Goal: Task Accomplishment & Management: Manage account settings

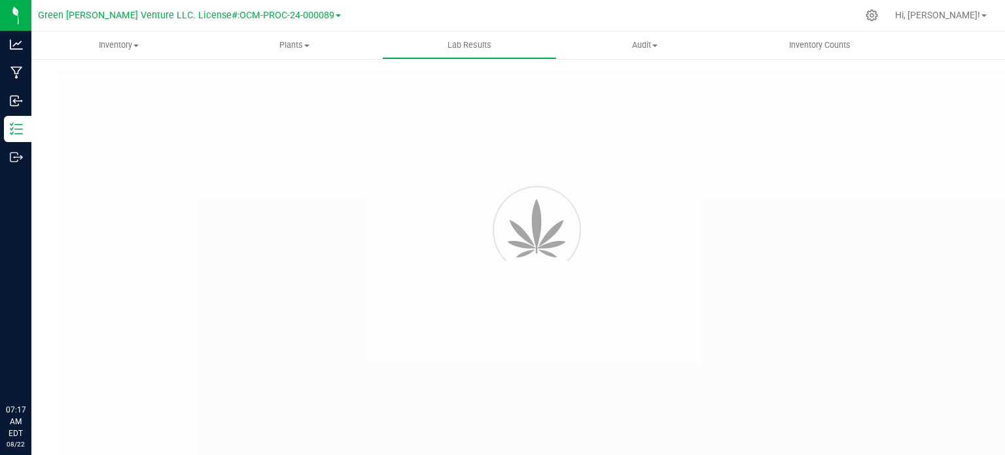
type input "NYFCCMF-20250624-034"
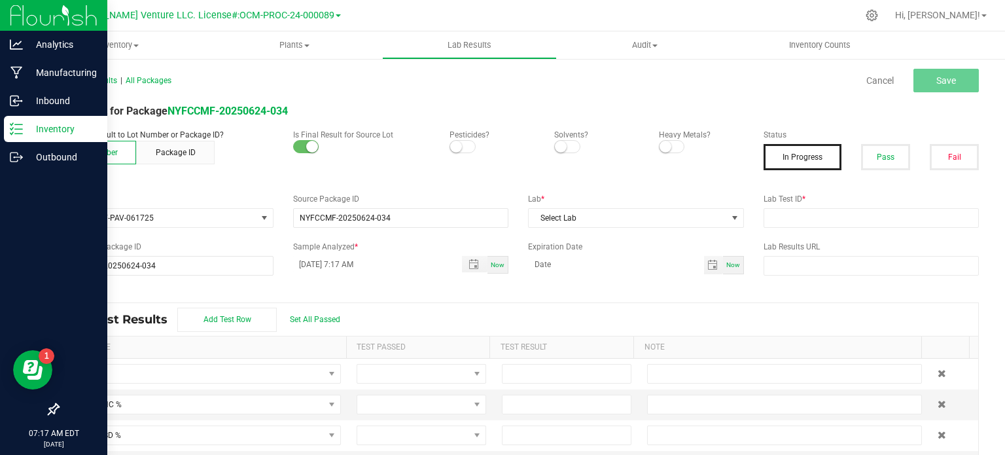
click at [46, 131] on p "Inventory" at bounding box center [62, 129] width 78 height 16
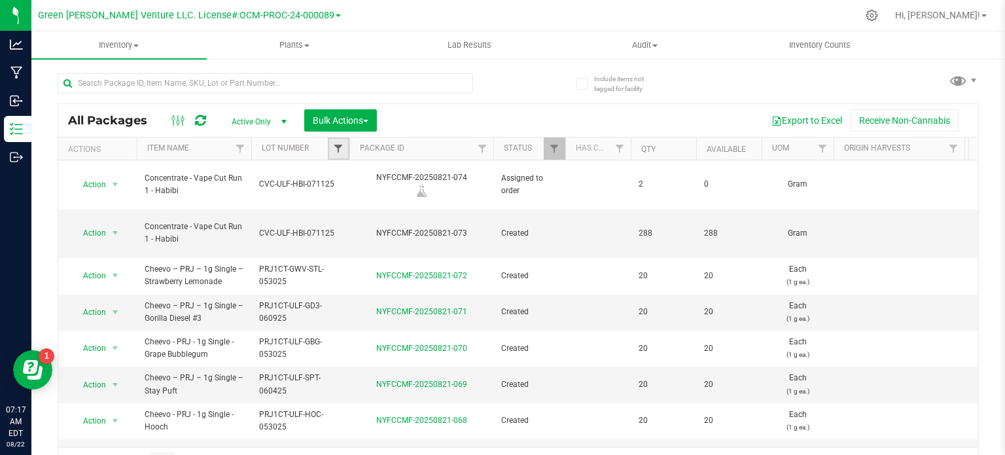
click at [342, 146] on span "Filter" at bounding box center [338, 148] width 10 height 10
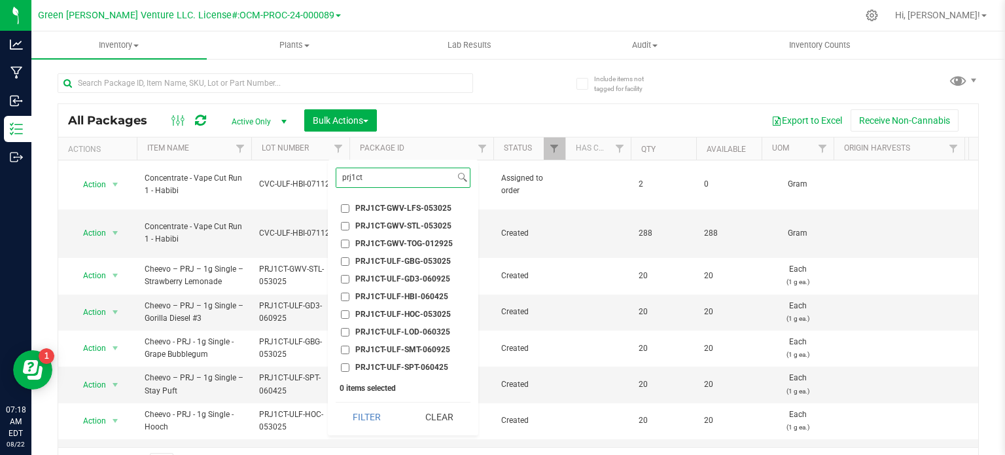
type input "prj1ct"
click at [343, 298] on input "PRJ1CT-ULF-HBI-060425" at bounding box center [345, 296] width 9 height 9
checkbox input "true"
click at [357, 413] on button "Filter" at bounding box center [367, 416] width 63 height 29
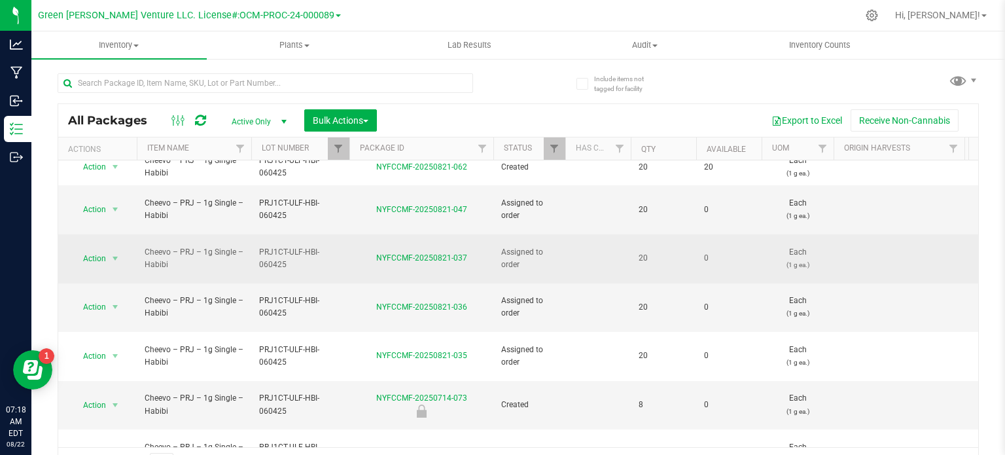
scroll to position [13, 0]
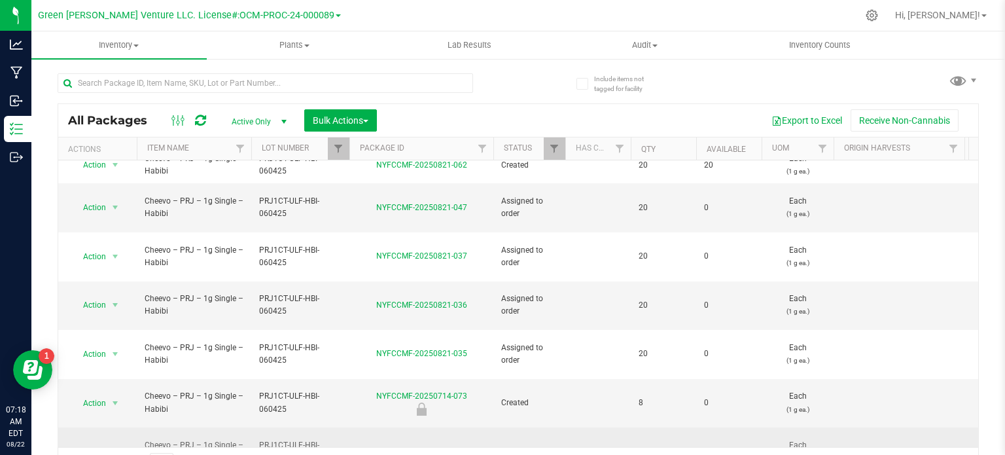
click at [111, 446] on span "select" at bounding box center [115, 451] width 10 height 10
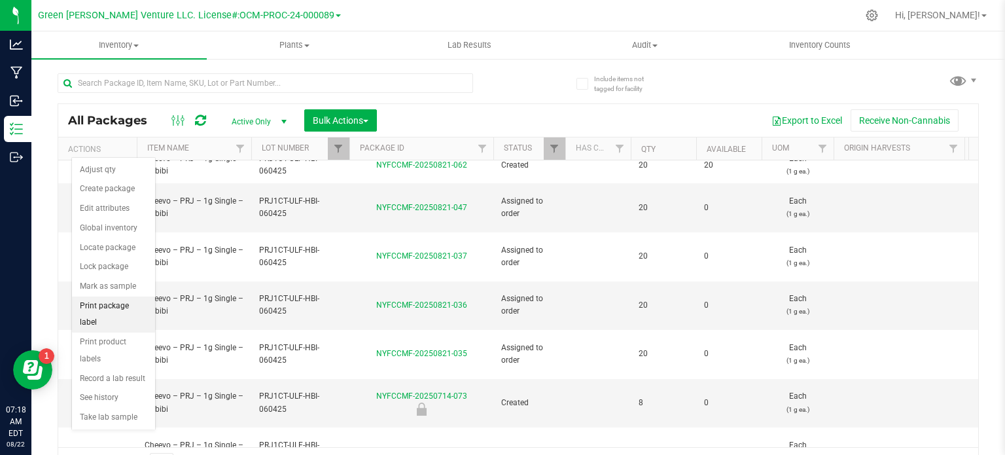
click at [111, 307] on li "Print package label" at bounding box center [113, 314] width 83 height 36
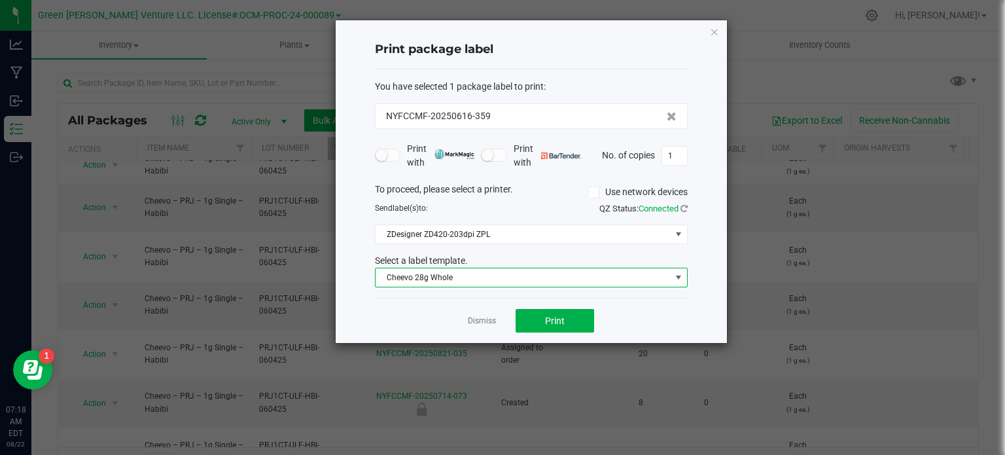
click at [474, 275] on span "Cheevo 28g Whole" at bounding box center [522, 277] width 295 height 18
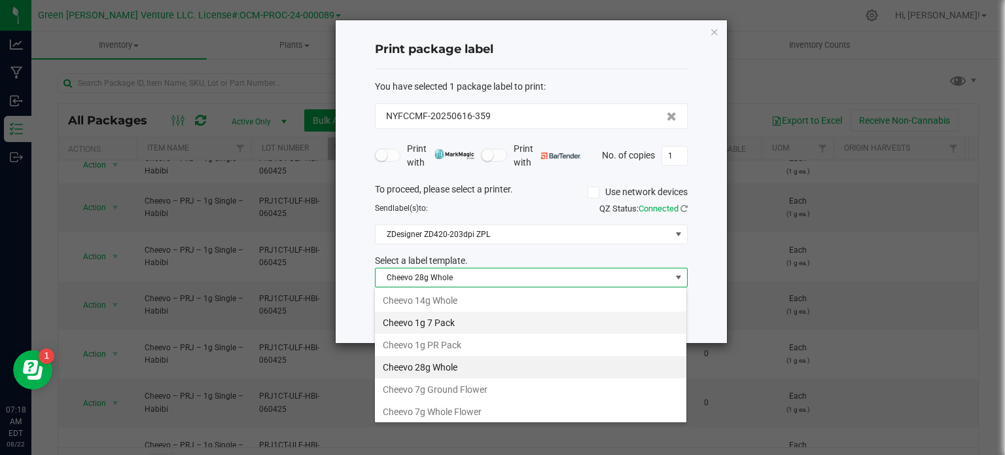
scroll to position [19, 313]
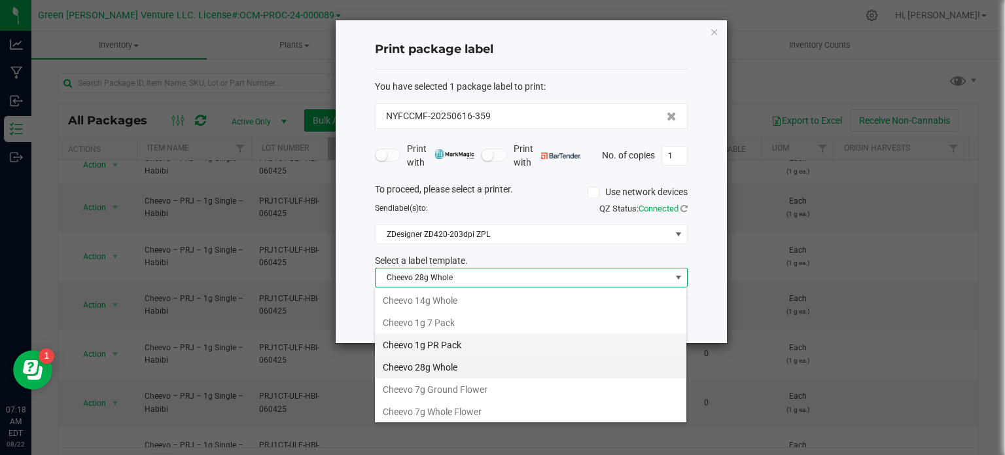
click at [455, 337] on li "Cheevo 1g PR Pack" at bounding box center [530, 345] width 311 height 22
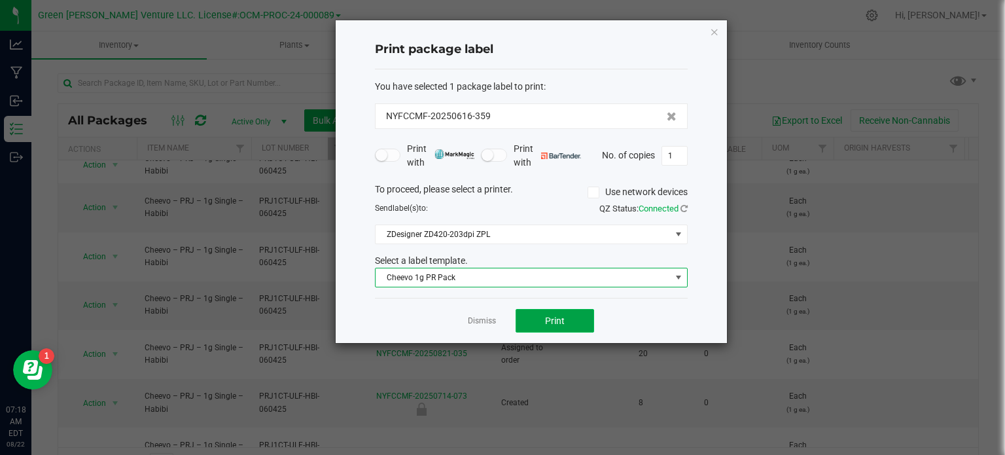
click at [557, 315] on span "Print" at bounding box center [555, 320] width 20 height 10
click at [669, 156] on input "1" at bounding box center [674, 156] width 25 height 18
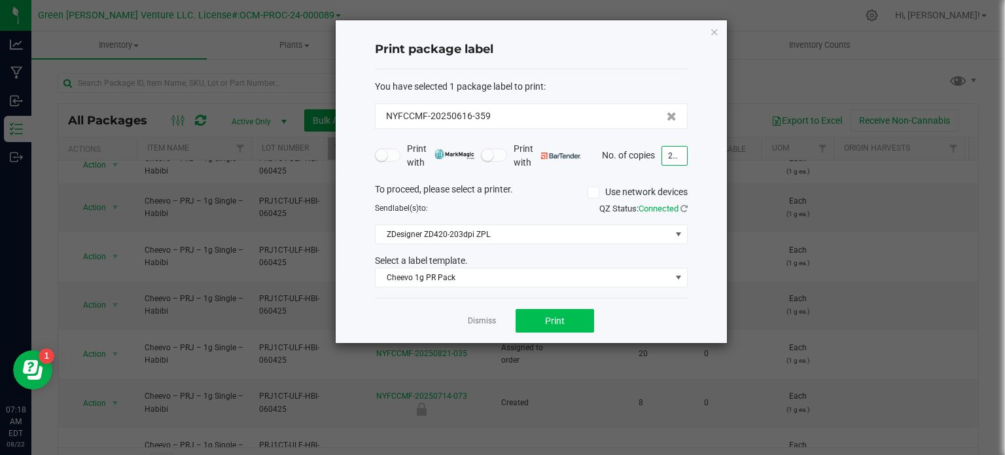
type input "200"
click at [554, 324] on button "Print" at bounding box center [554, 321] width 78 height 24
click at [714, 33] on icon "button" at bounding box center [714, 32] width 9 height 16
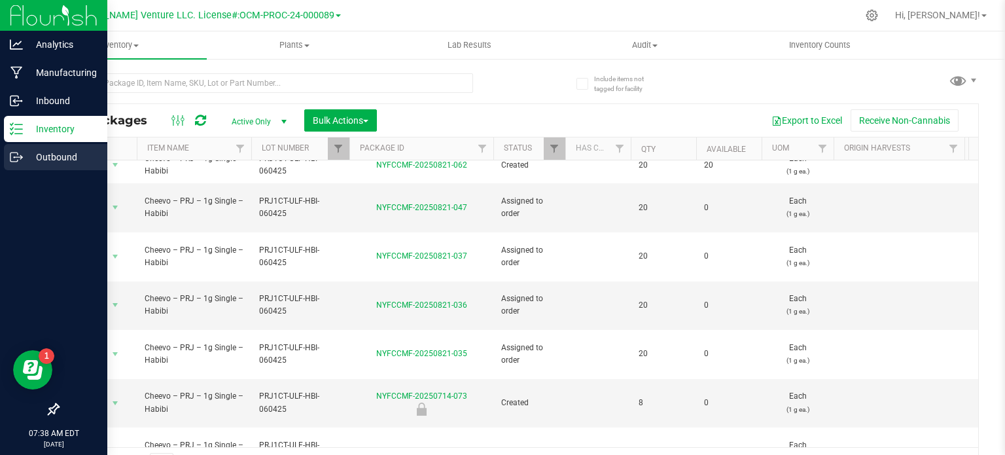
click at [31, 155] on p "Outbound" at bounding box center [62, 157] width 78 height 16
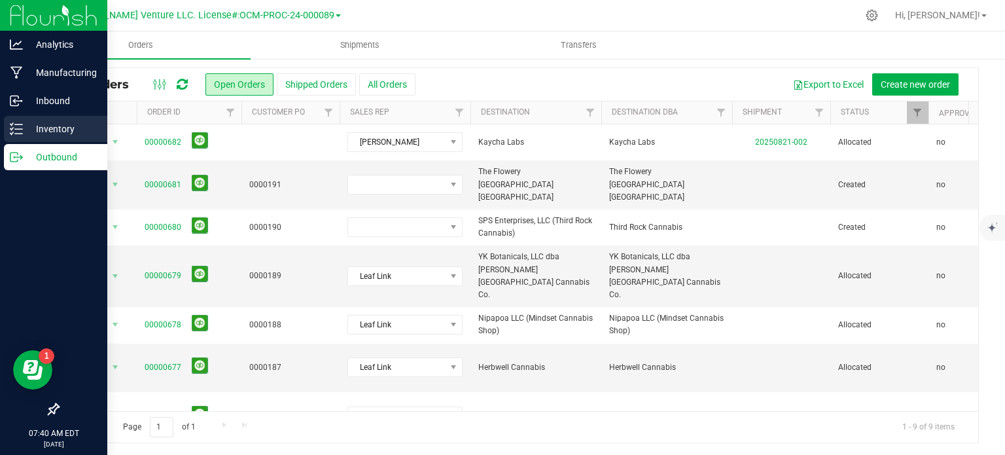
click at [11, 130] on icon at bounding box center [11, 129] width 3 height 2
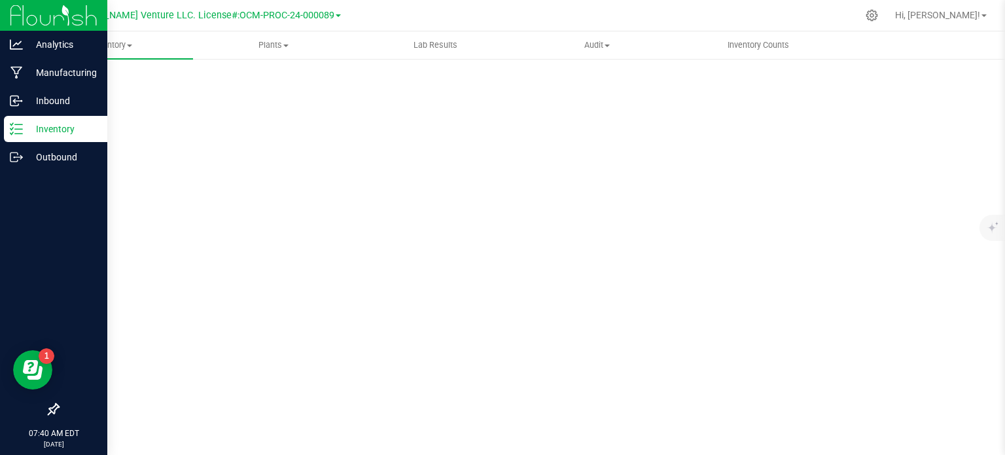
scroll to position [2, 0]
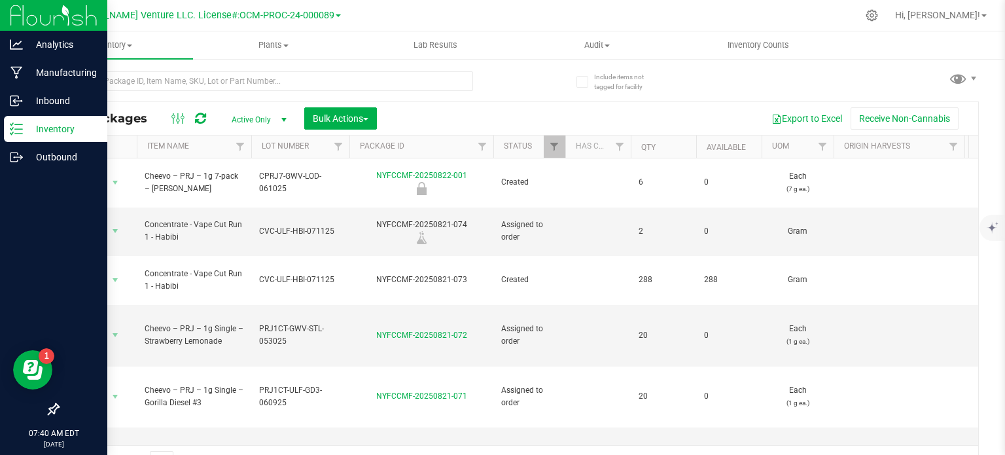
scroll to position [23, 0]
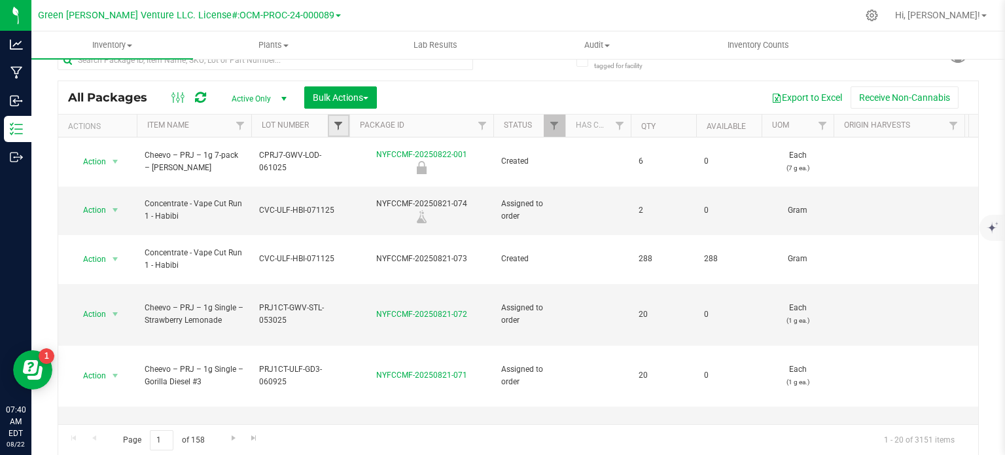
click at [336, 125] on span "Filter" at bounding box center [338, 125] width 10 height 10
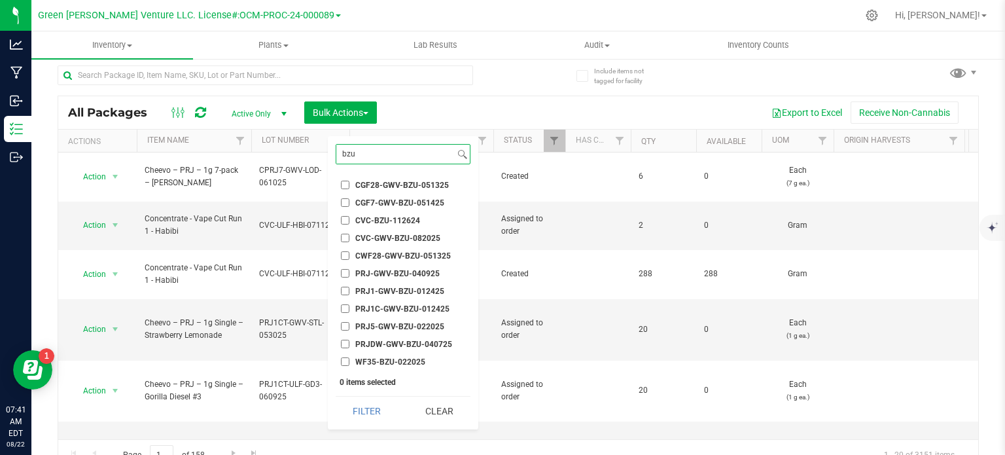
scroll to position [0, 0]
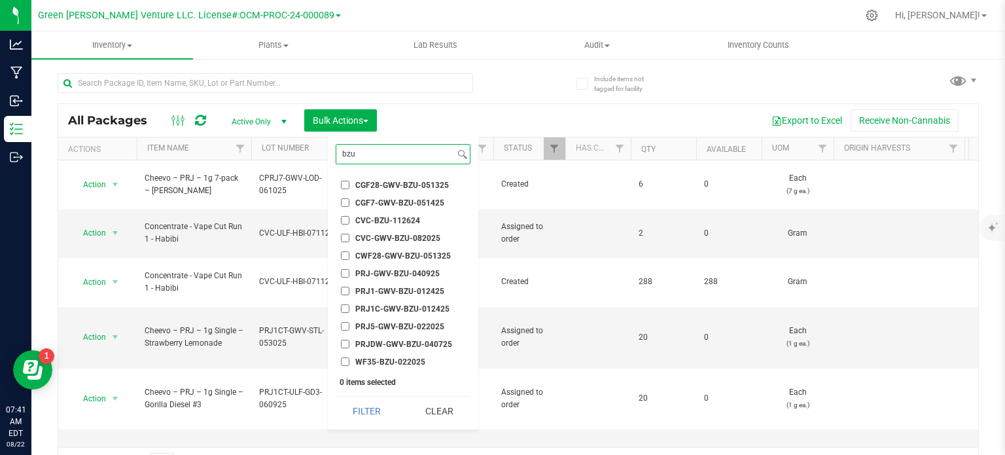
type input "bzu"
click at [341, 237] on input "CVC-GWV-BZU-082025" at bounding box center [345, 238] width 9 height 9
checkbox input "true"
click at [355, 415] on button "Filter" at bounding box center [367, 410] width 63 height 29
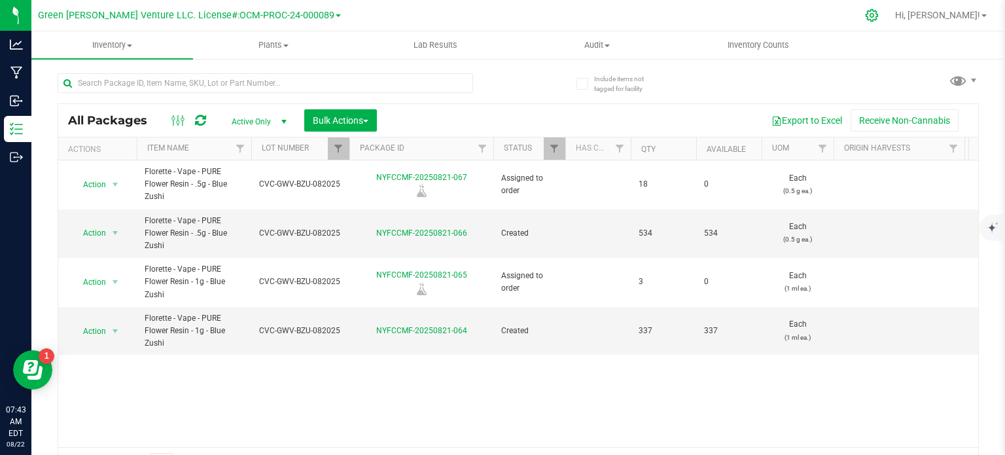
drag, startPoint x: 912, startPoint y: 15, endPoint x: 903, endPoint y: 15, distance: 8.5
click at [881, 15] on div at bounding box center [872, 16] width 18 height 14
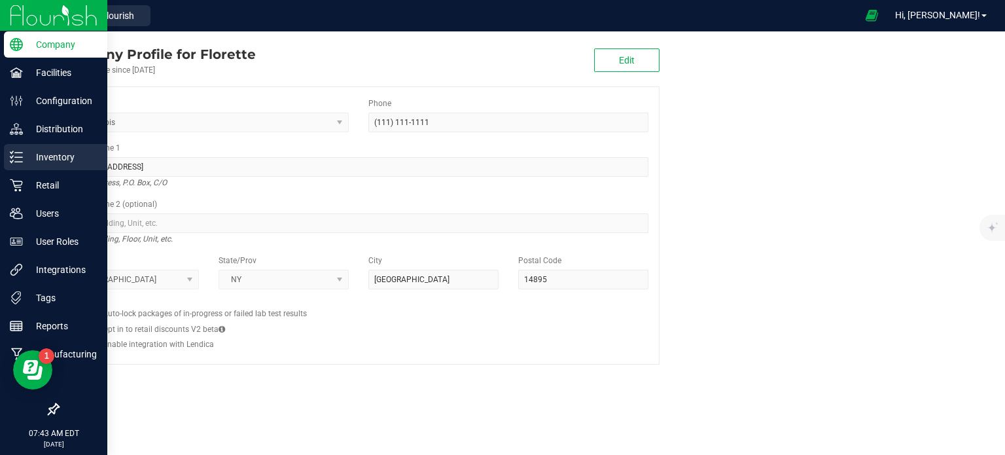
click at [25, 156] on p "Inventory" at bounding box center [62, 157] width 78 height 16
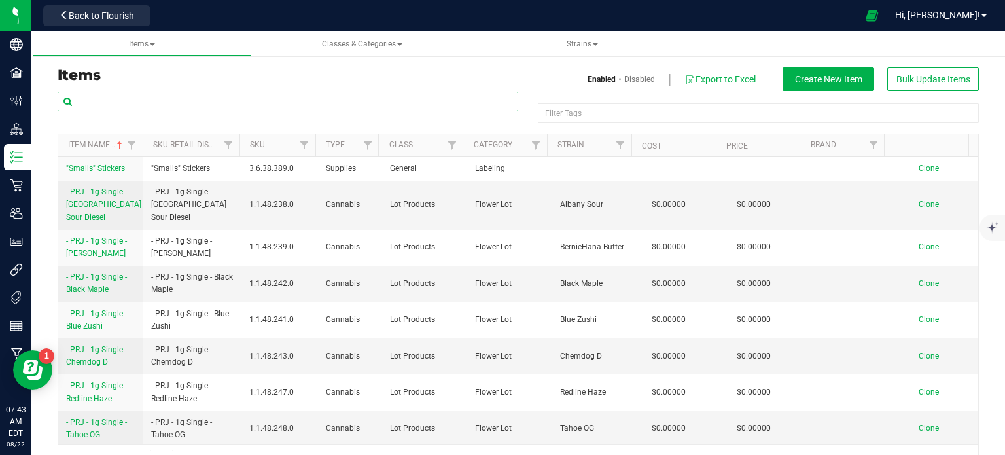
click at [309, 104] on input "text" at bounding box center [288, 102] width 461 height 20
click at [339, 122] on div "Filter Tags Filter Tags" at bounding box center [518, 113] width 921 height 42
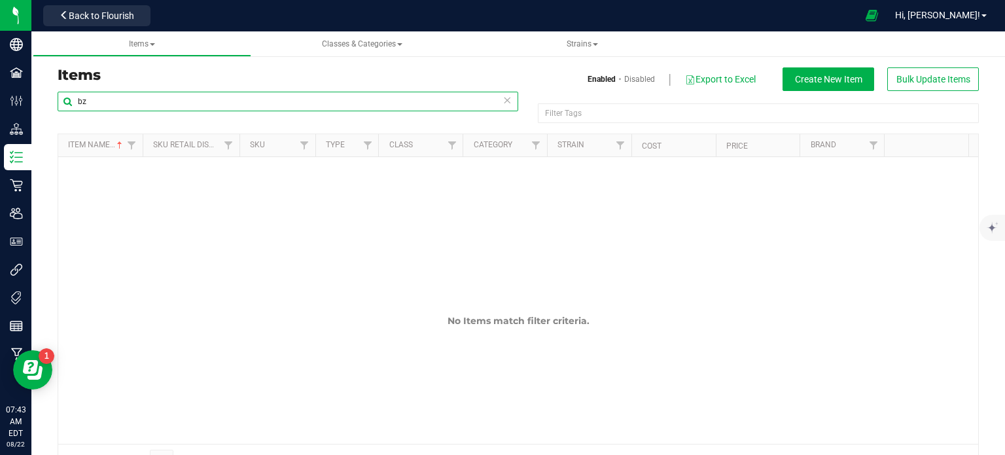
type input "b"
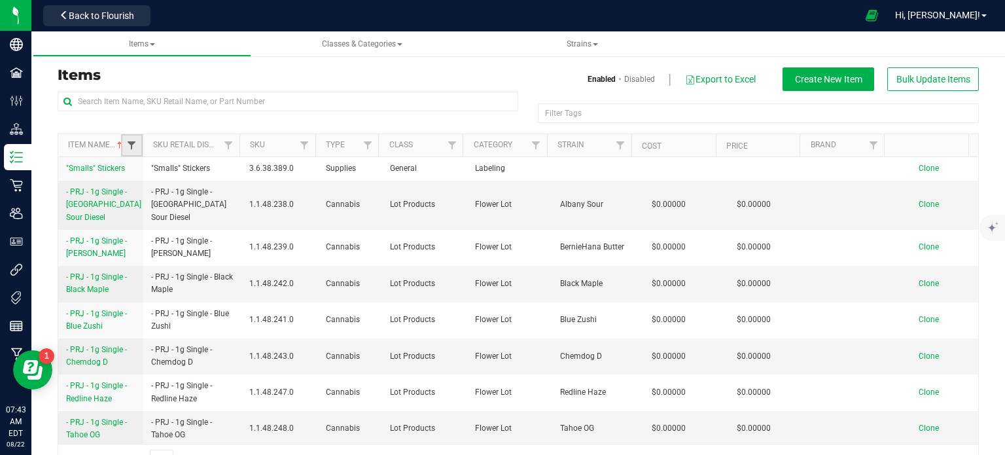
click at [131, 146] on span "Filter" at bounding box center [131, 145] width 10 height 10
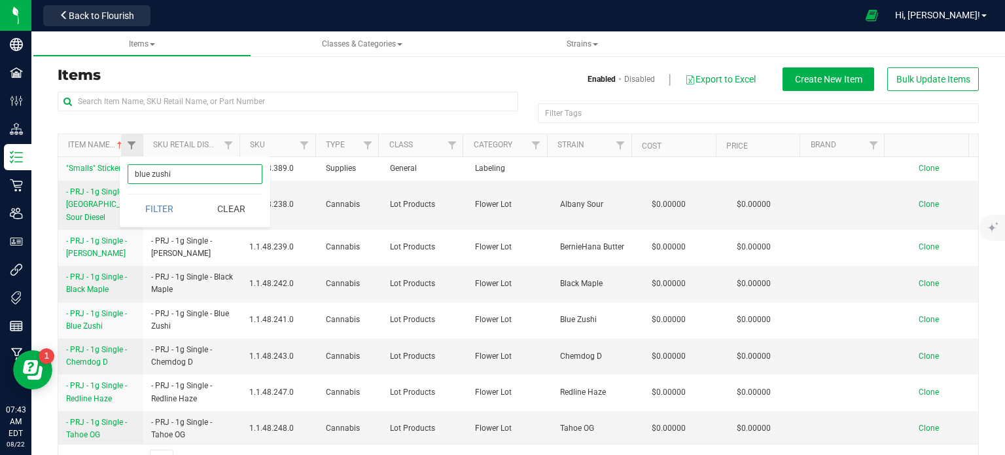
type input "blue zushi"
click at [128, 194] on button "Filter" at bounding box center [159, 208] width 63 height 29
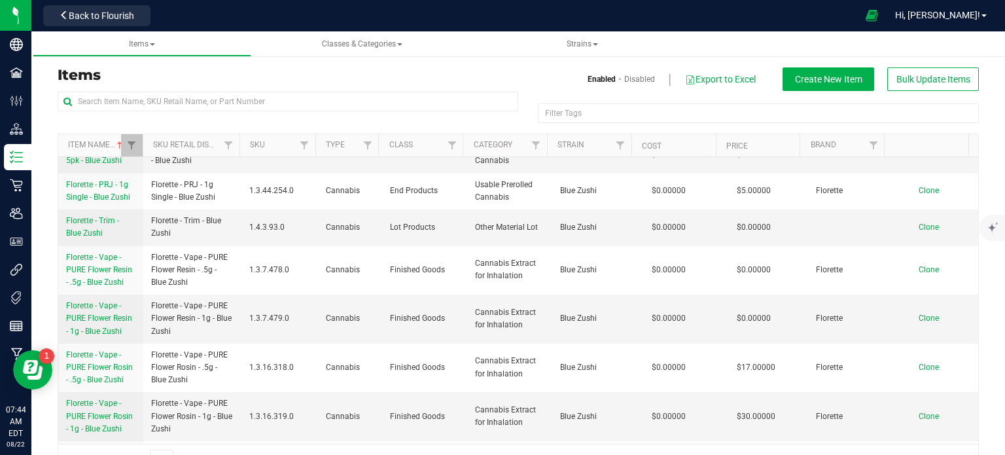
scroll to position [446, 0]
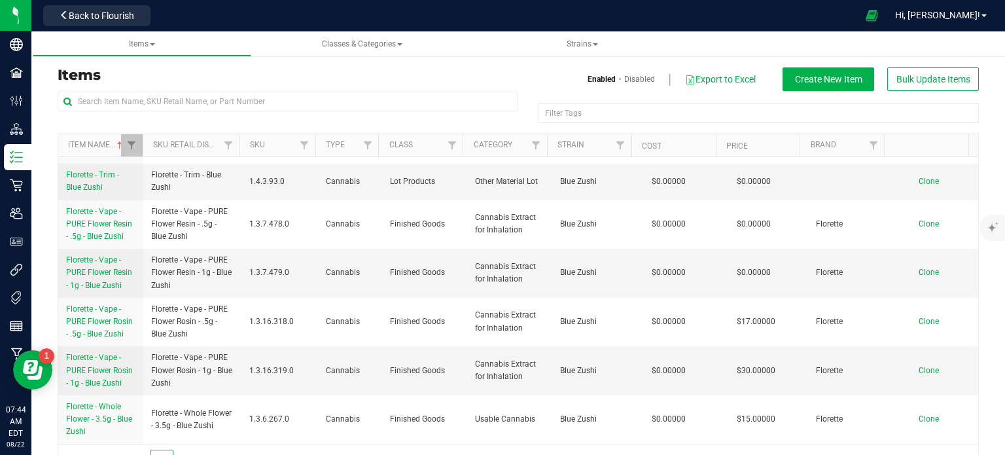
drag, startPoint x: 164, startPoint y: 453, endPoint x: 262, endPoint y: 446, distance: 98.4
click at [262, 446] on div "Page 1 of 1 1 - 17 of 17 items" at bounding box center [518, 459] width 920 height 31
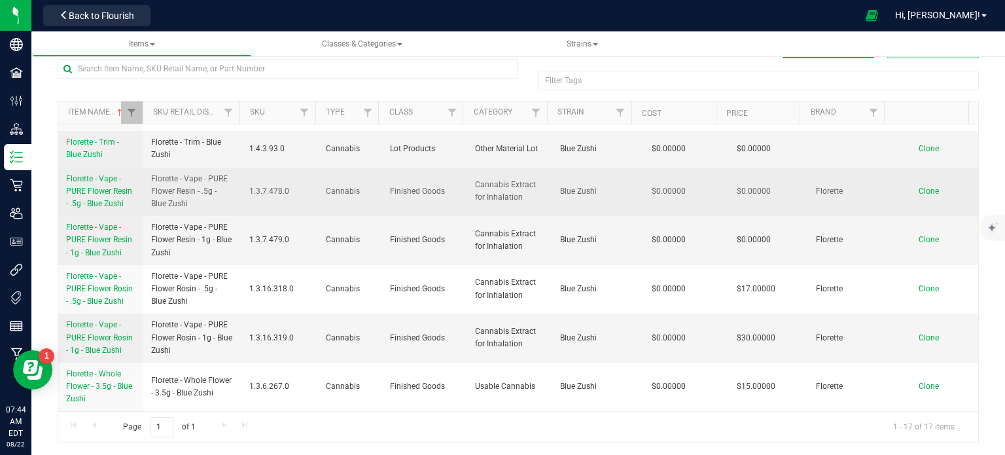
click at [101, 193] on span "Florette - Vape - PURE Flower Resin - .5g - Blue Zushi" at bounding box center [99, 191] width 66 height 34
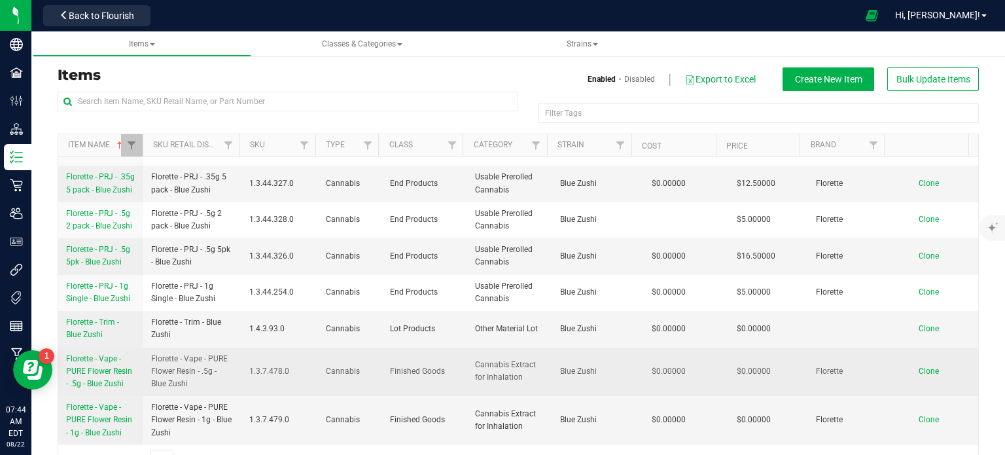
scroll to position [446, 0]
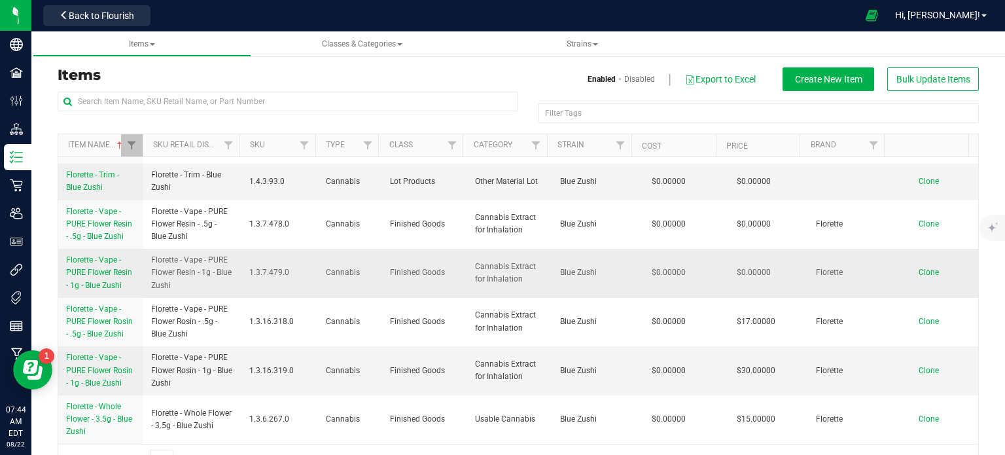
click at [95, 279] on link "Florette - Vape - PURE Flower Resin - 1g - Blue Zushi" at bounding box center [100, 273] width 69 height 38
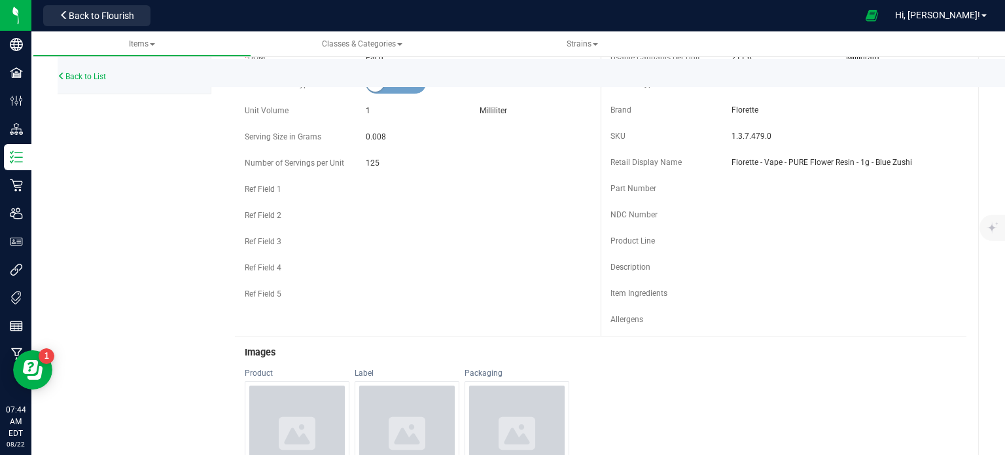
scroll to position [131, 0]
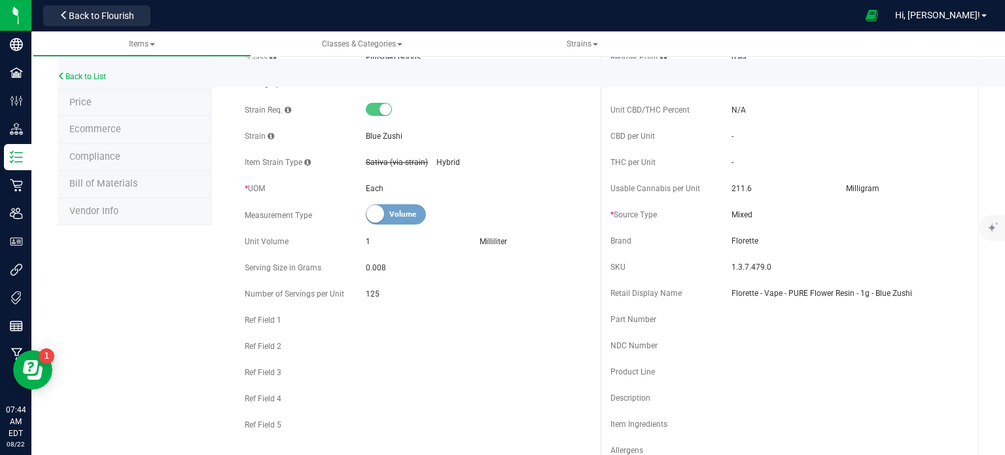
click at [369, 216] on small at bounding box center [375, 214] width 18 height 18
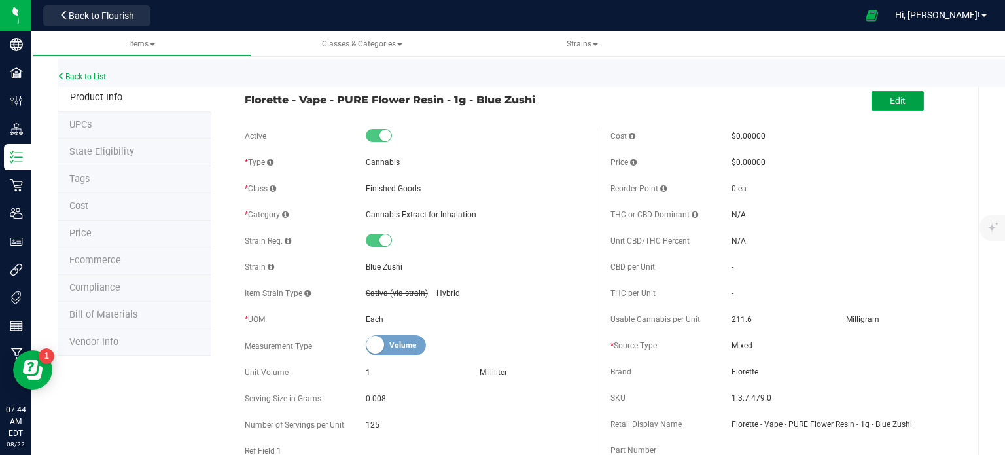
click at [906, 99] on button "Edit" at bounding box center [897, 101] width 52 height 20
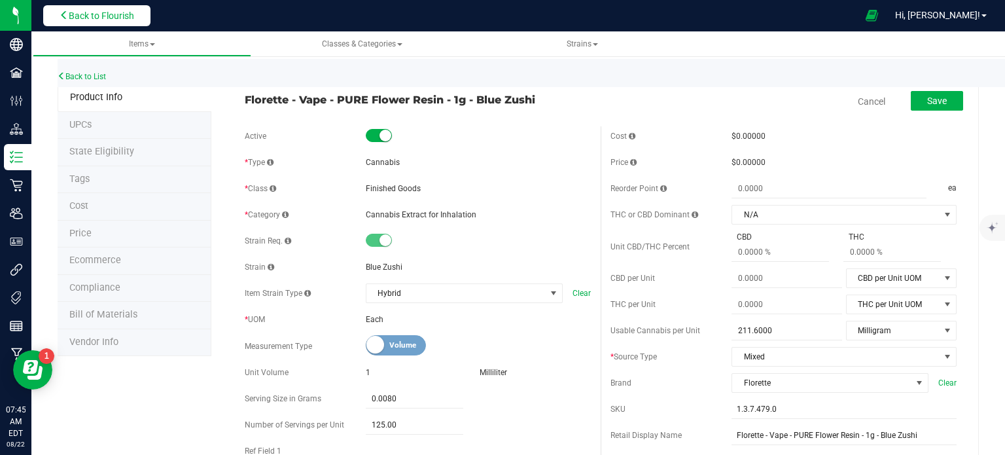
click at [86, 15] on span "Back to Flourish" at bounding box center [101, 15] width 65 height 10
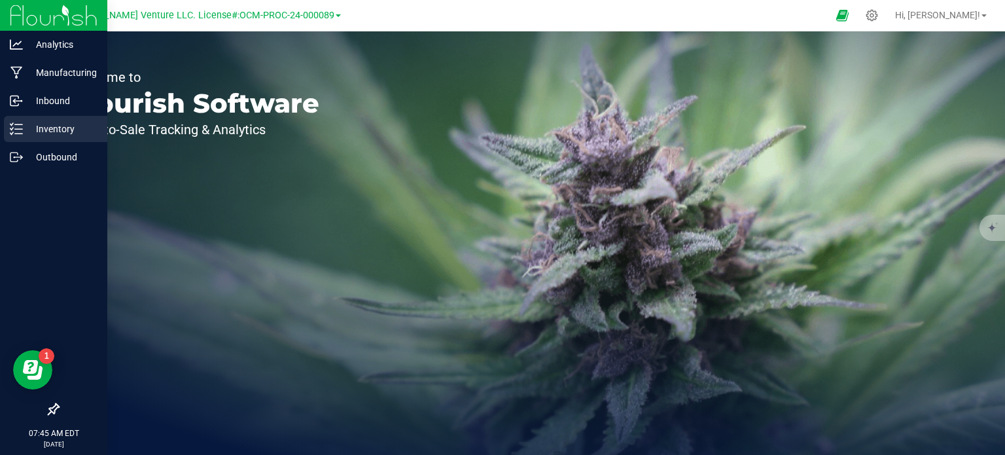
click at [62, 129] on p "Inventory" at bounding box center [62, 129] width 78 height 16
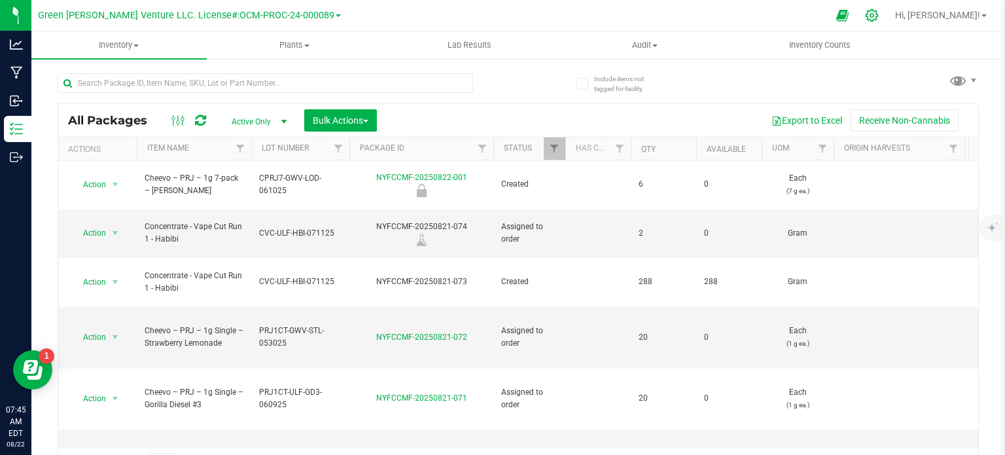
click at [879, 12] on icon at bounding box center [872, 16] width 14 height 14
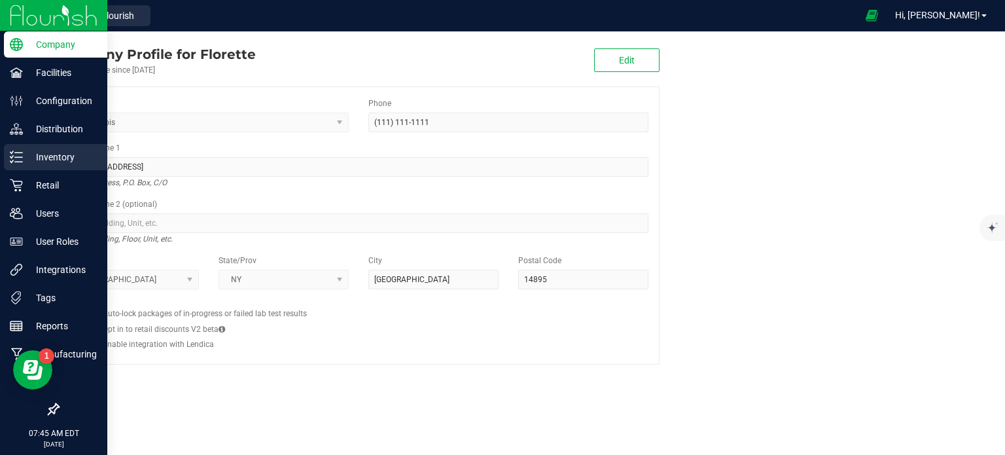
click at [48, 162] on p "Inventory" at bounding box center [62, 157] width 78 height 16
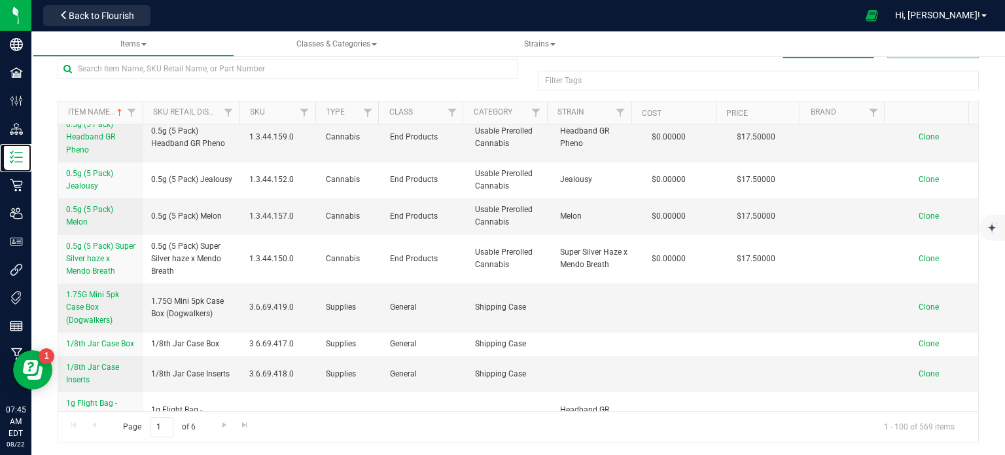
scroll to position [785, 0]
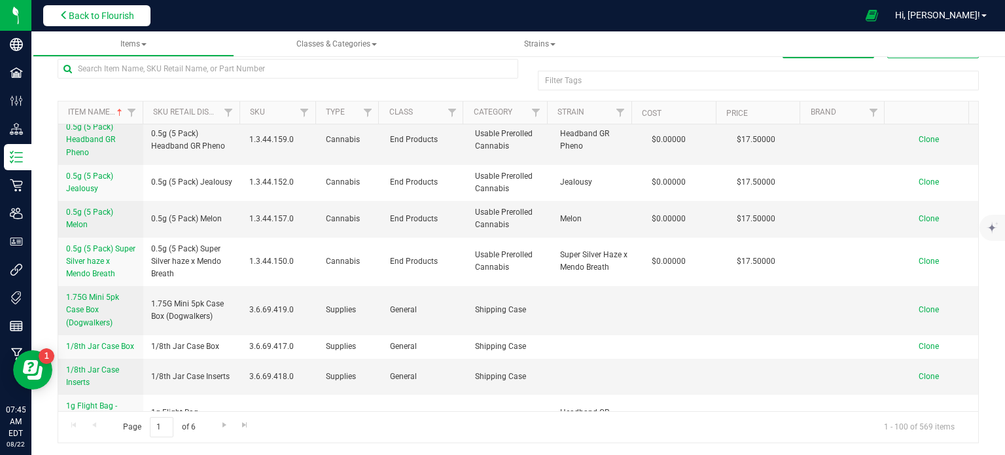
click at [124, 9] on button "Back to Flourish" at bounding box center [96, 15] width 107 height 21
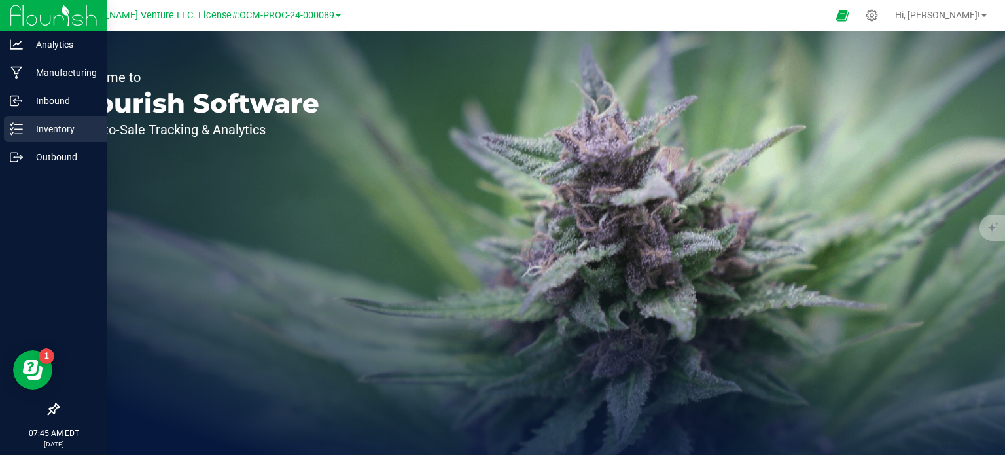
click at [22, 120] on div "Inventory" at bounding box center [55, 129] width 103 height 26
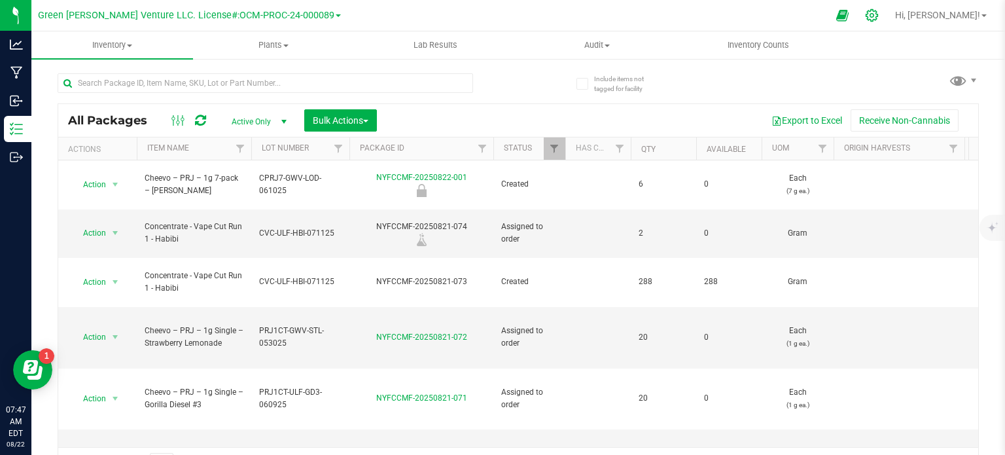
click at [878, 15] on icon at bounding box center [871, 15] width 12 height 12
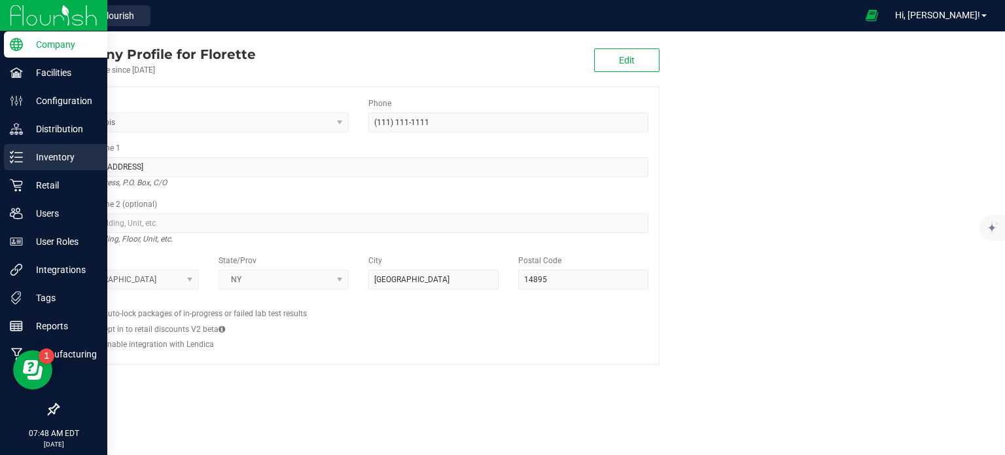
click at [22, 163] on icon at bounding box center [16, 156] width 13 height 13
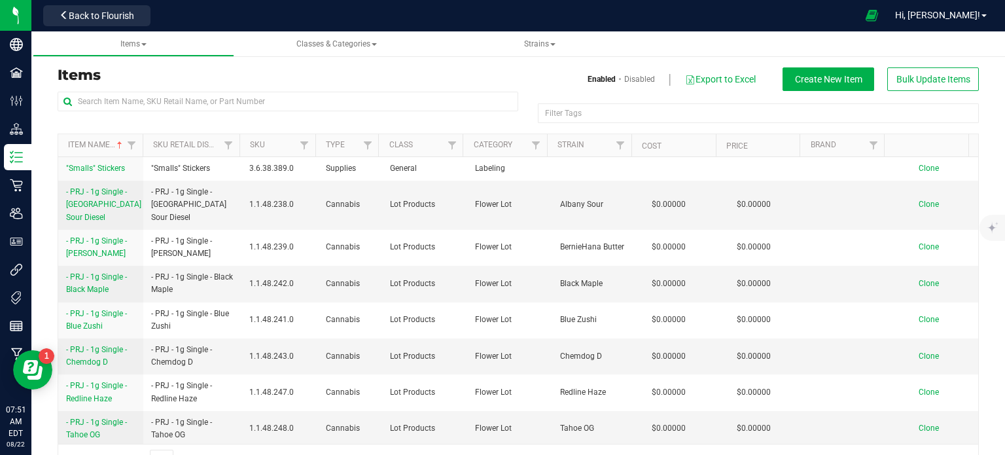
click at [810, 65] on div "Items Enabled Disabled Export to Excel Create New Item Bulk Update Items Filter…" at bounding box center [518, 263] width 921 height 425
click at [118, 113] on div at bounding box center [288, 107] width 461 height 30
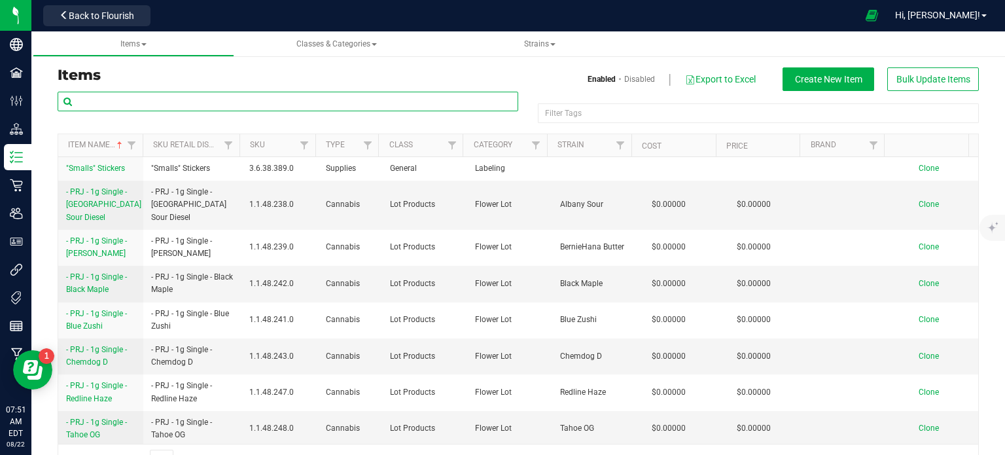
click at [118, 104] on input "text" at bounding box center [288, 102] width 461 height 20
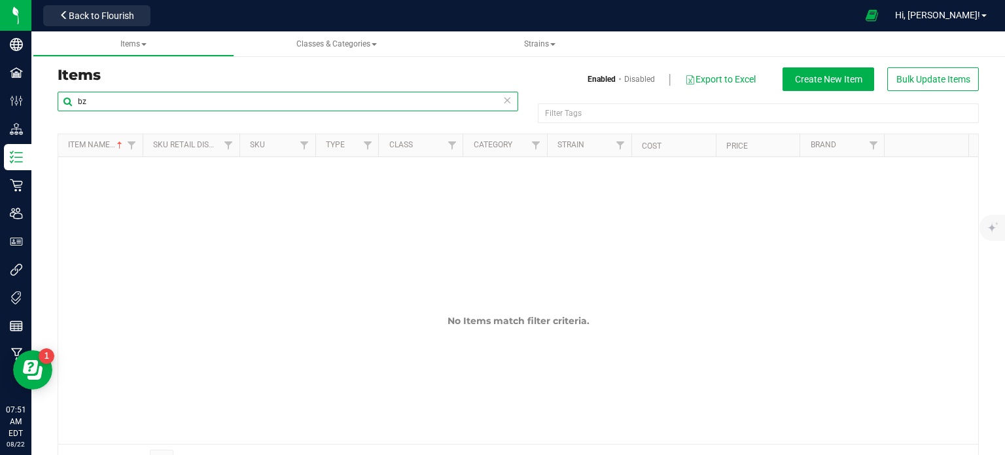
type input "b"
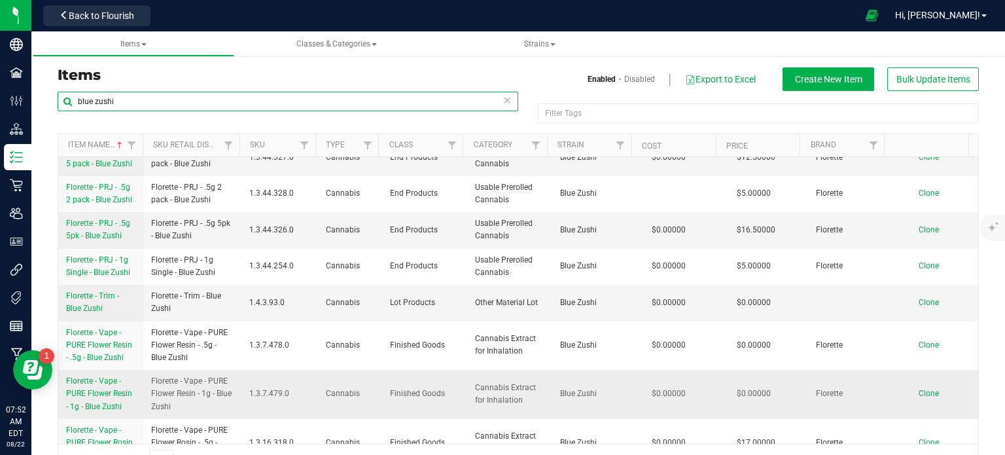
scroll to position [446, 0]
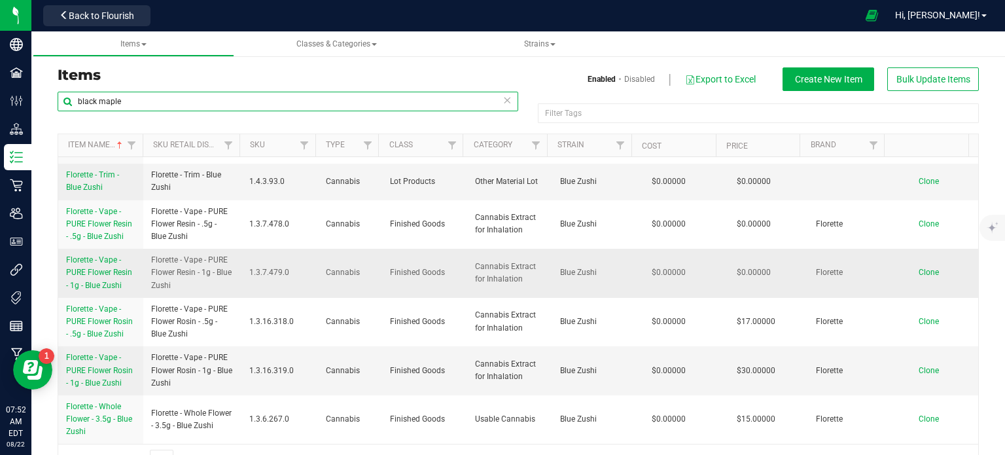
type input "black maple"
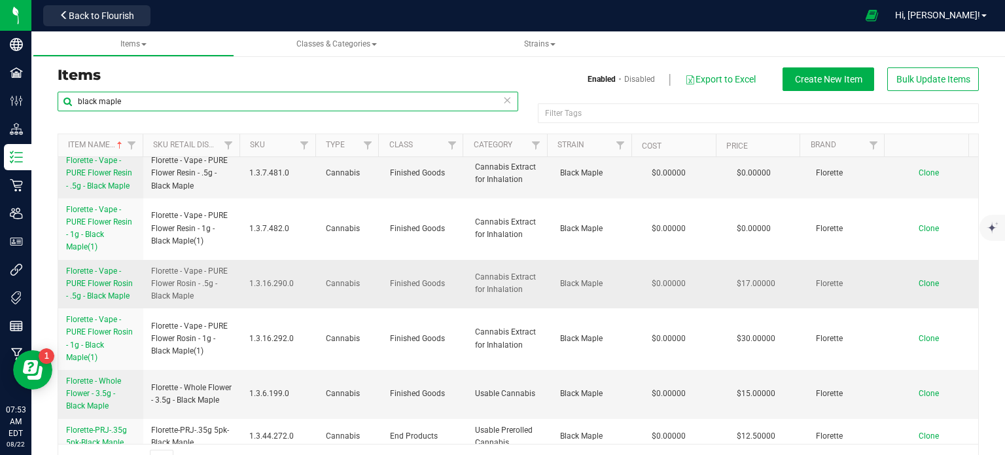
scroll to position [785, 0]
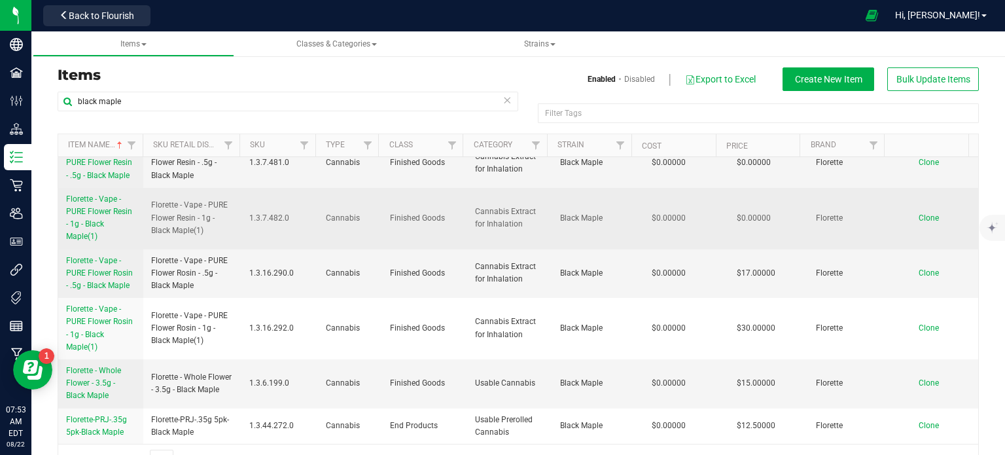
click at [92, 234] on span "Florette - Vape - PURE Flower Resin - 1g - Black Maple(1)" at bounding box center [99, 217] width 66 height 47
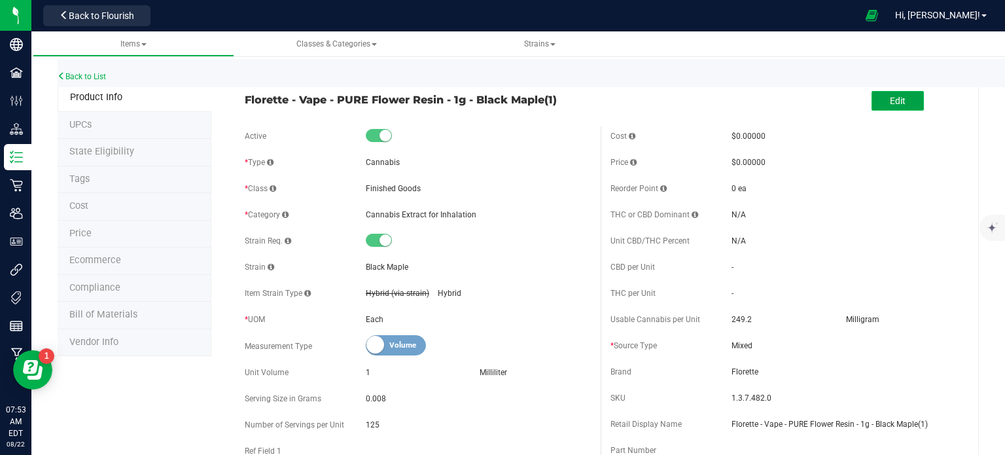
click at [891, 101] on span "Edit" at bounding box center [898, 101] width 16 height 10
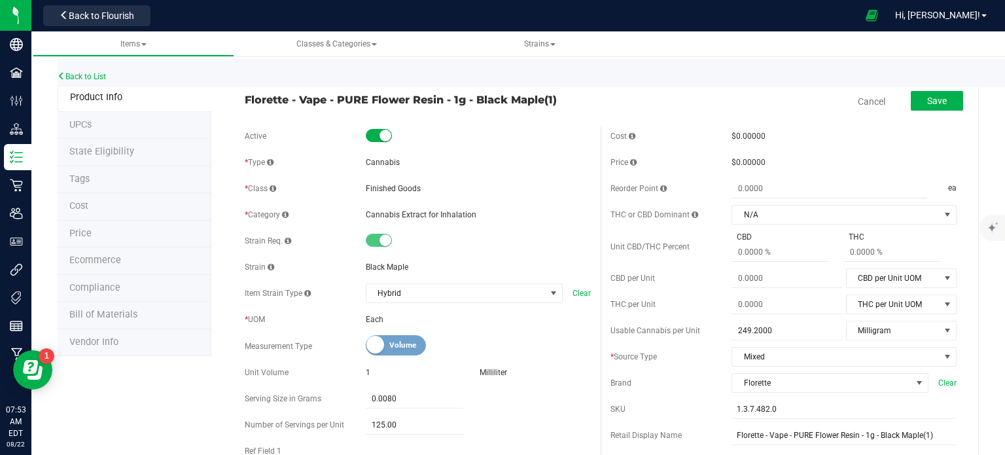
click at [549, 97] on span "Florette - Vape - PURE Flower Resin - 1g - Black Maple(1)" at bounding box center [418, 100] width 346 height 16
click at [550, 97] on span "Florette - Vape - PURE Flower Resin - 1g - Black Maple(1)" at bounding box center [418, 100] width 346 height 16
click at [502, 133] on div at bounding box center [478, 136] width 225 height 13
click at [126, 20] on span "Back to Flourish" at bounding box center [101, 15] width 65 height 10
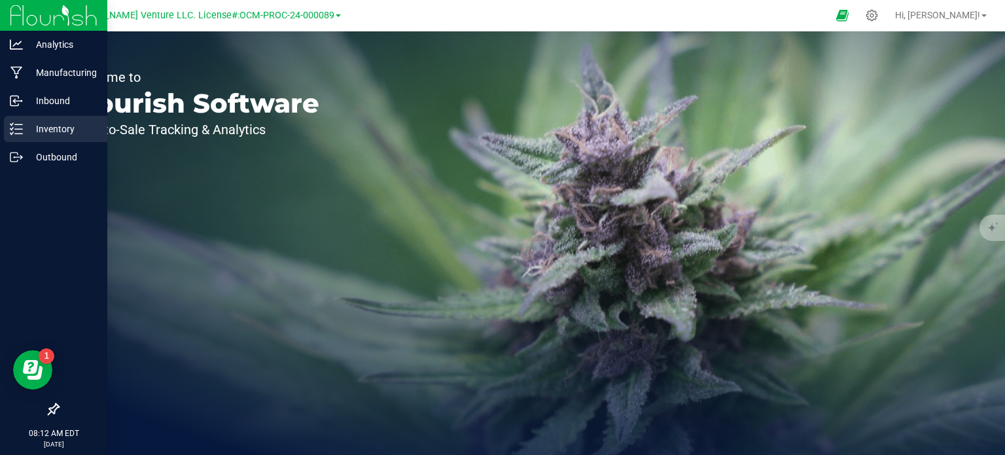
click at [56, 136] on p "Inventory" at bounding box center [62, 129] width 78 height 16
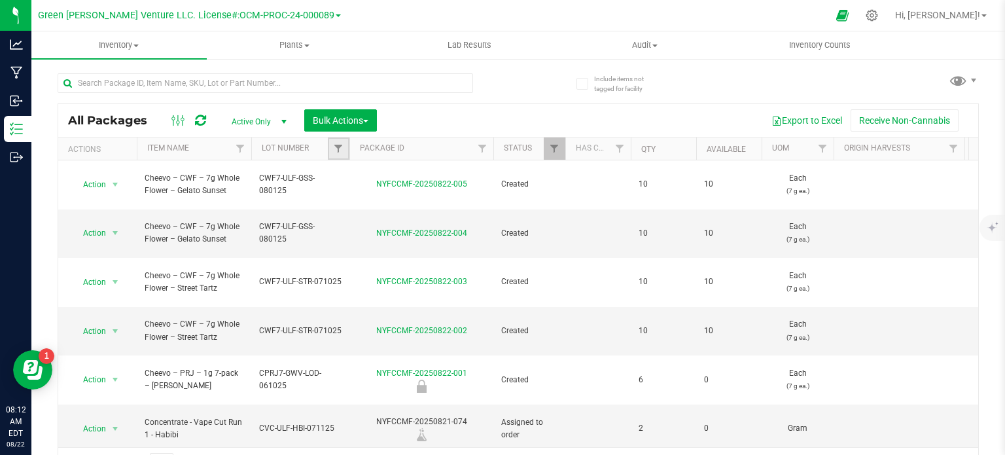
click at [330, 143] on link "Filter" at bounding box center [339, 148] width 22 height 22
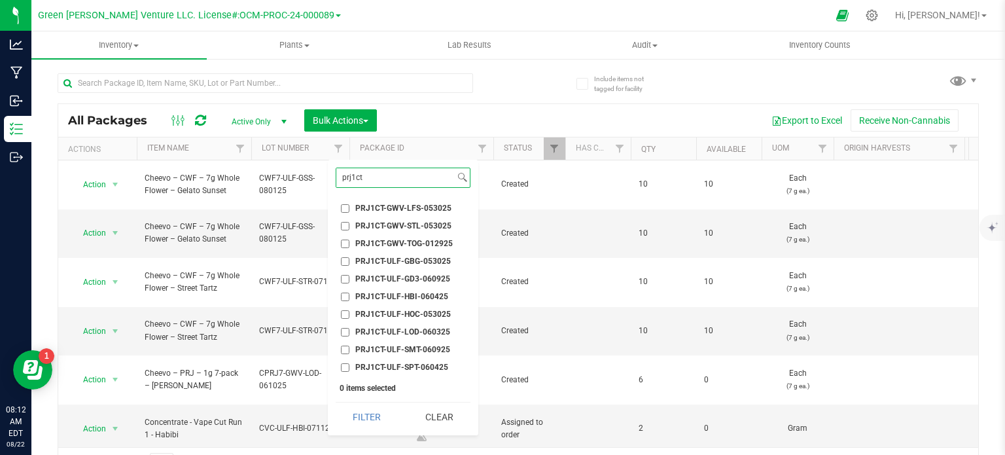
type input "prj1ct"
click at [345, 205] on input "PRJ1CT-GWV-LFS-053025" at bounding box center [345, 208] width 9 height 9
checkbox input "true"
click at [348, 410] on button "Filter" at bounding box center [367, 416] width 63 height 29
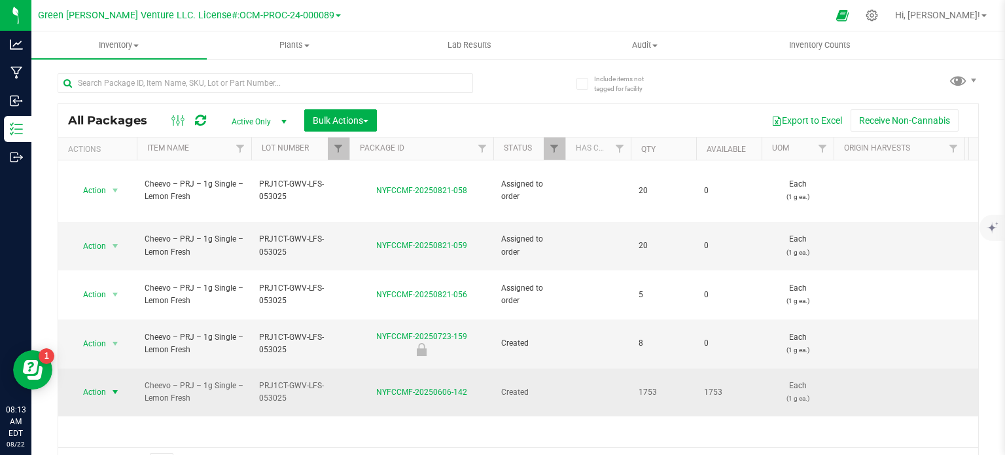
click at [113, 387] on span "select" at bounding box center [115, 392] width 10 height 10
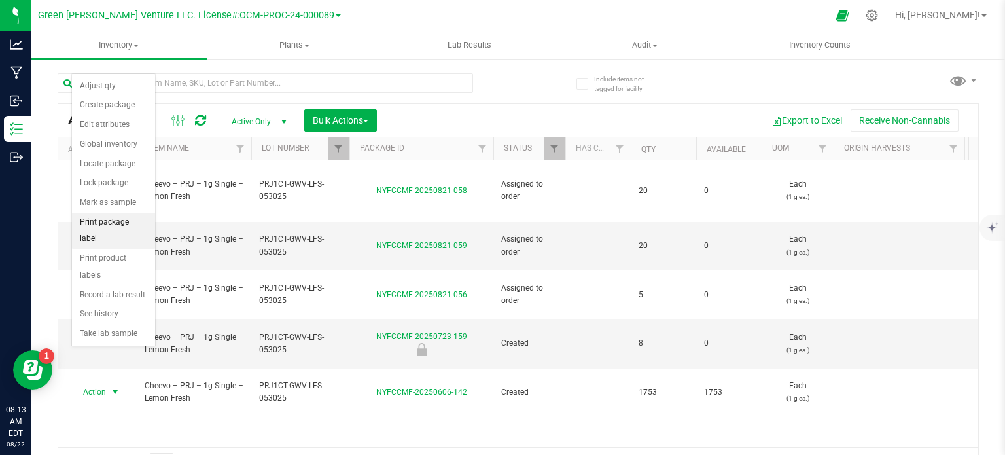
click at [99, 222] on li "Print package label" at bounding box center [113, 231] width 83 height 36
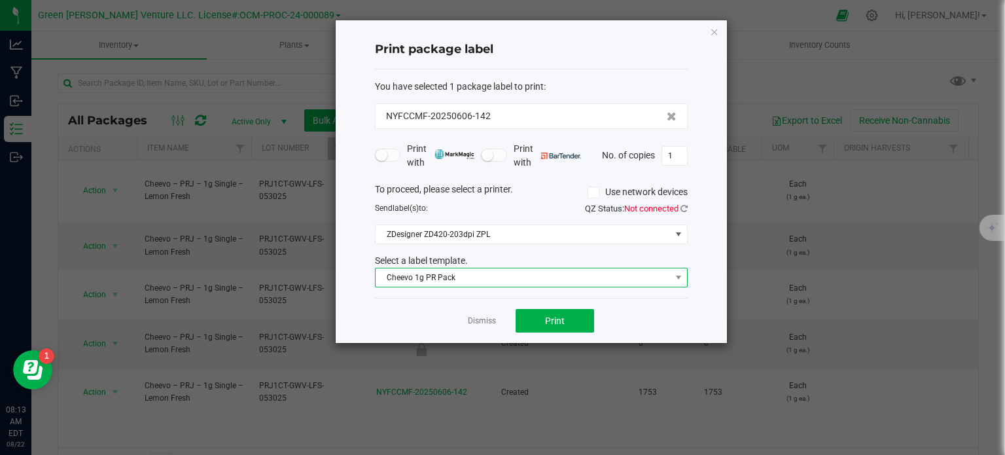
click at [447, 274] on span "Cheevo 1g PR Pack" at bounding box center [522, 277] width 295 height 18
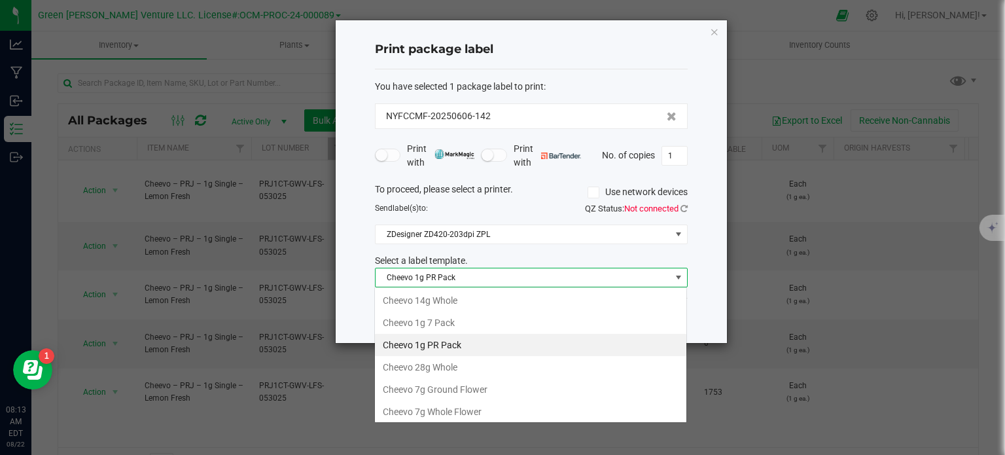
scroll to position [19, 313]
click at [447, 274] on span "Cheevo 1g PR Pack" at bounding box center [522, 277] width 295 height 18
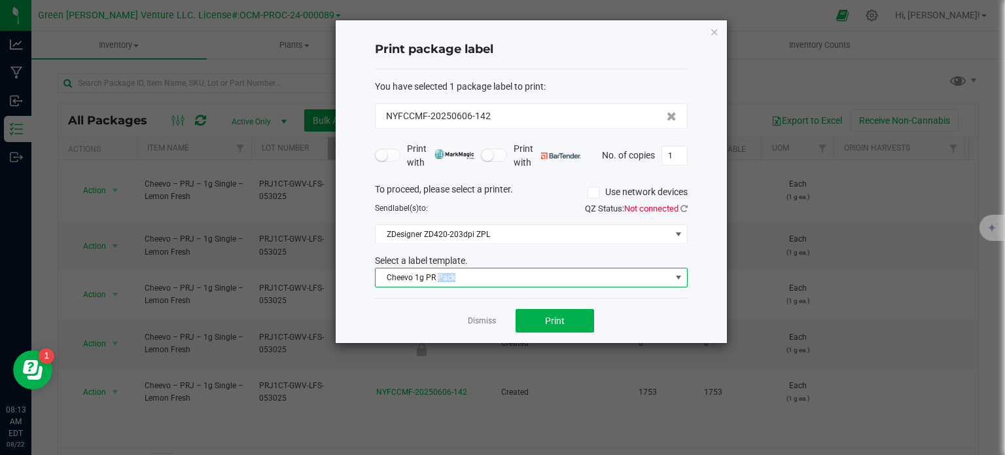
click at [481, 271] on span "Cheevo 1g PR Pack" at bounding box center [522, 277] width 295 height 18
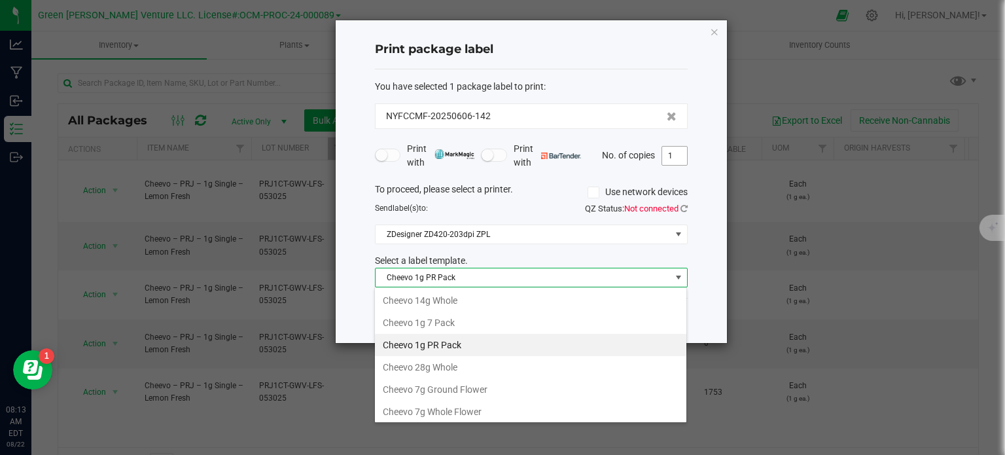
click at [680, 152] on input "1" at bounding box center [674, 156] width 25 height 18
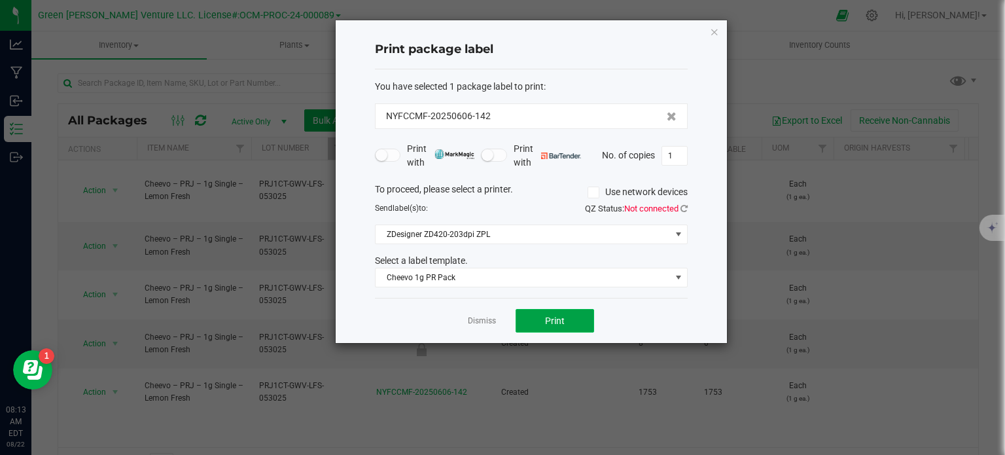
click at [568, 310] on button "Print" at bounding box center [554, 321] width 78 height 24
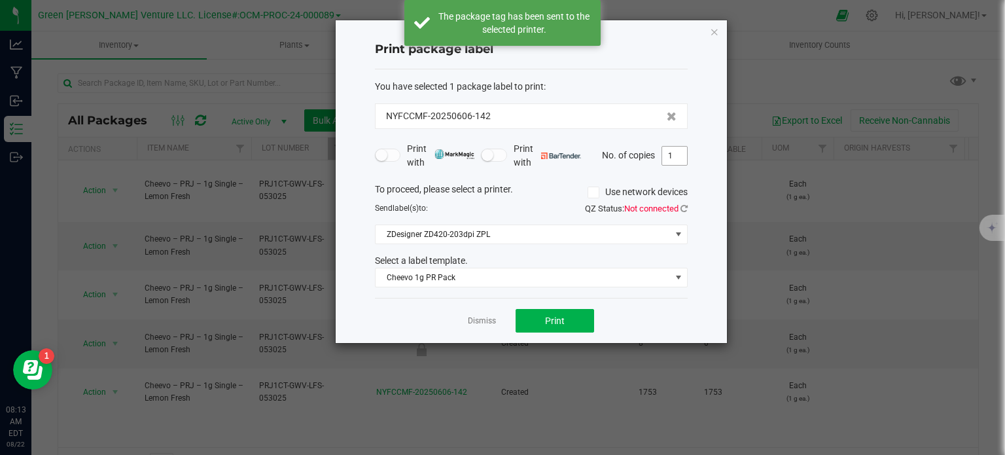
click at [676, 157] on input "1" at bounding box center [674, 156] width 25 height 18
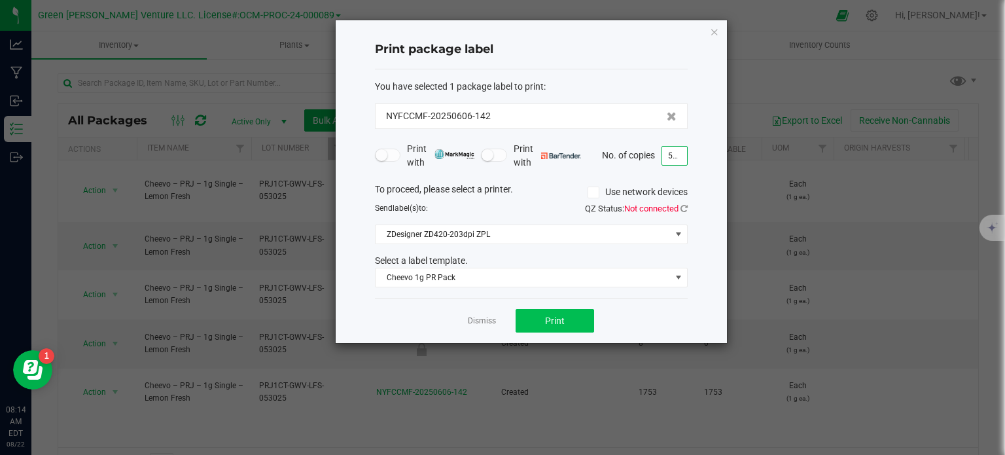
type input "500"
click at [526, 311] on button "Print" at bounding box center [554, 321] width 78 height 24
click at [474, 315] on link "Dismiss" at bounding box center [482, 320] width 28 height 11
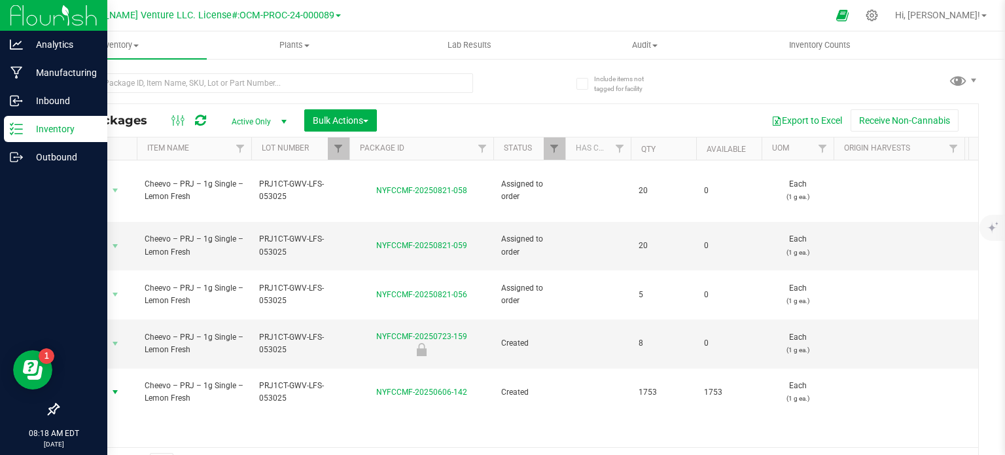
click at [75, 136] on p "Inventory" at bounding box center [62, 129] width 78 height 16
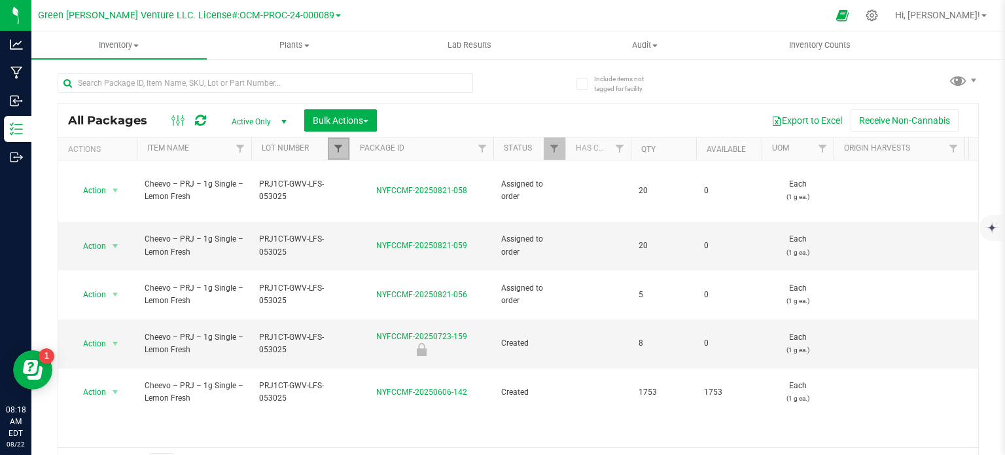
click at [339, 146] on span "Filter" at bounding box center [338, 148] width 10 height 10
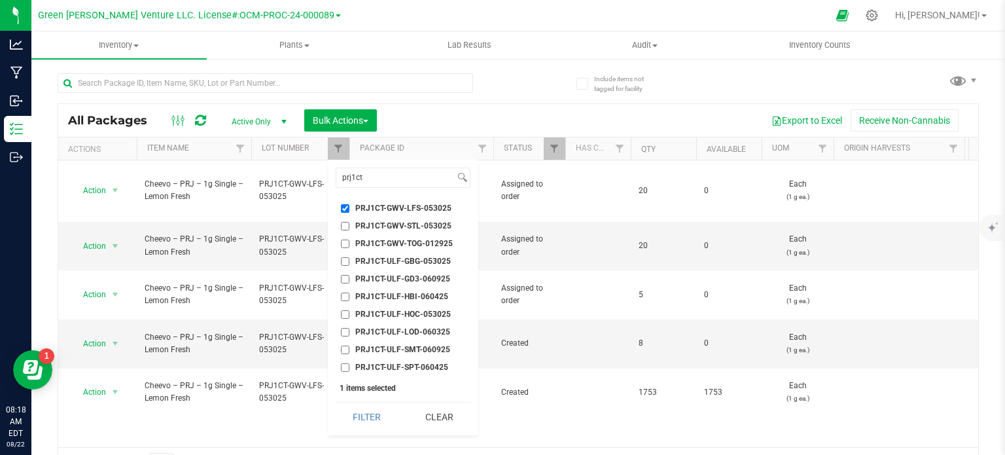
drag, startPoint x: 345, startPoint y: 207, endPoint x: 353, endPoint y: 262, distance: 55.5
click at [345, 207] on input "PRJ1CT-GWV-LFS-053025" at bounding box center [345, 208] width 9 height 9
checkbox input "false"
click at [440, 423] on button "Clear" at bounding box center [439, 416] width 63 height 29
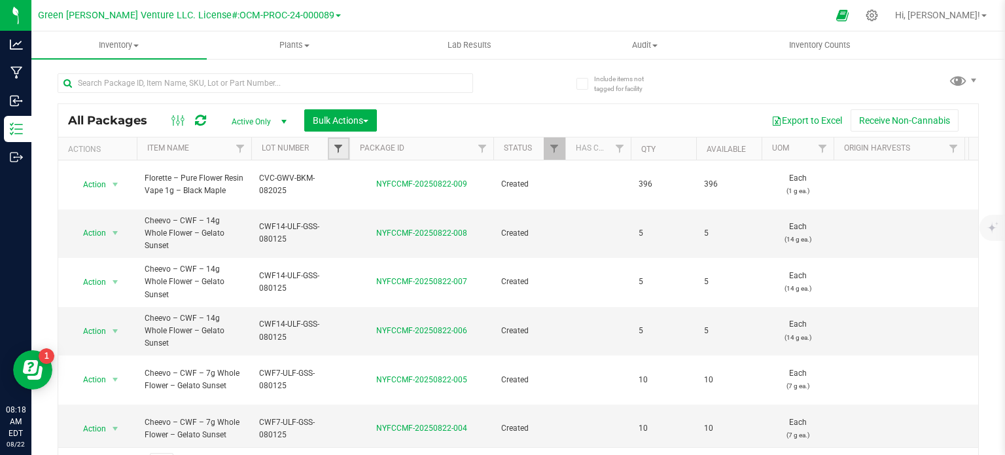
click at [337, 153] on span "Filter" at bounding box center [338, 148] width 10 height 10
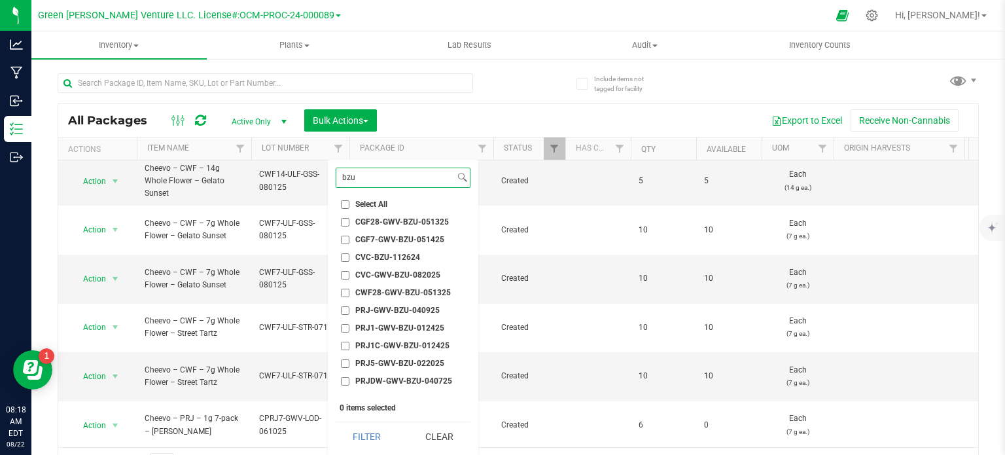
scroll to position [327, 0]
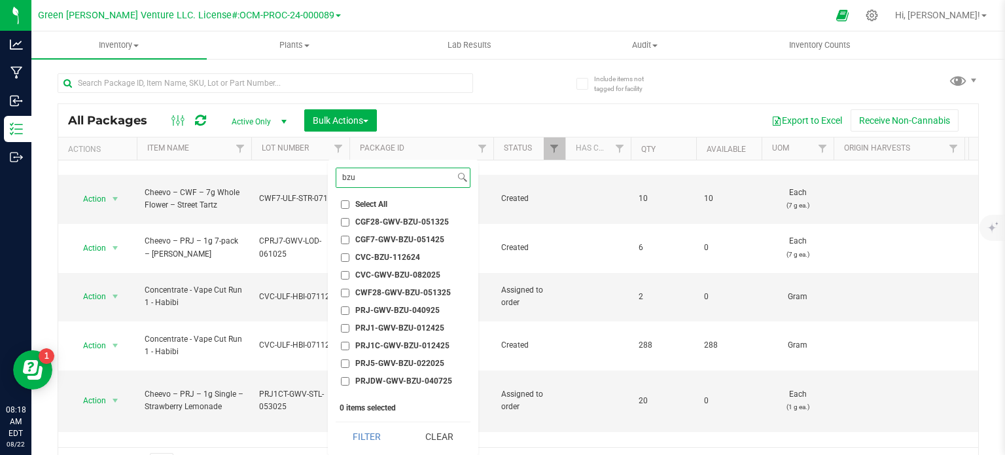
type input "bzu"
click at [342, 273] on input "CVC-GWV-BZU-082025" at bounding box center [345, 275] width 9 height 9
checkbox input "true"
click at [357, 437] on button "Filter" at bounding box center [367, 436] width 63 height 29
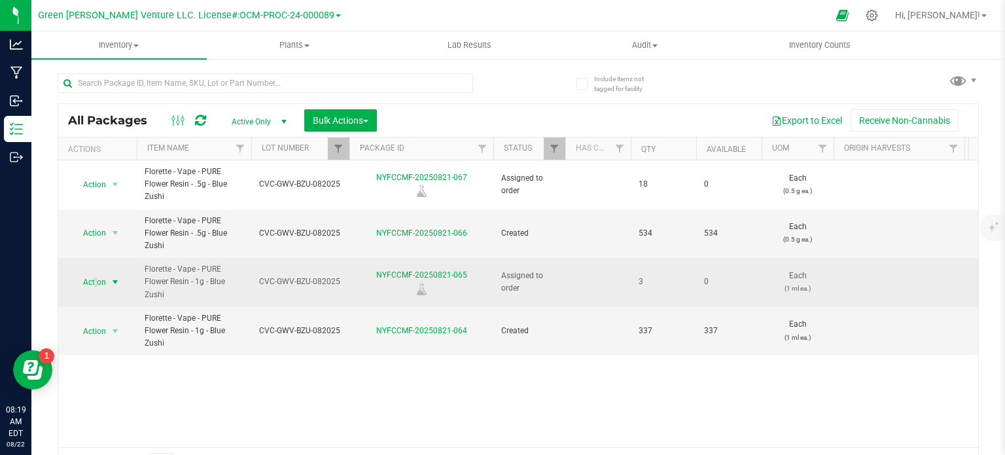
click at [96, 285] on span "Action" at bounding box center [88, 282] width 35 height 18
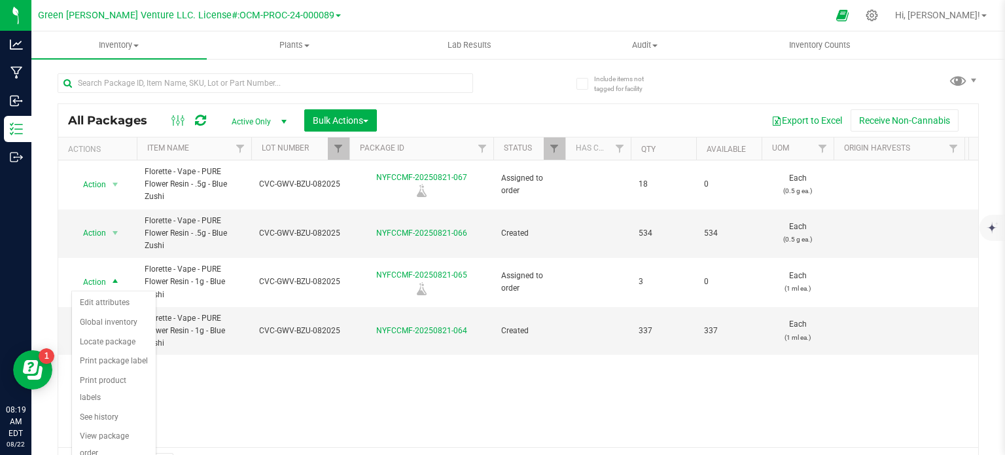
click at [207, 402] on div "Action Action Edit attributes Global inventory Locate package Print package lab…" at bounding box center [518, 303] width 920 height 287
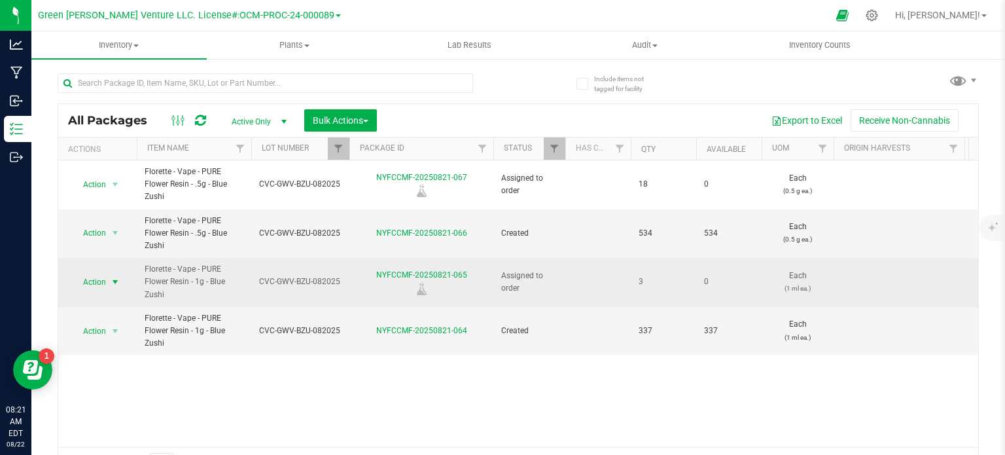
click at [93, 280] on span "Action" at bounding box center [88, 282] width 35 height 18
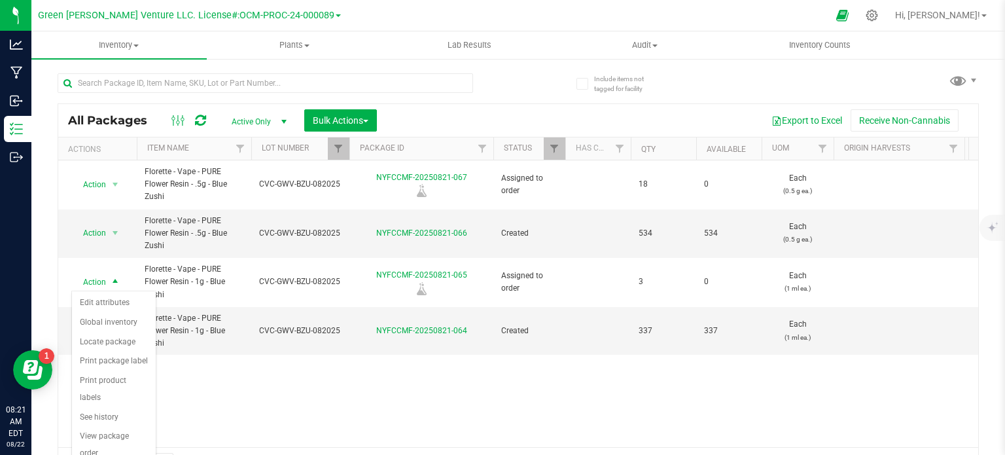
drag, startPoint x: 345, startPoint y: 392, endPoint x: 123, endPoint y: 143, distance: 333.5
click at [343, 385] on div "Action Action Edit attributes Global inventory Locate package Print package lab…" at bounding box center [518, 303] width 920 height 287
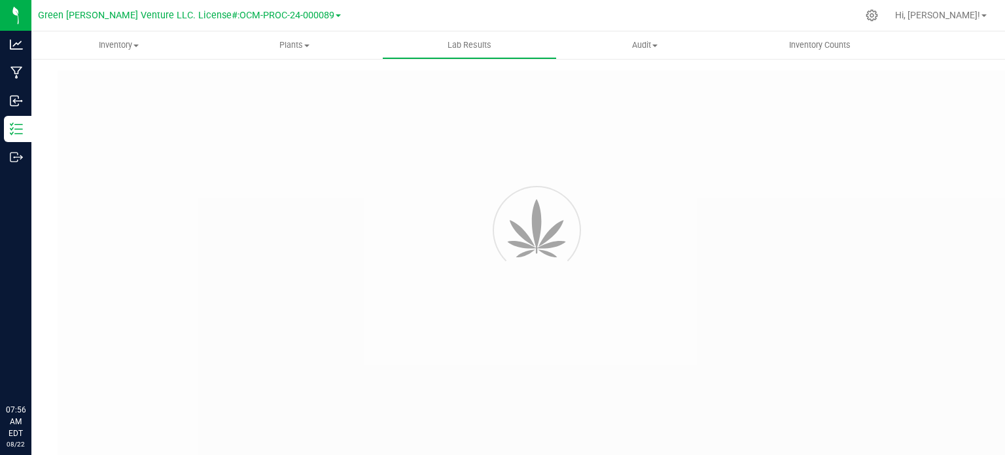
type input "NYFCCMF-20250624-034"
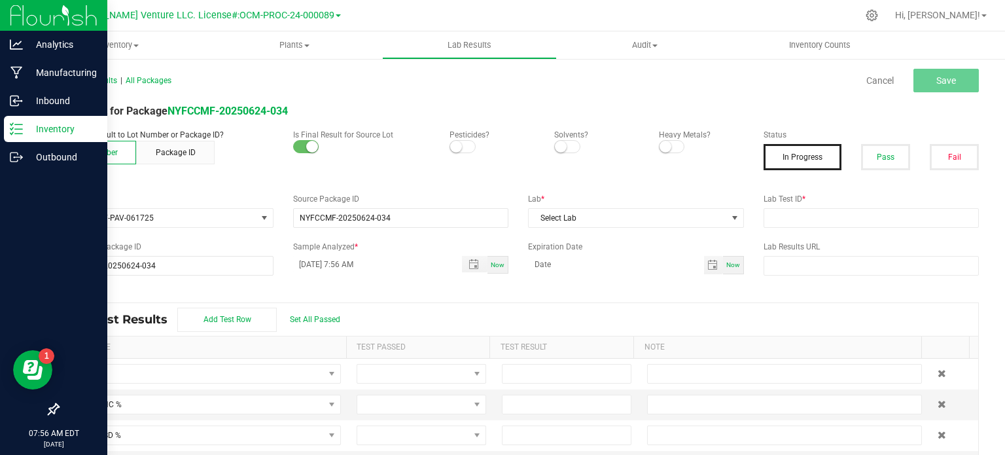
click at [34, 129] on p "Inventory" at bounding box center [62, 129] width 78 height 16
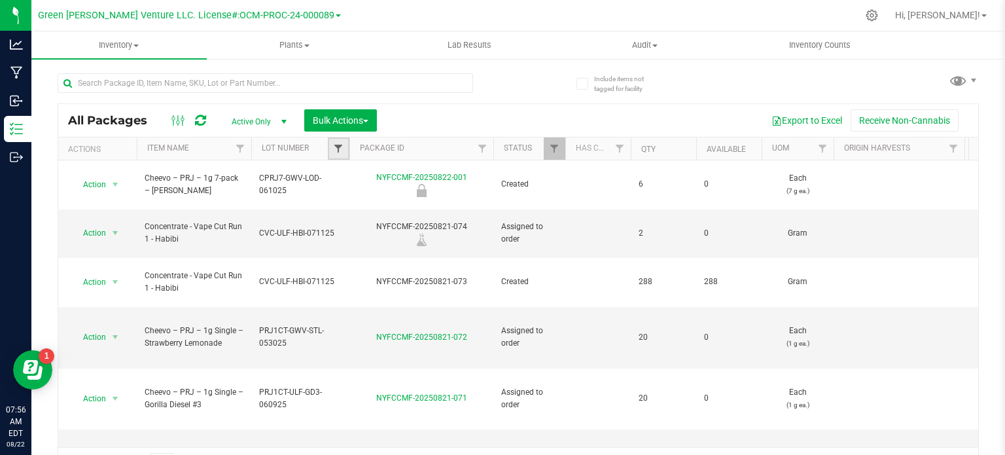
click at [341, 147] on span "Filter" at bounding box center [338, 148] width 10 height 10
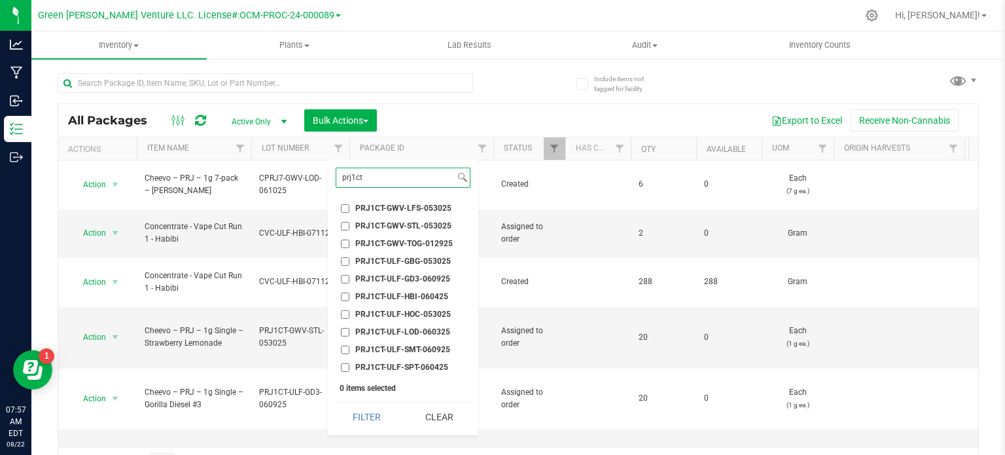
type input "prj1ct"
click at [434, 299] on span "PRJ1CT-ULF-HBI-060425" at bounding box center [401, 296] width 93 height 8
click at [349, 299] on input "PRJ1CT-ULF-HBI-060425" at bounding box center [345, 296] width 9 height 9
checkbox input "true"
click at [374, 420] on button "Filter" at bounding box center [367, 416] width 63 height 29
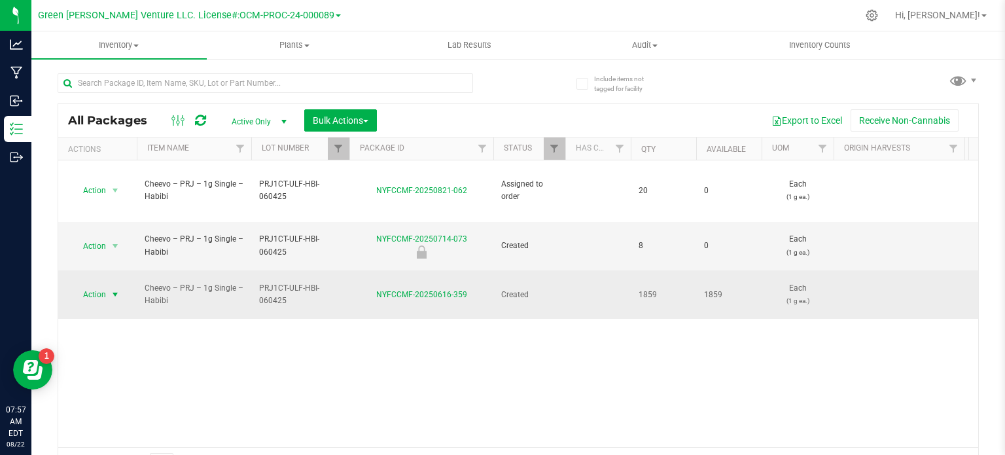
click at [116, 289] on span "select" at bounding box center [115, 294] width 10 height 10
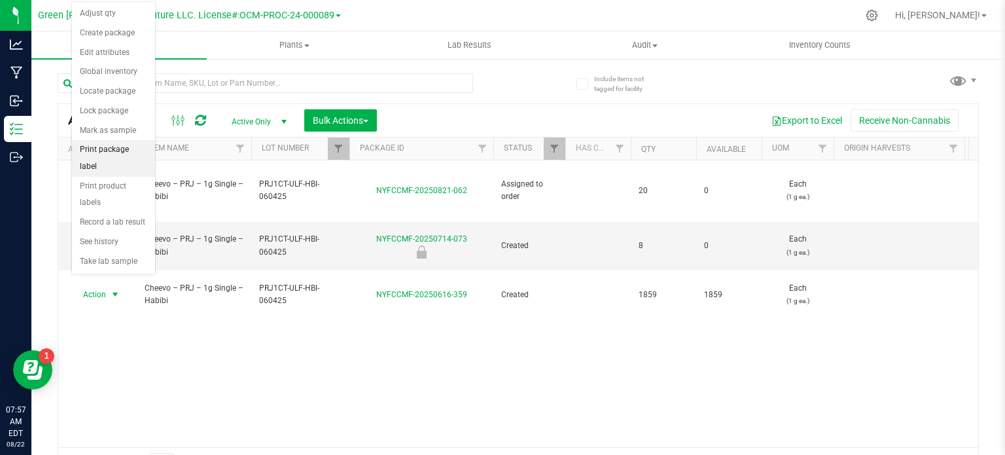
click at [130, 149] on li "Print package label" at bounding box center [113, 158] width 83 height 36
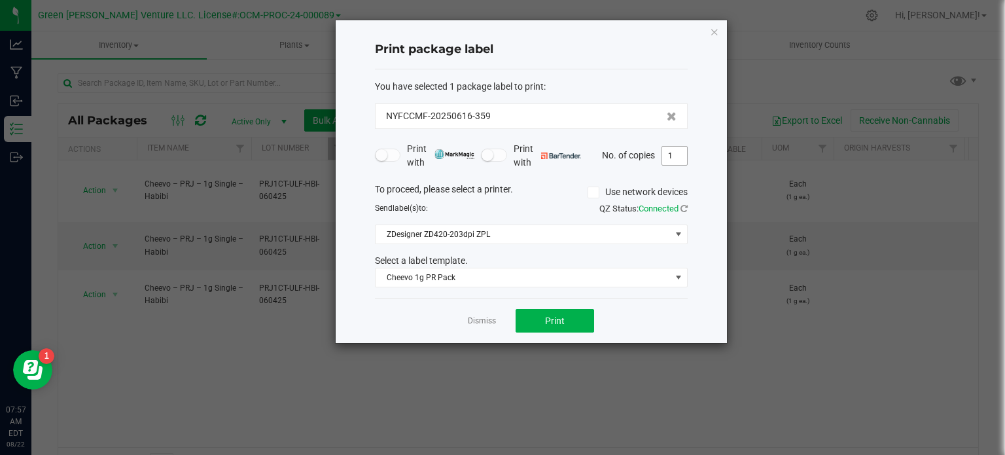
click at [674, 157] on input "1" at bounding box center [674, 156] width 25 height 18
type input "45"
click at [555, 319] on span "Print" at bounding box center [555, 320] width 20 height 10
click at [714, 31] on icon "button" at bounding box center [714, 32] width 9 height 16
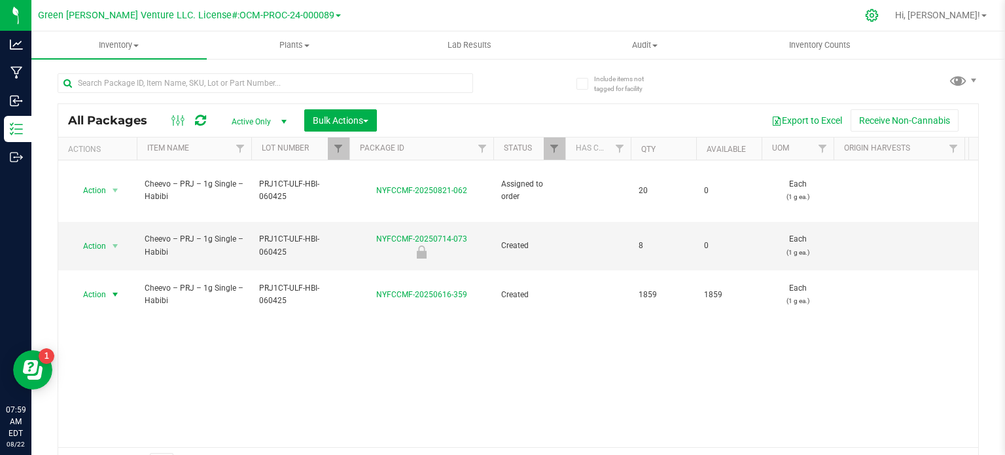
click at [879, 13] on icon at bounding box center [872, 16] width 14 height 14
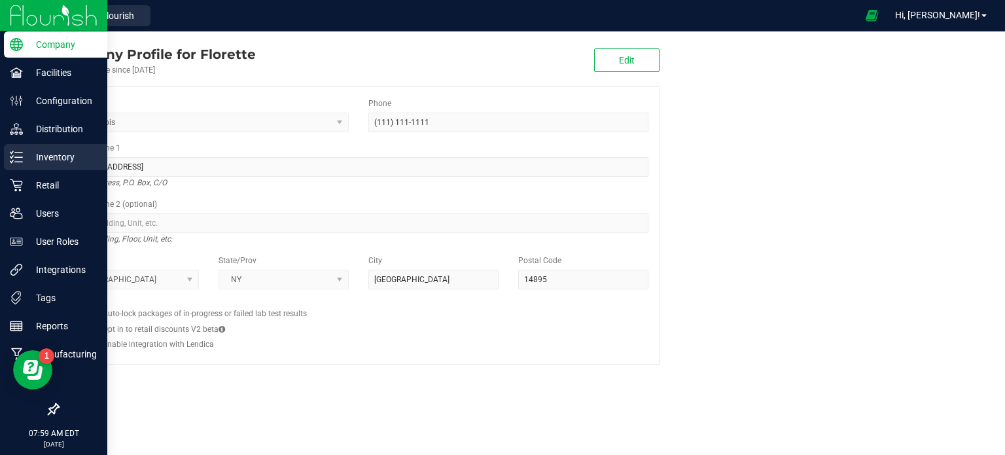
click at [26, 151] on p "Inventory" at bounding box center [62, 157] width 78 height 16
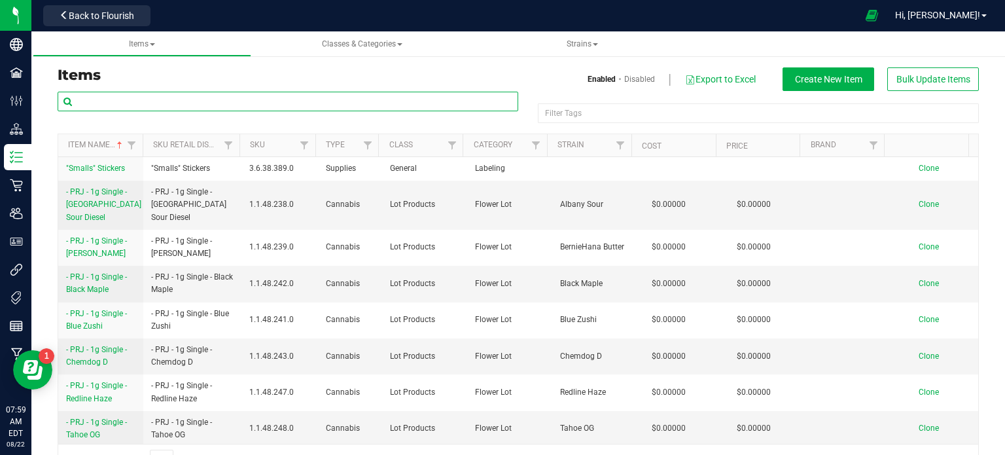
click at [154, 97] on input "text" at bounding box center [288, 102] width 461 height 20
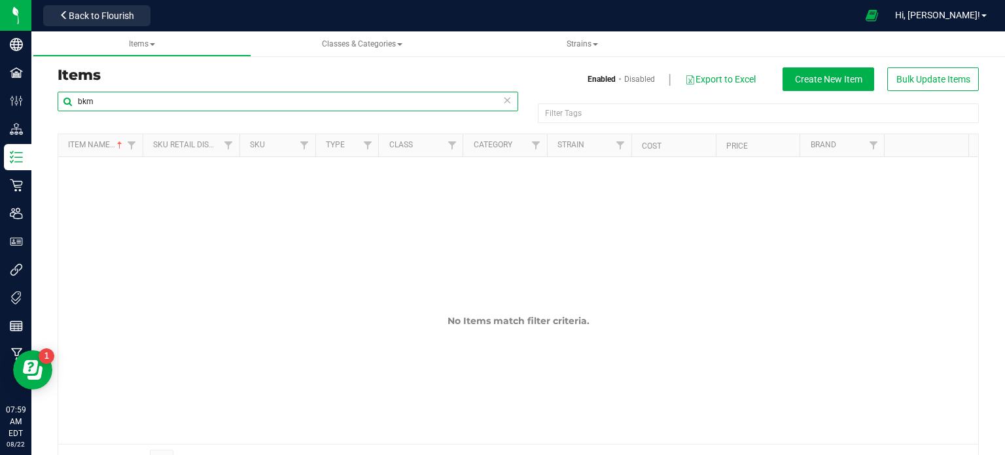
click at [128, 109] on input "bkm" at bounding box center [288, 102] width 461 height 20
type input "black maple"
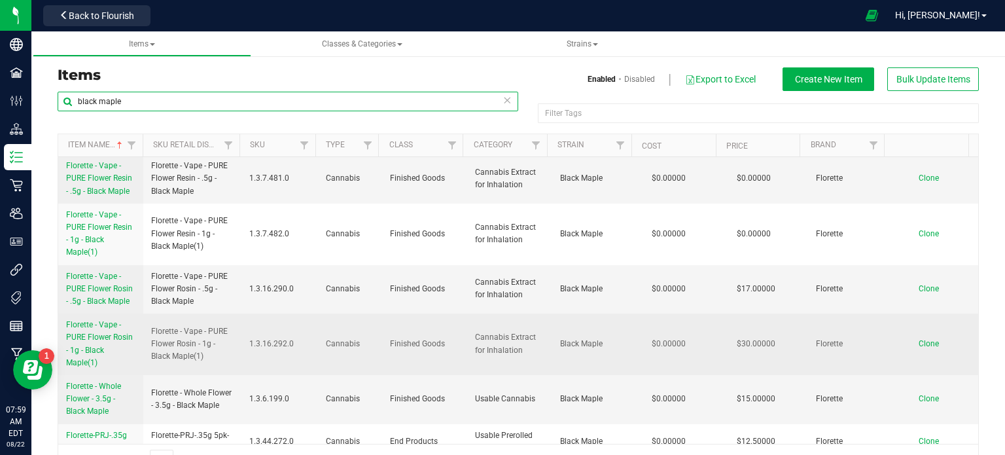
scroll to position [794, 0]
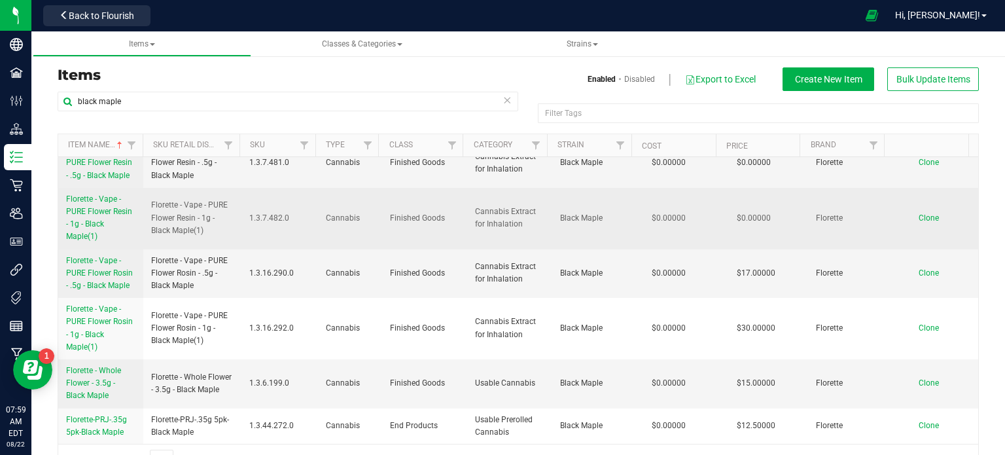
click at [107, 217] on link "Florette - Vape - PURE Flower Resin - 1g - Black Maple(1)" at bounding box center [100, 218] width 69 height 50
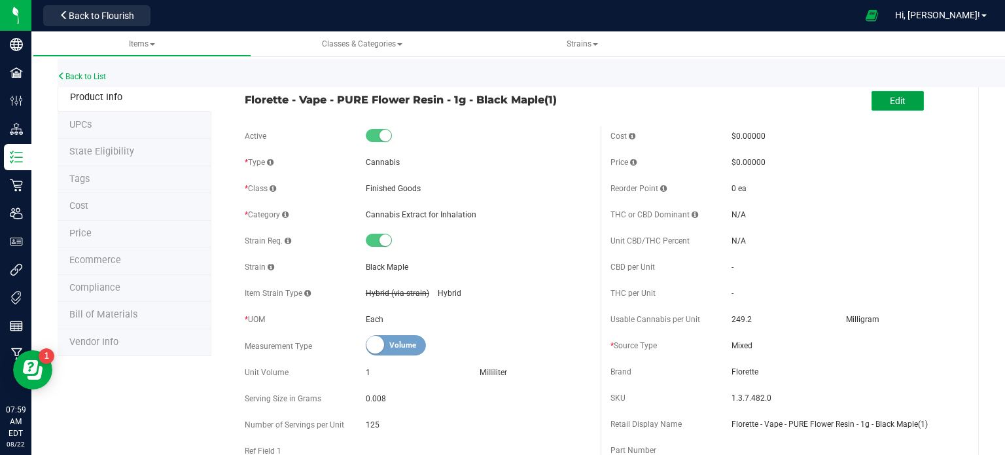
click at [891, 104] on span "Edit" at bounding box center [898, 101] width 16 height 10
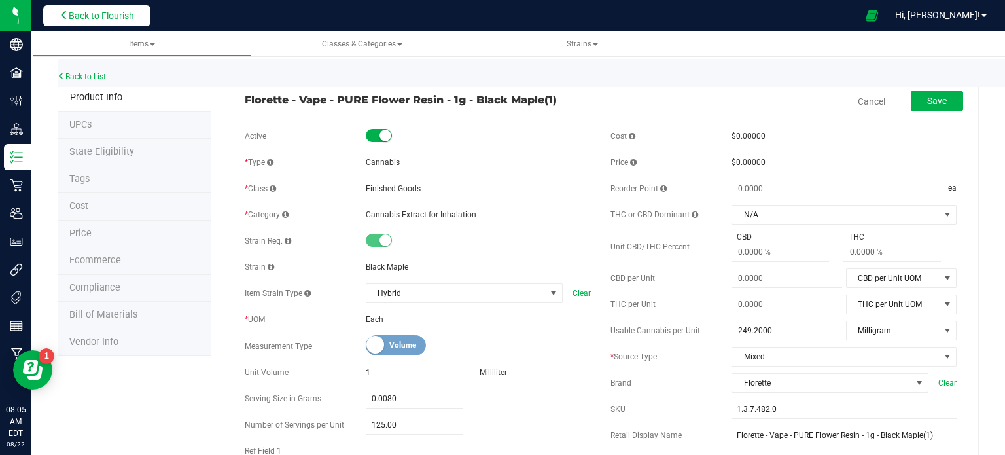
click at [113, 24] on button "Back to Flourish" at bounding box center [96, 15] width 107 height 21
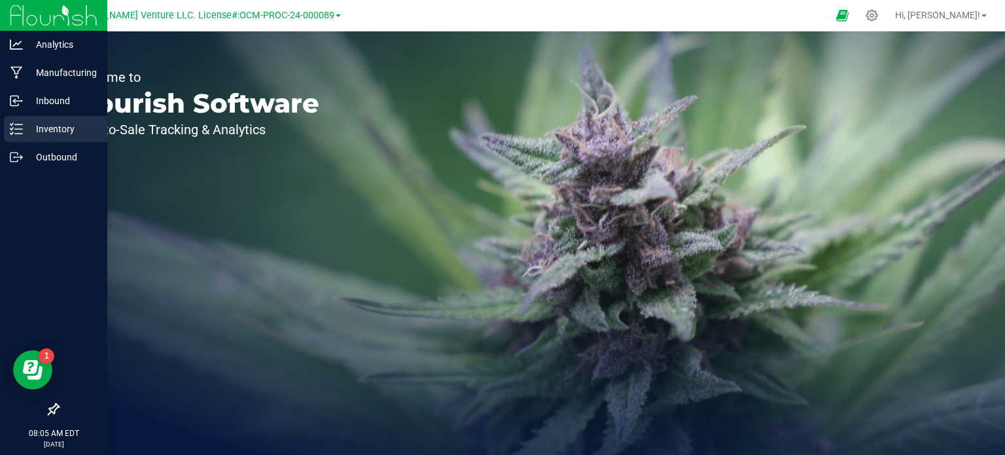
click at [23, 122] on p "Inventory" at bounding box center [62, 129] width 78 height 16
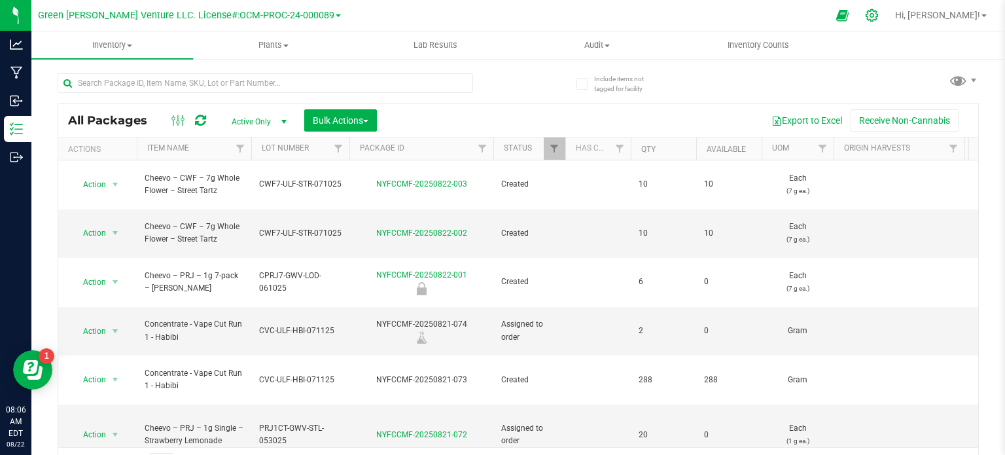
click at [878, 17] on icon at bounding box center [871, 15] width 12 height 12
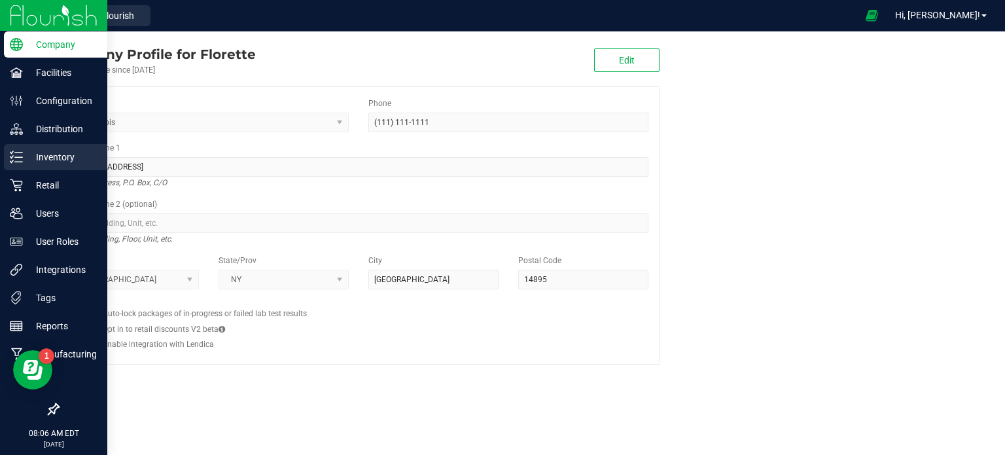
click at [70, 160] on p "Inventory" at bounding box center [62, 157] width 78 height 16
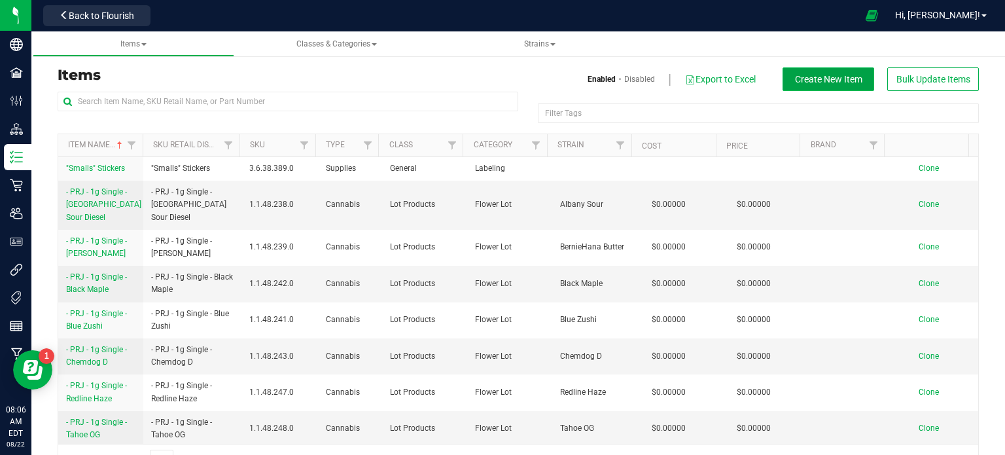
click at [814, 75] on span "Create New Item" at bounding box center [828, 79] width 67 height 10
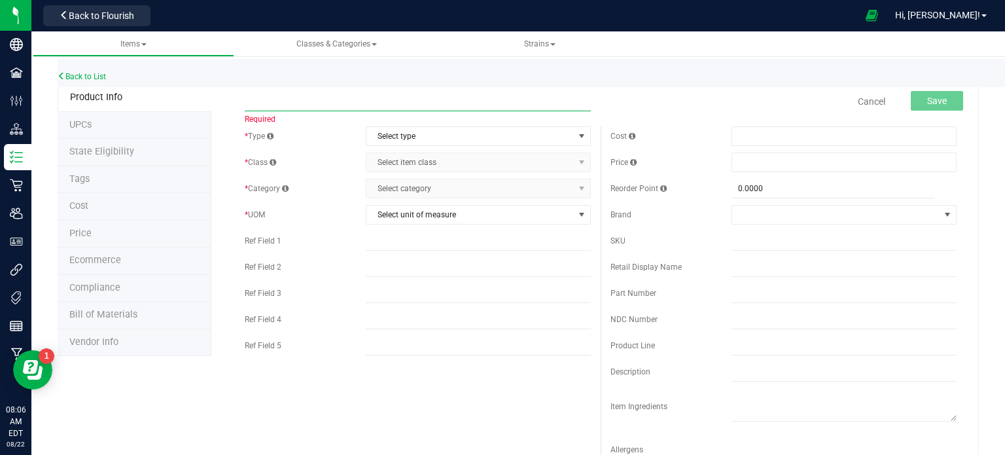
click at [301, 93] on input "text" at bounding box center [418, 102] width 346 height 20
paste input "Florette – Pure Flower Resin Vape 1g – Black Maple"
click at [387, 98] on input "Florette – Pure Flower Resin Vape 1g – Black Maple" at bounding box center [418, 102] width 346 height 20
type input "Florette – Pure Flower Resin Vape 1g – Black Maple"
click at [430, 133] on span "Select type" at bounding box center [469, 136] width 207 height 18
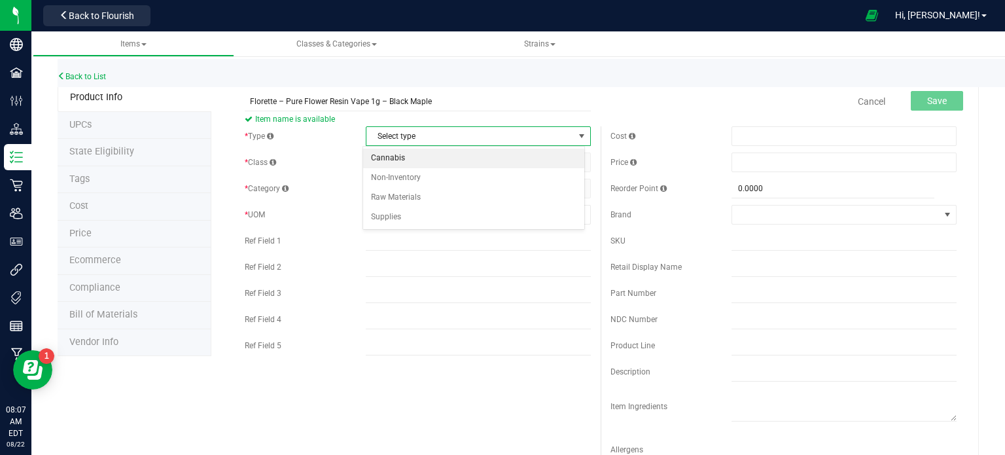
click at [424, 162] on li "Cannabis" at bounding box center [473, 158] width 221 height 20
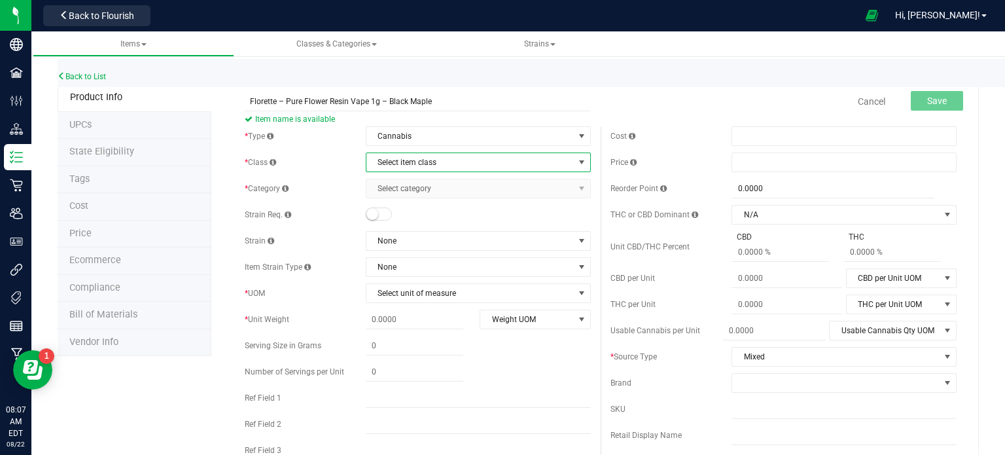
click at [424, 164] on span "Select item class" at bounding box center [469, 162] width 207 height 18
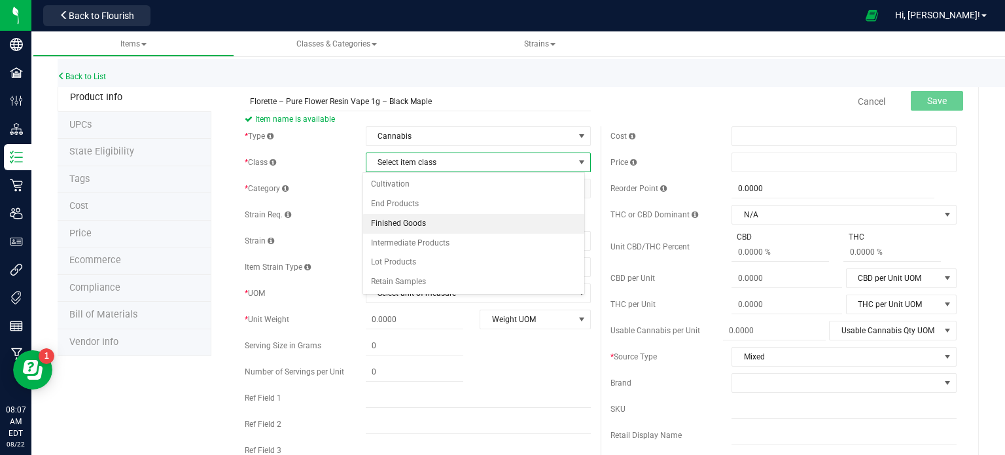
click at [434, 219] on li "Finished Goods" at bounding box center [473, 224] width 221 height 20
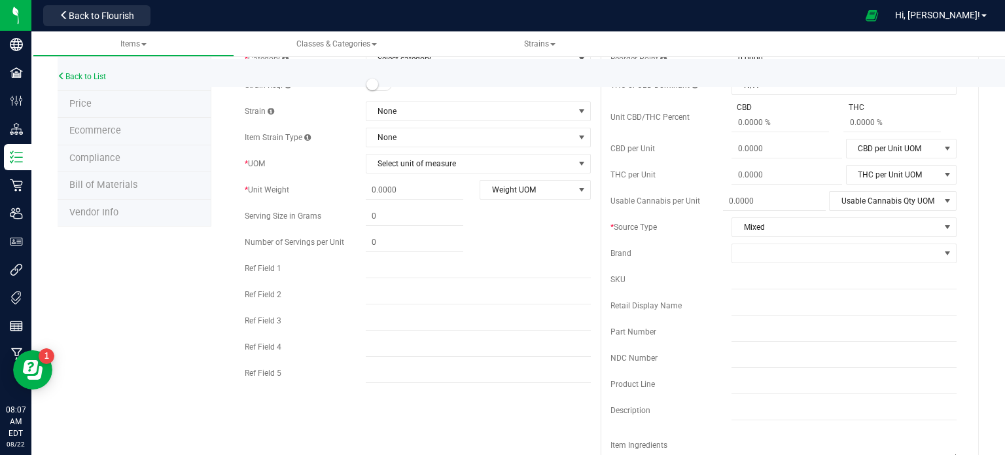
scroll to position [131, 0]
click at [402, 114] on span "None" at bounding box center [469, 110] width 207 height 18
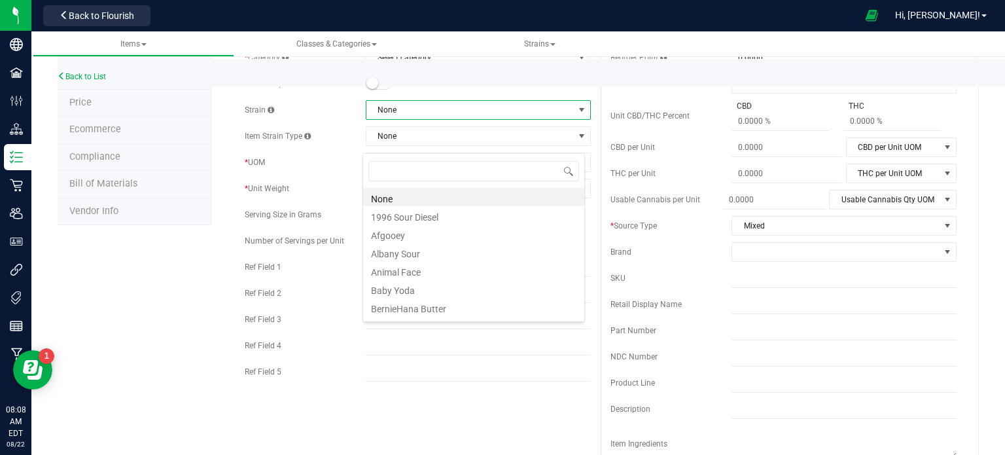
scroll to position [65, 0]
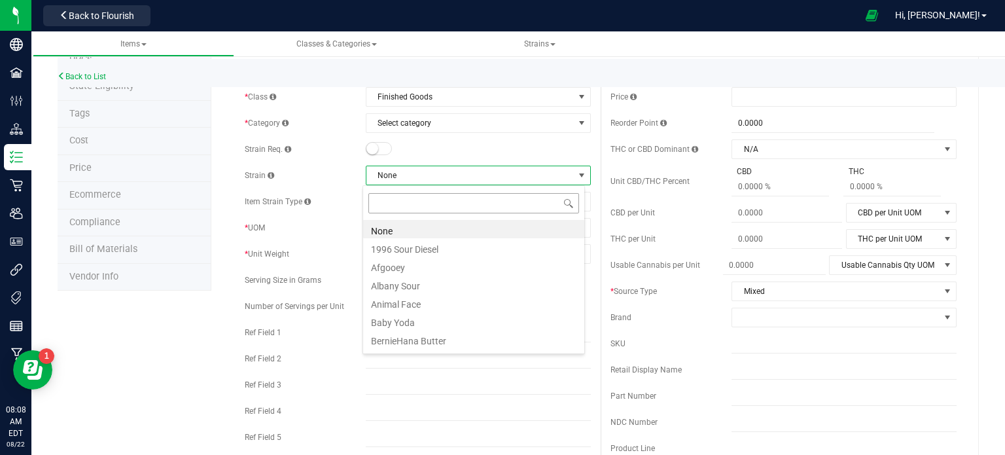
type input "b"
click at [417, 285] on li "Black Maple" at bounding box center [473, 284] width 221 height 18
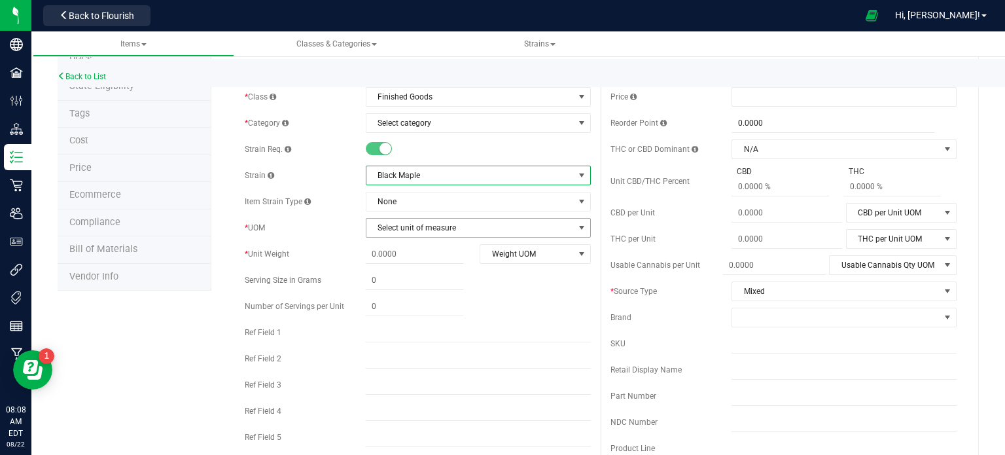
click at [410, 226] on span "Select unit of measure" at bounding box center [469, 227] width 207 height 18
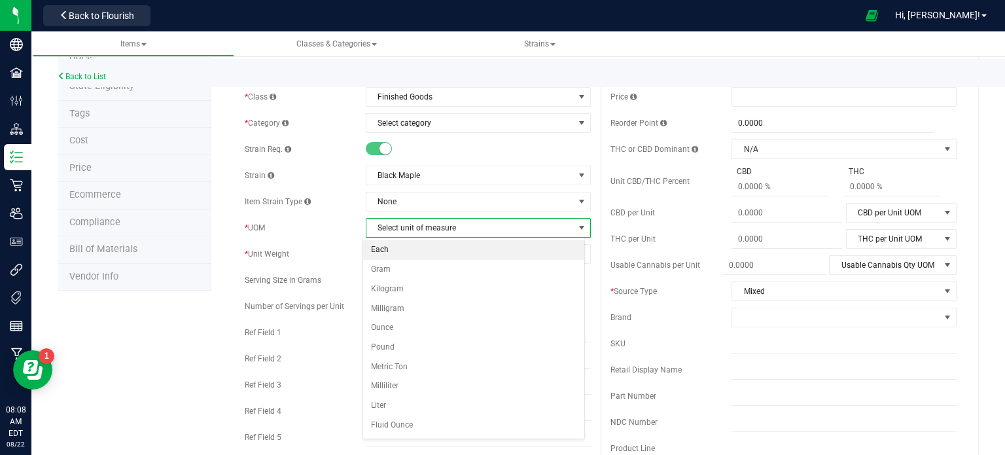
click at [409, 248] on li "Each" at bounding box center [473, 250] width 221 height 20
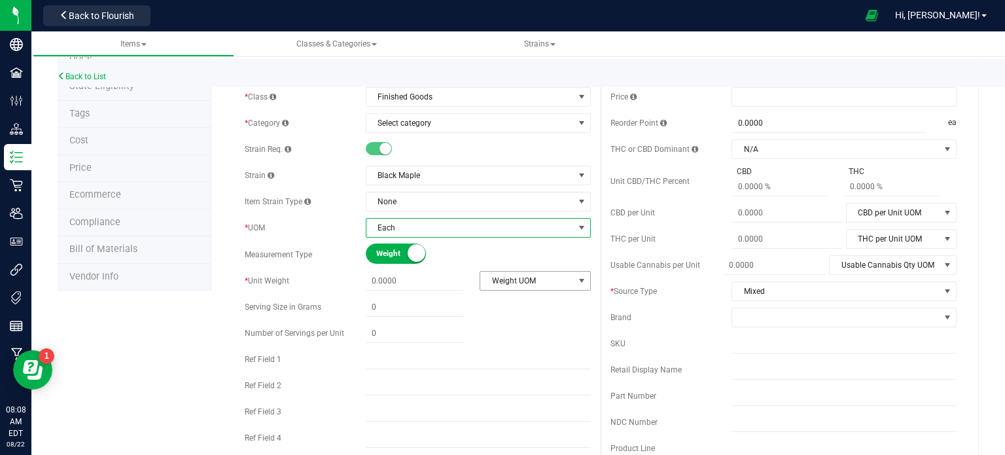
click at [545, 279] on span "Weight UOM" at bounding box center [526, 280] width 93 height 18
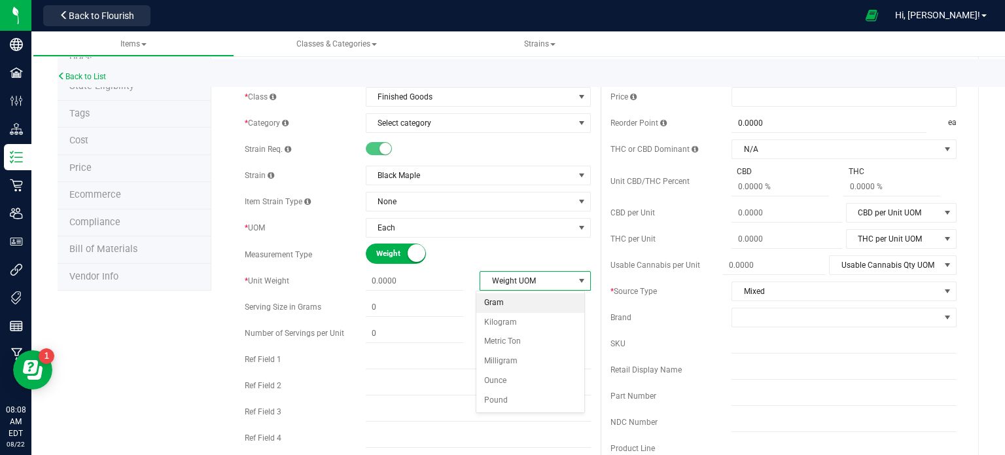
click at [500, 298] on li "Gram" at bounding box center [530, 303] width 108 height 20
click at [426, 283] on span at bounding box center [414, 280] width 97 height 19
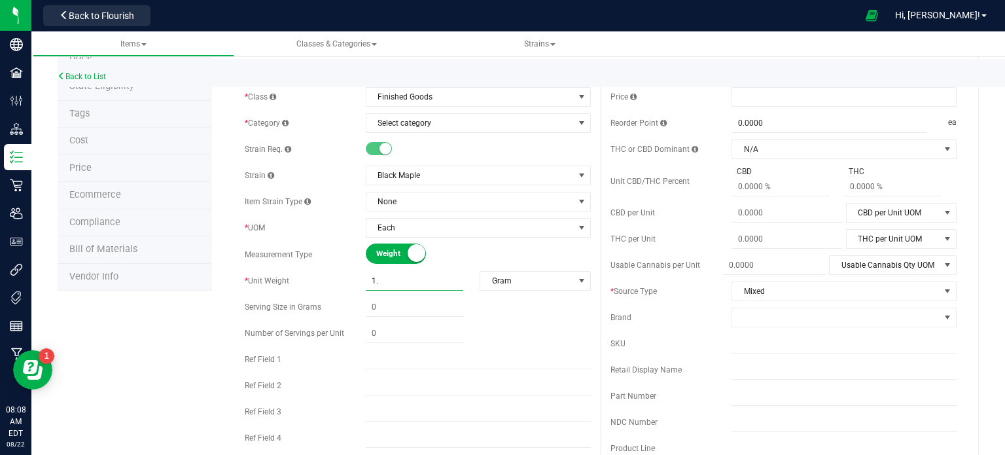
type input "1.0"
type input "1.0000"
click at [392, 300] on span at bounding box center [414, 307] width 97 height 19
type input ".008"
type input "0.0080"
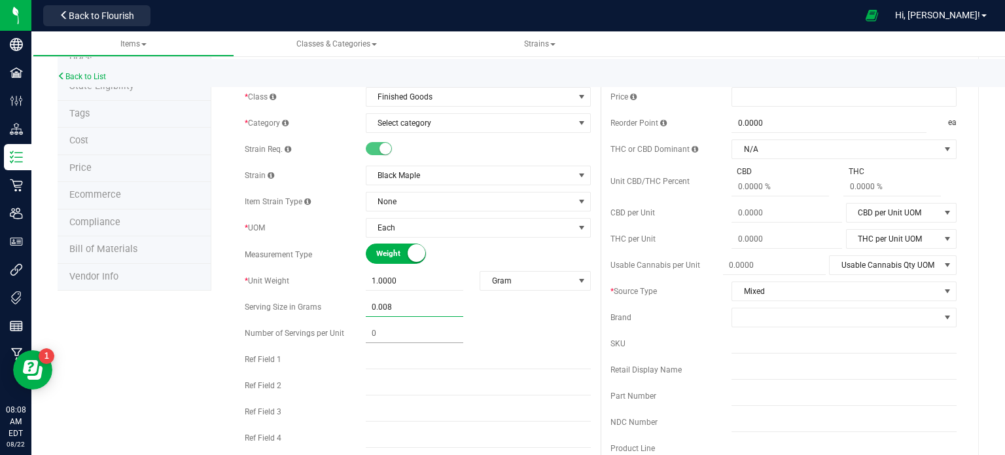
click at [386, 332] on span at bounding box center [414, 333] width 97 height 19
type input "125"
type input "125.00"
click at [826, 291] on span "Mixed" at bounding box center [835, 291] width 207 height 18
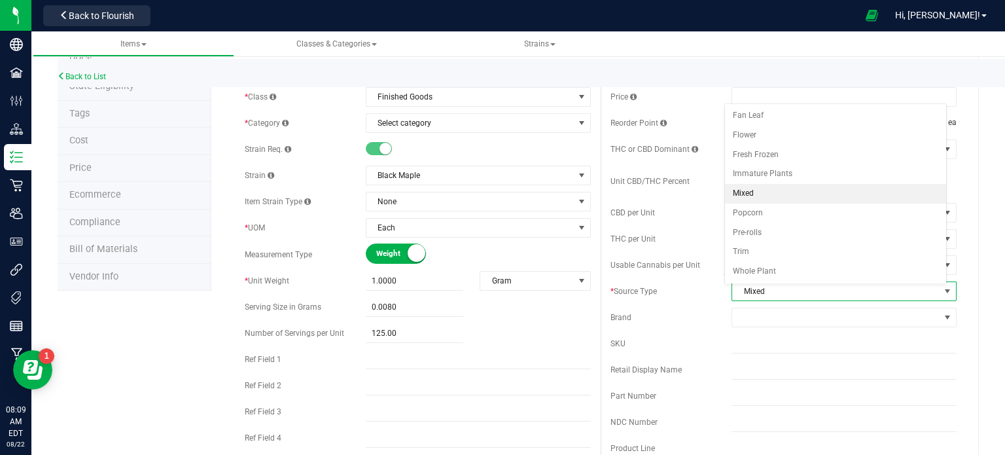
click at [737, 190] on li "Mixed" at bounding box center [835, 194] width 221 height 20
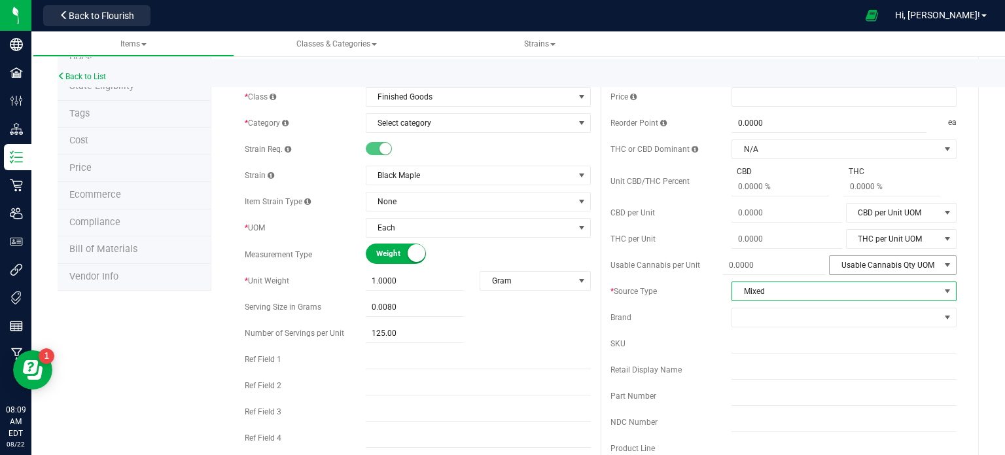
click at [864, 269] on span "Usable Cannabis Qty UOM" at bounding box center [884, 265] width 110 height 18
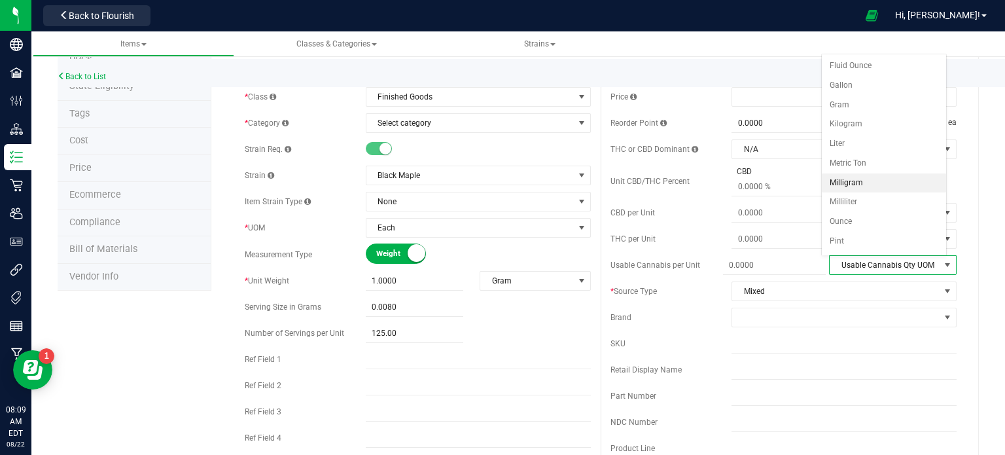
click at [856, 177] on li "Milligram" at bounding box center [884, 183] width 124 height 20
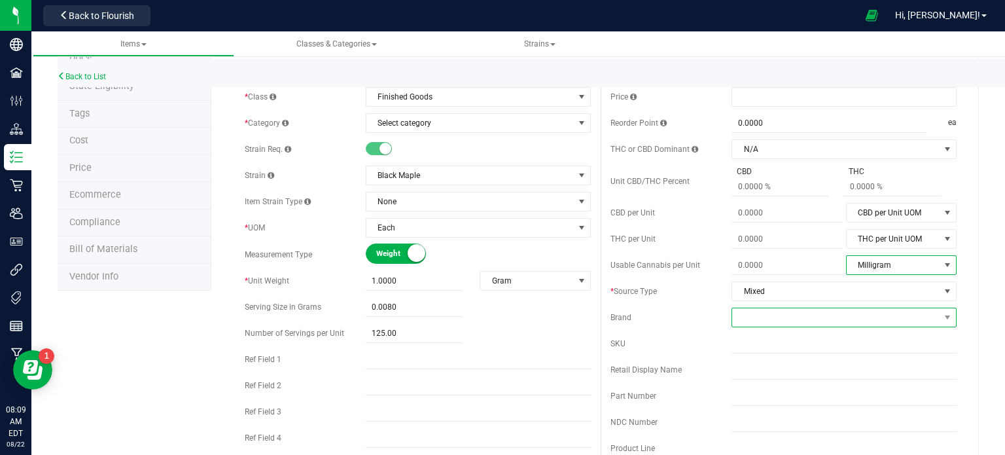
click at [763, 319] on span at bounding box center [835, 317] width 207 height 18
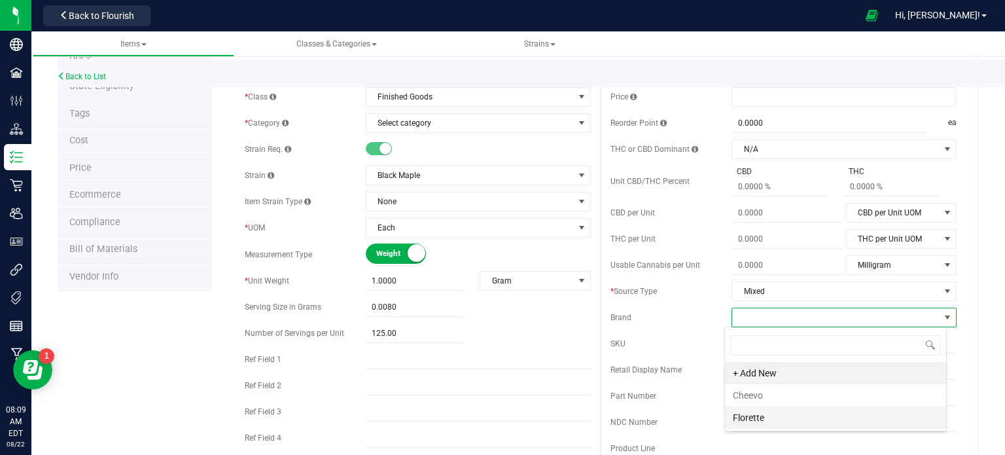
click at [754, 411] on li "Florette" at bounding box center [835, 417] width 221 height 22
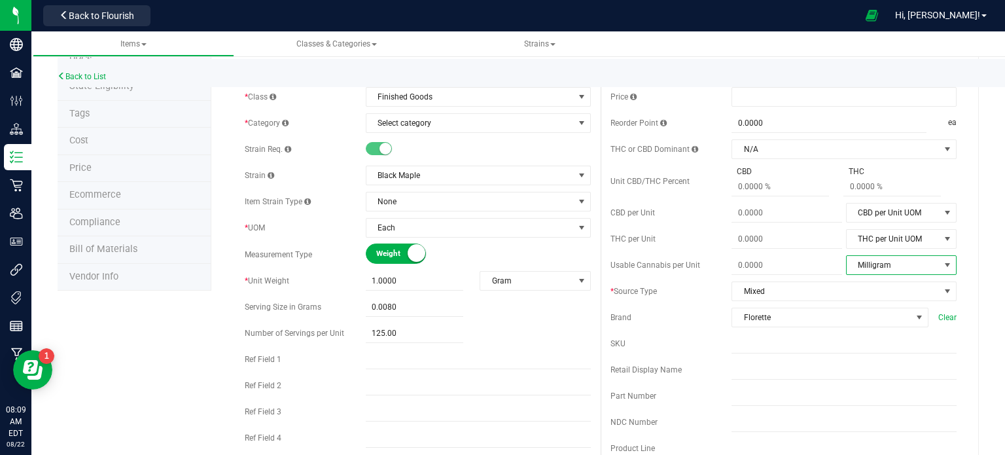
click at [920, 266] on span "Milligram" at bounding box center [892, 265] width 93 height 18
click at [887, 175] on li "Milligram" at bounding box center [892, 183] width 108 height 20
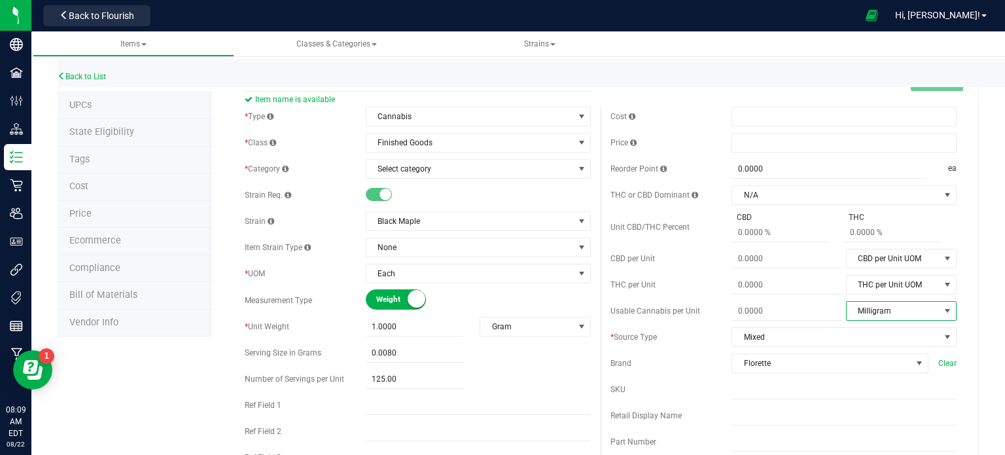
scroll to position [0, 0]
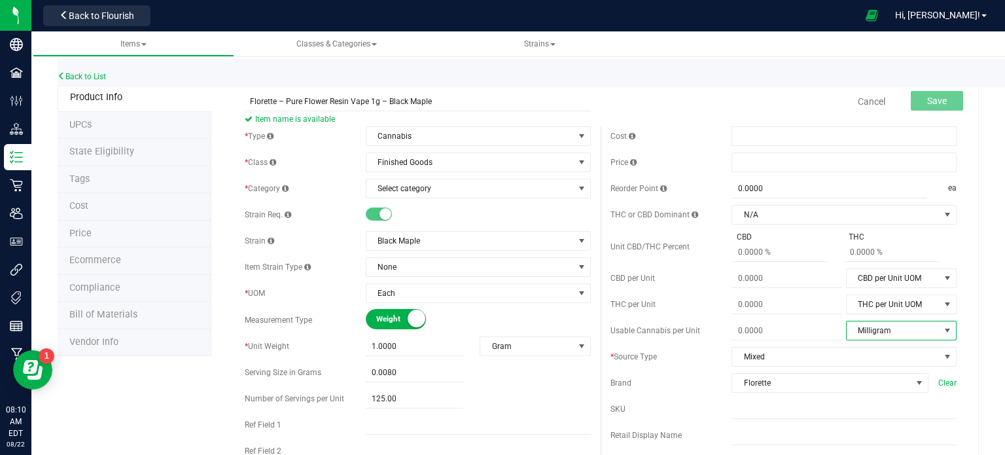
click at [805, 321] on div "Usable Cannabis per Unit Milligram Usable Cannabis Qty UOM Fluid Ounce Gallon G…" at bounding box center [783, 331] width 346 height 20
click at [752, 331] on span at bounding box center [786, 330] width 111 height 19
type input "1.0"
type input "1.0000"
click at [608, 87] on div "Cancel Save" at bounding box center [783, 101] width 366 height 33
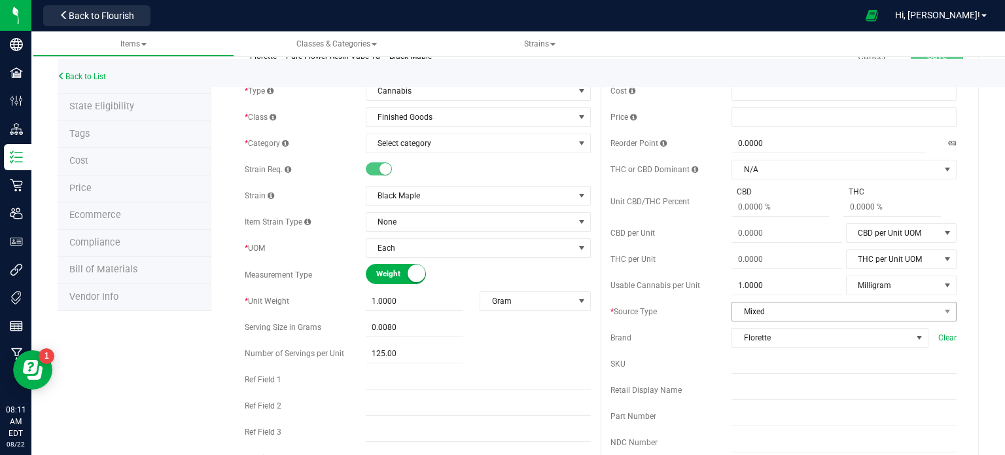
scroll to position [131, 0]
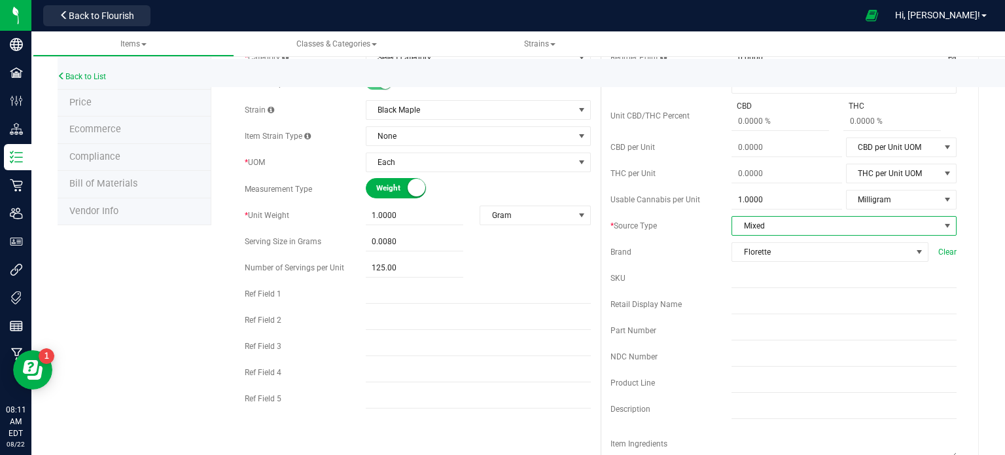
click at [848, 222] on span "Mixed" at bounding box center [835, 226] width 207 height 18
click at [770, 321] on li "Mixed" at bounding box center [835, 326] width 221 height 20
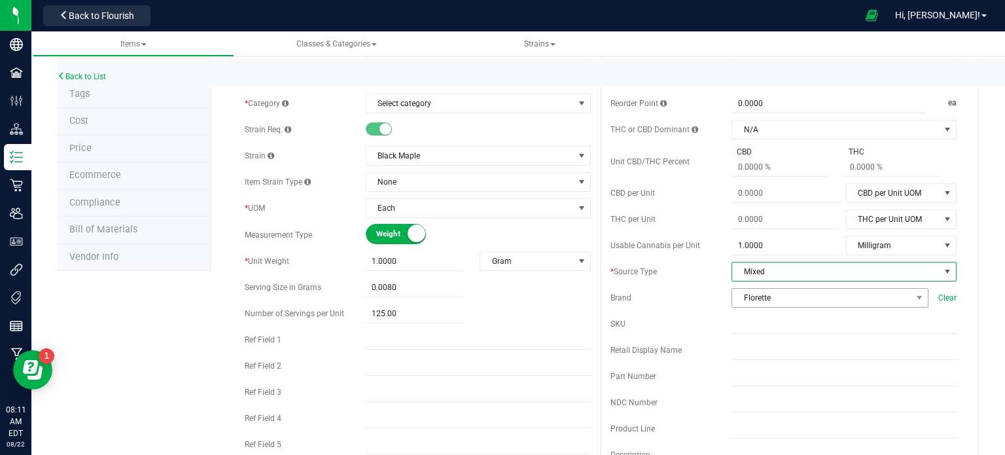
scroll to position [65, 0]
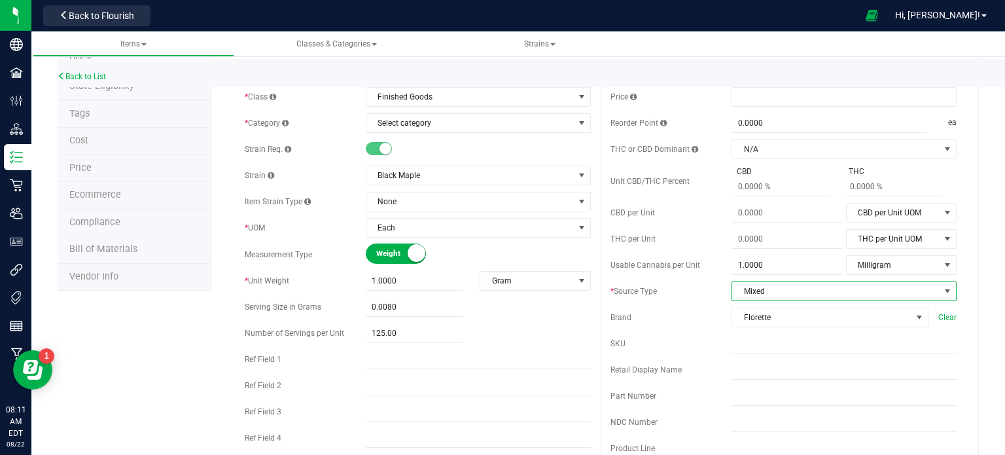
click at [793, 290] on span "Mixed" at bounding box center [835, 291] width 207 height 18
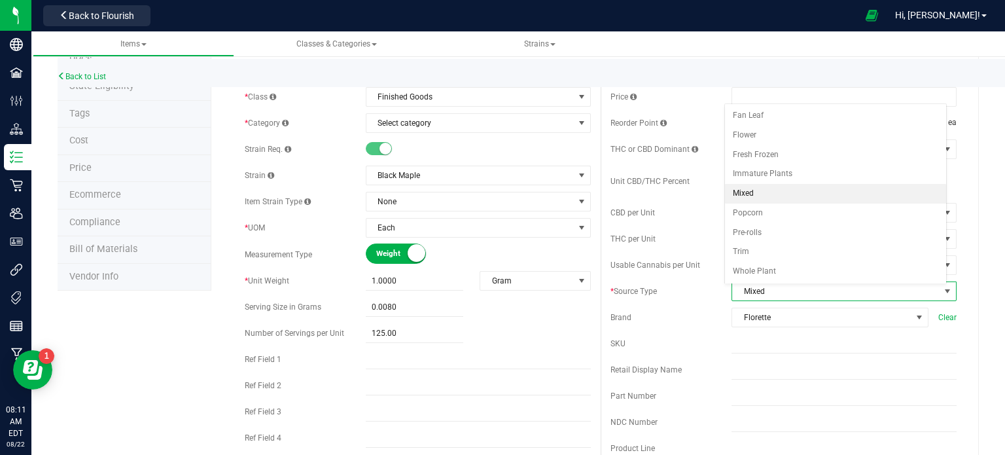
click at [759, 194] on li "Mixed" at bounding box center [835, 194] width 221 height 20
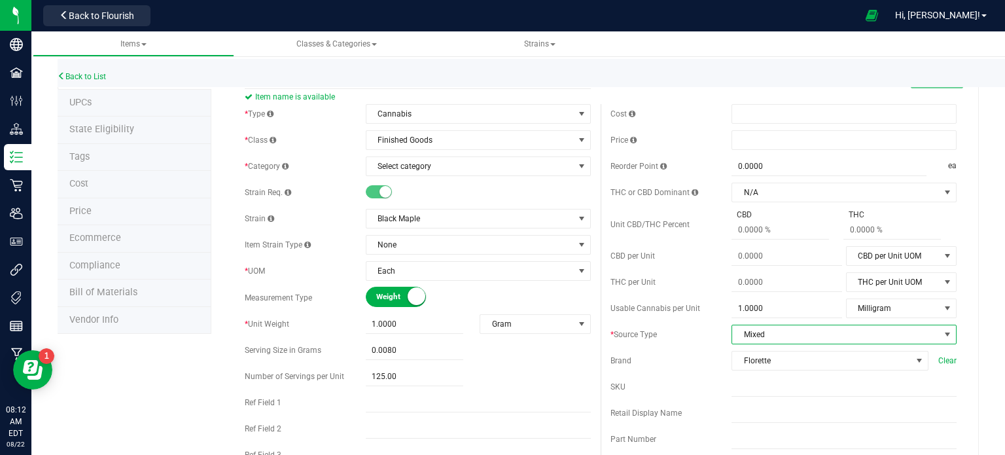
scroll to position [0, 0]
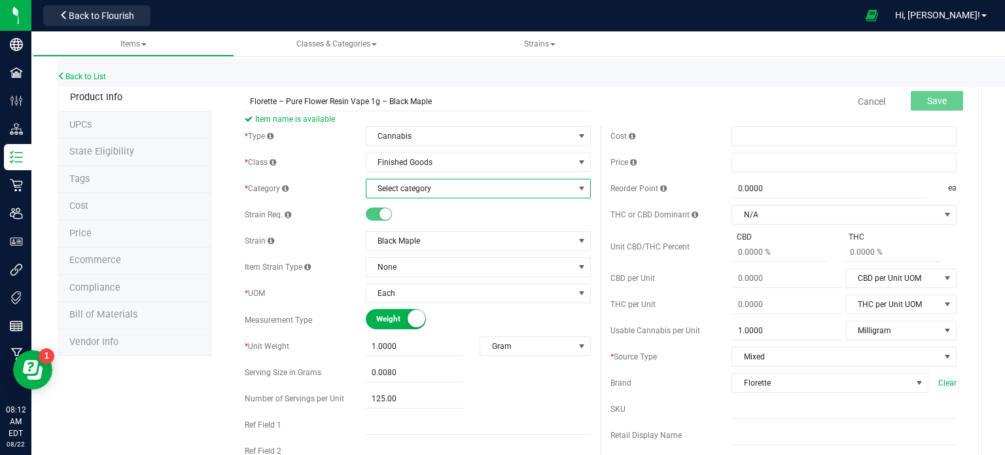
click at [421, 188] on span "Select category" at bounding box center [469, 188] width 207 height 18
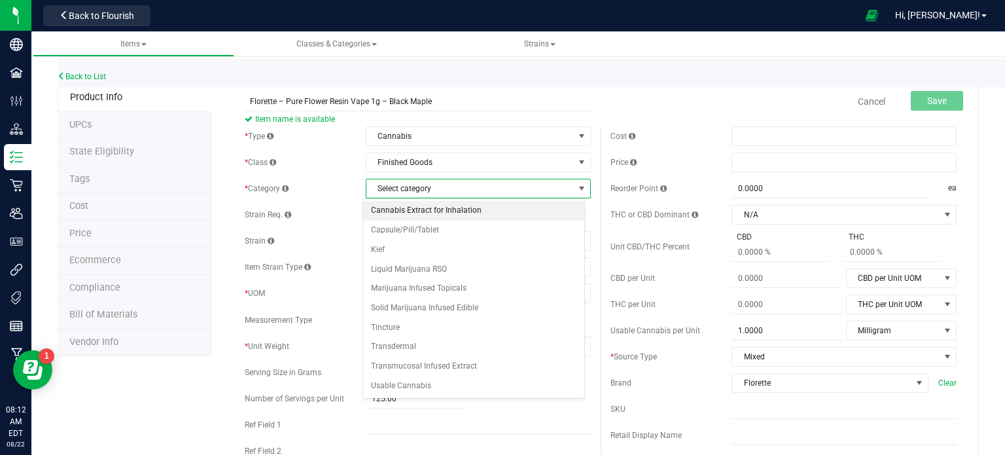
click at [432, 206] on li "Cannabis Extract for Inhalation" at bounding box center [473, 211] width 221 height 20
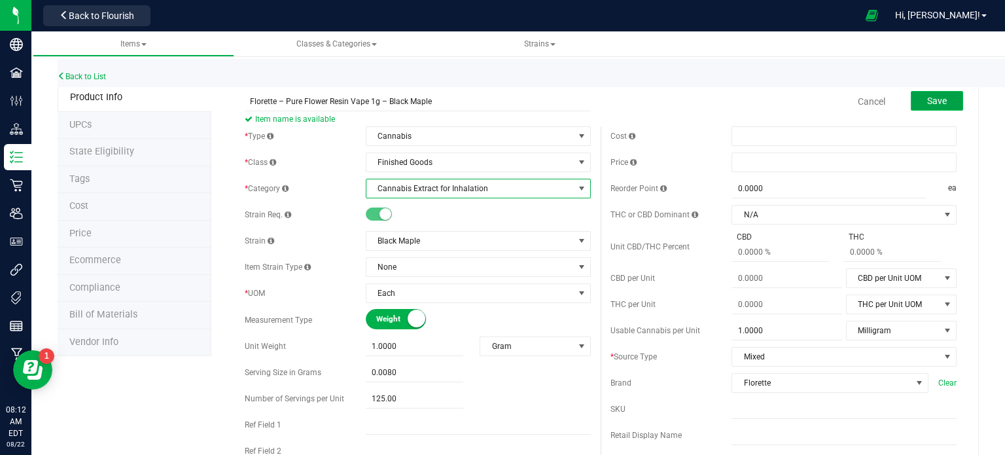
click at [945, 107] on button "Save" at bounding box center [937, 101] width 52 height 20
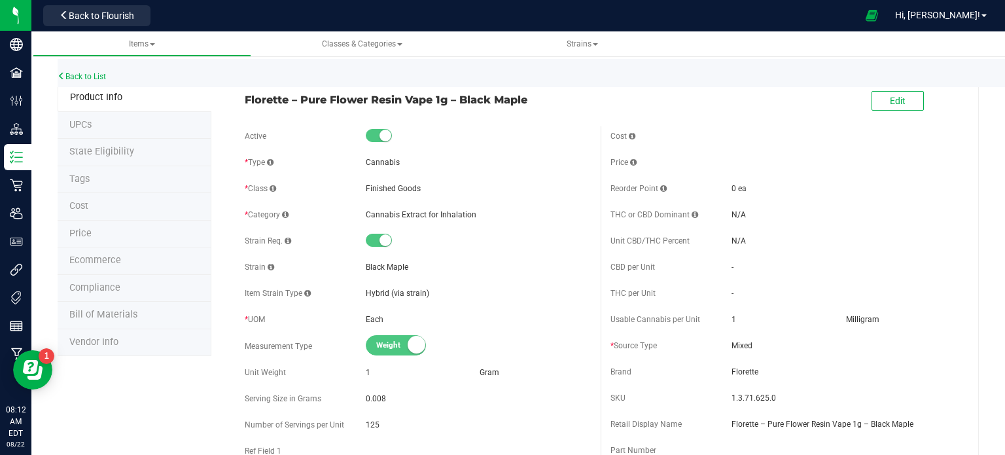
drag, startPoint x: 243, startPoint y: 97, endPoint x: 533, endPoint y: 99, distance: 289.8
click at [533, 99] on span "Florette – Pure Flower Resin Vape 1g – Black Maple" at bounding box center [418, 100] width 346 height 16
copy span "Florette – Pure Flower Resin Vape 1g – Black Maple"
click at [586, 109] on div "Florette – Pure Flower Resin Vape 1g – Black Maple Edit" at bounding box center [600, 101] width 731 height 33
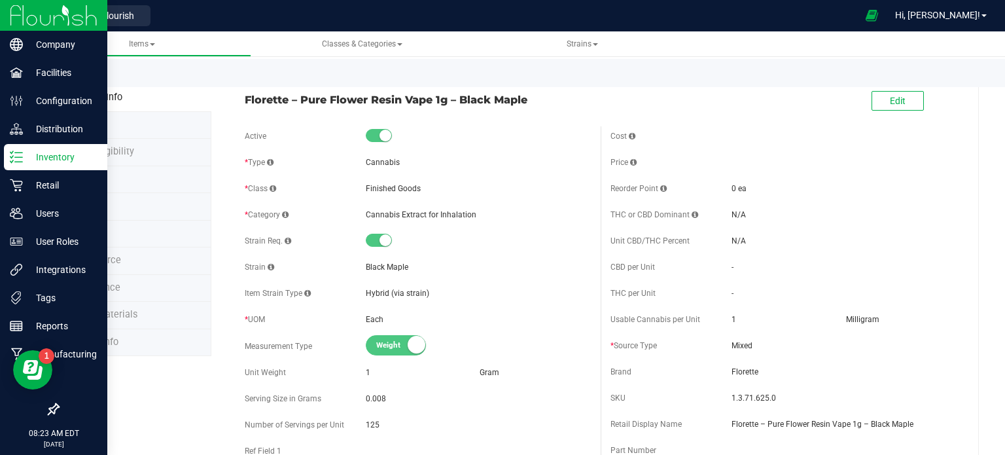
click at [30, 154] on p "Inventory" at bounding box center [62, 157] width 78 height 16
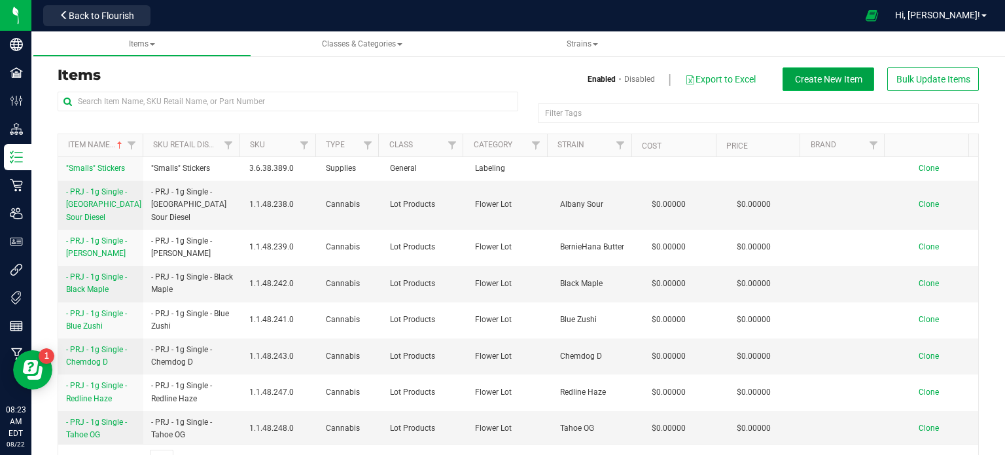
click at [799, 80] on span "Create New Item" at bounding box center [828, 79] width 67 height 10
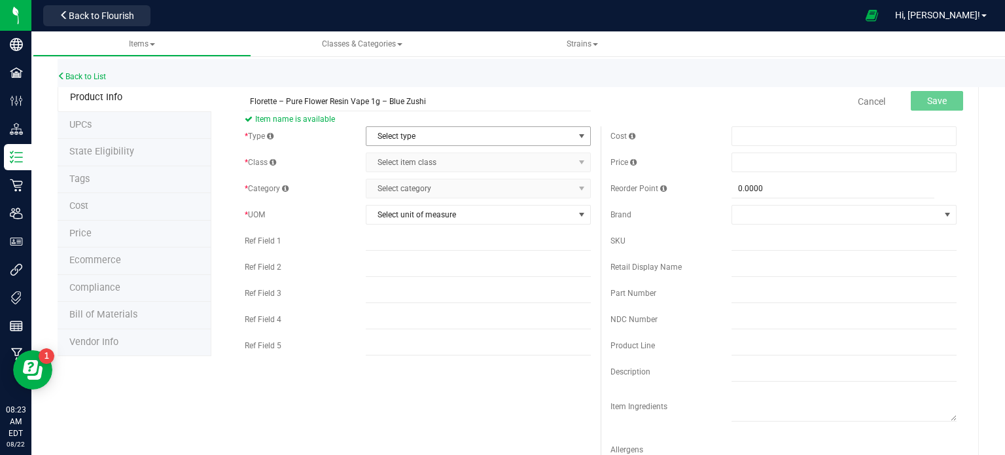
type input "Florette – Pure Flower Resin Vape 1g – Blue Zushi"
click at [427, 132] on span "Select type" at bounding box center [469, 136] width 207 height 18
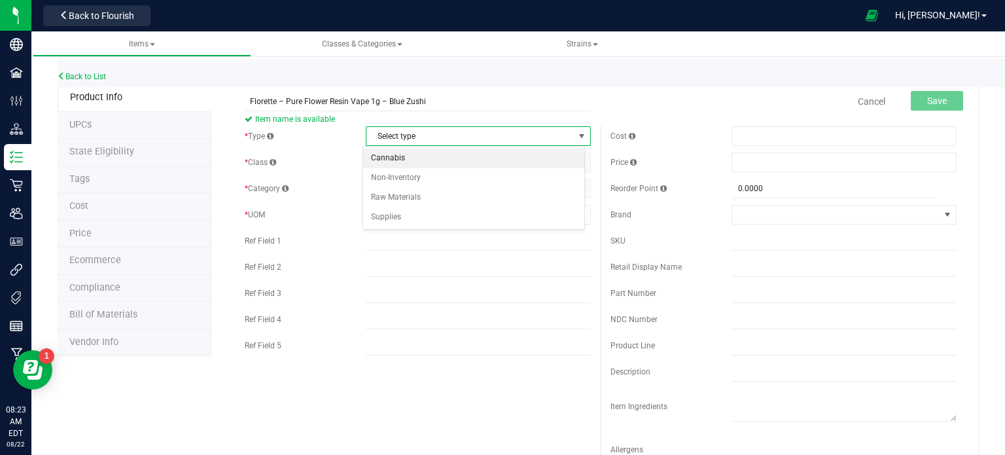
click at [430, 164] on li "Cannabis" at bounding box center [473, 158] width 221 height 20
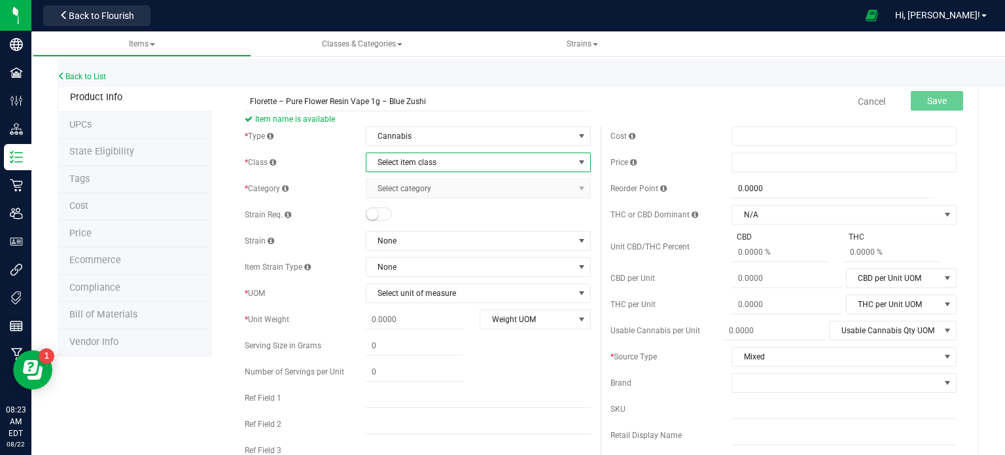
click at [430, 163] on span "Select item class" at bounding box center [469, 162] width 207 height 18
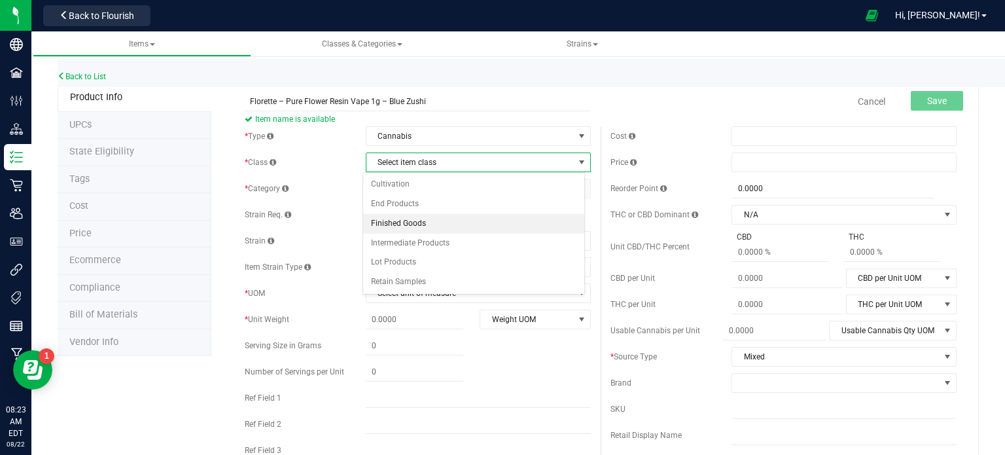
click at [434, 222] on li "Finished Goods" at bounding box center [473, 224] width 221 height 20
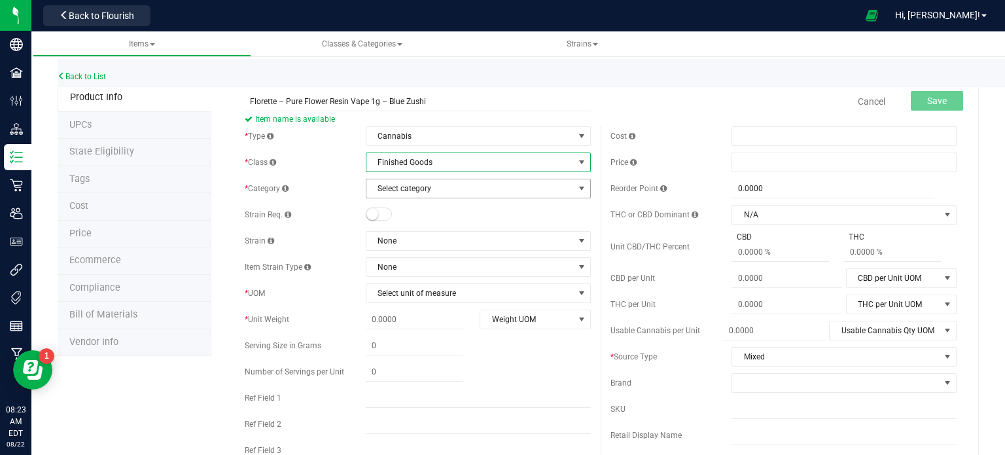
click at [438, 187] on span "Select category" at bounding box center [469, 188] width 207 height 18
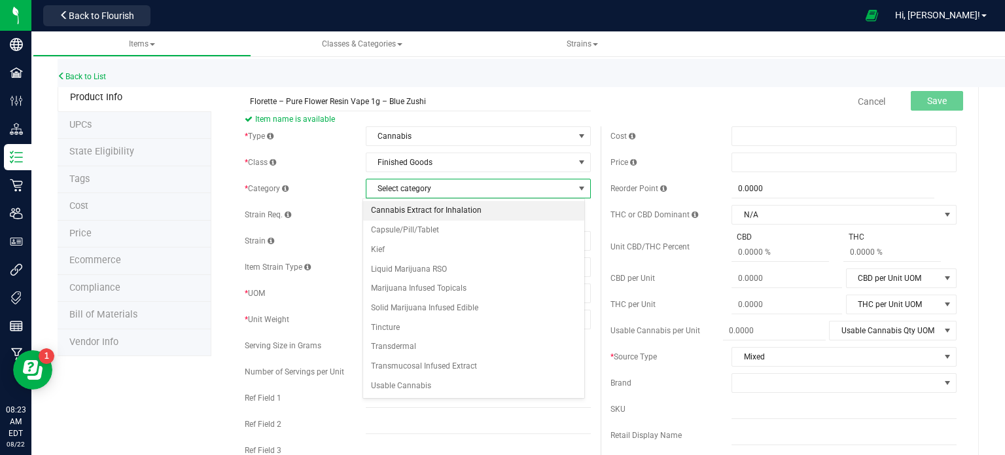
click at [440, 212] on li "Cannabis Extract for Inhalation" at bounding box center [473, 211] width 221 height 20
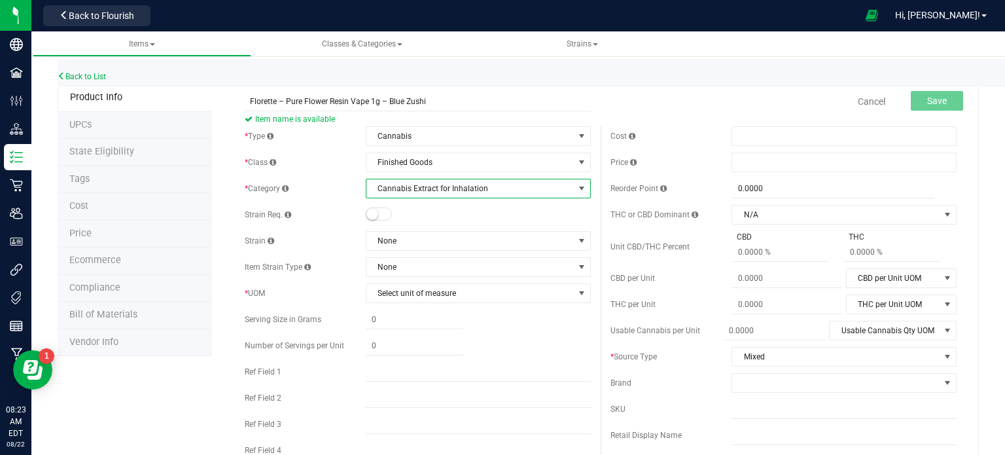
click at [424, 281] on div "* Type Cannabis Select type Cannabis Non-Inventory Raw Materials Supplies * Cla…" at bounding box center [418, 309] width 366 height 366
click at [422, 287] on span "Select unit of measure" at bounding box center [469, 293] width 207 height 18
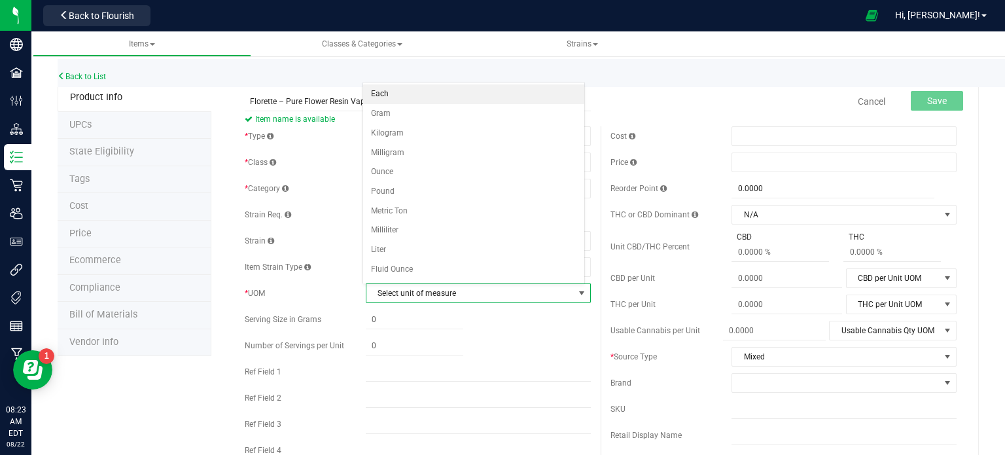
click at [397, 91] on li "Each" at bounding box center [473, 94] width 221 height 20
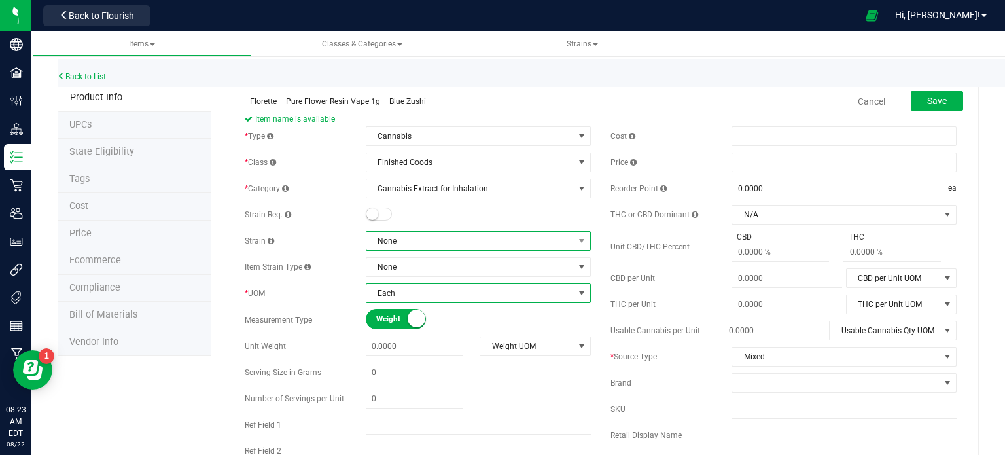
click at [423, 240] on span "None" at bounding box center [469, 241] width 207 height 18
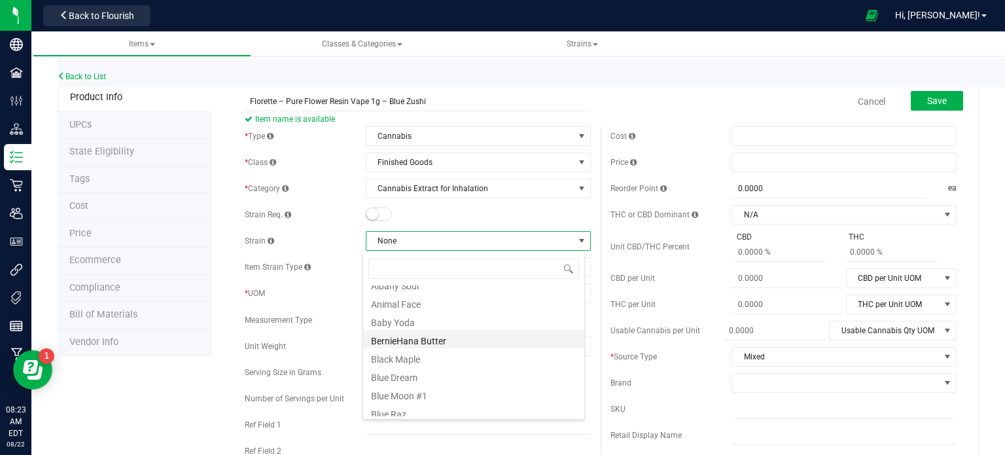
scroll to position [131, 0]
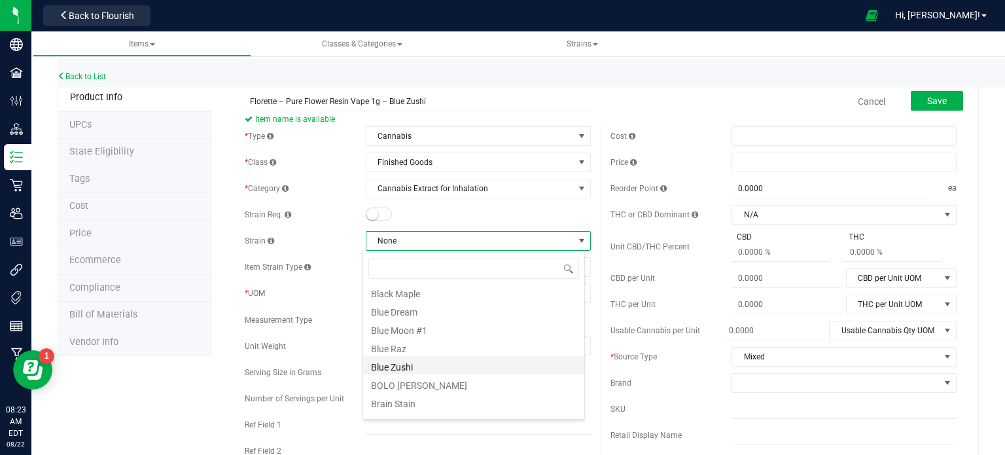
click at [406, 367] on li "Blue Zushi" at bounding box center [473, 365] width 221 height 18
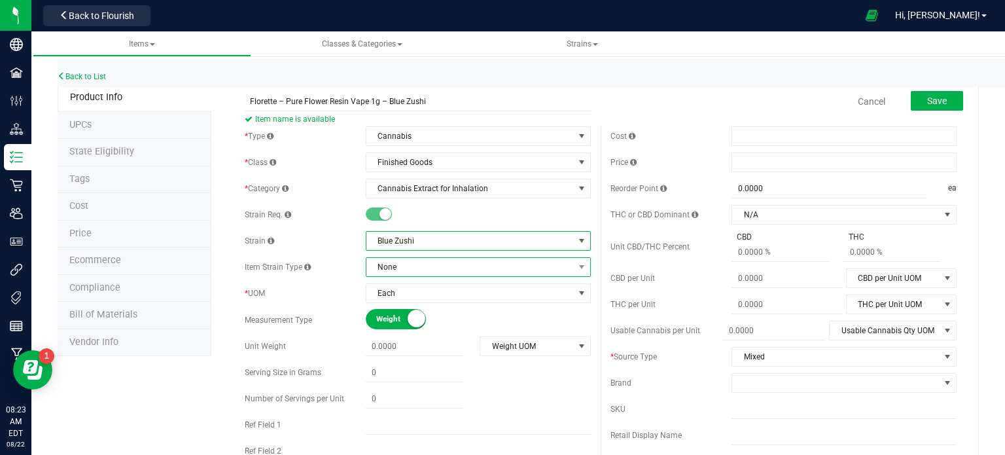
click at [391, 270] on span "None" at bounding box center [469, 267] width 207 height 18
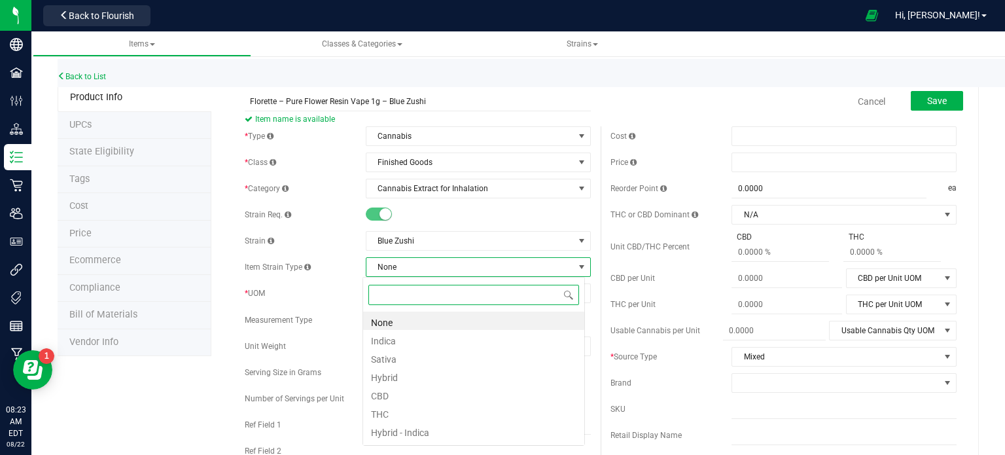
scroll to position [19, 222]
click at [392, 270] on span "None" at bounding box center [469, 267] width 207 height 18
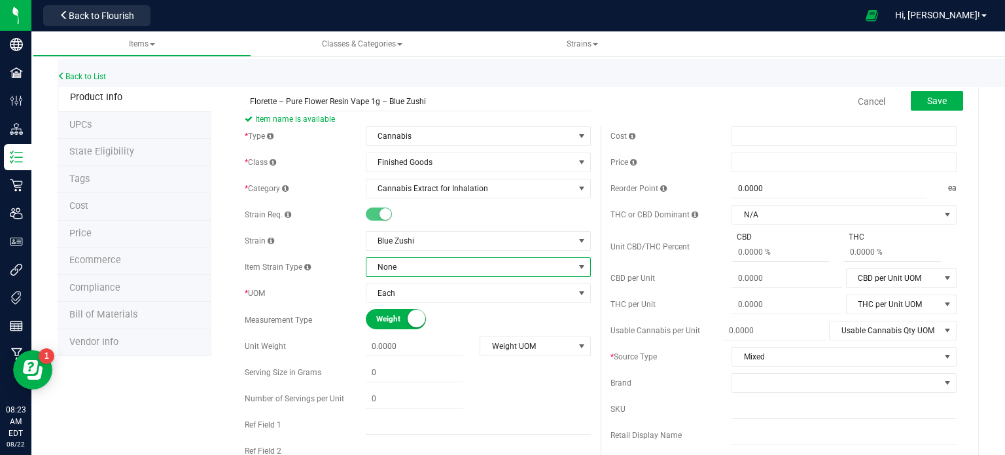
click at [425, 264] on span "None" at bounding box center [469, 267] width 207 height 18
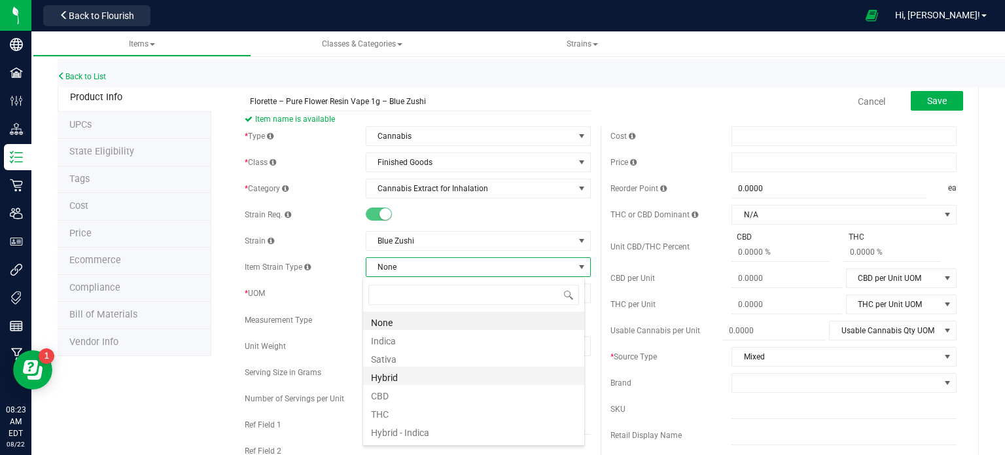
click at [413, 376] on li "Hybrid" at bounding box center [473, 375] width 221 height 18
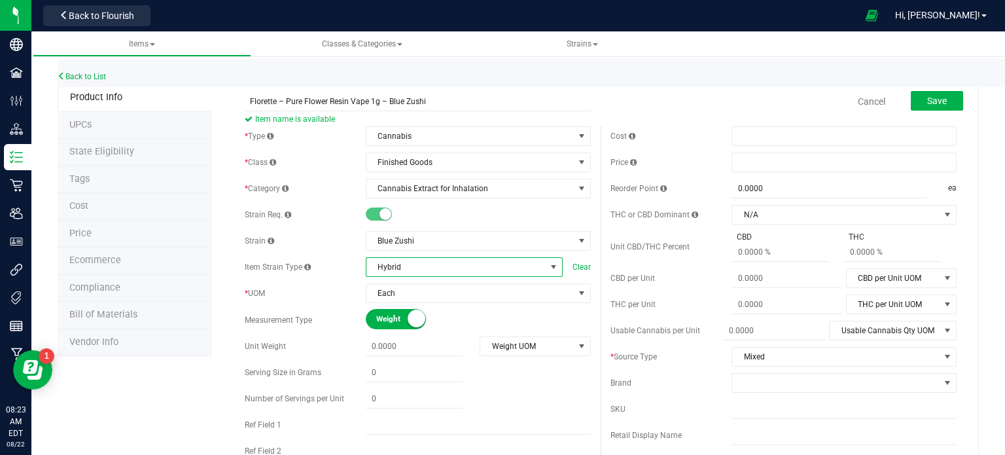
click at [593, 77] on div "Back to List" at bounding box center [560, 73] width 1005 height 28
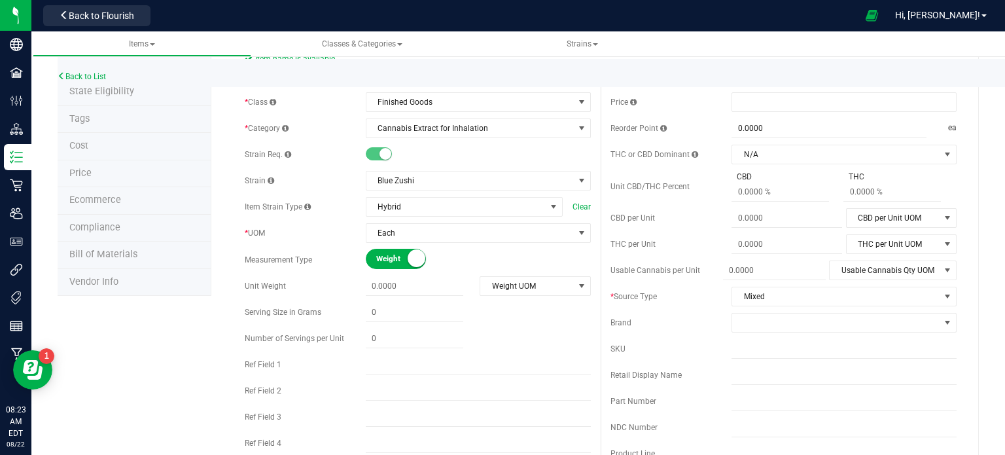
scroll to position [131, 0]
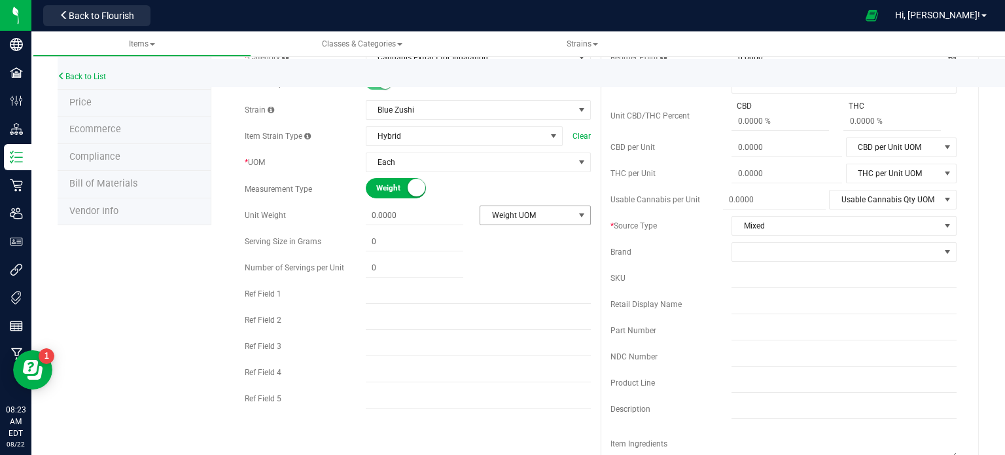
click at [513, 213] on span "Weight UOM" at bounding box center [526, 215] width 93 height 18
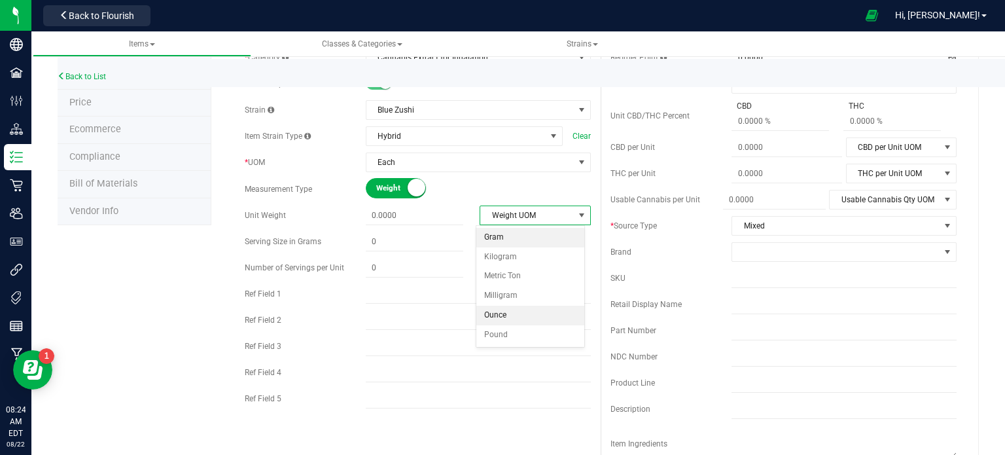
click at [507, 240] on li "Gram" at bounding box center [530, 238] width 108 height 20
click at [390, 214] on span at bounding box center [414, 215] width 97 height 19
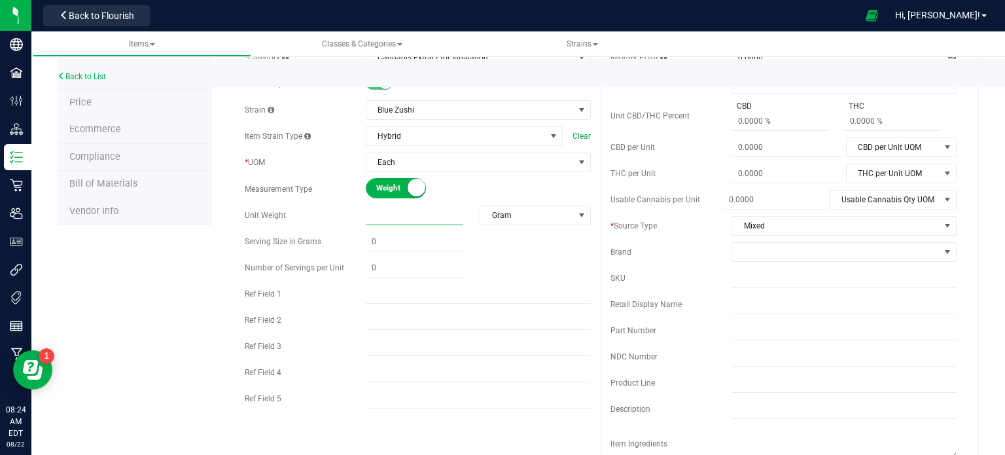
type input "1"
type input "1.0000"
click at [857, 200] on span "Usable Cannabis Qty UOM" at bounding box center [884, 199] width 110 height 18
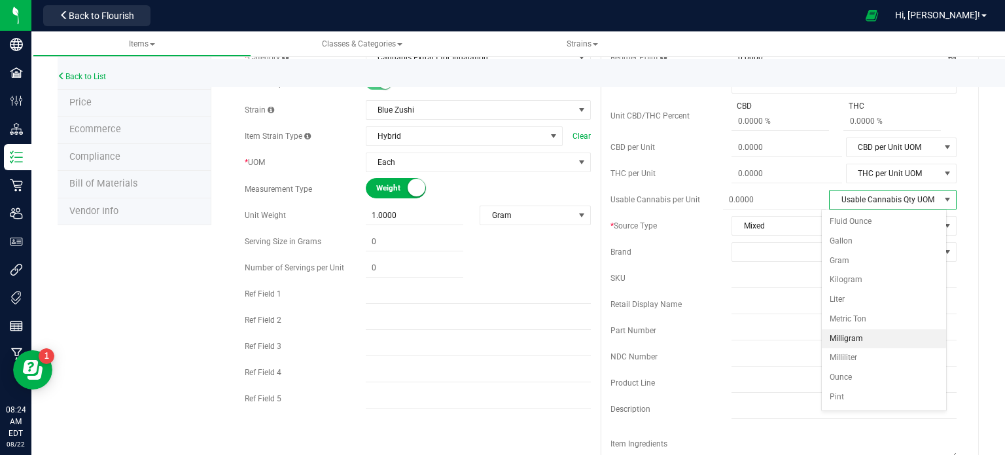
click at [857, 339] on li "Milligram" at bounding box center [884, 339] width 124 height 20
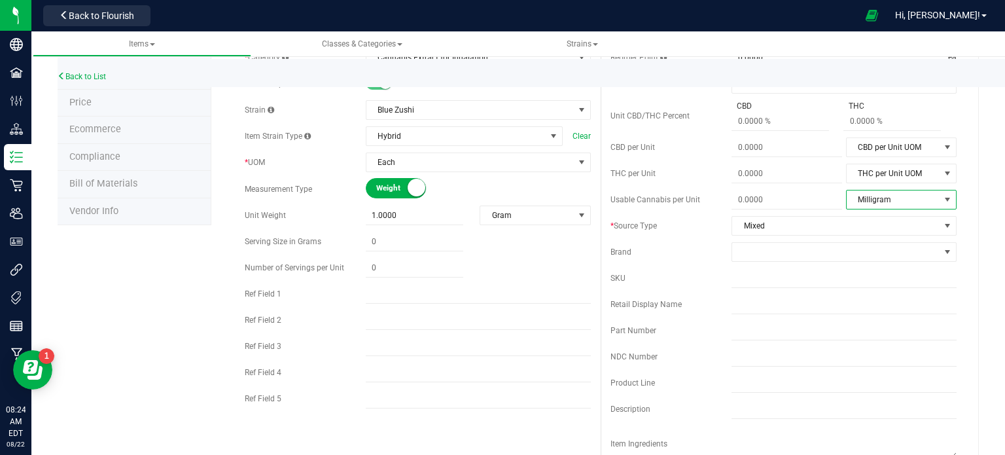
click at [788, 190] on div "Usable Cannabis per Unit Milligram Usable Cannabis Qty UOM Fluid Ounce Gallon G…" at bounding box center [783, 200] width 346 height 20
click at [791, 190] on div "Usable Cannabis per Unit Milligram Usable Cannabis Qty UOM Fluid Ounce Gallon G…" at bounding box center [783, 200] width 346 height 20
drag, startPoint x: 773, startPoint y: 190, endPoint x: 772, endPoint y: 198, distance: 7.9
click at [772, 194] on span at bounding box center [786, 199] width 111 height 19
type input "1.0"
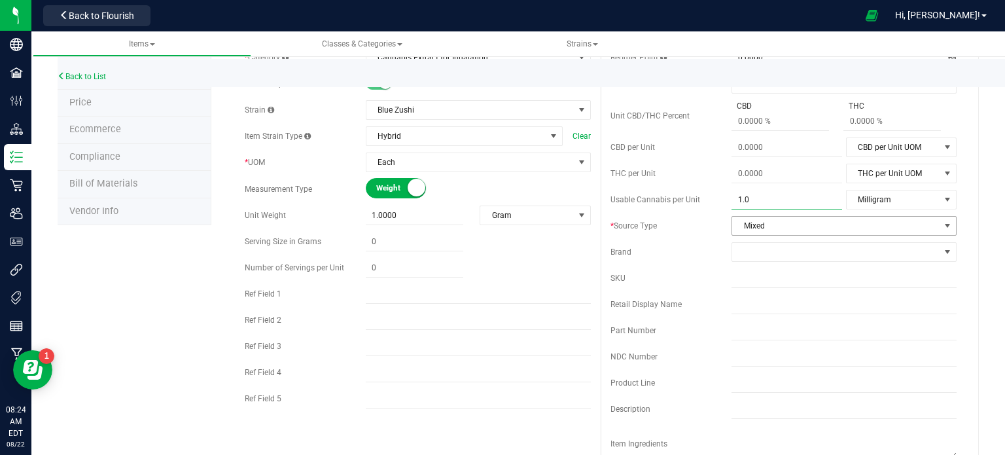
type input "1.0000"
click at [750, 224] on span "Mixed" at bounding box center [835, 226] width 207 height 18
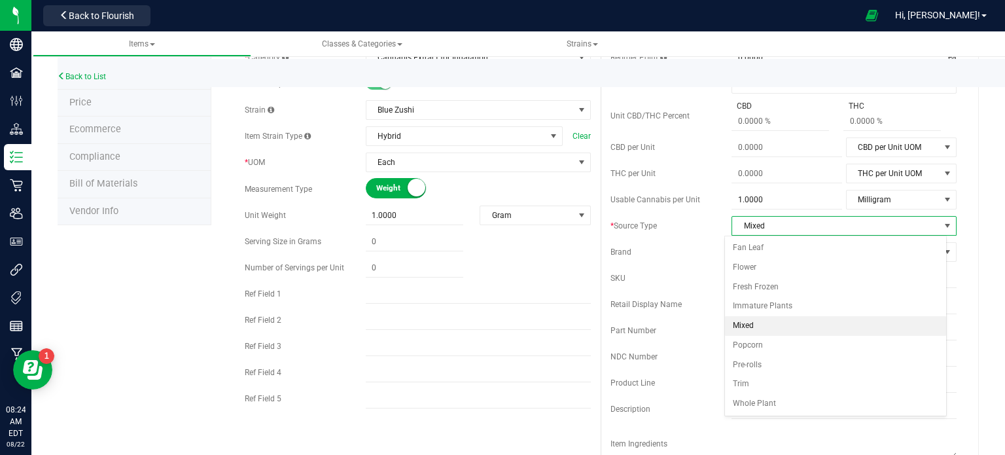
click at [761, 316] on li "Mixed" at bounding box center [835, 326] width 221 height 20
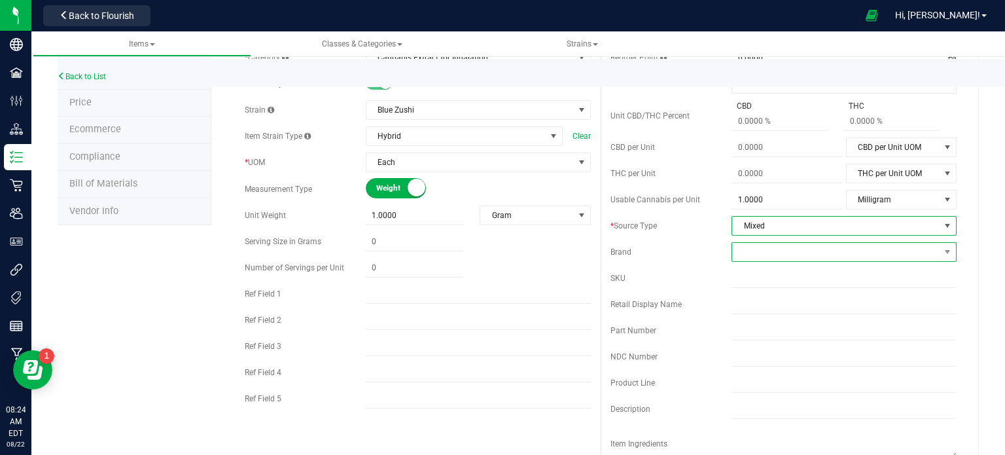
click at [756, 251] on span at bounding box center [835, 252] width 207 height 18
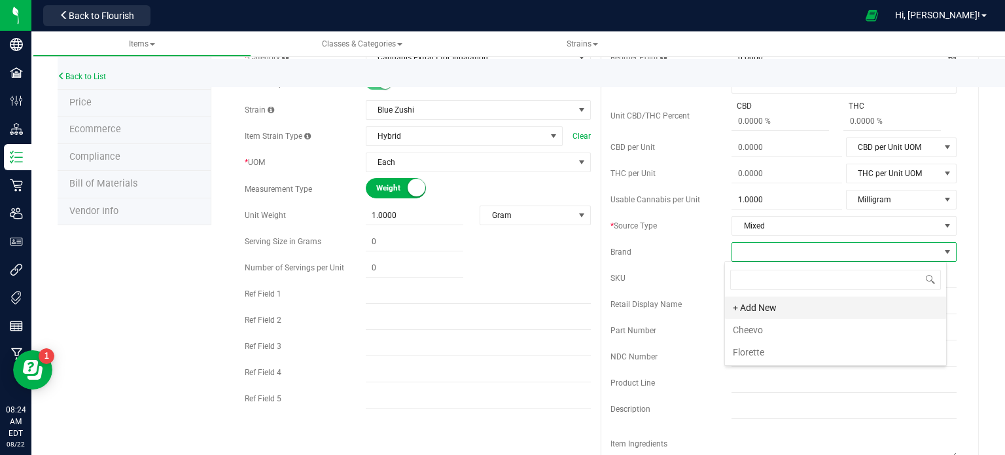
scroll to position [19, 222]
click at [764, 347] on li "Florette" at bounding box center [835, 352] width 221 height 22
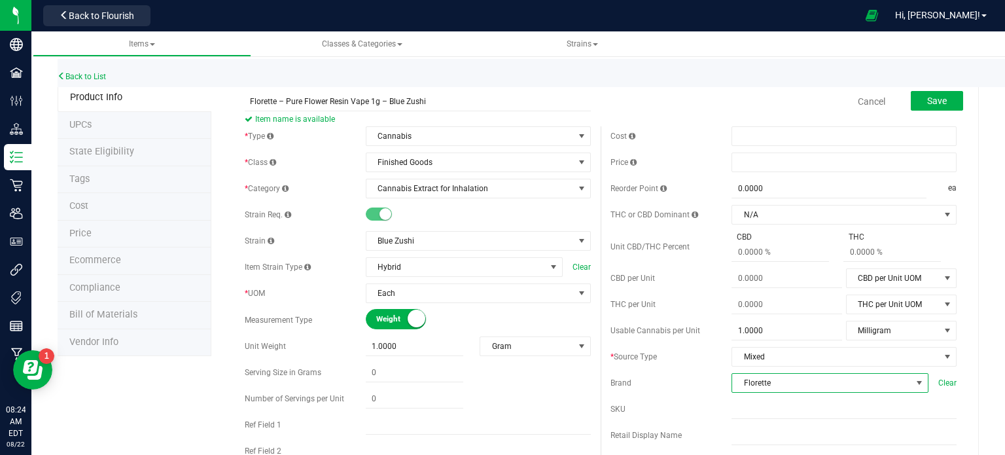
scroll to position [0, 0]
click at [418, 375] on span at bounding box center [414, 372] width 97 height 19
type input "1"
type input "0"
click at [415, 393] on span at bounding box center [414, 398] width 97 height 19
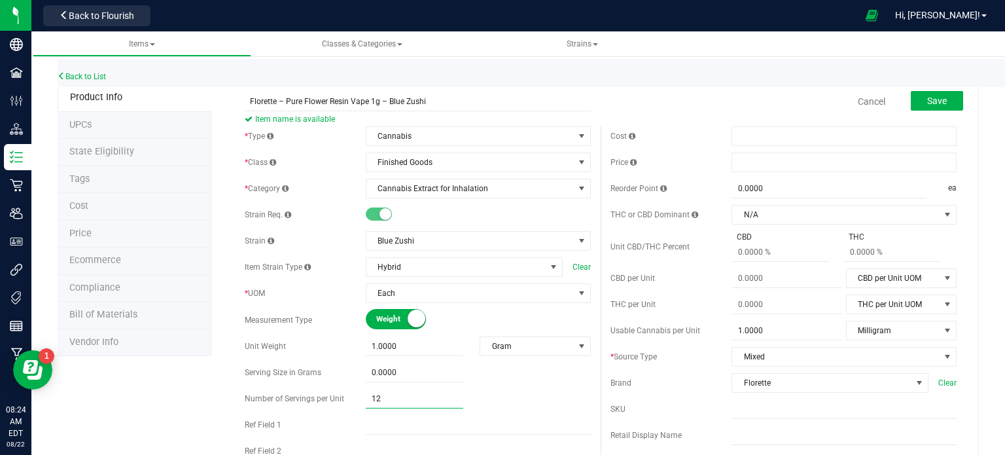
type input "125"
type input "125.00"
click at [412, 368] on span at bounding box center [414, 372] width 97 height 19
type input ".008"
type input "0.0080"
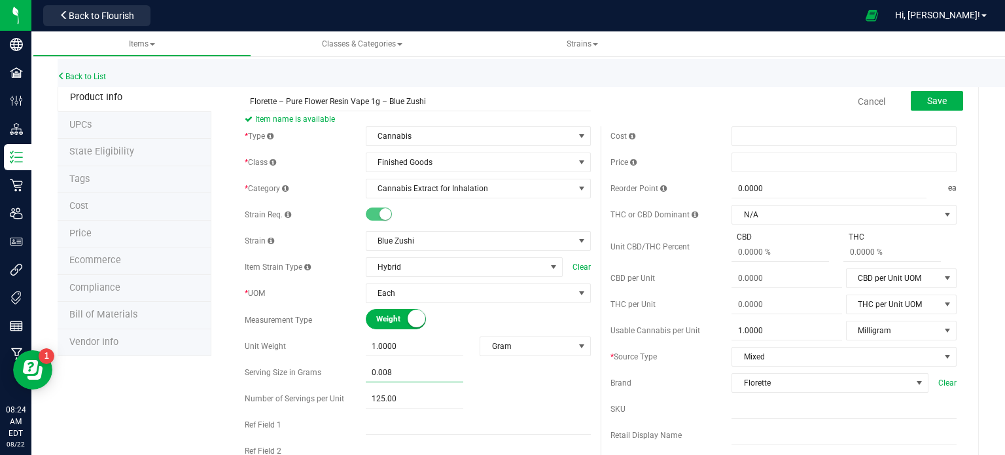
click at [495, 392] on div "125.00 125" at bounding box center [478, 398] width 225 height 19
click at [381, 100] on input "Florette – Pure Flower Resin Vape 1g – Blue Zushi" at bounding box center [418, 102] width 346 height 20
click at [939, 94] on button "Save" at bounding box center [937, 101] width 52 height 20
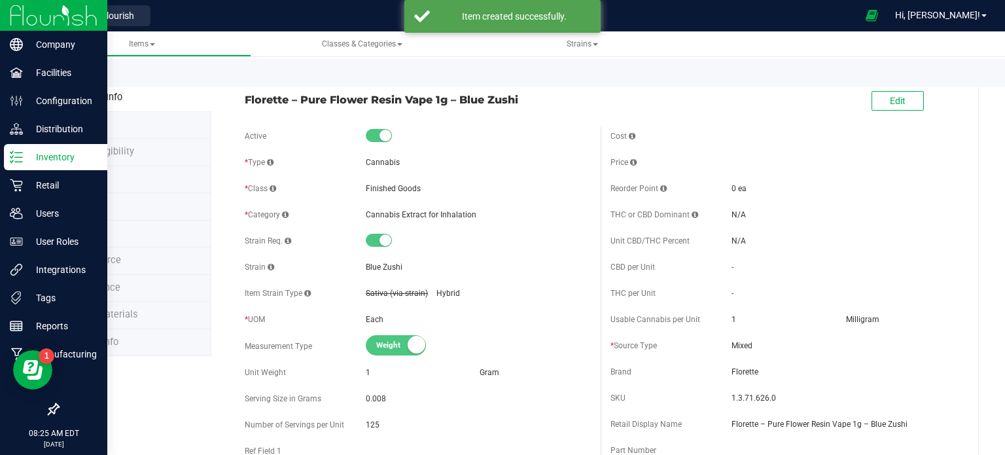
click at [22, 157] on line at bounding box center [18, 157] width 7 height 0
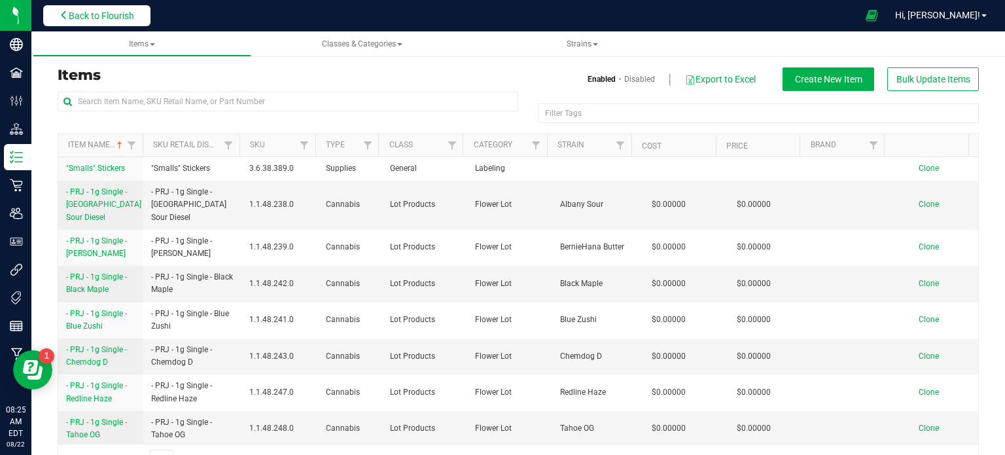
click at [123, 12] on span "Back to Flourish" at bounding box center [101, 15] width 65 height 10
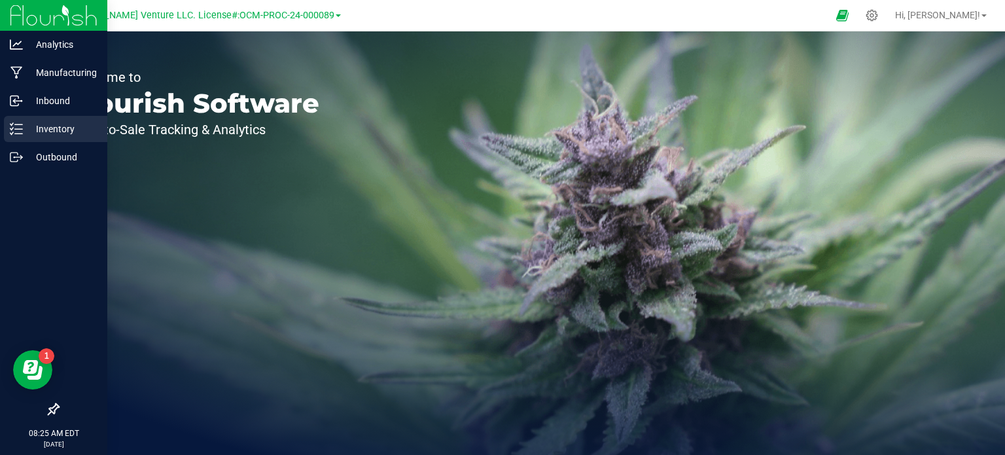
click at [59, 131] on p "Inventory" at bounding box center [62, 129] width 78 height 16
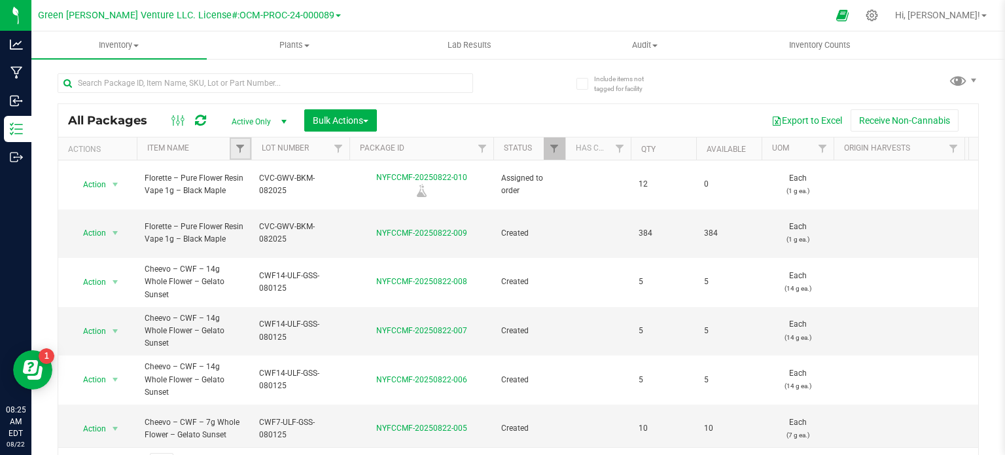
click at [246, 146] on link "Filter" at bounding box center [241, 148] width 22 height 22
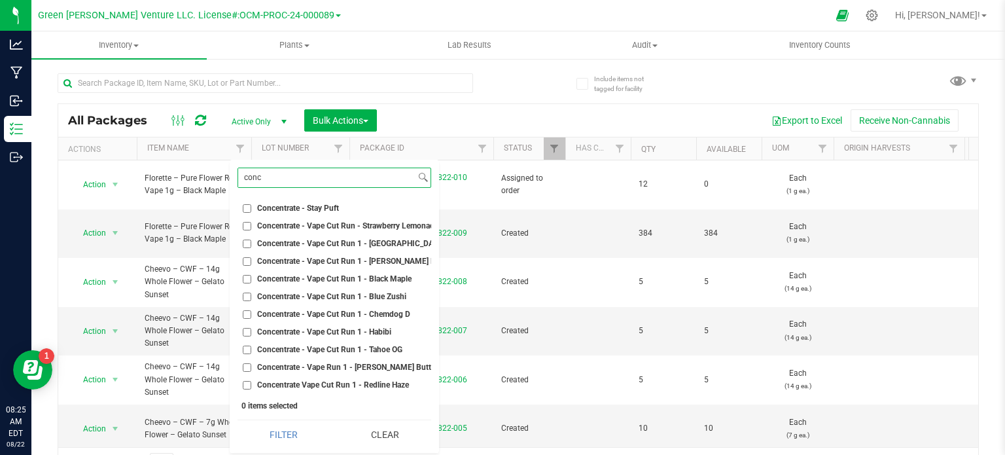
type input "conc"
click at [247, 296] on input "Concentrate - Vape Cut Run 1 - Blue Zushi" at bounding box center [247, 296] width 9 height 9
checkbox input "true"
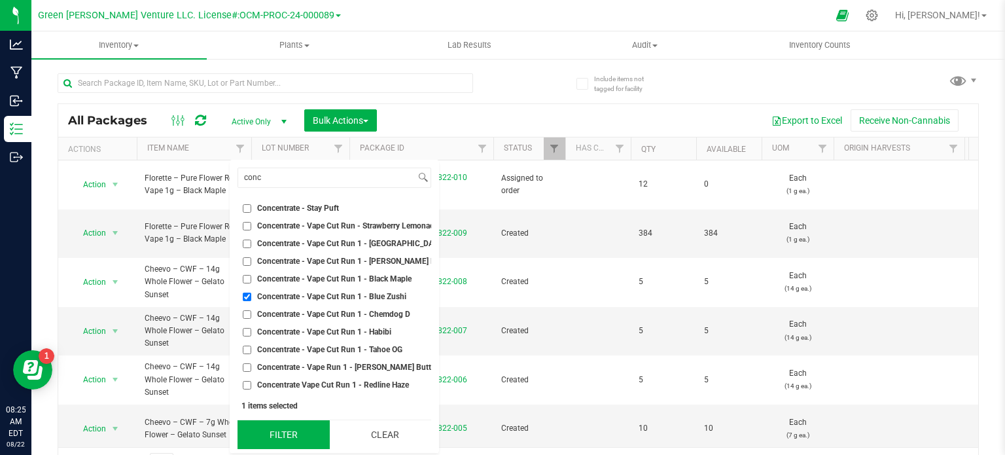
click at [288, 436] on button "Filter" at bounding box center [283, 434] width 92 height 29
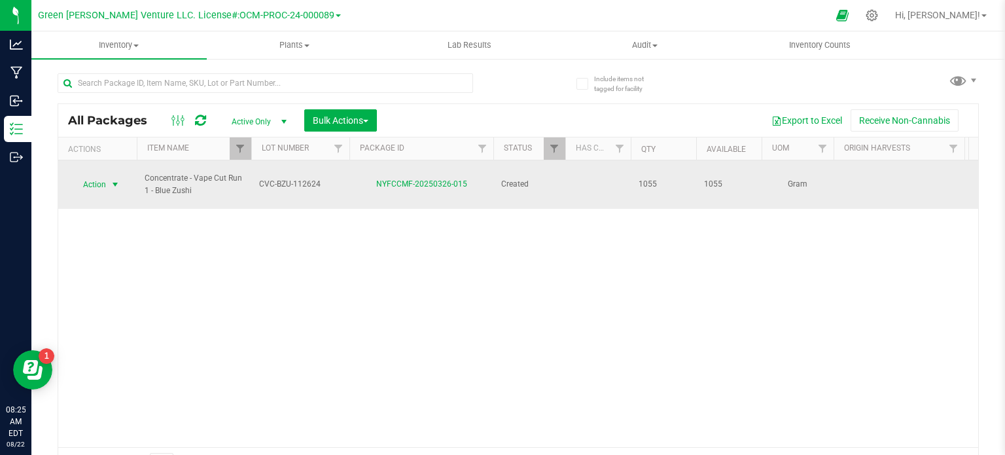
click at [107, 180] on span "select" at bounding box center [115, 184] width 16 height 18
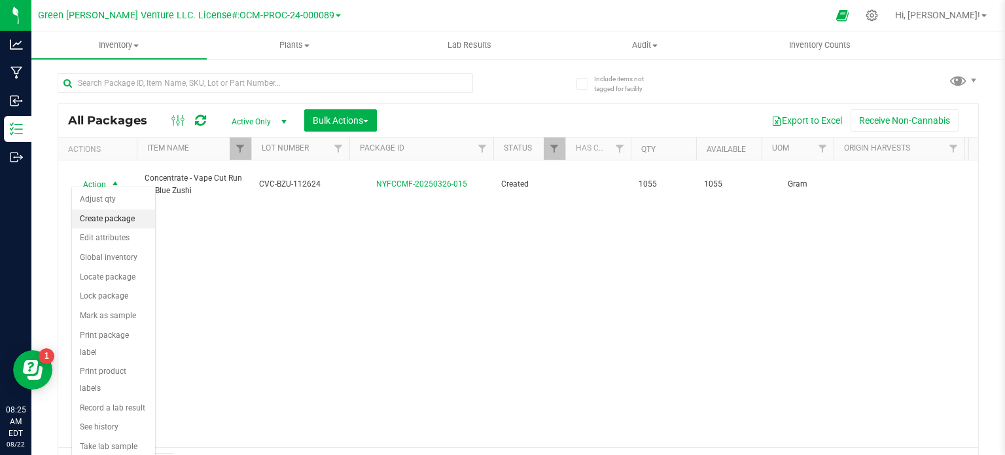
click at [107, 214] on li "Create package" at bounding box center [113, 219] width 83 height 20
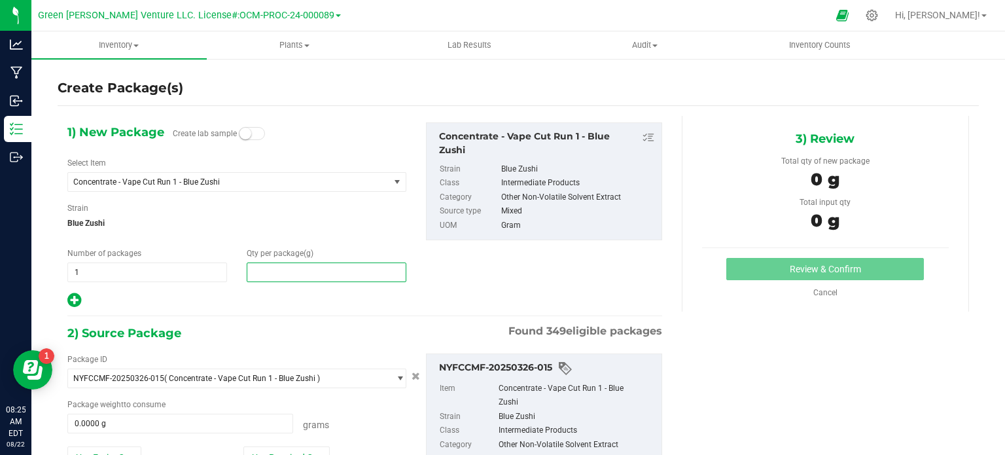
click at [327, 279] on span at bounding box center [327, 272] width 160 height 20
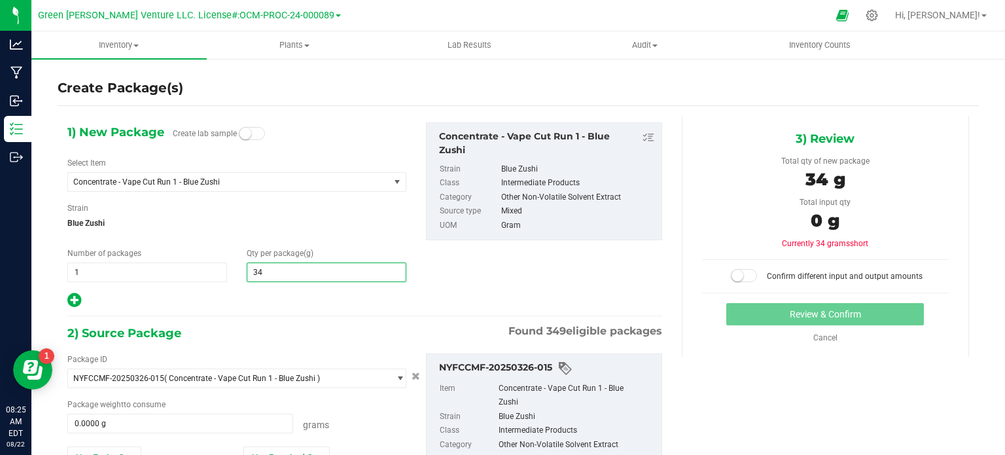
type input "340"
type input "340.0000"
click at [300, 298] on div at bounding box center [236, 300] width 339 height 17
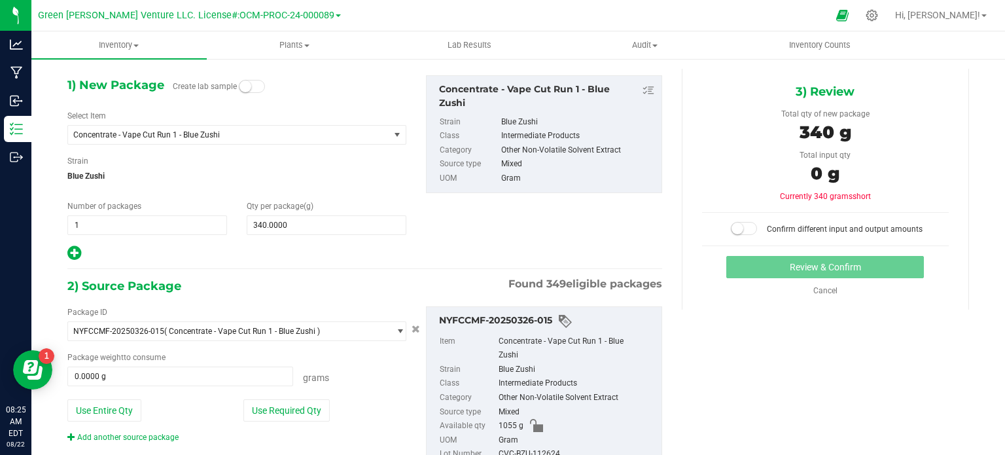
scroll to position [97, 0]
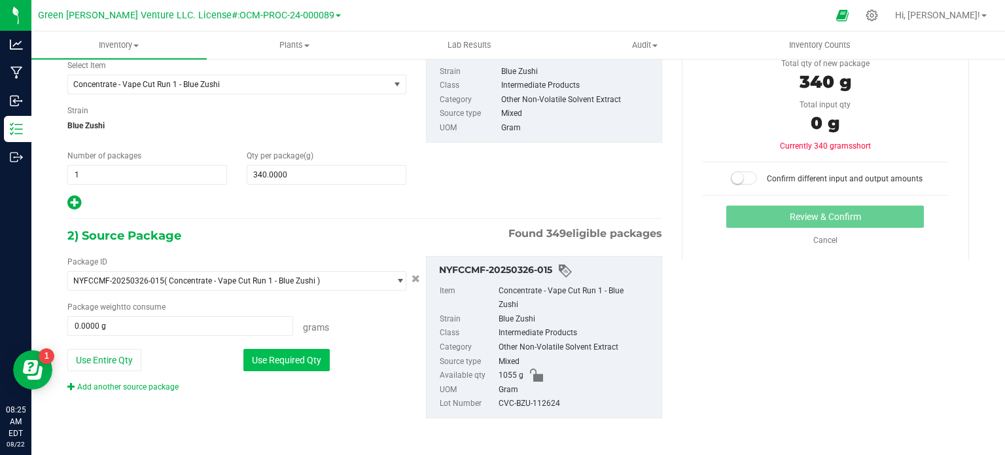
click at [314, 362] on button "Use Required Qty" at bounding box center [286, 360] width 86 height 22
type input "340.0000 g"
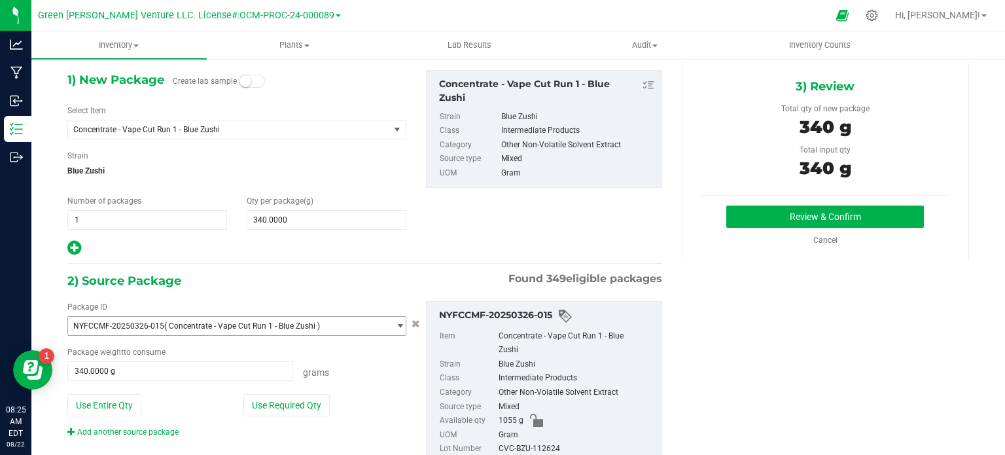
scroll to position [32, 0]
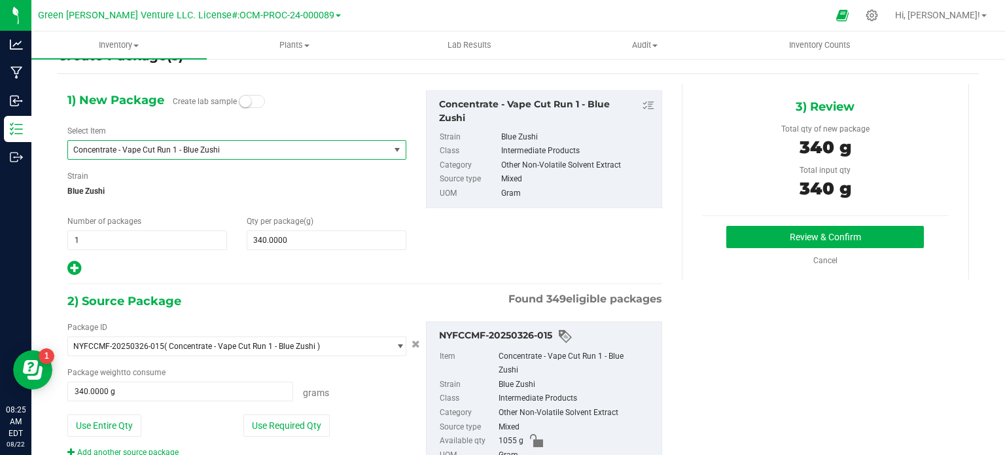
click at [137, 150] on span "Concentrate - Vape Cut Run 1 - Blue Zushi" at bounding box center [222, 149] width 298 height 9
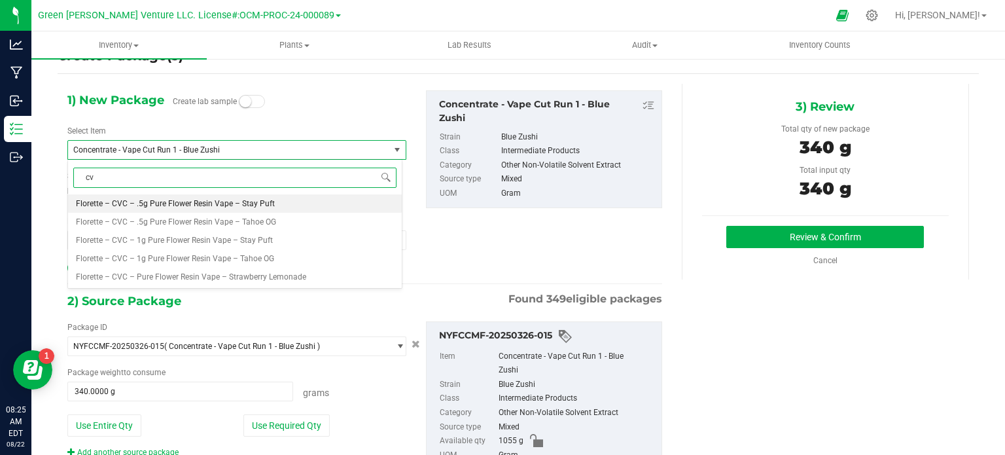
scroll to position [0, 0]
type input "c"
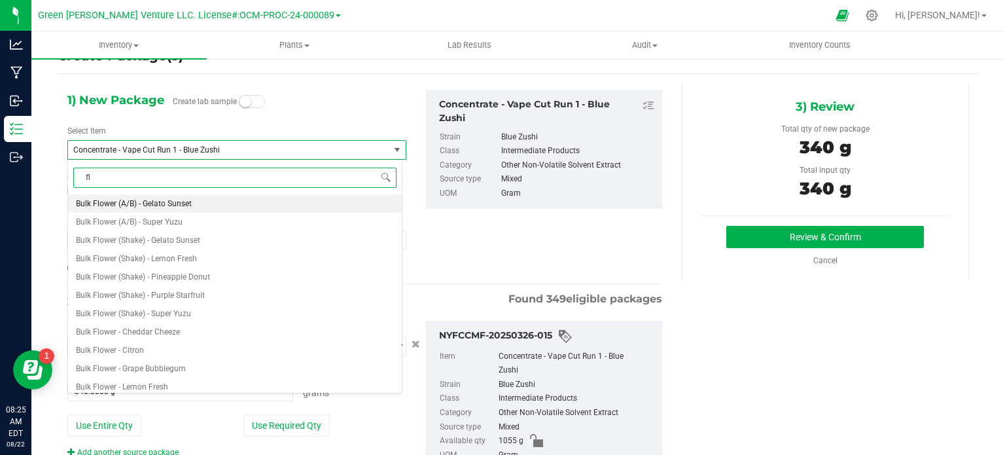
type input "f"
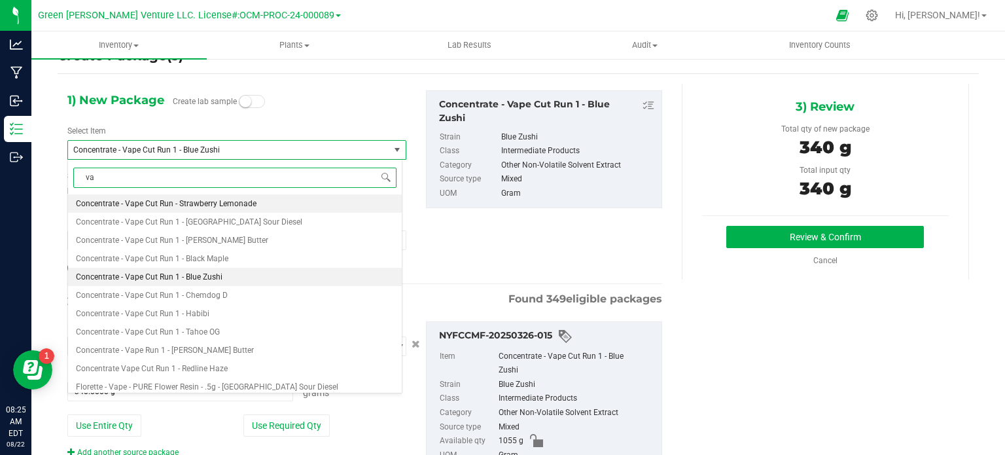
type input "vap"
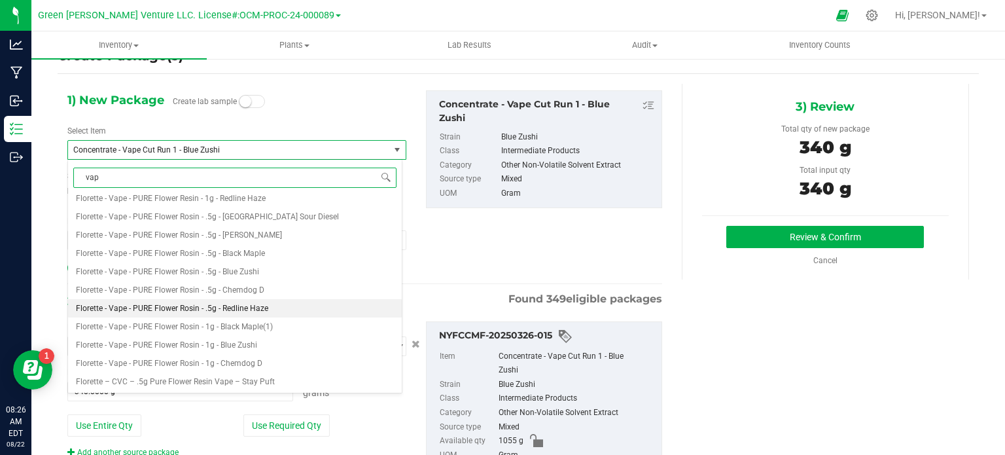
scroll to position [327, 0]
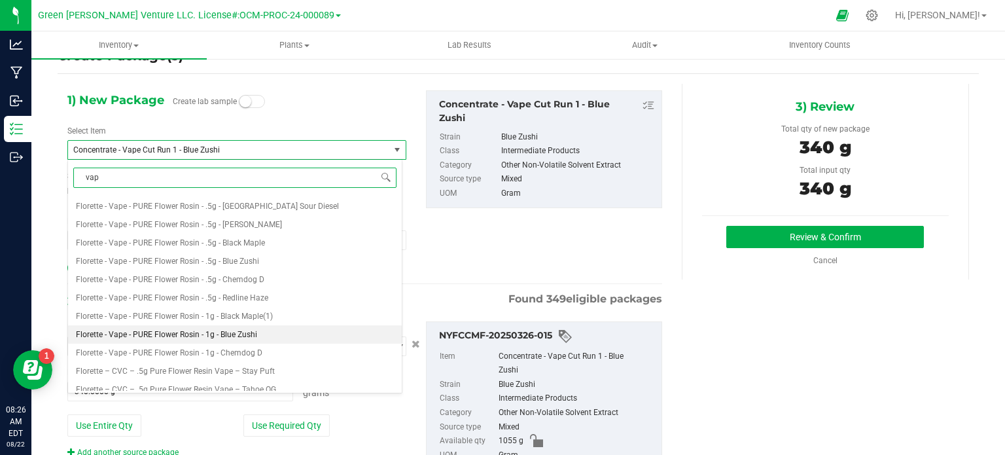
click at [213, 335] on span "Florette - Vape - PURE Flower Rosin - 1g - Blue Zushi" at bounding box center [166, 334] width 181 height 9
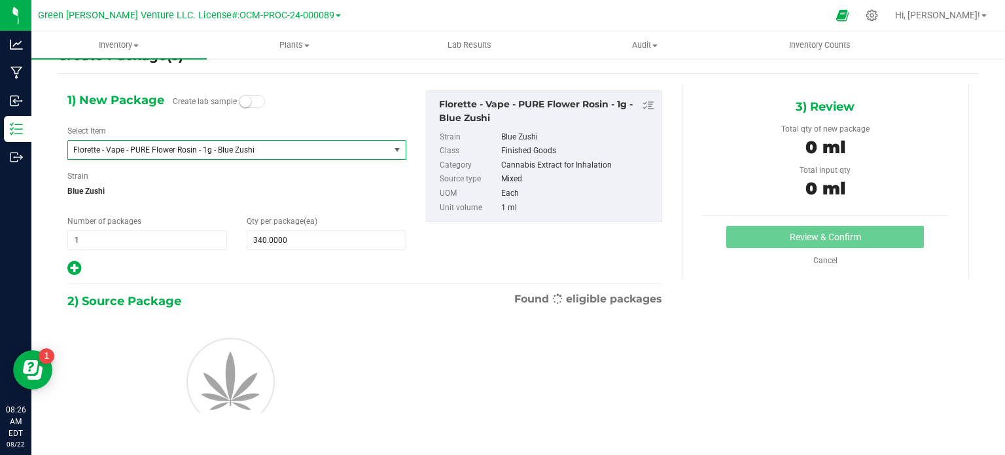
type input "0"
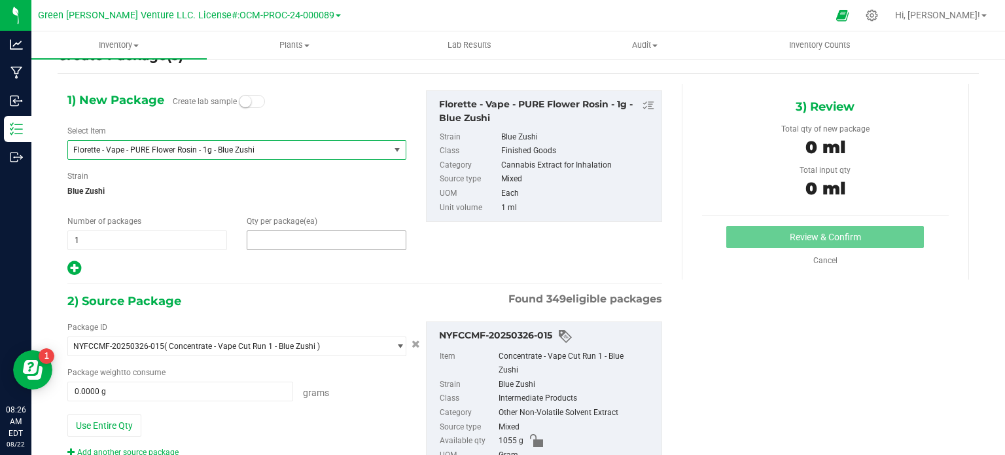
click at [311, 241] on span at bounding box center [327, 240] width 160 height 20
type input "340"
click at [315, 307] on div "2) Source Package Found 349 eligible packages" at bounding box center [364, 301] width 595 height 20
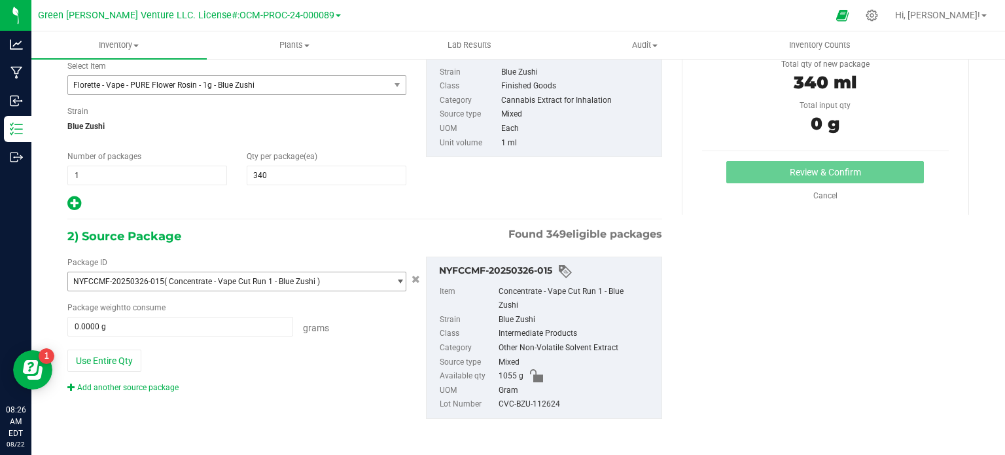
scroll to position [97, 0]
click at [349, 199] on div at bounding box center [236, 202] width 339 height 17
click at [224, 93] on span "Florette - Vape - PURE Flower Rosin - 1g - Blue Zushi" at bounding box center [236, 85] width 339 height 20
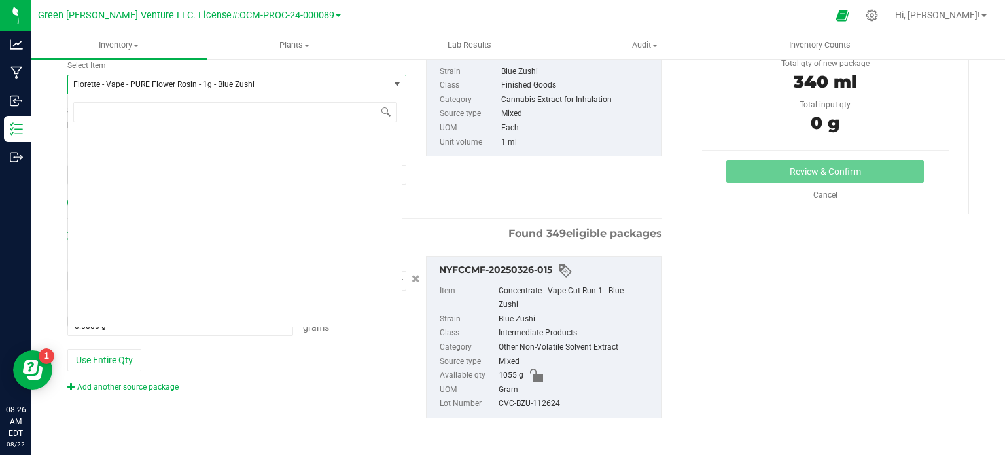
click at [225, 86] on span "Florette - Vape - PURE Flower Rosin - 1g - Blue Zushi" at bounding box center [222, 84] width 298 height 9
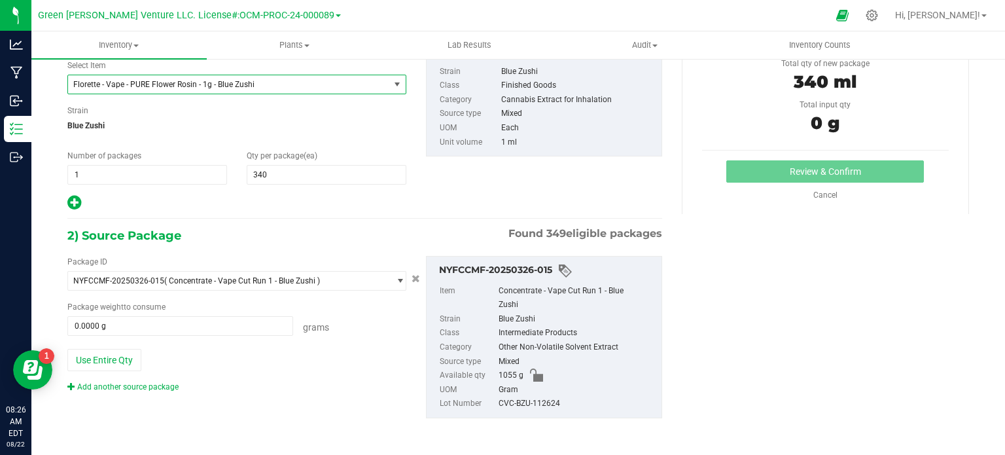
click at [225, 86] on span "Florette - Vape - PURE Flower Rosin - 1g - Blue Zushi" at bounding box center [222, 84] width 298 height 9
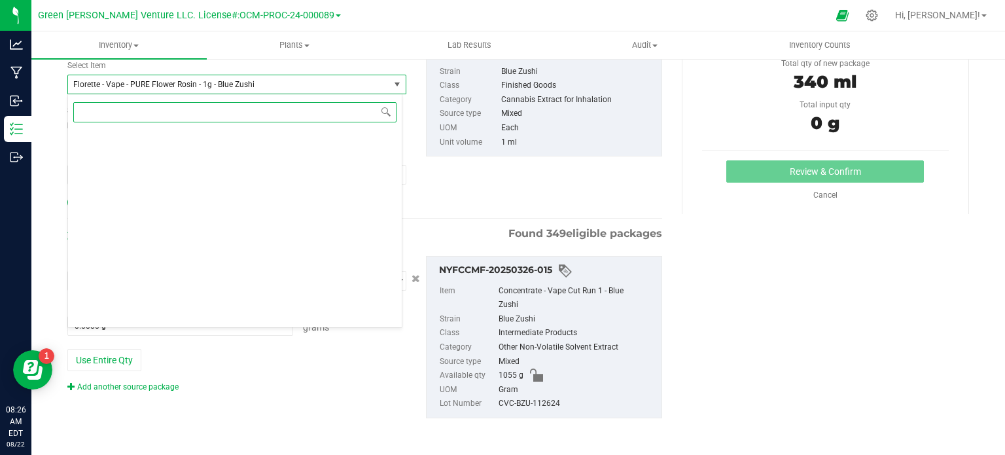
scroll to position [0, 0]
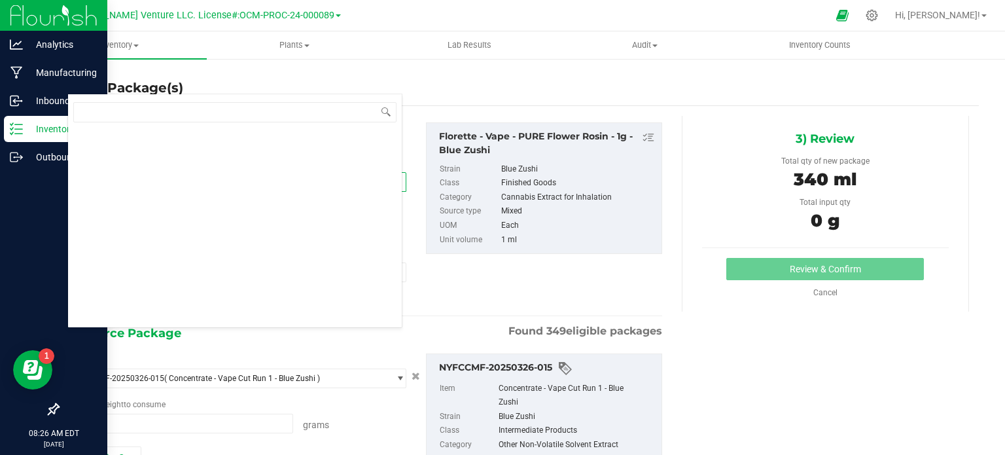
click at [18, 132] on icon at bounding box center [16, 128] width 13 height 13
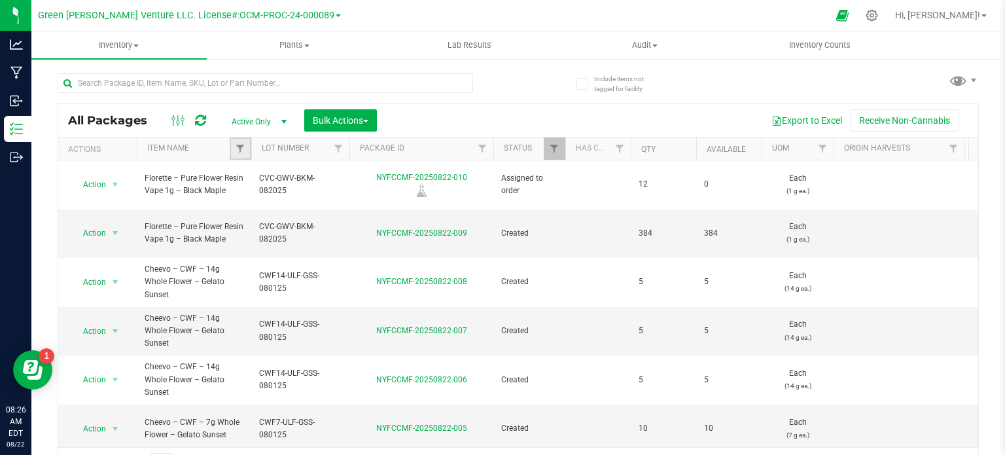
click at [234, 150] on link "Filter" at bounding box center [241, 148] width 22 height 22
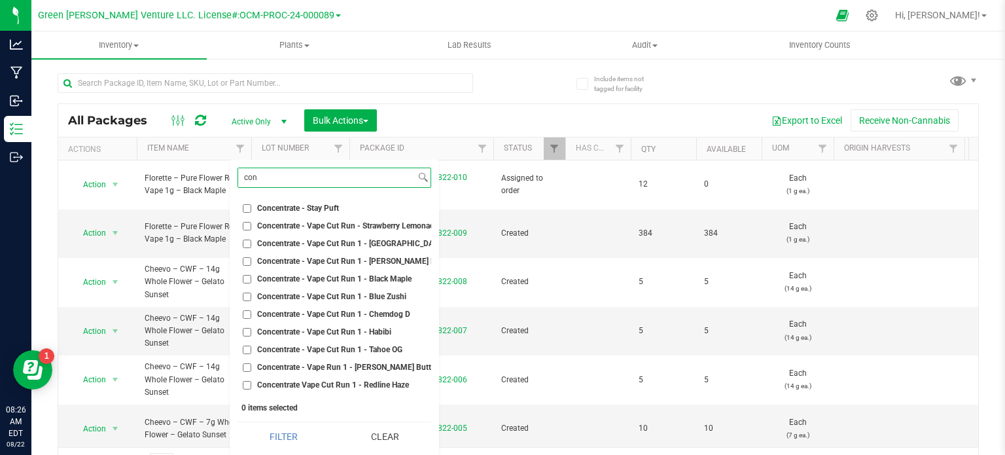
type input "con"
click at [249, 295] on input "Concentrate - Vape Cut Run 1 - Blue Zushi" at bounding box center [247, 296] width 9 height 9
checkbox input "true"
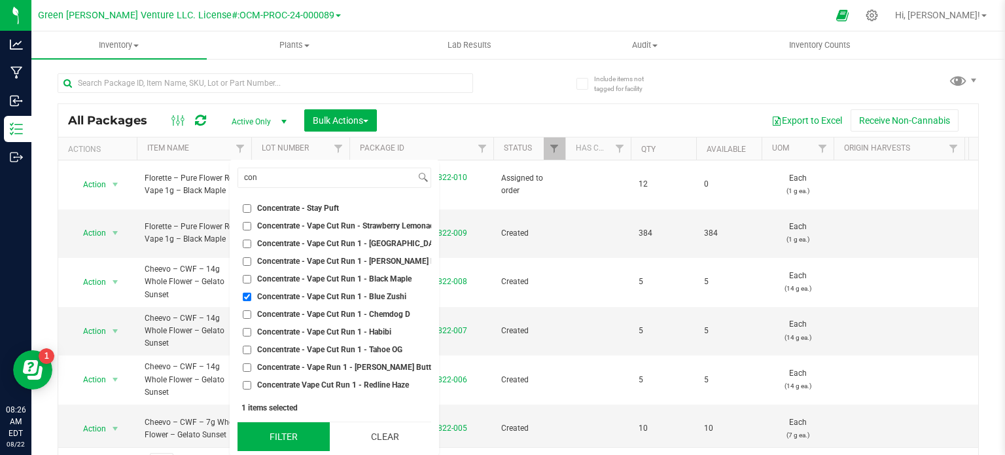
click at [277, 434] on button "Filter" at bounding box center [283, 436] width 92 height 29
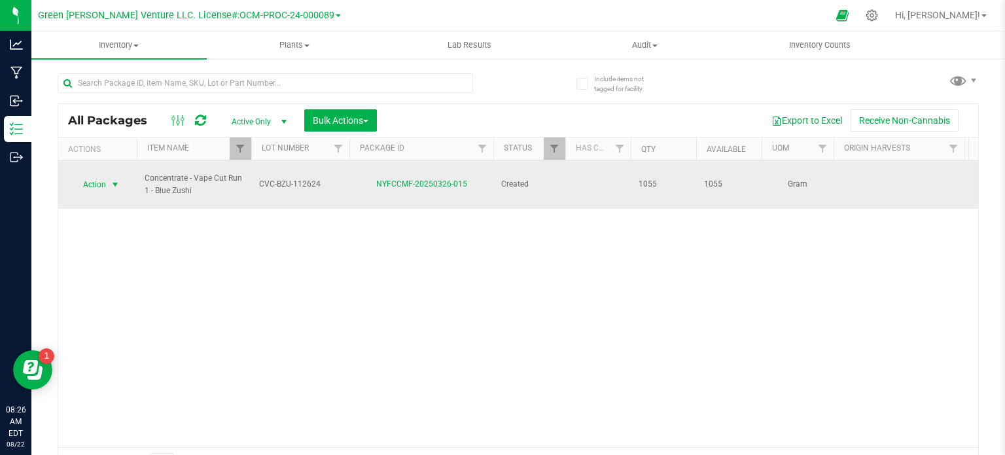
click at [114, 180] on span "select" at bounding box center [115, 184] width 10 height 10
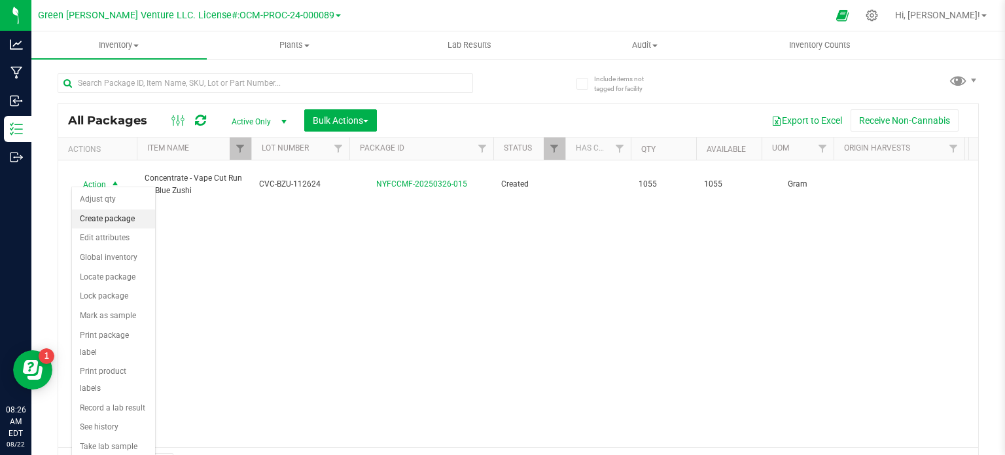
click at [101, 223] on li "Create package" at bounding box center [113, 219] width 83 height 20
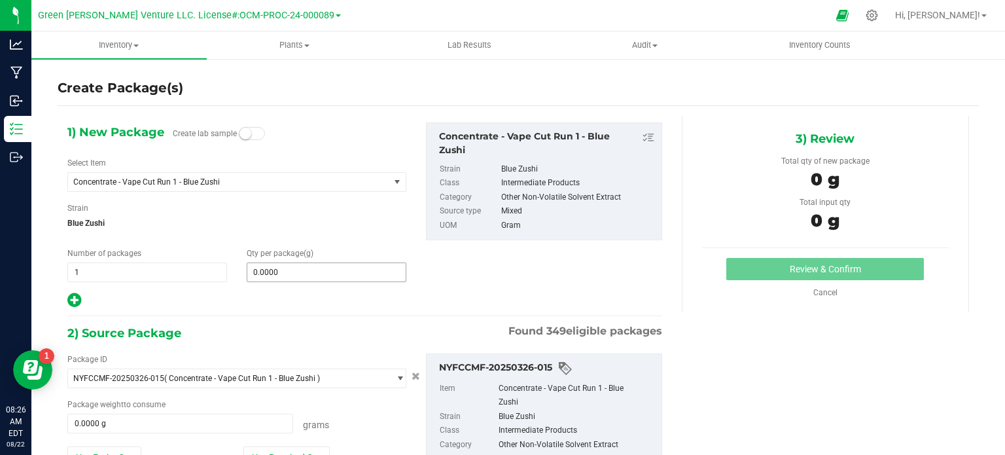
drag, startPoint x: 277, startPoint y: 282, endPoint x: 281, endPoint y: 273, distance: 10.0
click at [278, 281] on div "1) New Package Create lab sample Select Item Concentrate - Vape Cut Run 1 - Blu…" at bounding box center [237, 215] width 358 height 186
click at [281, 273] on span at bounding box center [327, 272] width 160 height 20
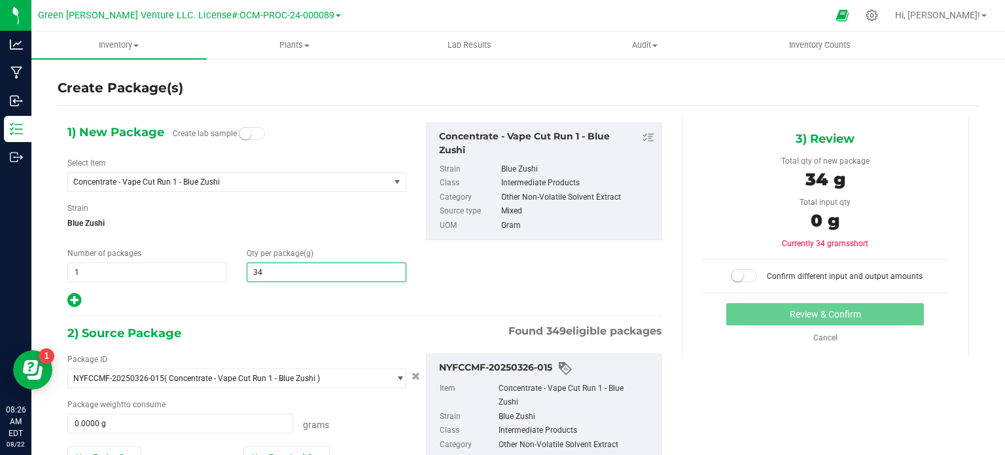
type input "340"
type input "340.0000"
click at [289, 308] on div at bounding box center [236, 300] width 339 height 17
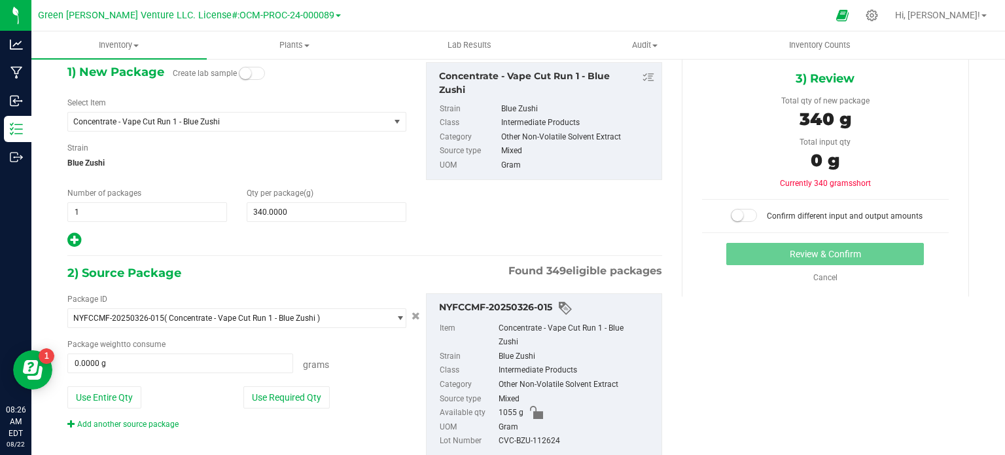
scroll to position [97, 0]
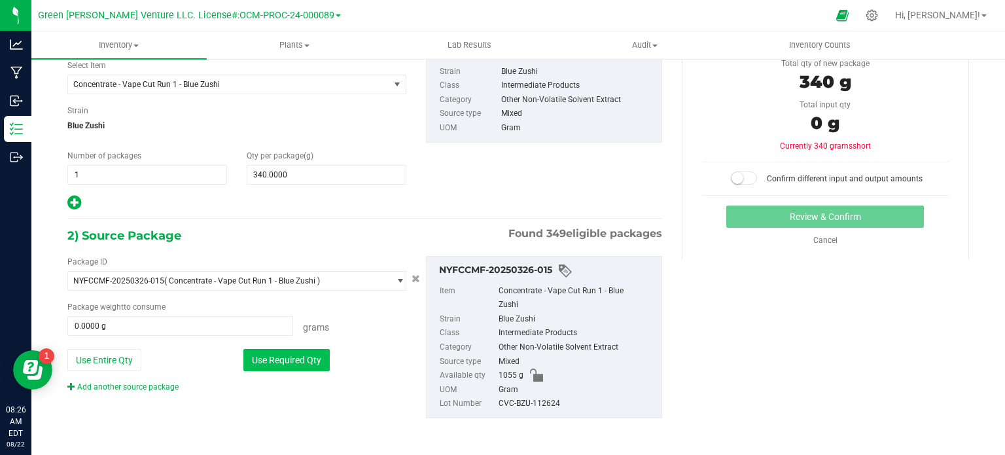
click at [321, 351] on button "Use Required Qty" at bounding box center [286, 360] width 86 height 22
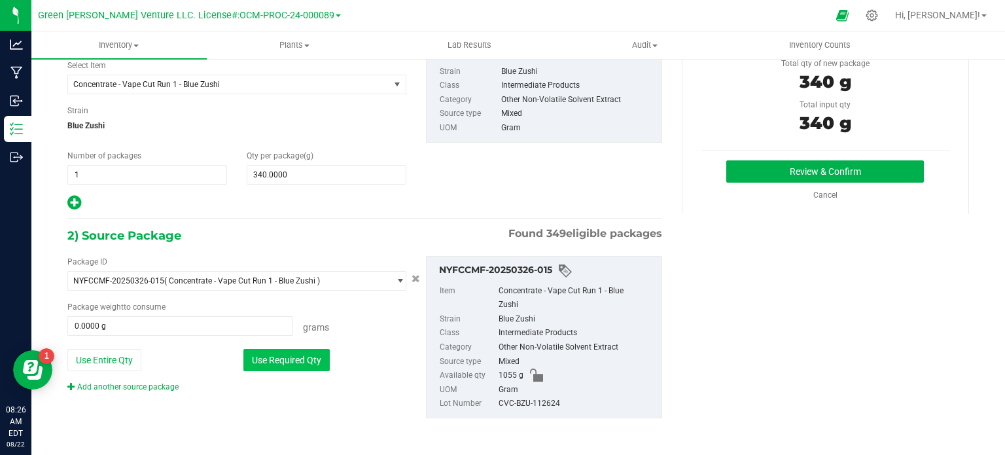
type input "340.0000 g"
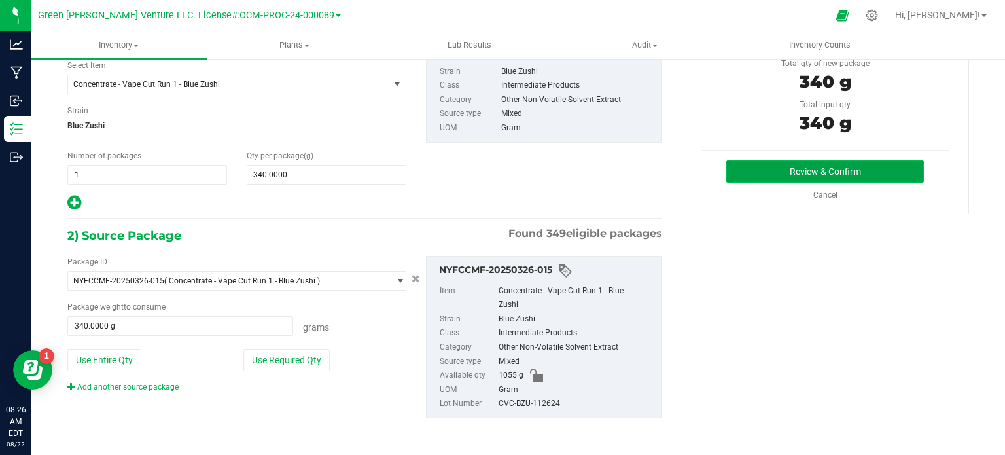
click at [809, 171] on button "Review & Confirm" at bounding box center [825, 171] width 198 height 22
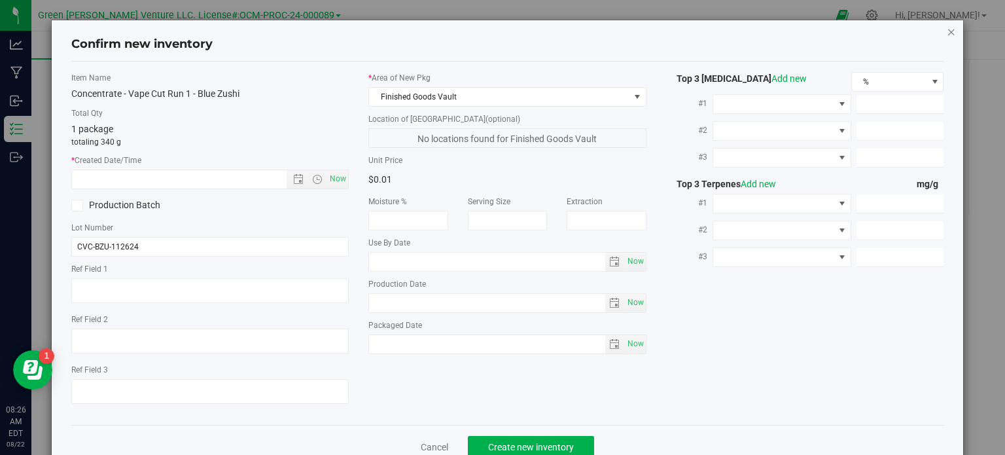
click at [947, 27] on icon "button" at bounding box center [951, 32] width 9 height 16
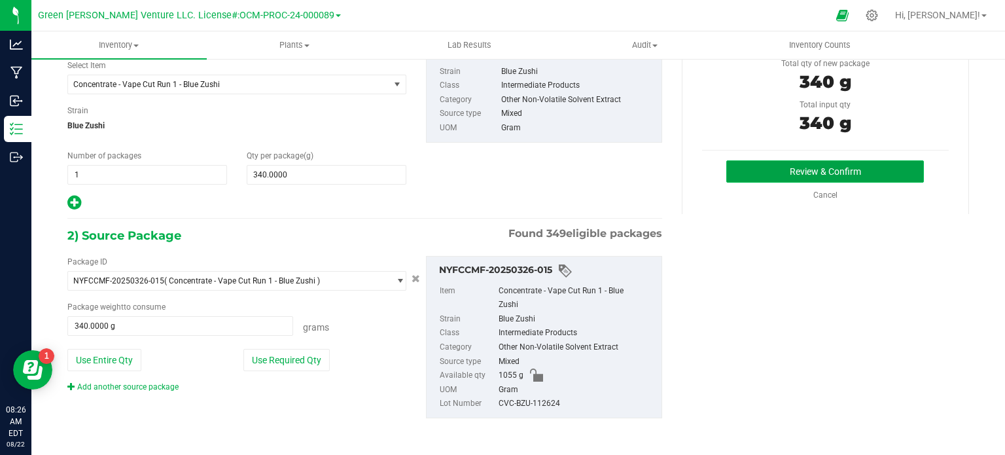
click at [843, 169] on button "Review & Confirm" at bounding box center [825, 171] width 198 height 22
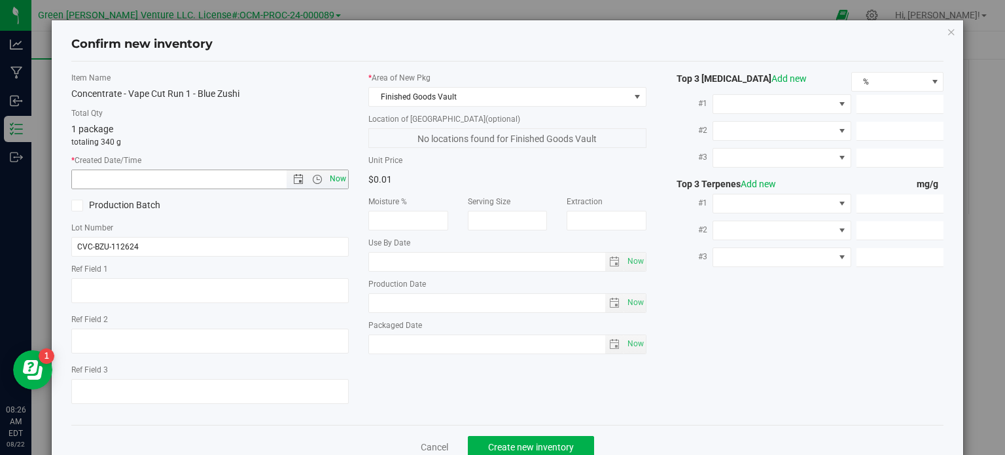
click at [331, 176] on span "Now" at bounding box center [338, 178] width 22 height 19
type input "8/22/2025 8:26 AM"
click at [502, 442] on span "Create new inventory" at bounding box center [531, 447] width 86 height 10
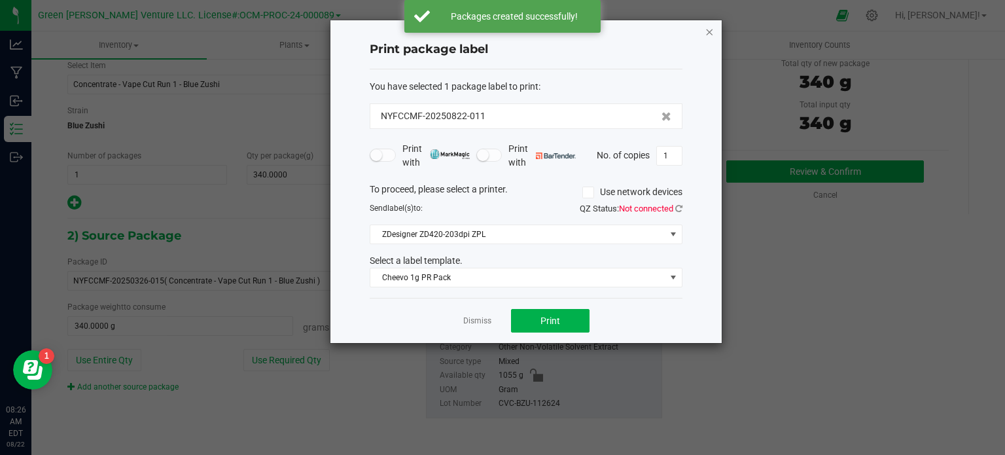
click at [712, 30] on icon "button" at bounding box center [709, 32] width 9 height 16
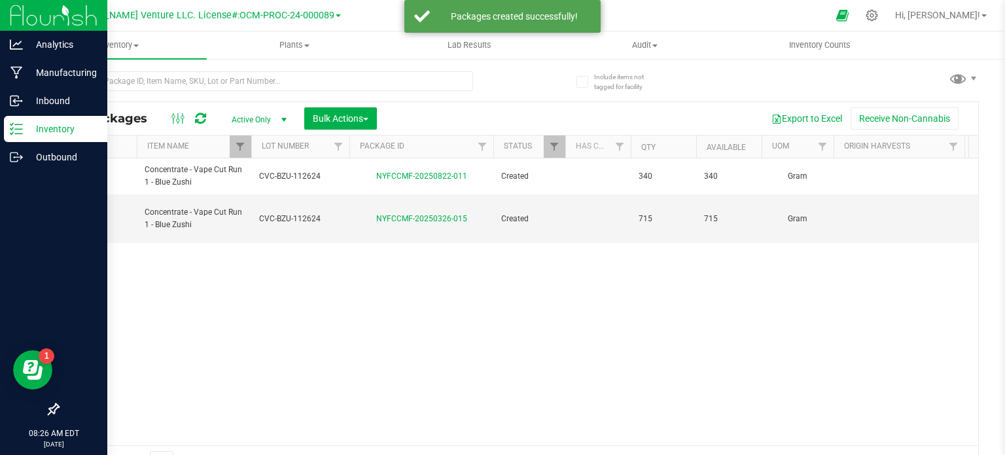
scroll to position [23, 0]
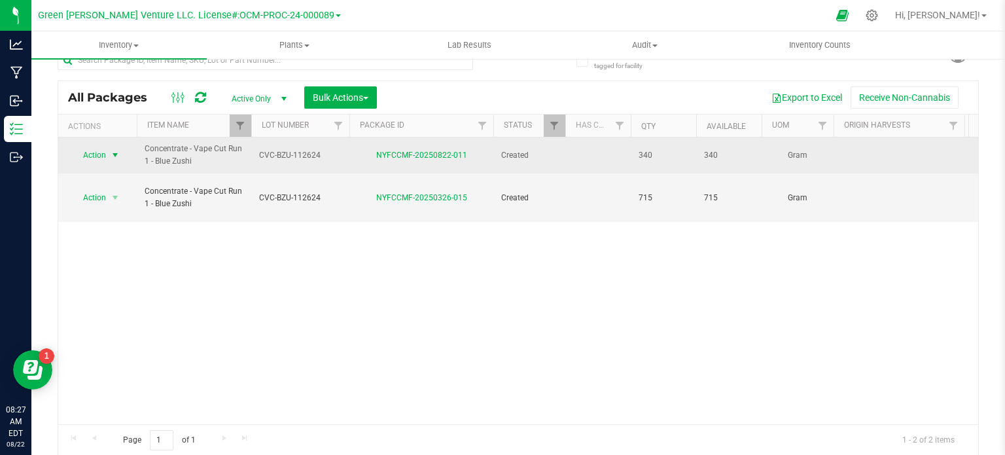
click at [113, 156] on span "select" at bounding box center [115, 155] width 10 height 10
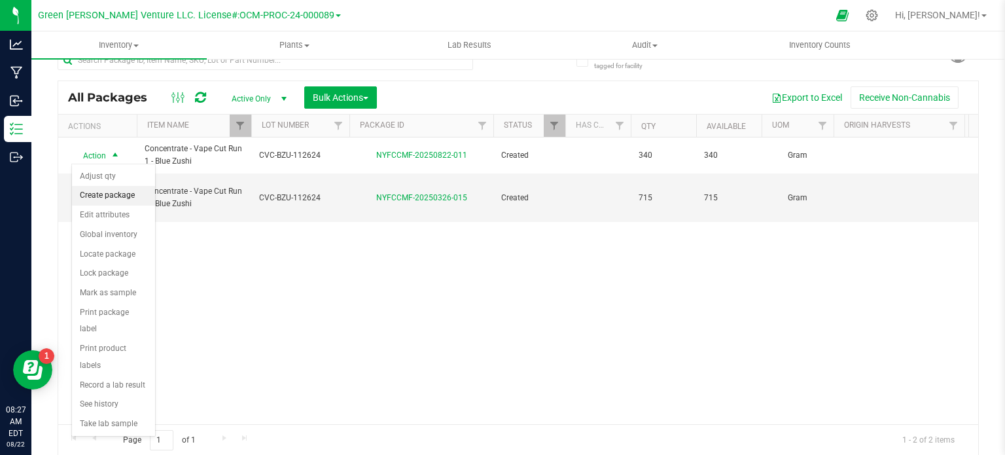
click at [114, 193] on li "Create package" at bounding box center [113, 196] width 83 height 20
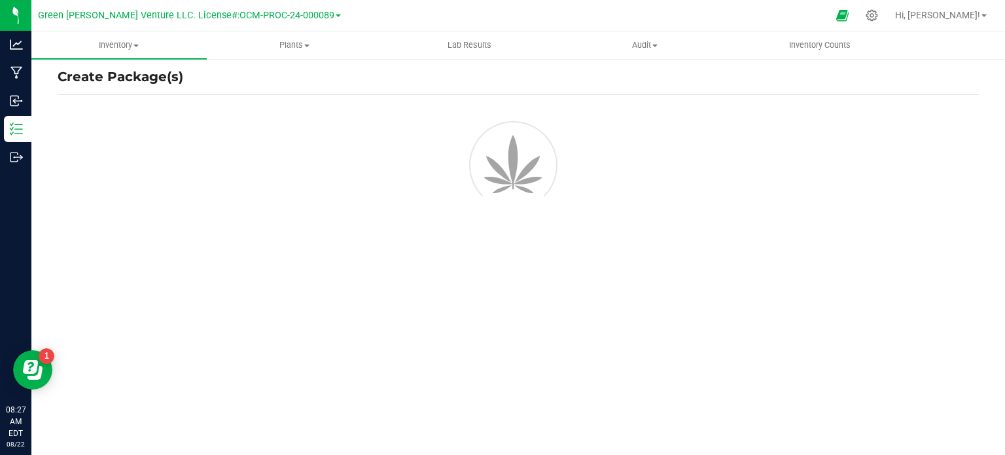
scroll to position [23, 0]
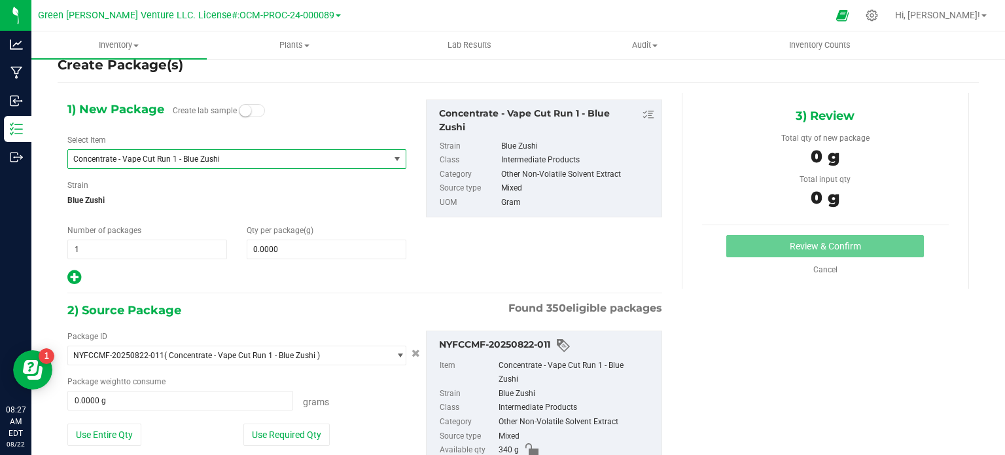
click at [130, 154] on span "Concentrate - Vape Cut Run 1 - Blue Zushi" at bounding box center [222, 158] width 298 height 9
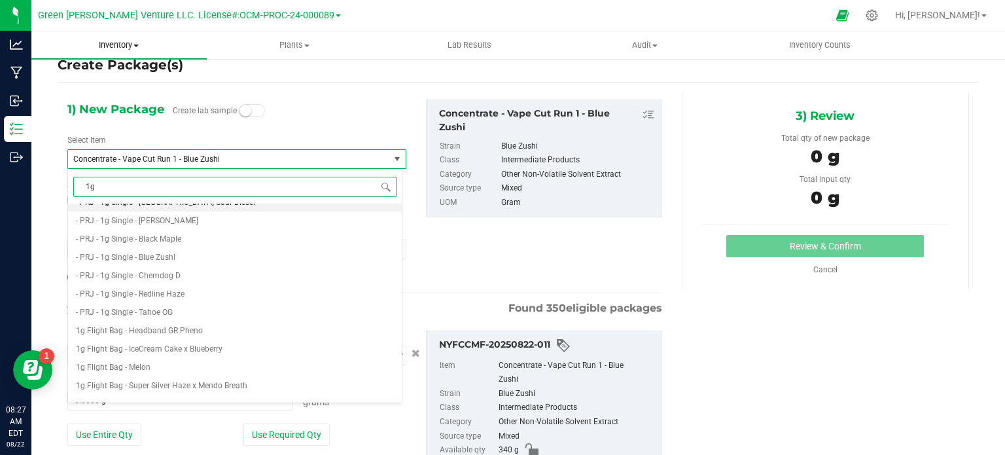
scroll to position [0, 0]
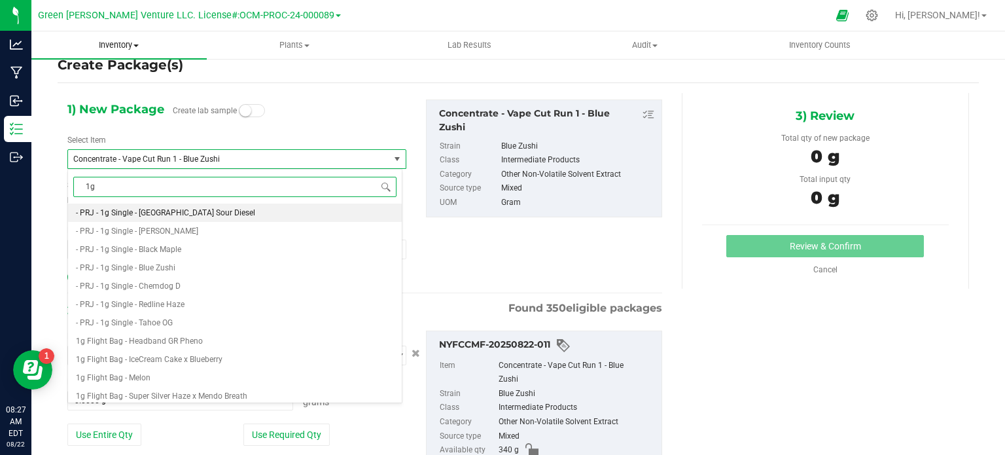
type input "1"
type input "va"
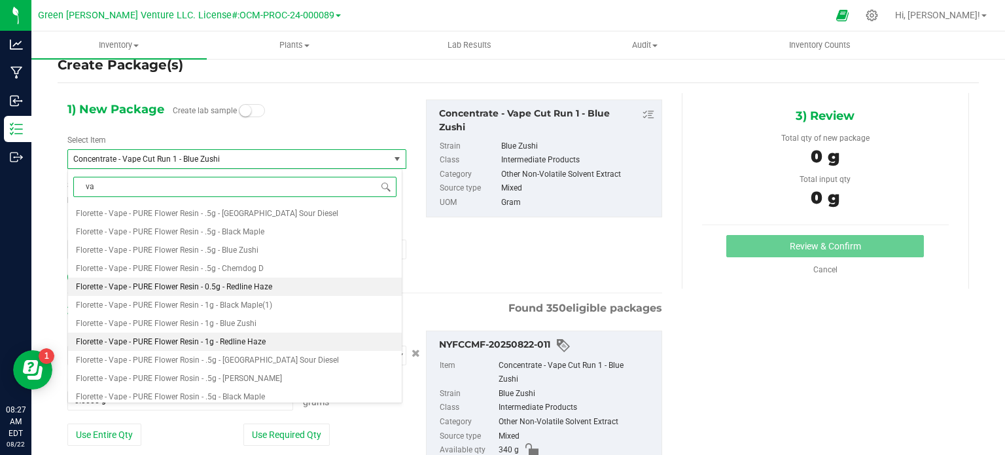
scroll to position [196, 0]
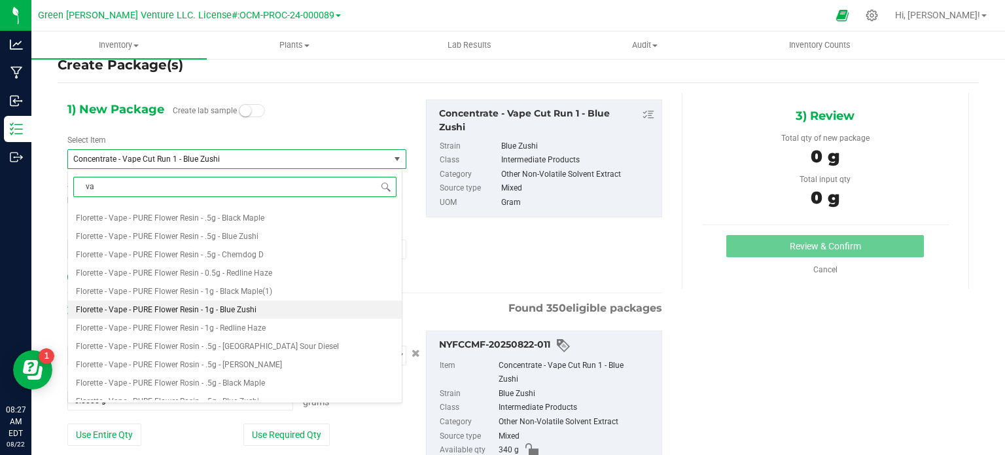
click at [240, 309] on span "Florette - Vape - PURE Flower Resin - 1g - Blue Zushi" at bounding box center [166, 309] width 181 height 9
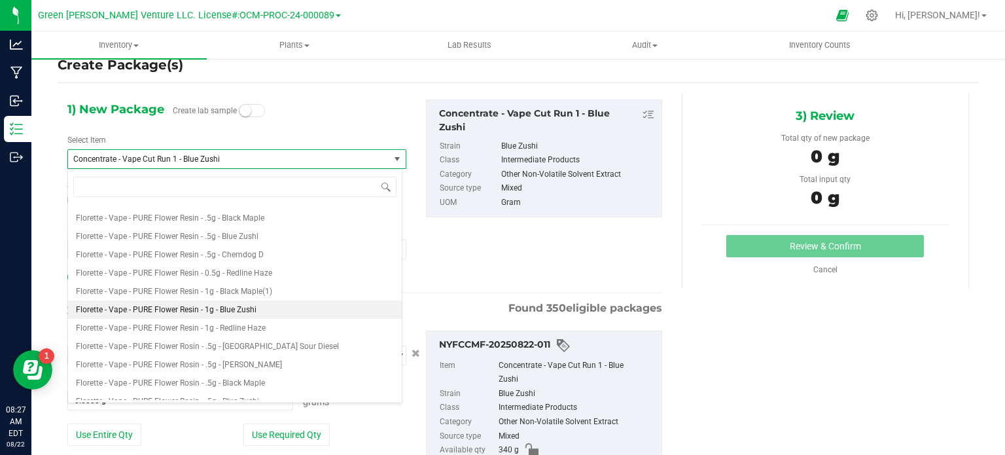
type input "0"
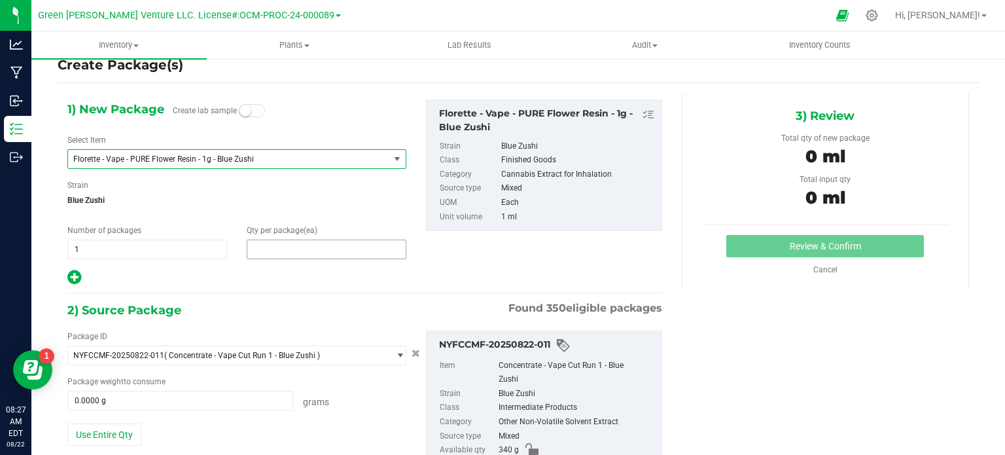
click at [305, 252] on span at bounding box center [327, 249] width 160 height 20
type input "340"
click at [302, 286] on div "1) New Package Create lab sample Select Item Florette - Vape - PURE Flower Resi…" at bounding box center [365, 306] width 614 height 427
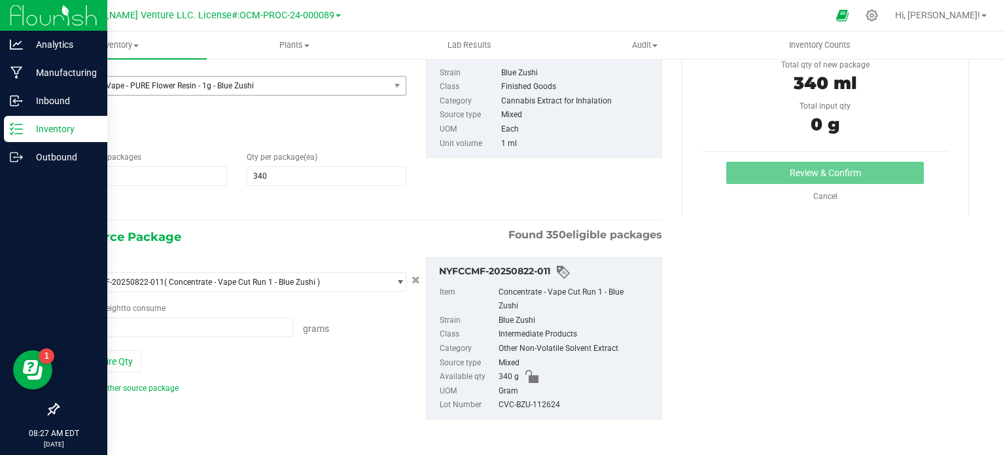
scroll to position [97, 0]
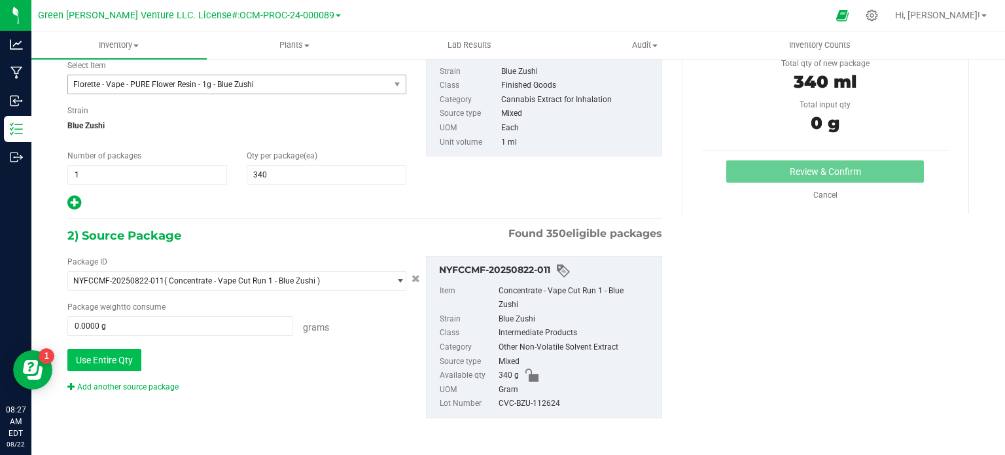
click at [98, 360] on button "Use Entire Qty" at bounding box center [104, 360] width 74 height 22
type input "340.0000 g"
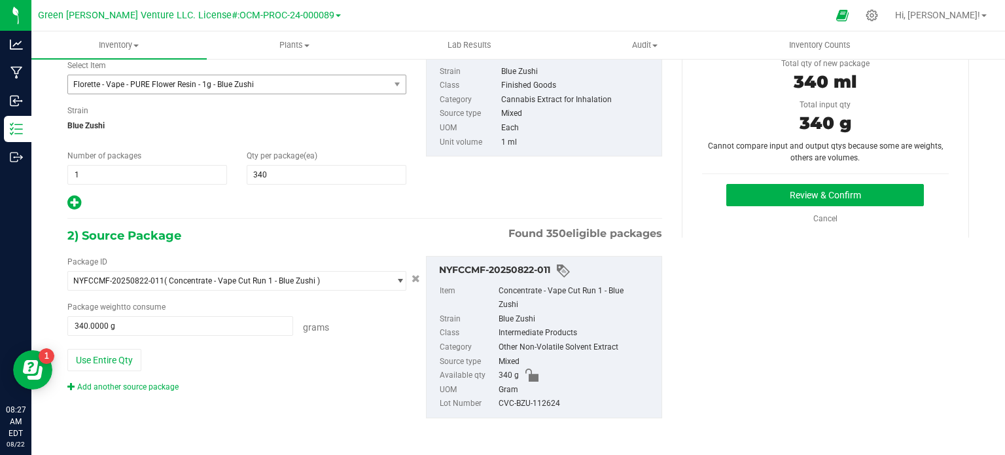
scroll to position [32, 0]
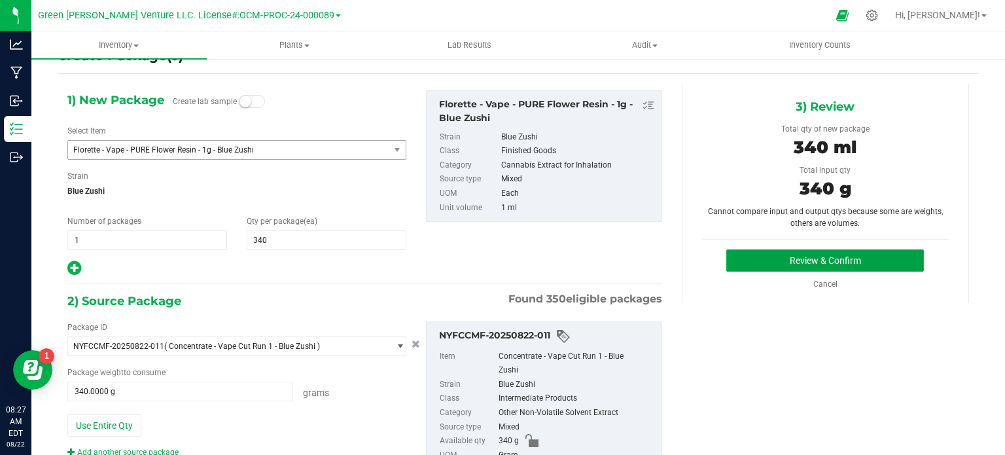
click at [822, 264] on button "Review & Confirm" at bounding box center [825, 260] width 198 height 22
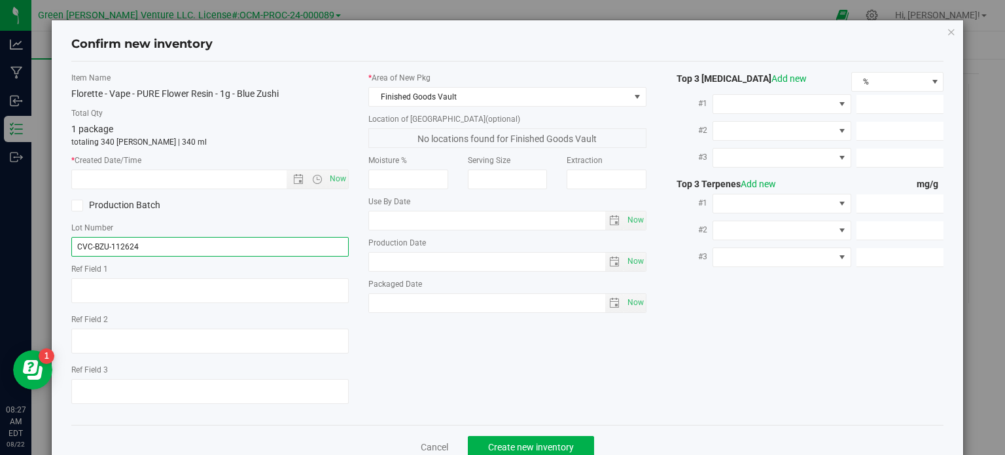
click at [197, 239] on input "CVC-BZU-112624" at bounding box center [210, 247] width 278 height 20
type input "C"
paste input "CVC-GWV-BZU-082026"
type input "CVC-GWV-BZU-082026"
click at [339, 179] on span "Now" at bounding box center [338, 178] width 22 height 19
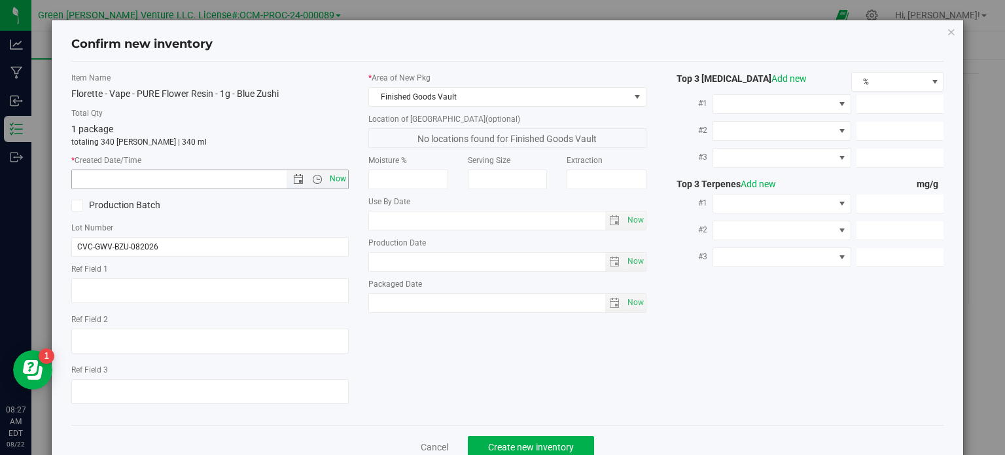
type input "8/22/2025 8:27 AM"
click at [78, 205] on icon at bounding box center [77, 205] width 9 height 0
click at [0, 0] on input "Production Batch" at bounding box center [0, 0] width 0 height 0
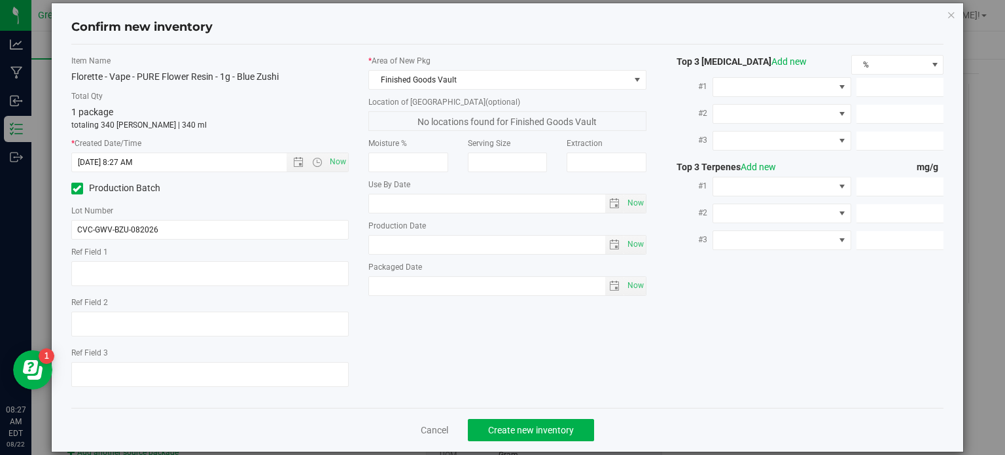
scroll to position [33, 0]
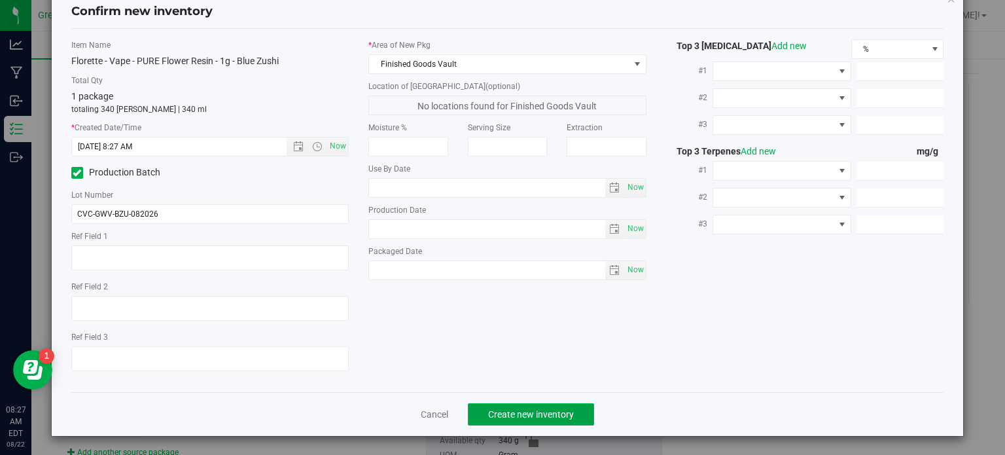
click at [488, 413] on span "Create new inventory" at bounding box center [531, 414] width 86 height 10
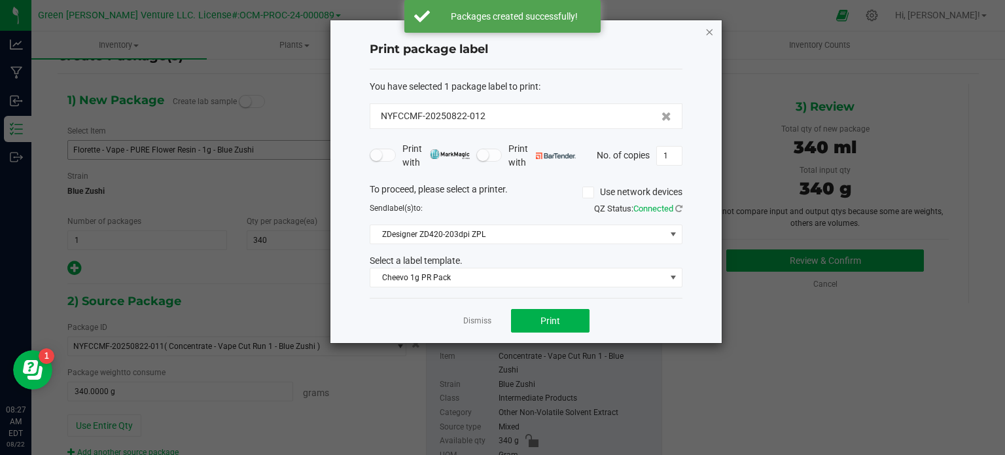
click at [709, 32] on icon "button" at bounding box center [709, 32] width 9 height 16
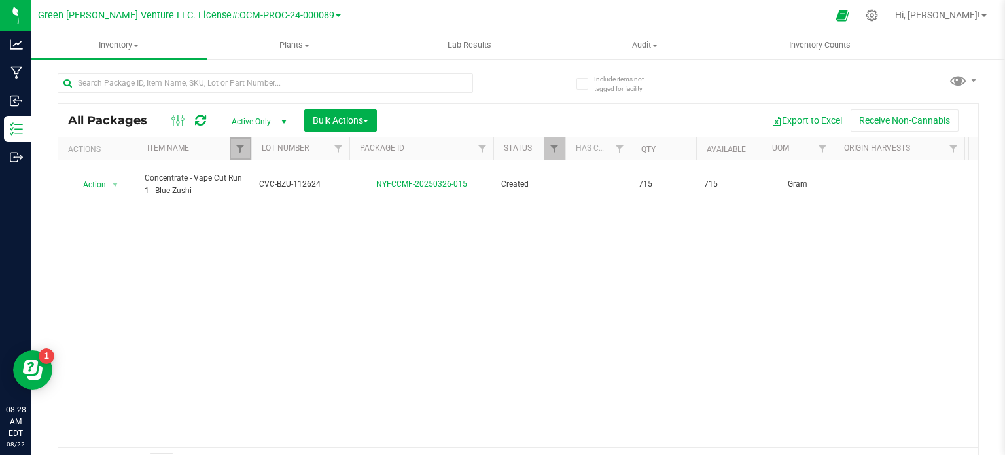
click at [230, 149] on link "Filter" at bounding box center [241, 148] width 22 height 22
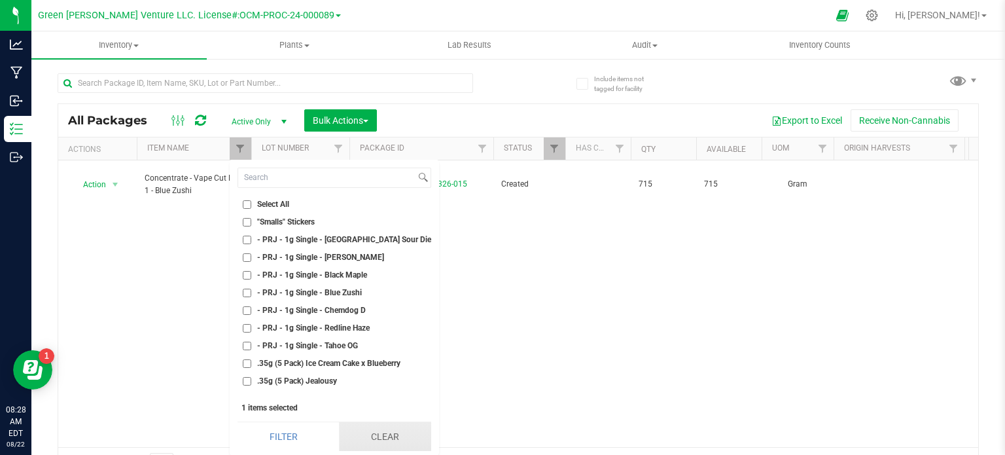
click at [382, 435] on button "Clear" at bounding box center [385, 436] width 92 height 29
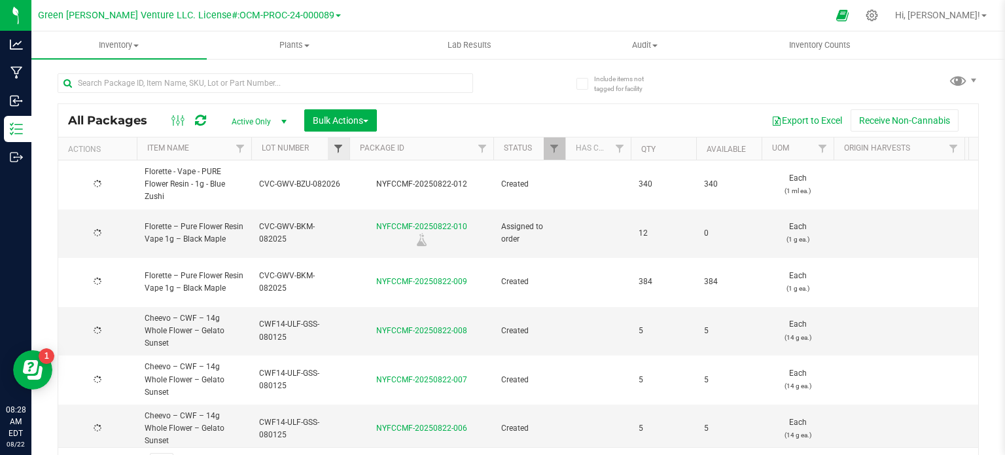
type input "[DATE]"
click at [341, 148] on span "Filter" at bounding box center [338, 148] width 10 height 10
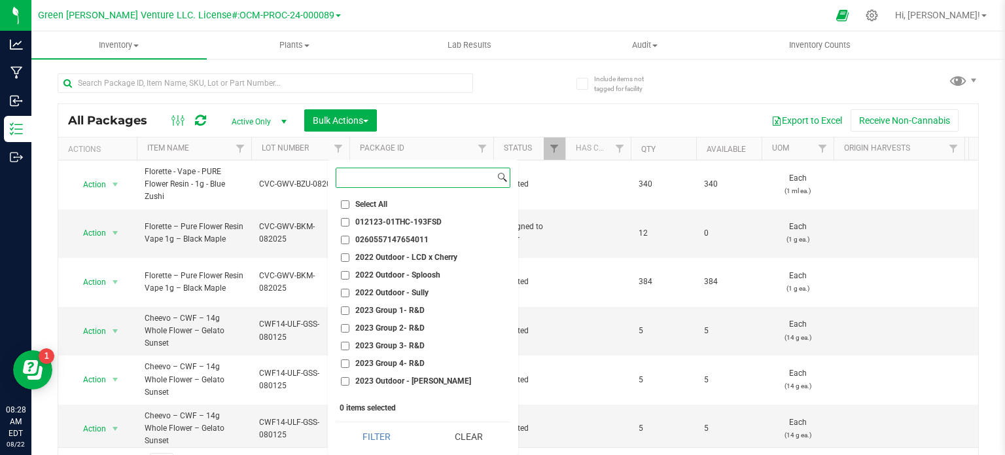
paste input "CVC-GWV-BZU-082026"
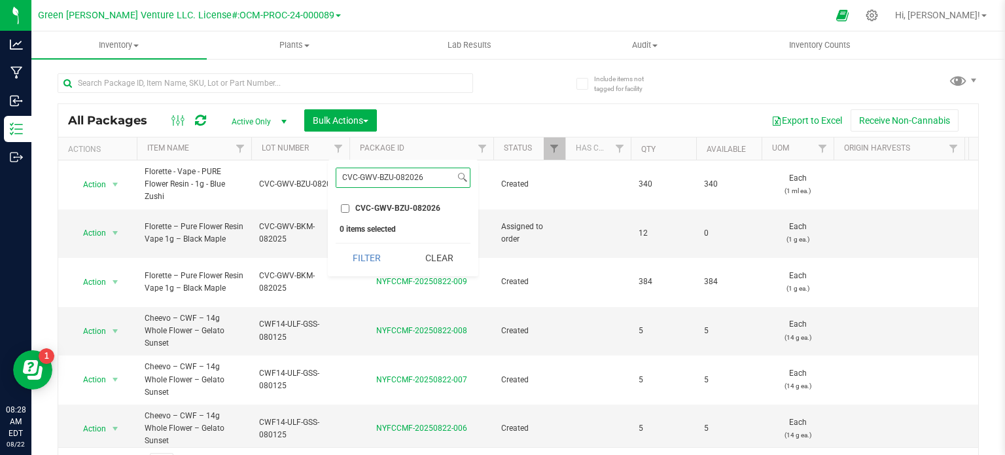
type input "CVC-GWV-BZU-082026"
click at [344, 205] on input "CVC-GWV-BZU-082026" at bounding box center [345, 208] width 9 height 9
checkbox input "true"
click at [339, 258] on button "Filter" at bounding box center [367, 257] width 63 height 29
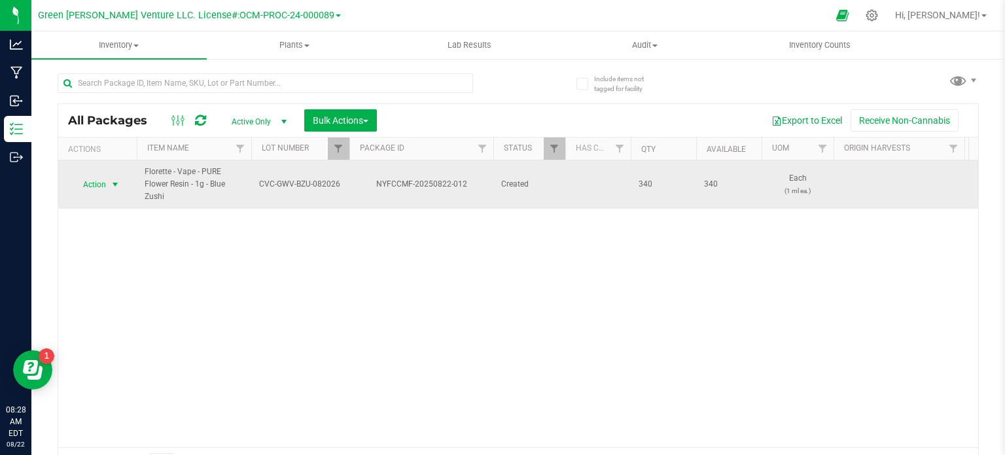
click at [108, 181] on span "select" at bounding box center [115, 184] width 16 height 18
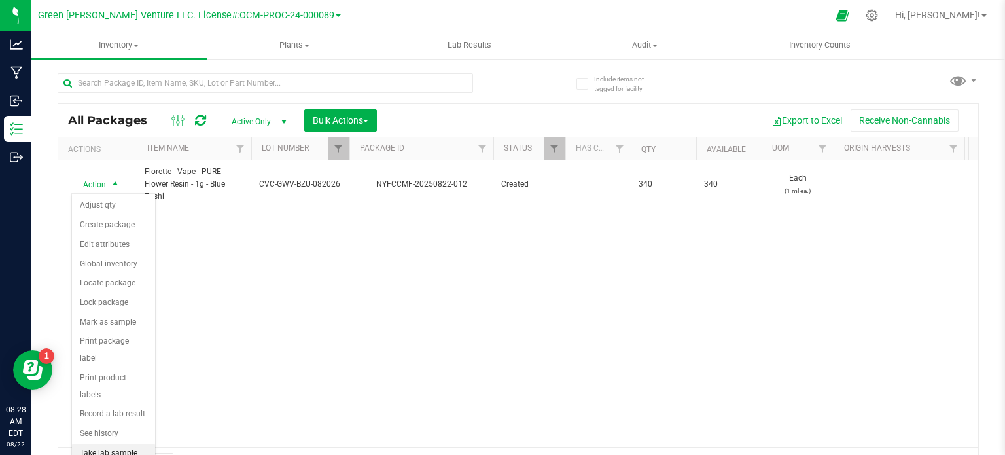
click at [126, 444] on li "Take lab sample" at bounding box center [113, 454] width 83 height 20
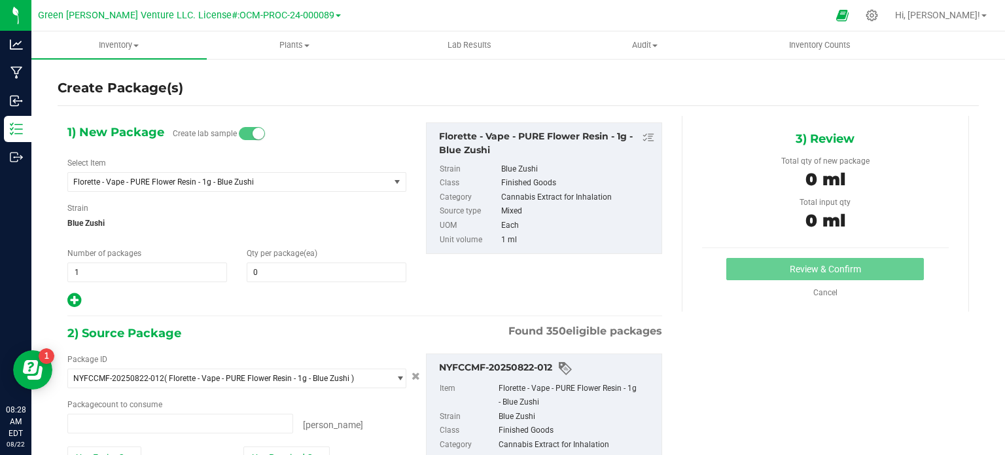
type input "0 ea"
click at [265, 270] on span at bounding box center [327, 272] width 160 height 20
type input "3"
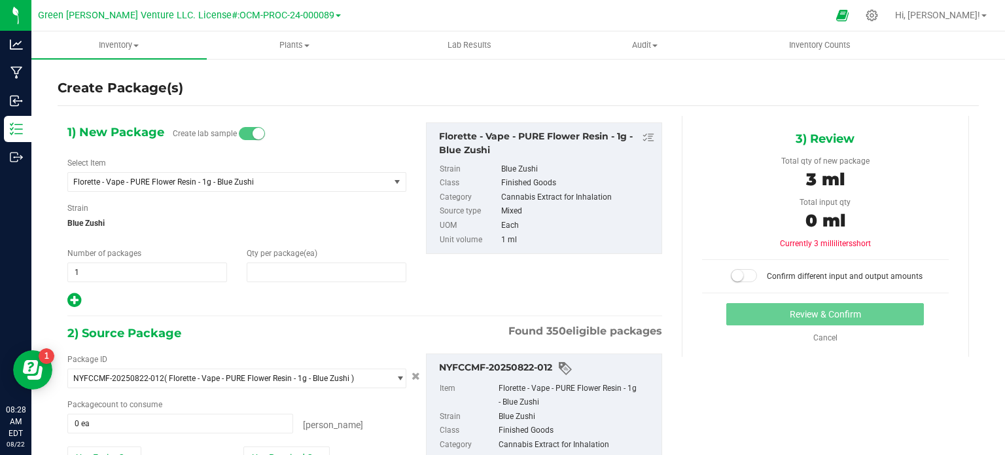
type input "3"
click at [285, 303] on div at bounding box center [236, 300] width 339 height 17
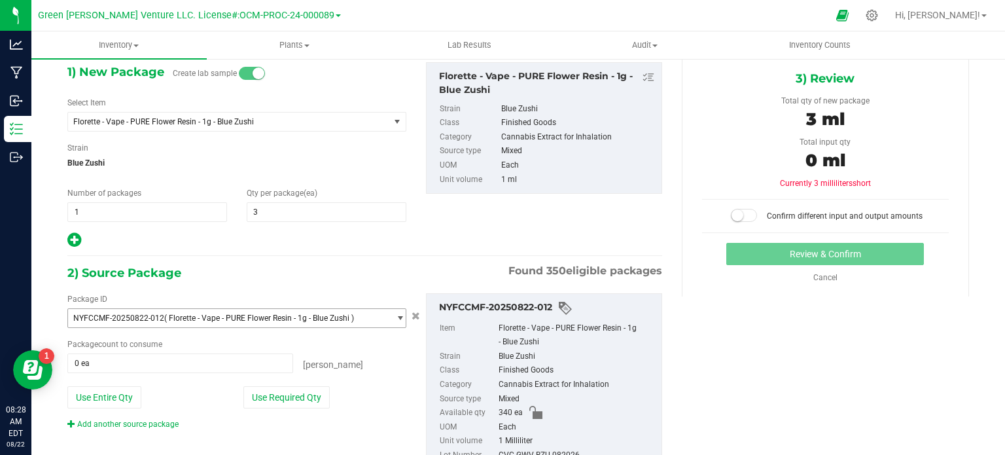
scroll to position [112, 0]
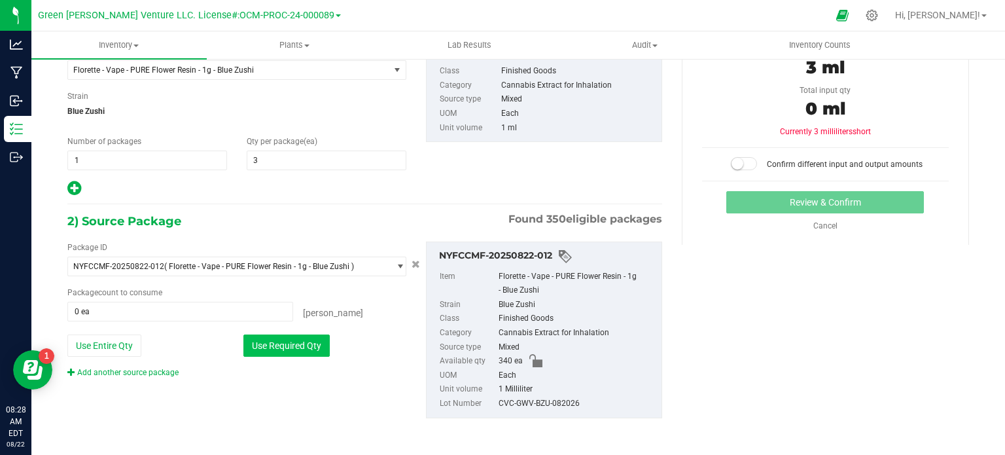
click at [302, 346] on button "Use Required Qty" at bounding box center [286, 345] width 86 height 22
type input "3 ea"
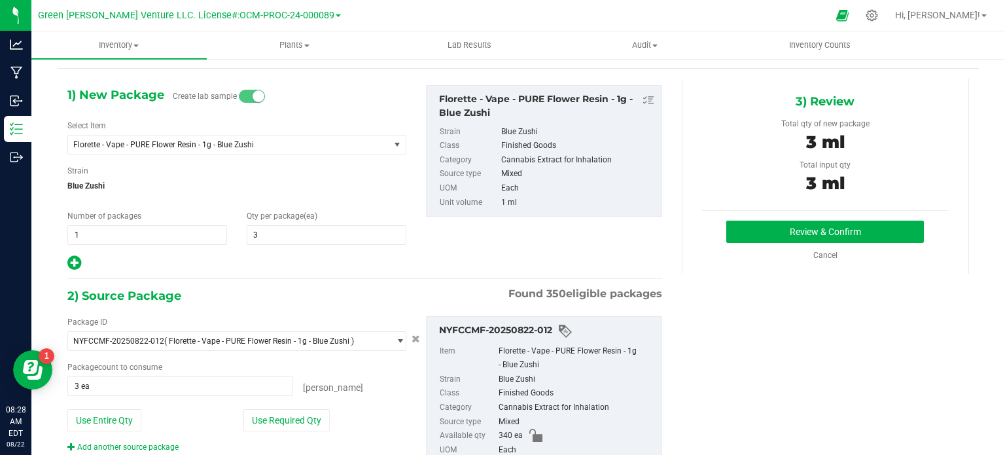
scroll to position [0, 0]
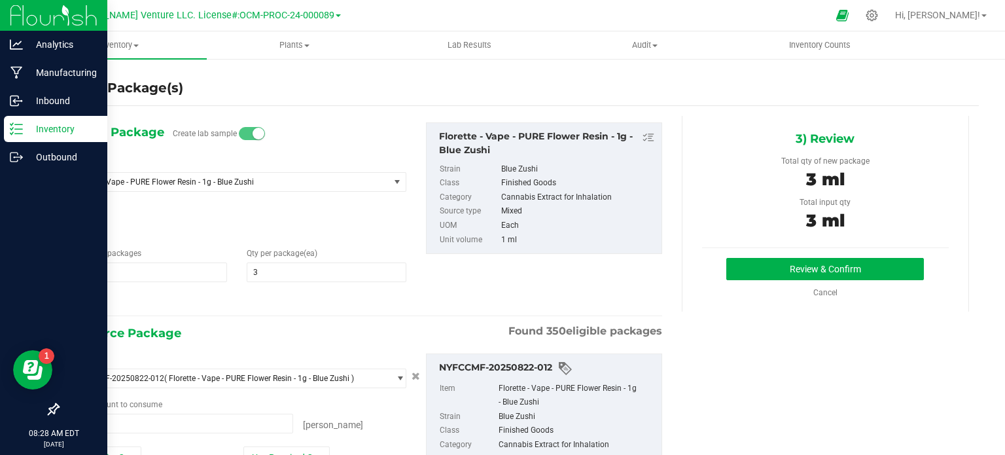
click at [59, 128] on p "Inventory" at bounding box center [62, 129] width 78 height 16
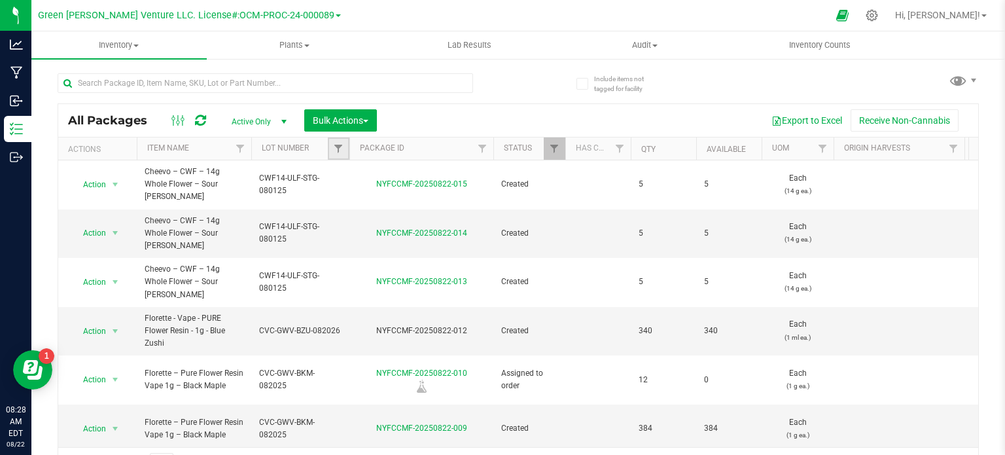
click at [330, 150] on link "Filter" at bounding box center [339, 148] width 22 height 22
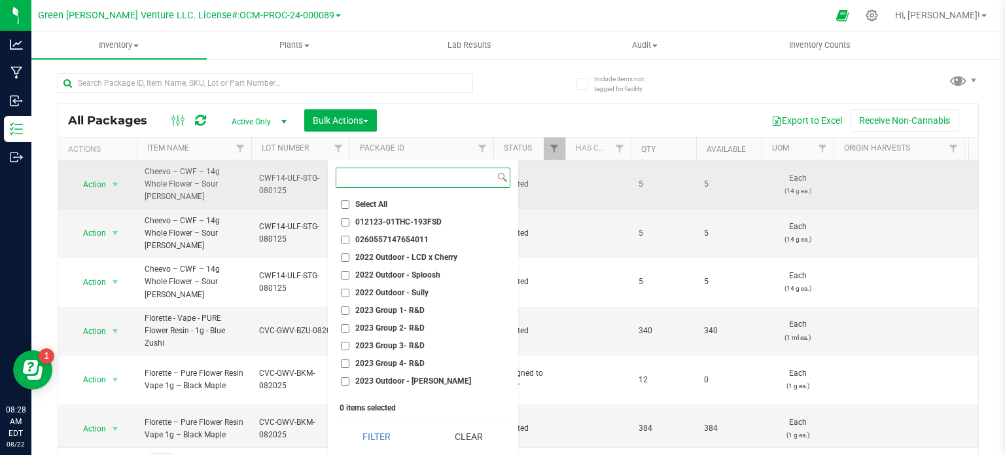
paste input "CVC-GWV-BZU-082026"
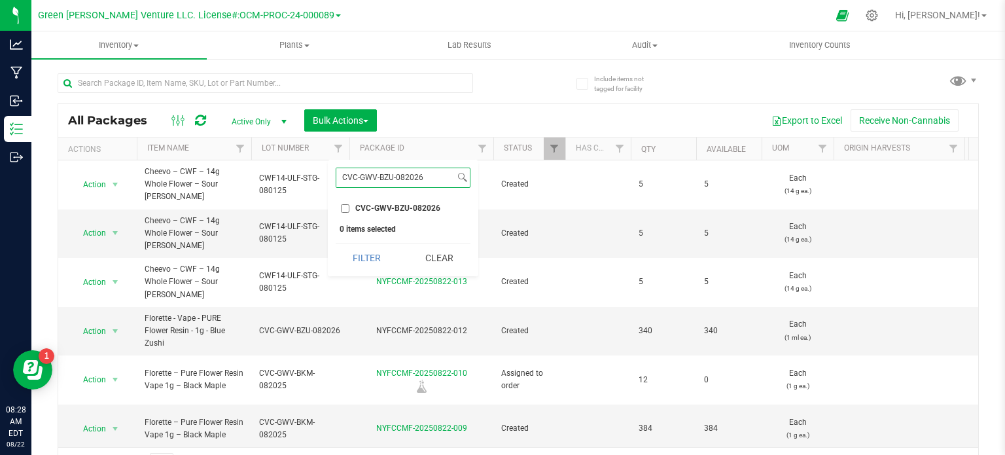
type input "CVC-GWV-BZU-082026"
click at [345, 205] on input "CVC-GWV-BZU-082026" at bounding box center [345, 208] width 9 height 9
checkbox input "true"
click at [345, 270] on button "Filter" at bounding box center [367, 257] width 63 height 29
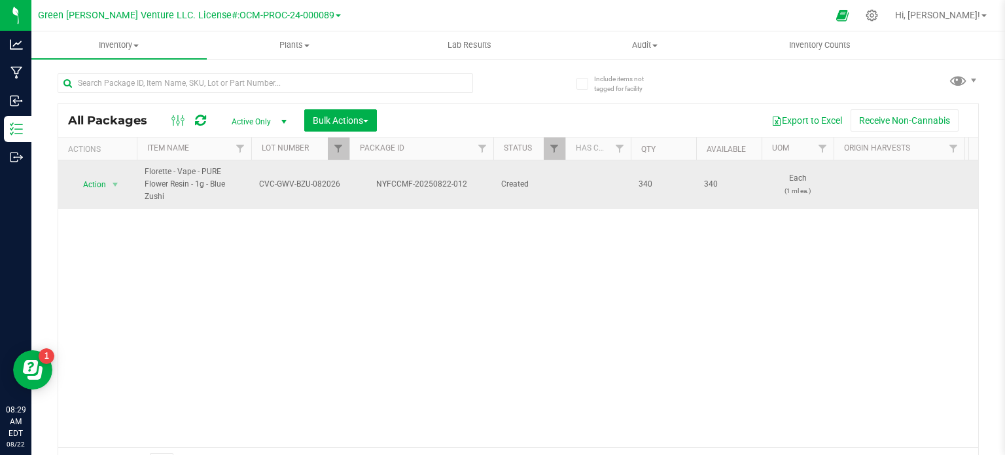
click at [248, 174] on td "Florette - Vape - PURE Flower Resin - 1g - Blue Zushi" at bounding box center [194, 184] width 114 height 48
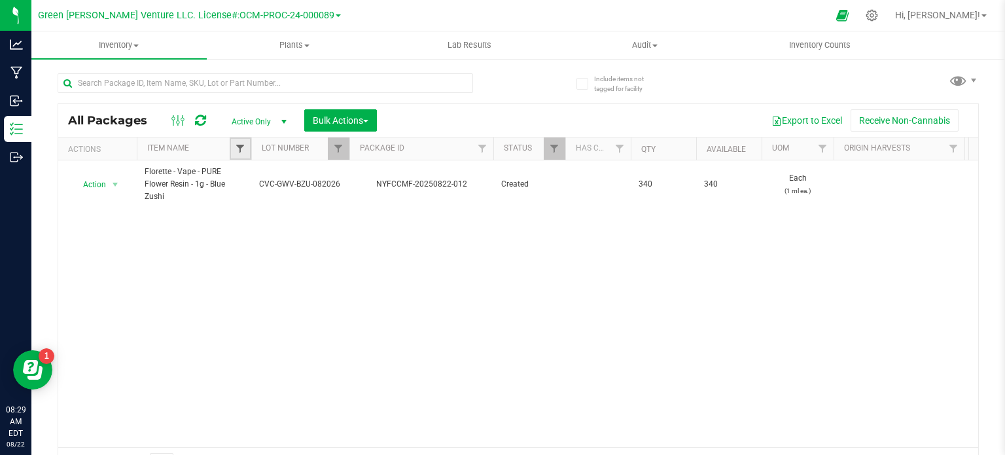
click at [243, 143] on span "Filter" at bounding box center [240, 148] width 10 height 10
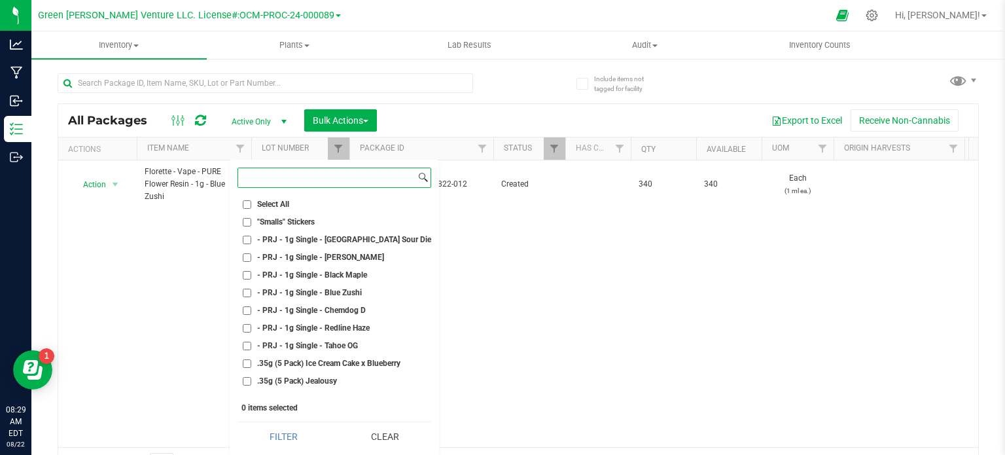
click at [319, 177] on input at bounding box center [326, 177] width 177 height 19
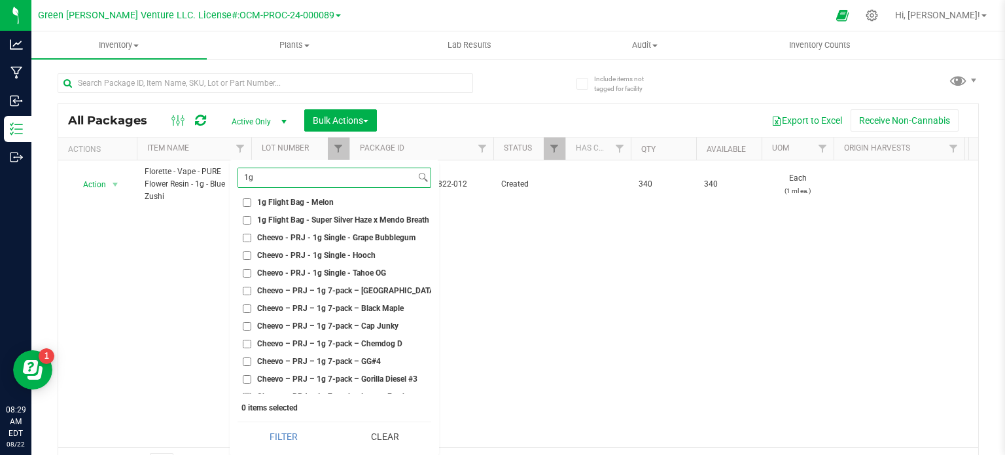
scroll to position [196, 0]
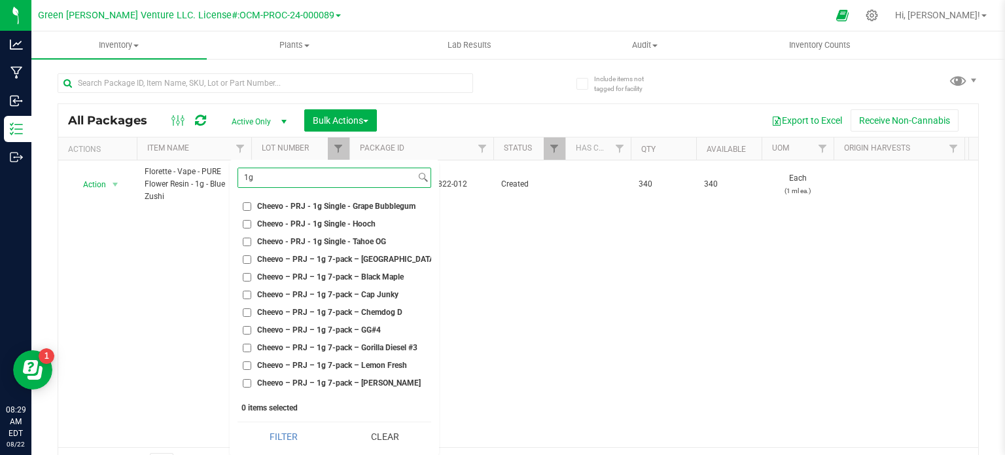
type input "1"
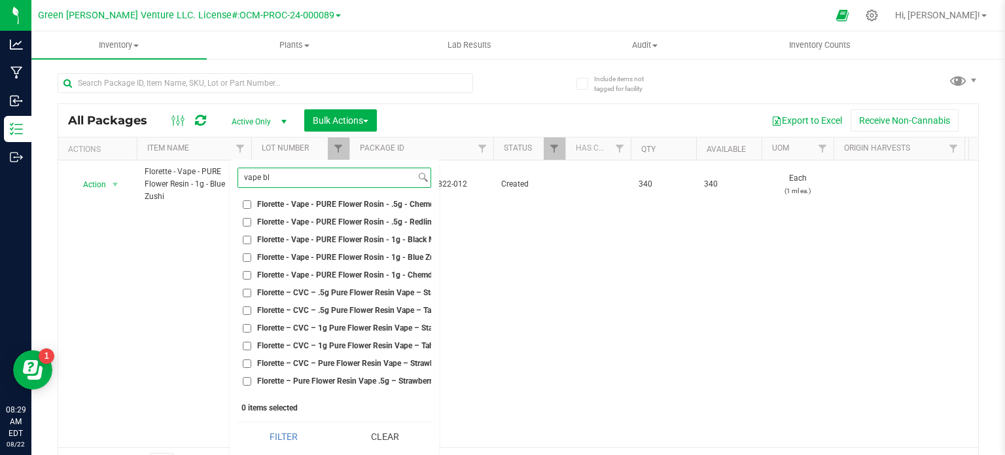
scroll to position [0, 0]
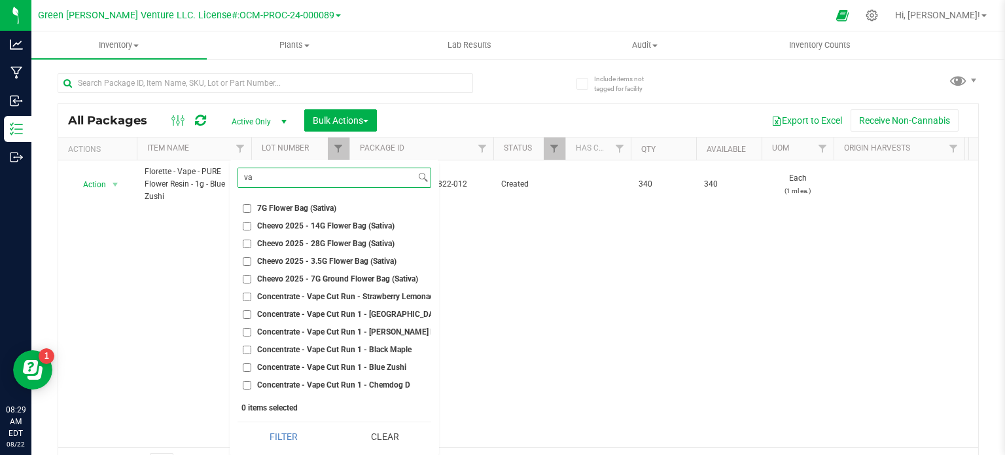
type input "v"
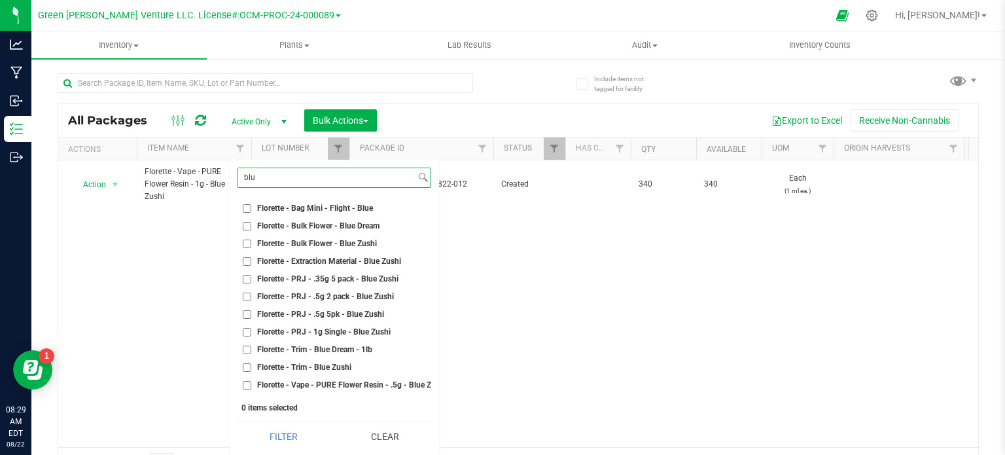
scroll to position [392, 0]
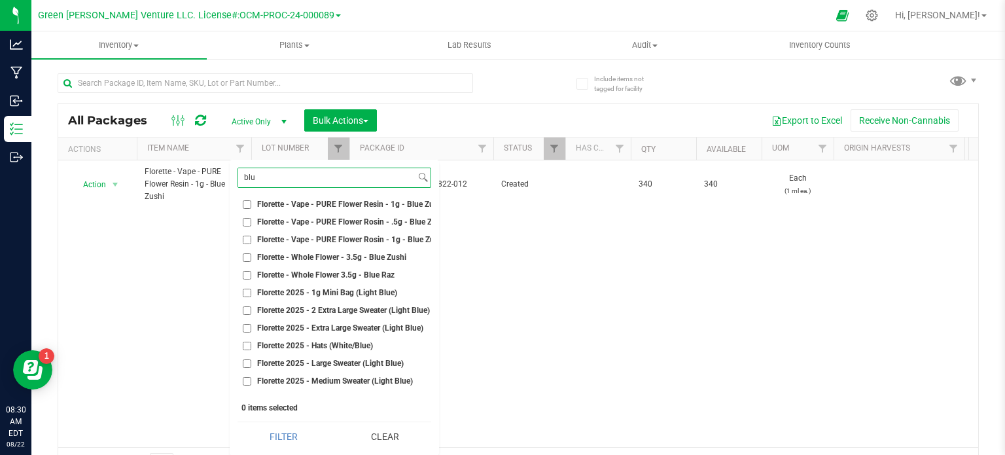
type input "blu"
click at [245, 206] on input "Florette - Vape - PURE Flower Resin - 1g - Blue Zushi" at bounding box center [247, 204] width 9 height 9
checkbox input "true"
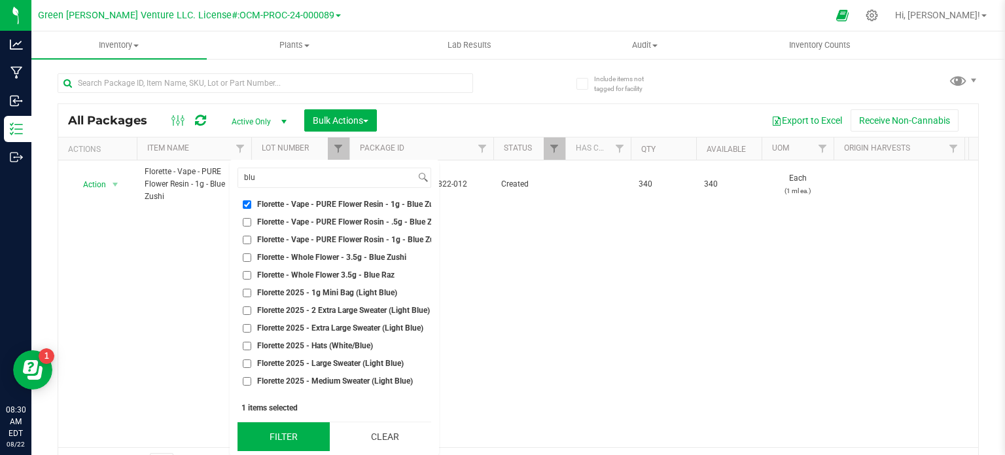
click at [285, 428] on button "Filter" at bounding box center [283, 436] width 92 height 29
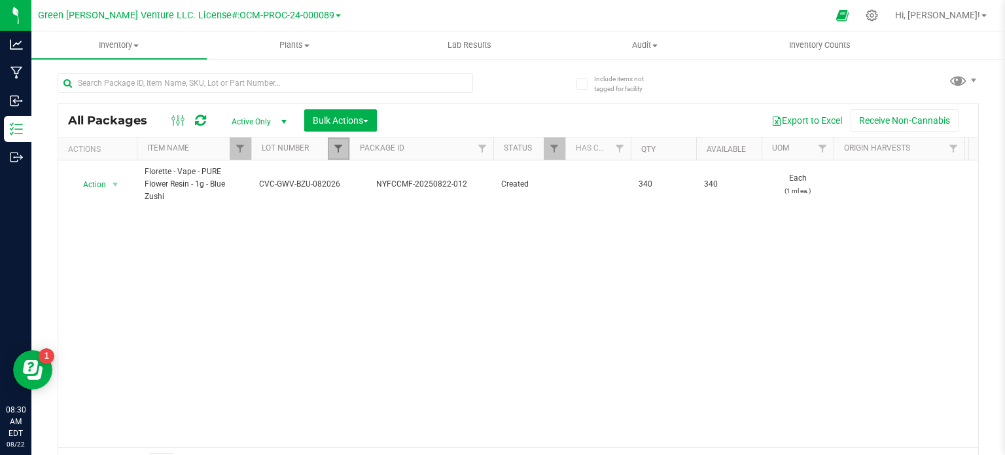
click at [334, 148] on span "Filter" at bounding box center [338, 148] width 10 height 10
click at [420, 260] on button "Clear" at bounding box center [439, 257] width 63 height 29
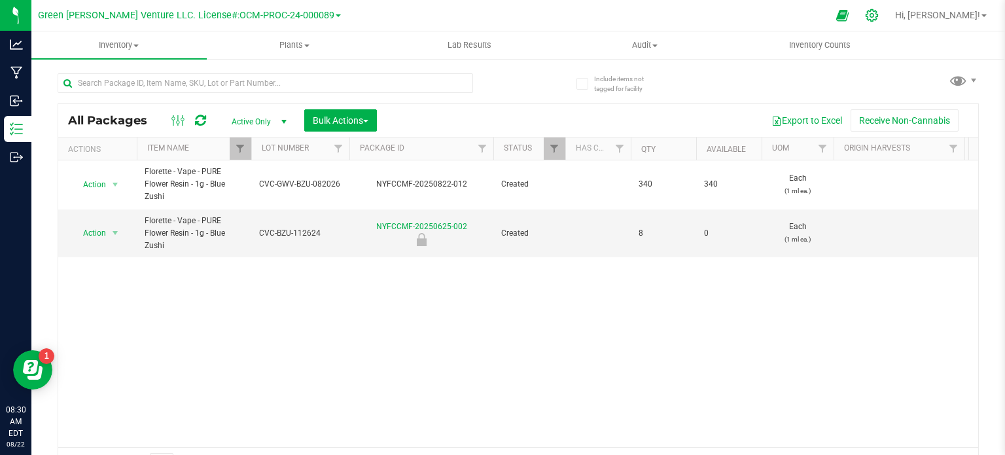
click at [879, 18] on icon at bounding box center [872, 16] width 14 height 14
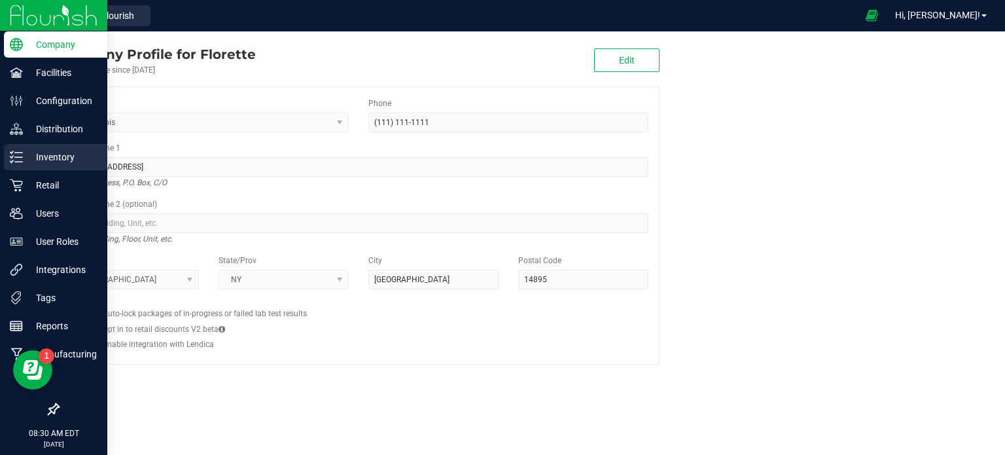
click at [16, 152] on line at bounding box center [18, 152] width 7 height 0
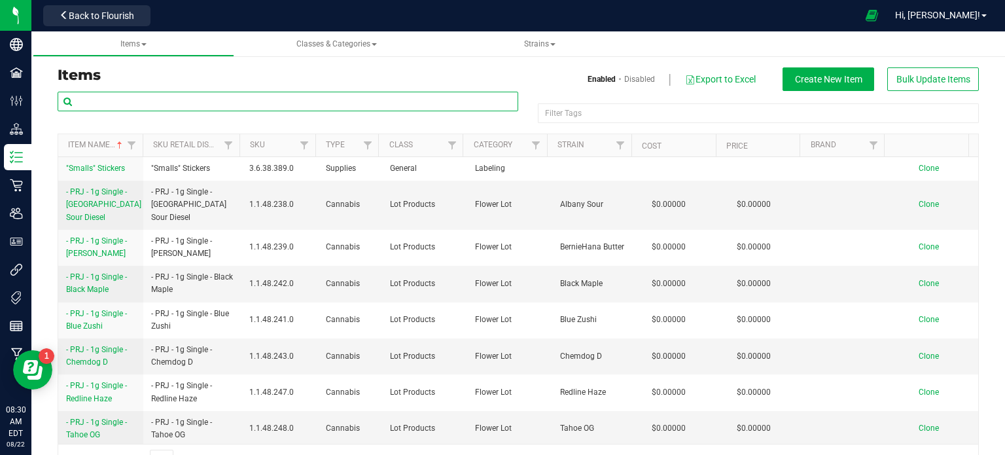
click at [188, 101] on input "text" at bounding box center [288, 102] width 461 height 20
paste input "CVC-GWV-BZU-082026"
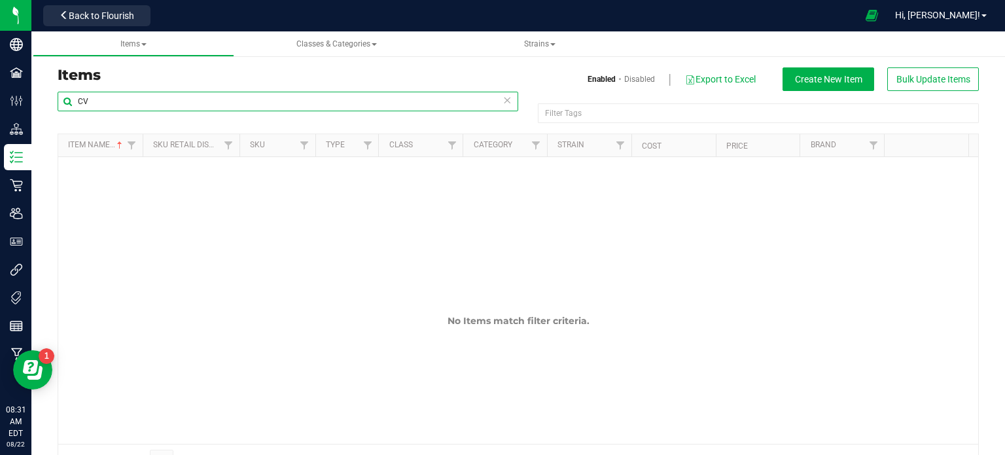
type input "C"
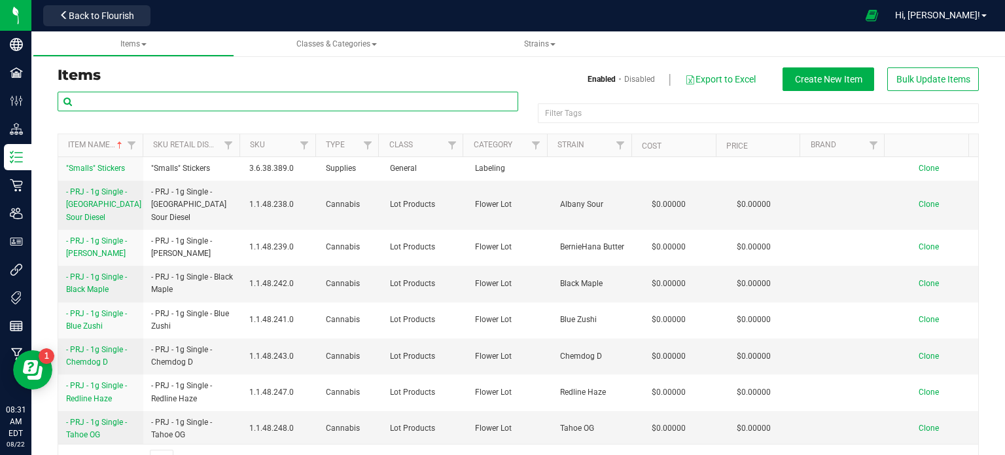
click at [241, 103] on input "text" at bounding box center [288, 102] width 461 height 20
paste input "Florette – Pure Flower Resin Vape 1g – Blue Zushi"
type input "Florette – Pure Flower Resin Vape 1g – Blue Zushi"
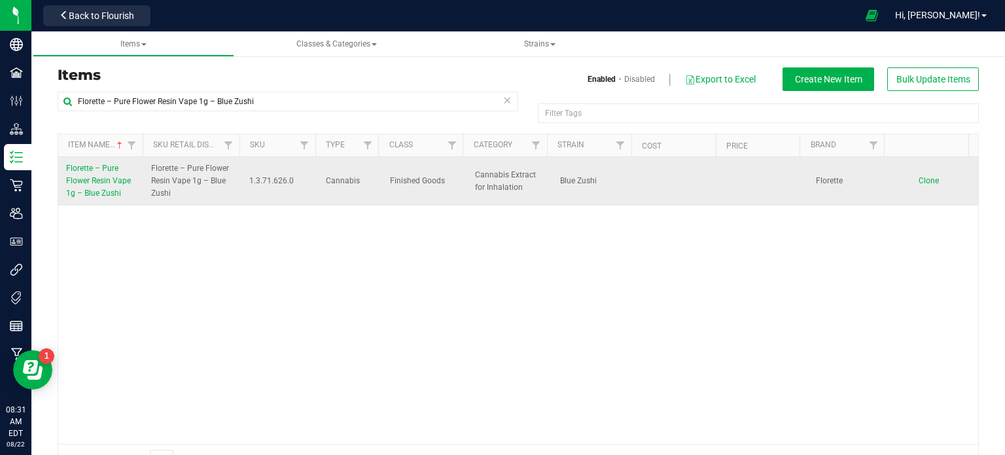
click at [82, 184] on span "Florette – Pure Flower Resin Vape 1g – Blue Zushi" at bounding box center [98, 181] width 65 height 34
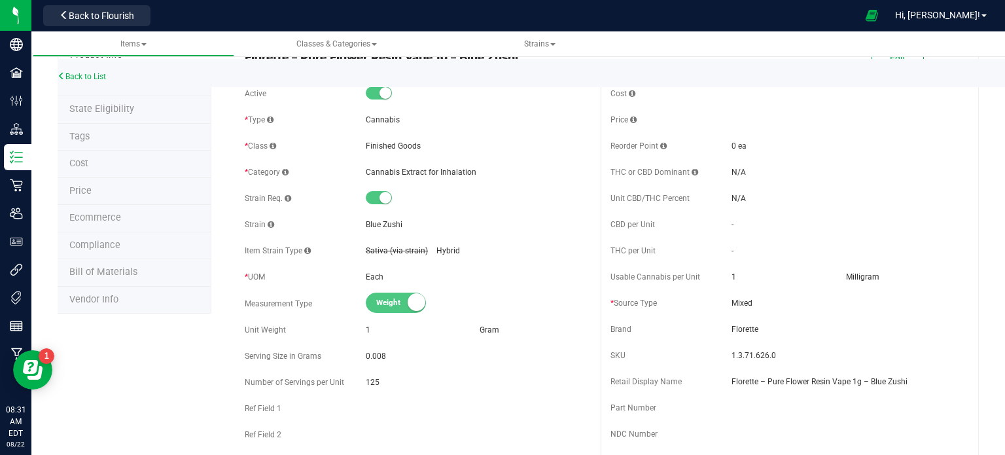
scroll to position [65, 0]
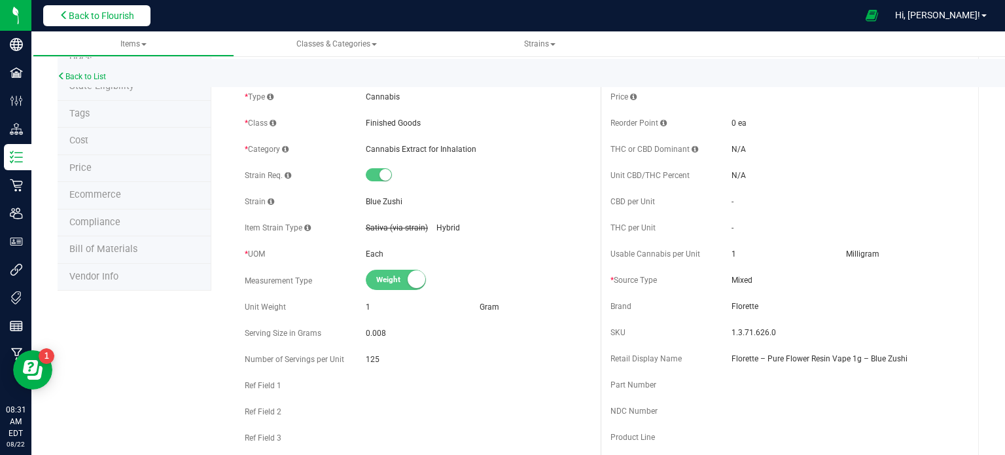
click at [102, 20] on span "Back to Flourish" at bounding box center [101, 15] width 65 height 10
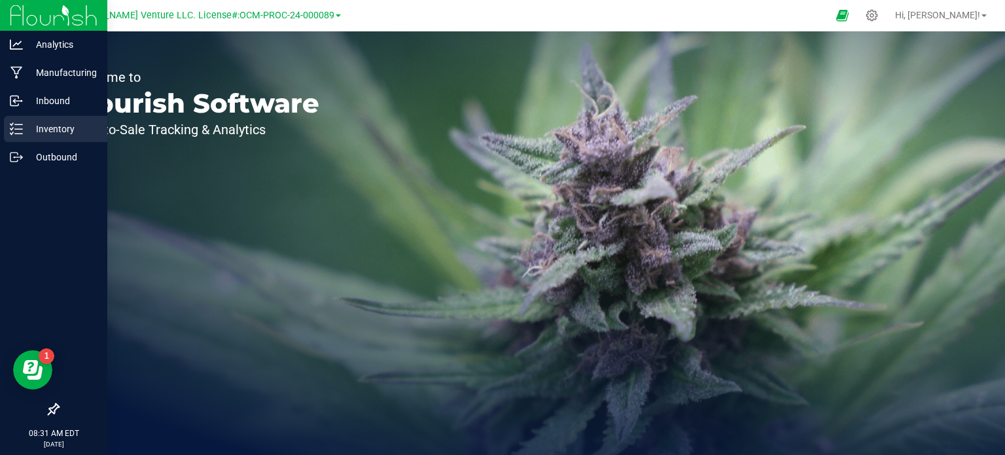
click at [41, 128] on p "Inventory" at bounding box center [62, 129] width 78 height 16
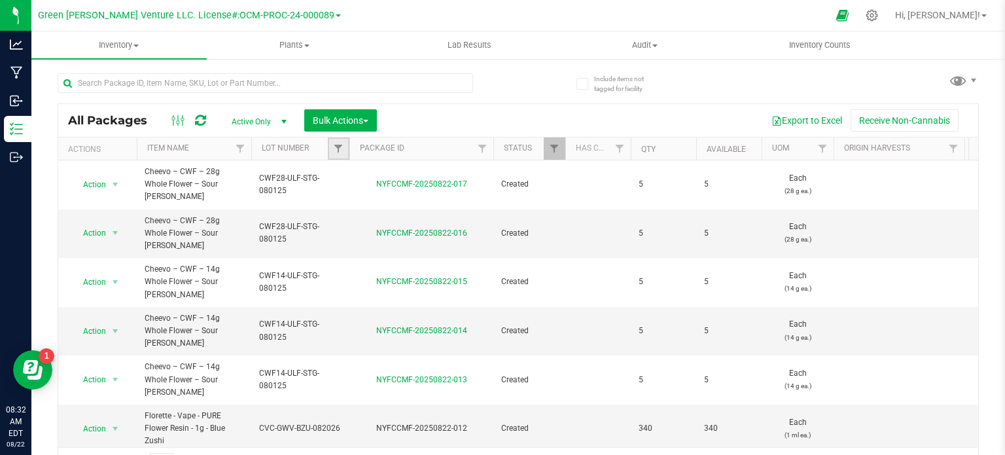
click at [343, 154] on link "Filter" at bounding box center [339, 148] width 22 height 22
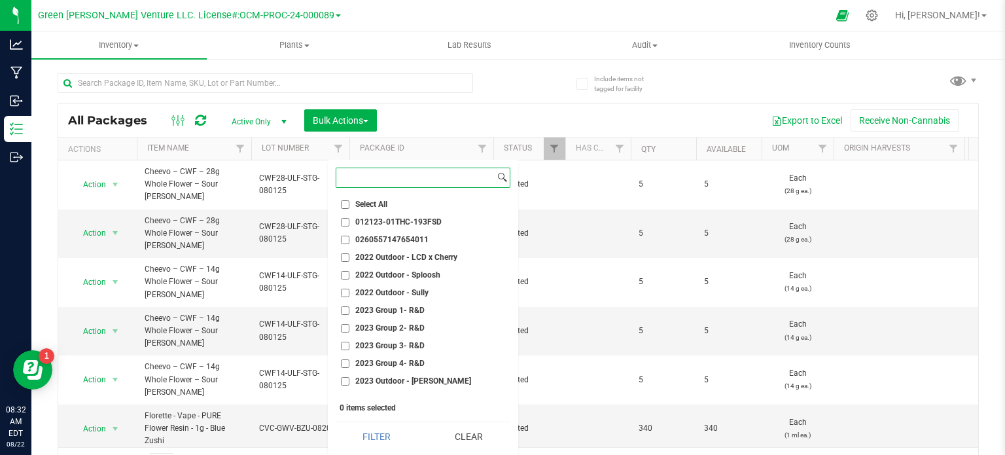
click at [348, 175] on input at bounding box center [415, 177] width 158 height 19
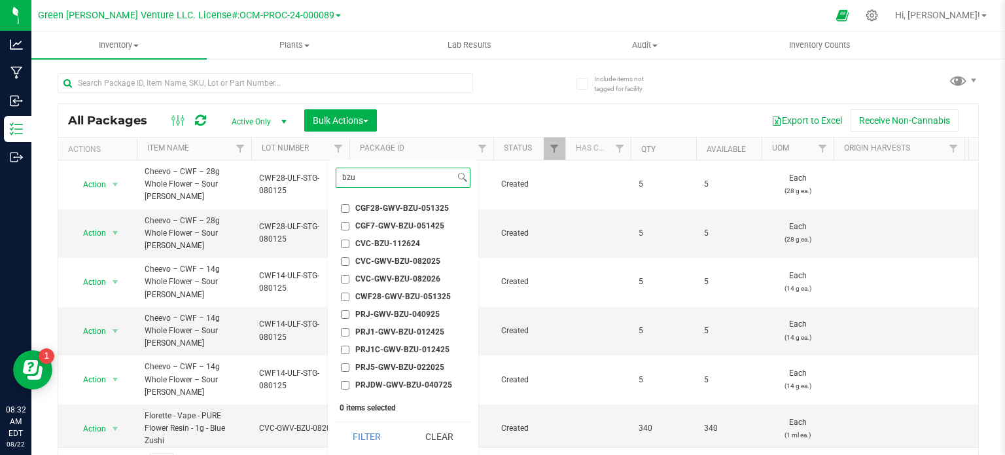
type input "bzu"
click at [336, 422] on button "Filter" at bounding box center [367, 436] width 63 height 29
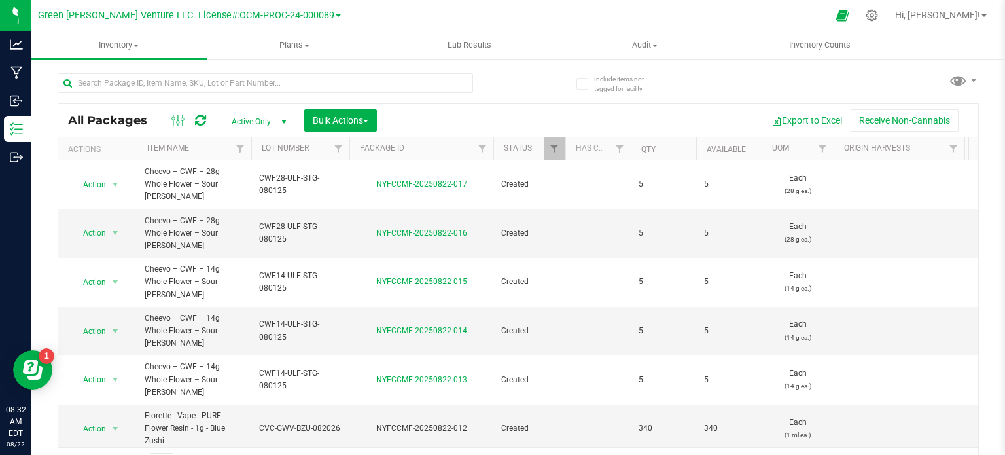
click at [347, 143] on div at bounding box center [350, 148] width 6 height 23
click at [233, 150] on link "Filter" at bounding box center [241, 148] width 22 height 22
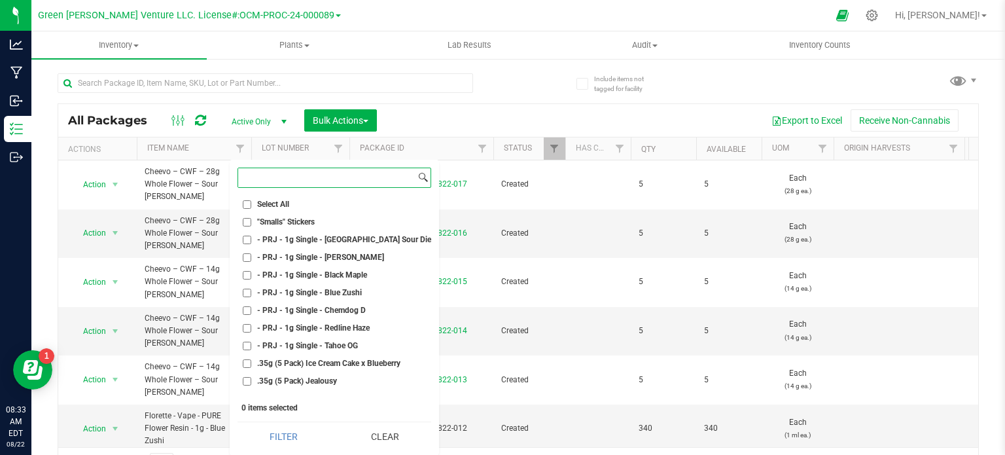
paste input "Florette – Pure Flower Resin Vape 1g – Blue Zushi"
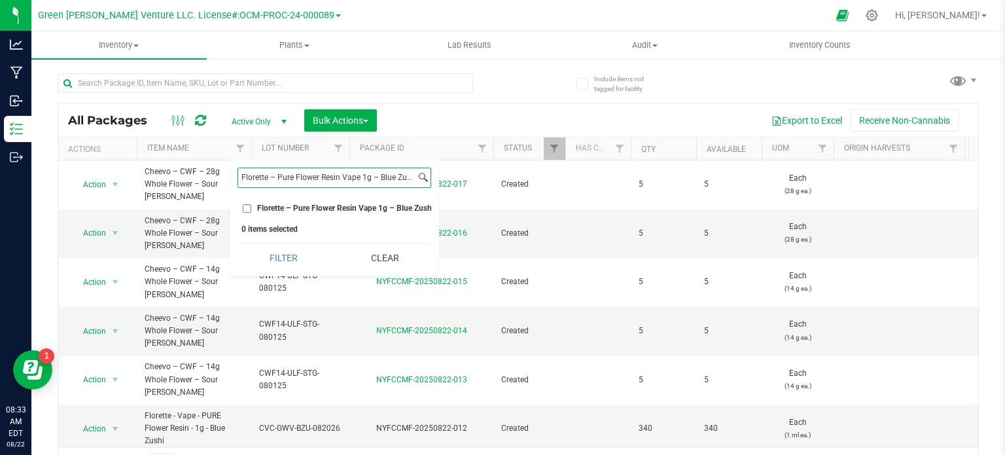
type input "Florette – Pure Flower Resin Vape 1g – Blue Zushi"
click at [237, 243] on button "Filter" at bounding box center [283, 257] width 92 height 29
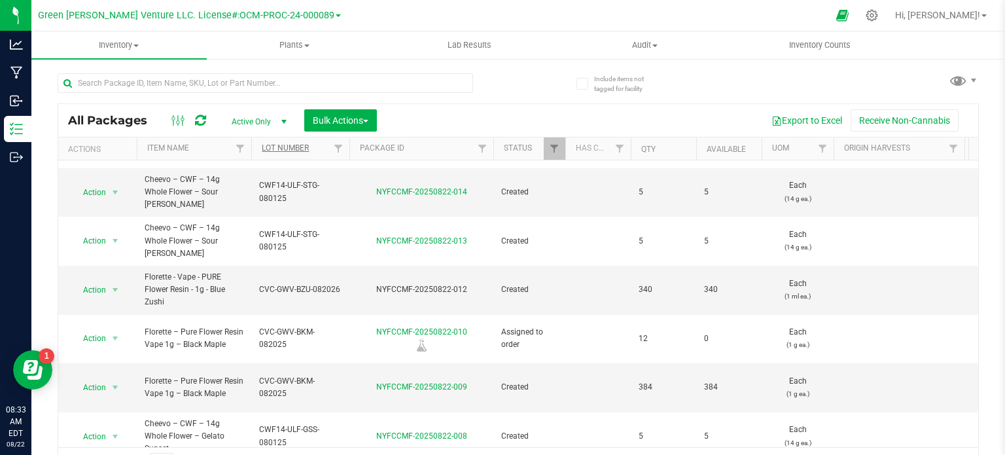
scroll to position [65, 0]
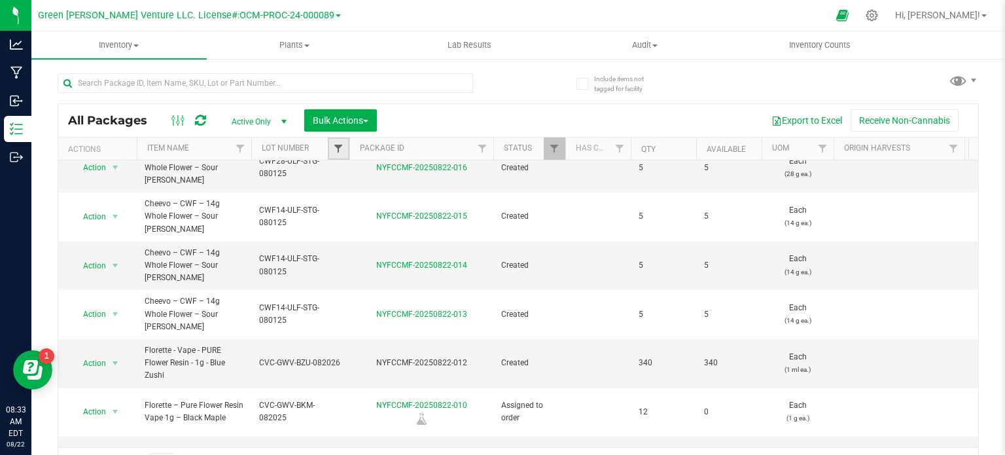
click at [336, 150] on span "Filter" at bounding box center [338, 148] width 10 height 10
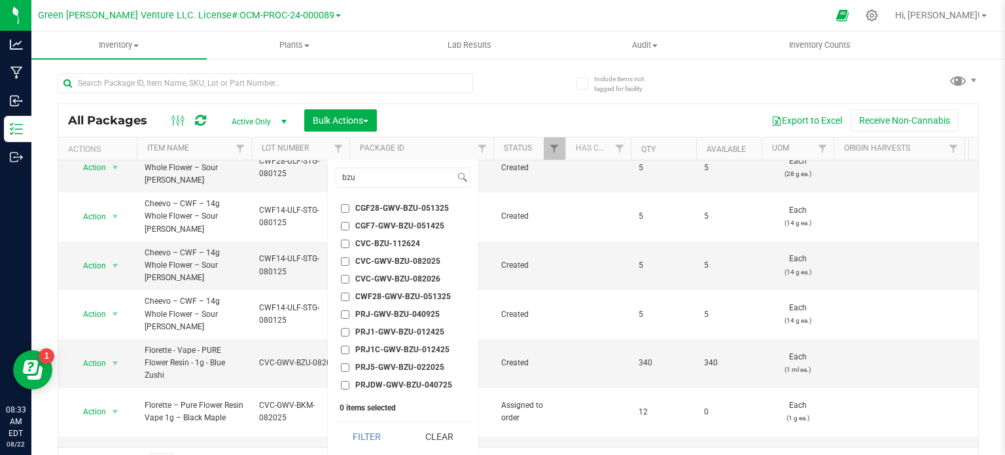
drag, startPoint x: 423, startPoint y: 442, endPoint x: 336, endPoint y: 332, distance: 140.6
click at [423, 442] on button "Clear" at bounding box center [439, 436] width 63 height 29
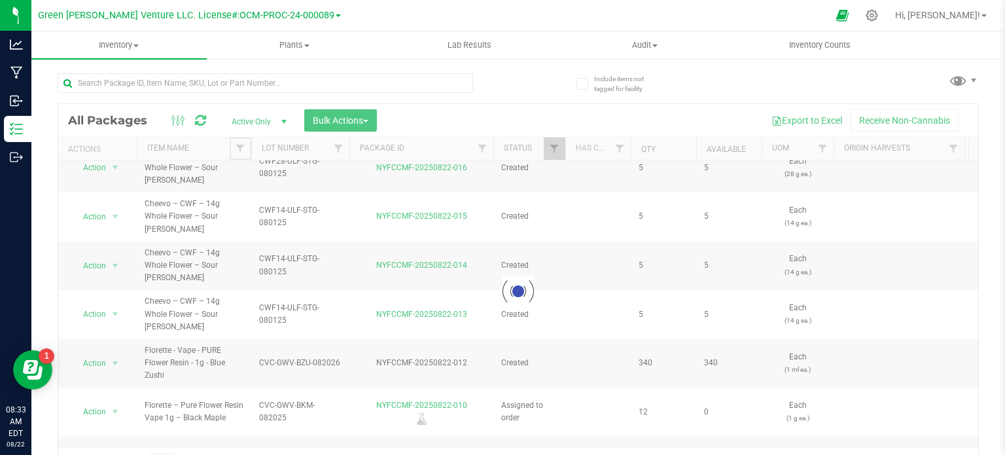
click at [243, 146] on span "Filter" at bounding box center [240, 148] width 10 height 10
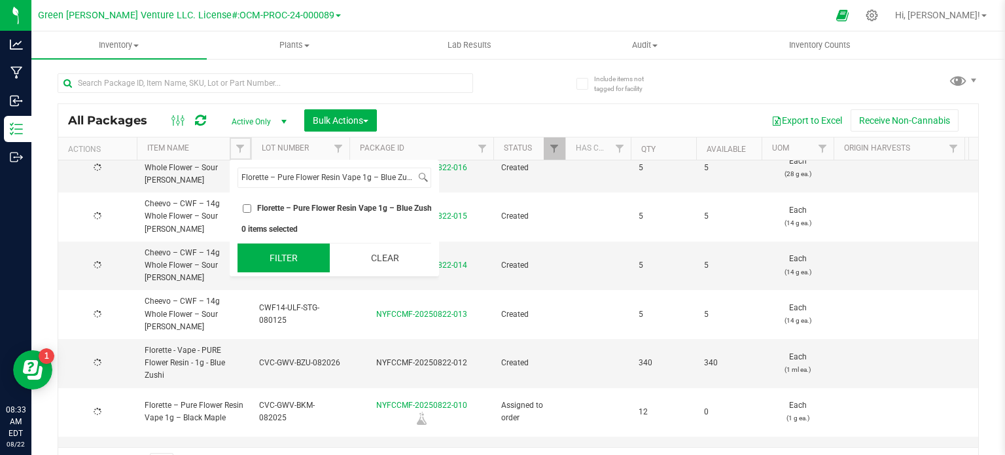
type input "[DATE]"
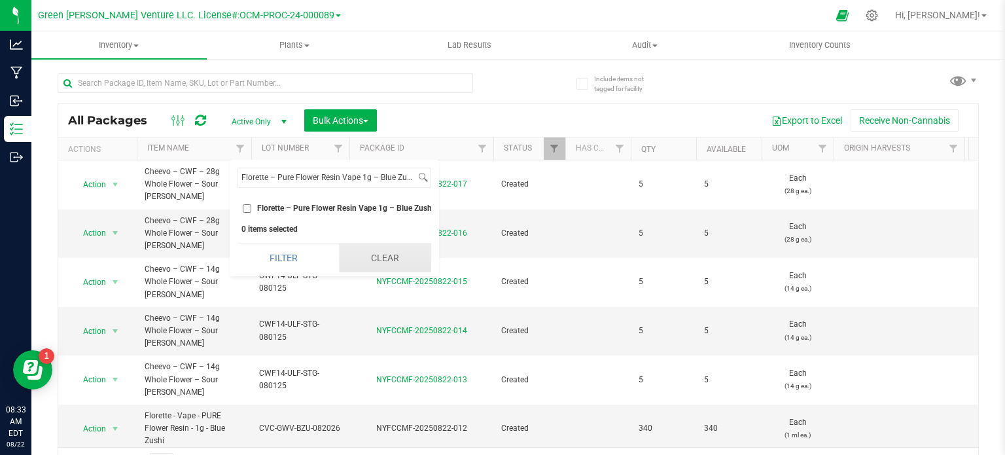
click at [387, 259] on button "Clear" at bounding box center [385, 257] width 92 height 29
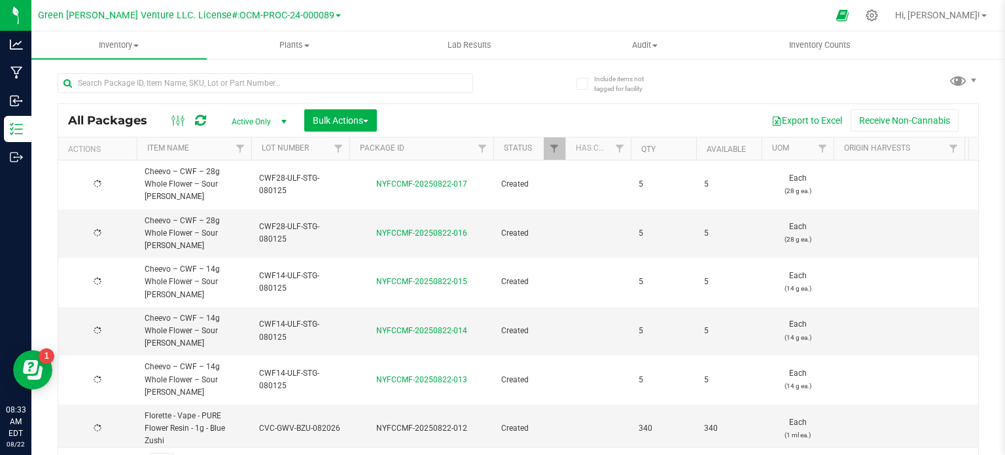
type input "[DATE]"
click at [481, 150] on span "Filter" at bounding box center [482, 148] width 10 height 10
click at [241, 147] on span "Filter" at bounding box center [240, 148] width 10 height 10
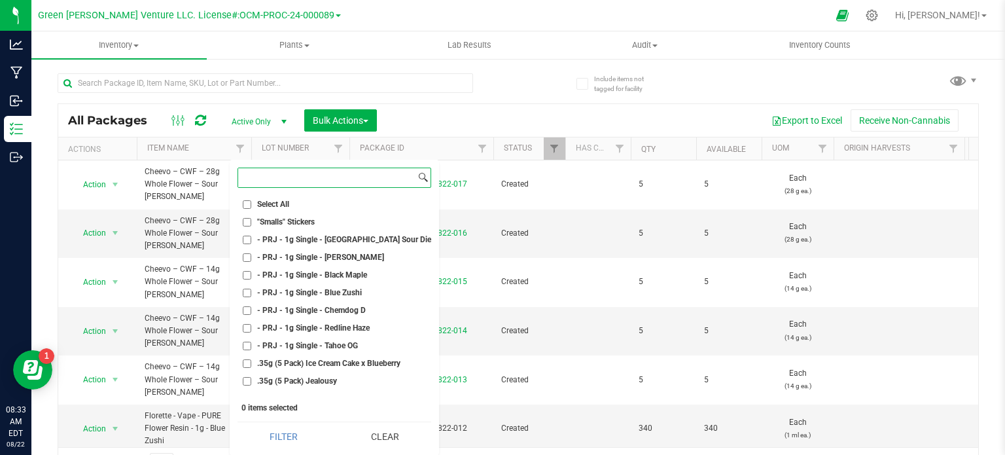
paste input "Florette – Pure Flower Resin Vape 1g – Blue Zushi"
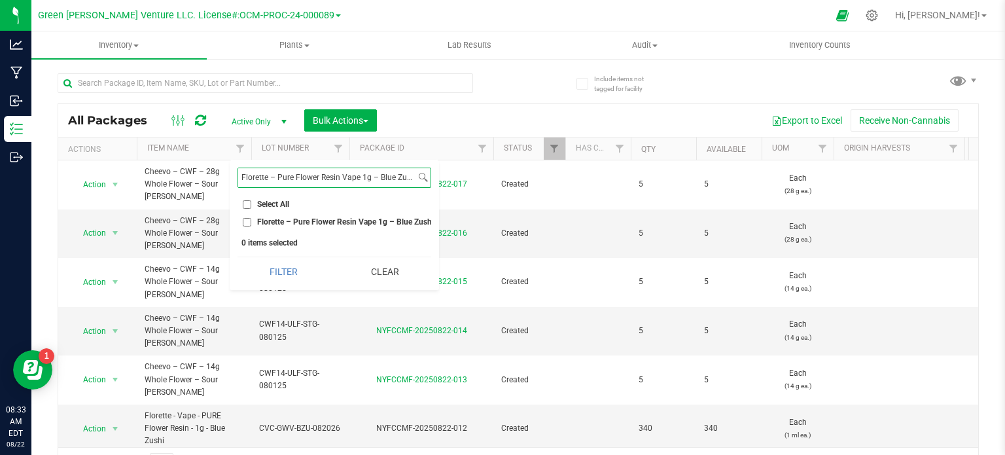
type input "Florette – Pure Flower Resin Vape 1g – Blue Zushi"
click at [249, 223] on input "Florette – Pure Flower Resin Vape 1g – Blue Zushi" at bounding box center [247, 222] width 9 height 9
checkbox input "true"
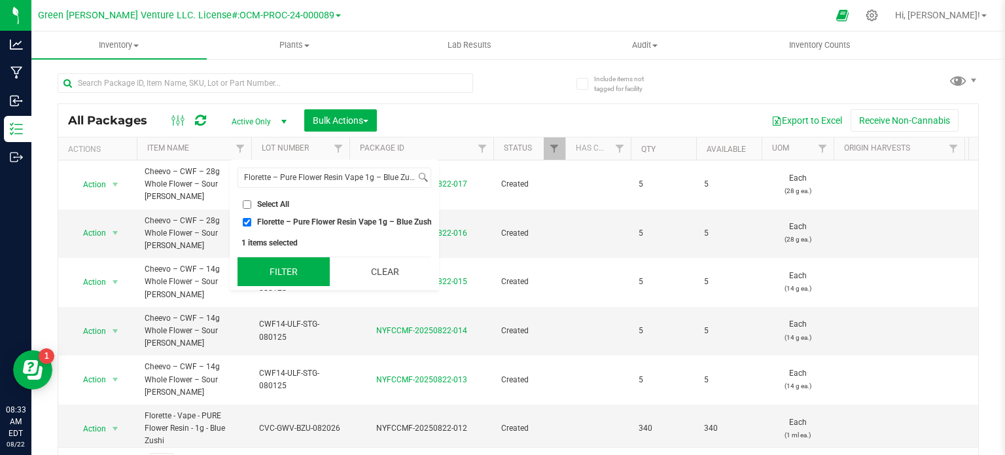
click at [257, 275] on button "Filter" at bounding box center [283, 271] width 92 height 29
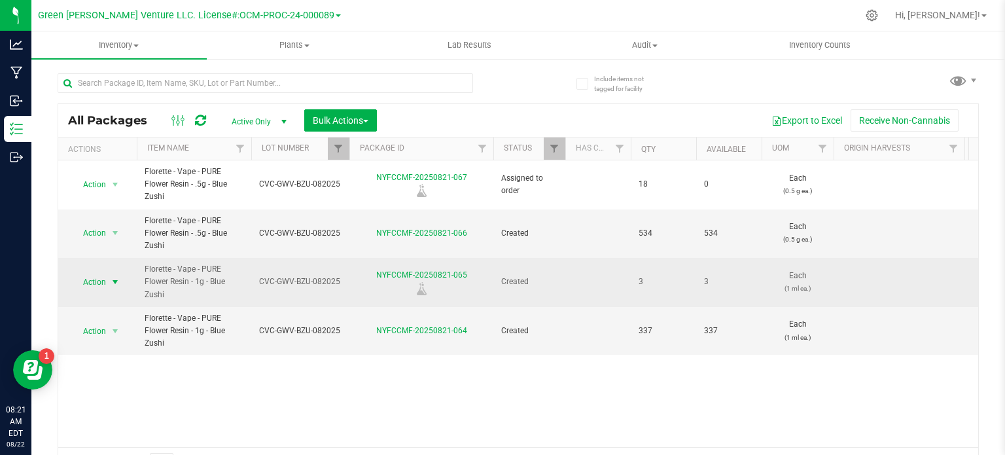
click at [93, 281] on span "Action" at bounding box center [88, 282] width 35 height 18
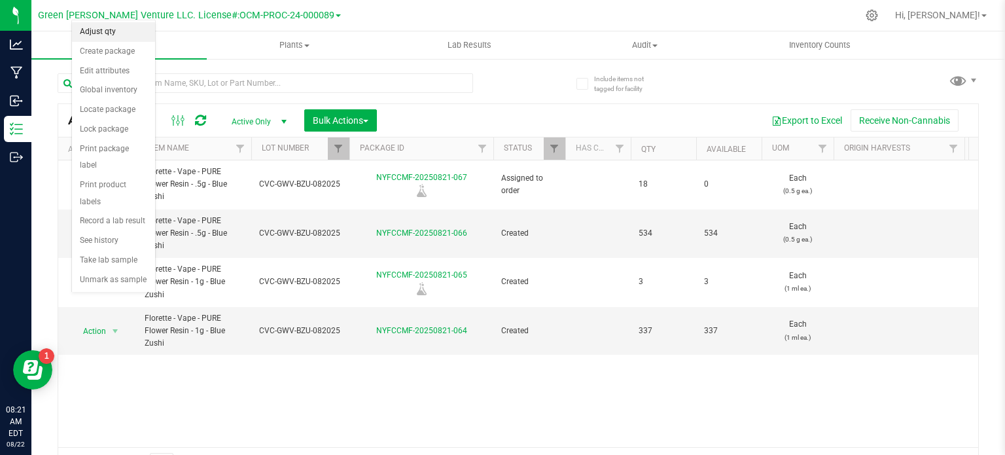
click at [120, 29] on li "Adjust qty" at bounding box center [113, 32] width 83 height 20
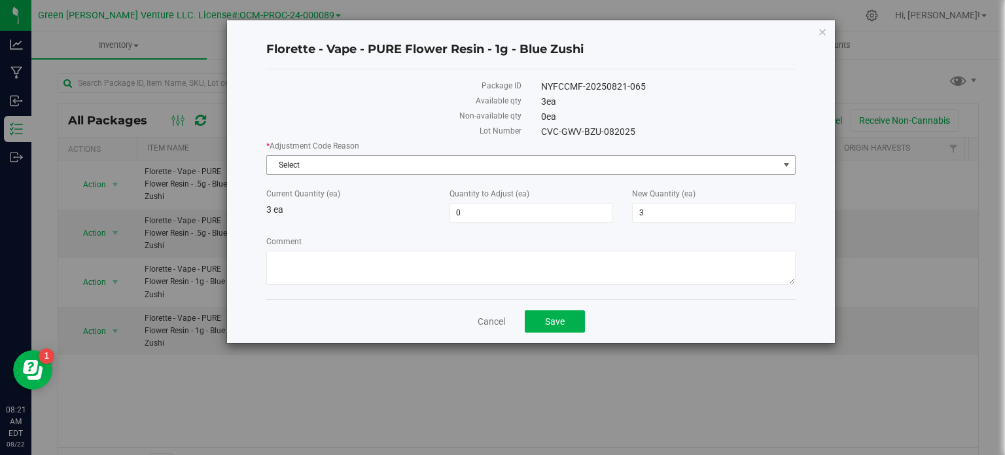
click at [343, 162] on span "Select" at bounding box center [523, 165] width 512 height 18
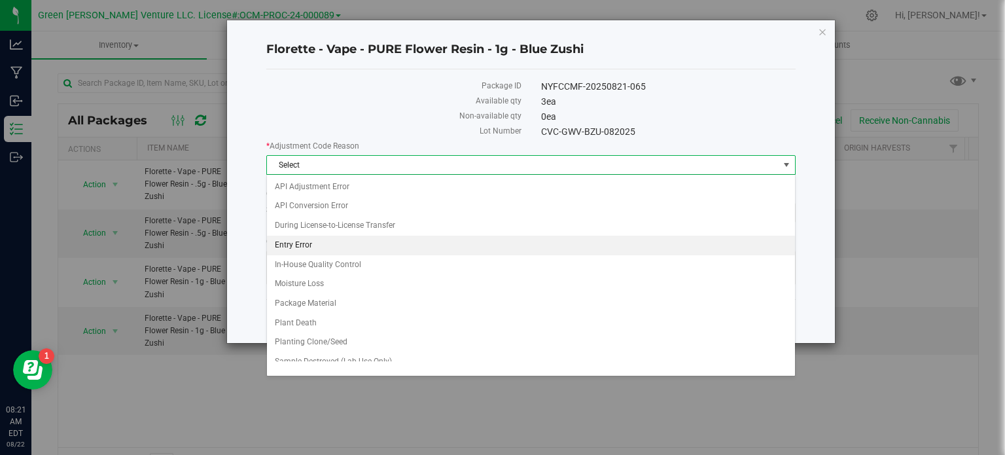
click at [340, 247] on li "Entry Error" at bounding box center [531, 245] width 528 height 20
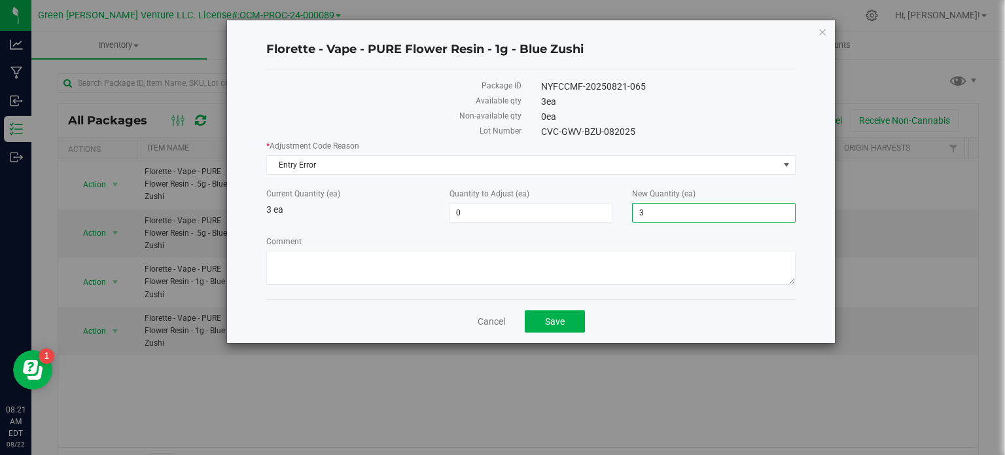
click at [654, 211] on span "3 3" at bounding box center [714, 213] width 164 height 20
type input "0"
type input "-3"
type input "0"
click at [557, 321] on span "Save" at bounding box center [555, 321] width 20 height 10
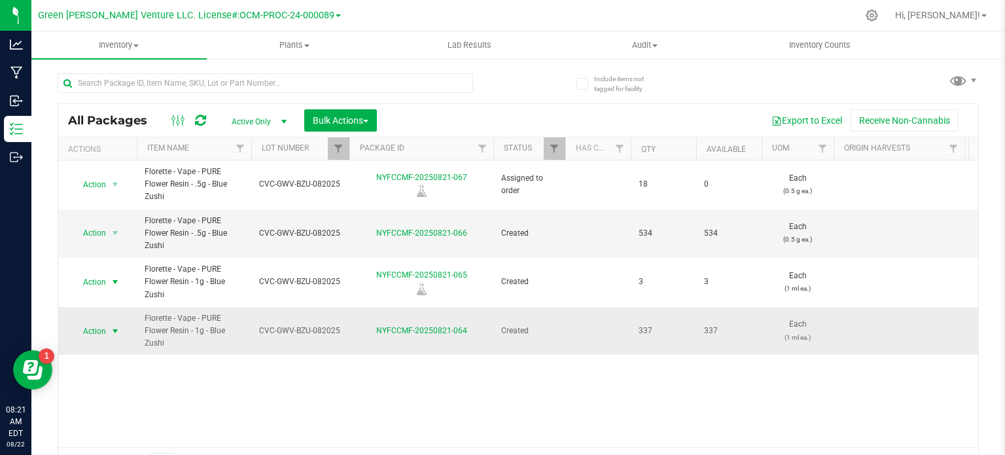
click at [99, 332] on span "Action" at bounding box center [88, 331] width 35 height 18
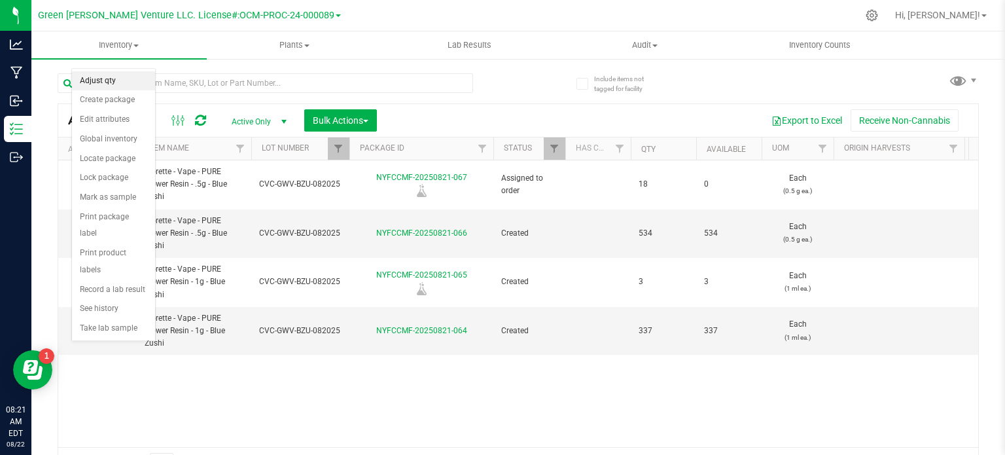
click at [94, 80] on li "Adjust qty" at bounding box center [113, 81] width 83 height 20
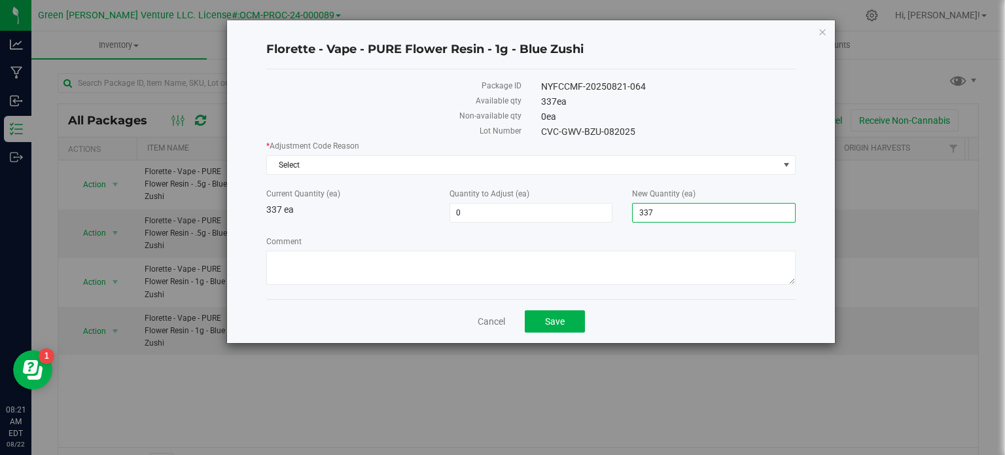
drag, startPoint x: 661, startPoint y: 211, endPoint x: 619, endPoint y: 208, distance: 41.3
click at [619, 208] on div "Current Quantity (ea) 337 ea Quantity to Adjust (ea) 0 0 New Quantity (ea) 337 …" at bounding box center [530, 205] width 549 height 35
type input "0"
type input "-337"
type input "0"
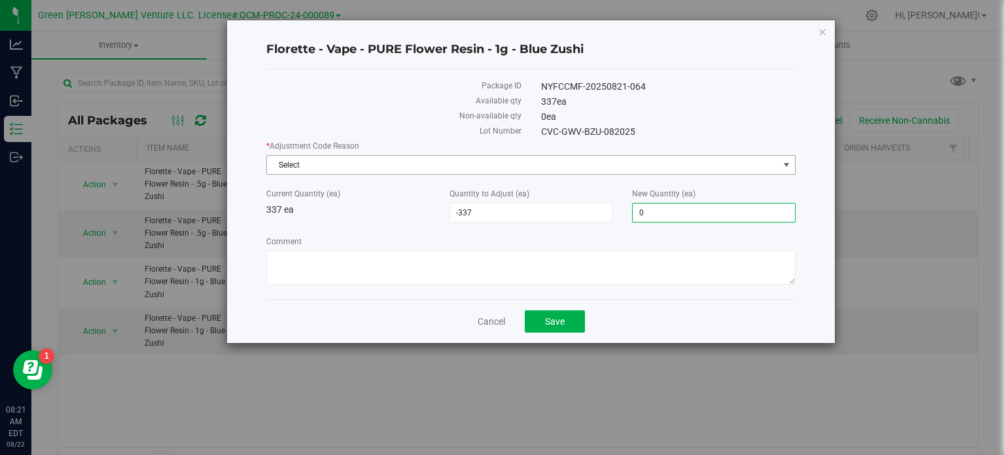
click at [420, 160] on span "Select" at bounding box center [523, 165] width 512 height 18
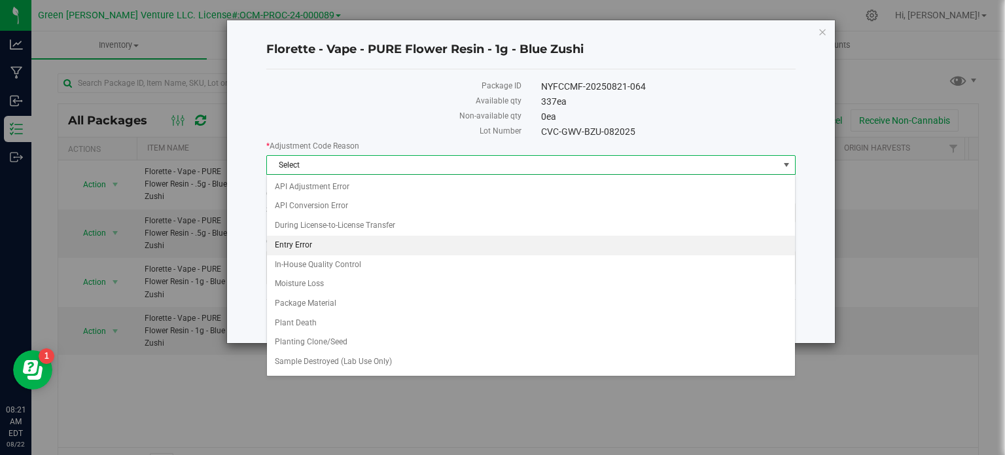
click at [328, 250] on li "Entry Error" at bounding box center [531, 245] width 528 height 20
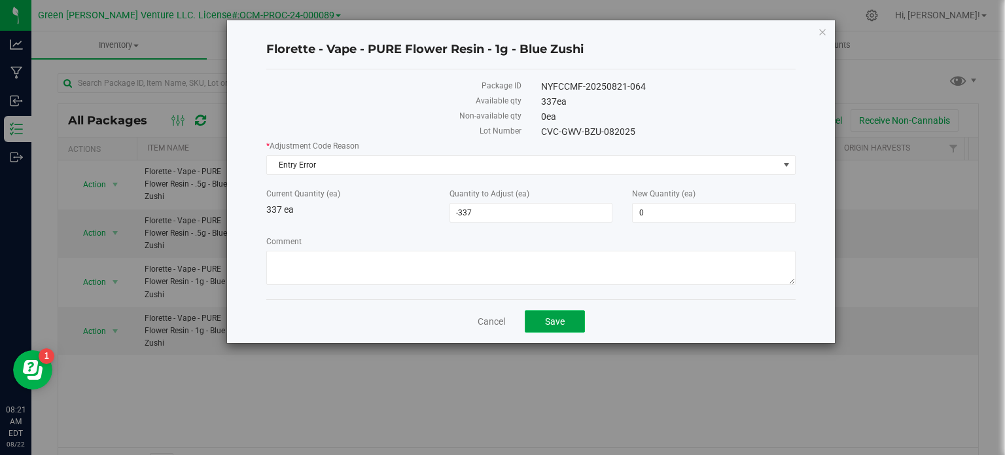
click at [540, 328] on button "Save" at bounding box center [555, 321] width 60 height 22
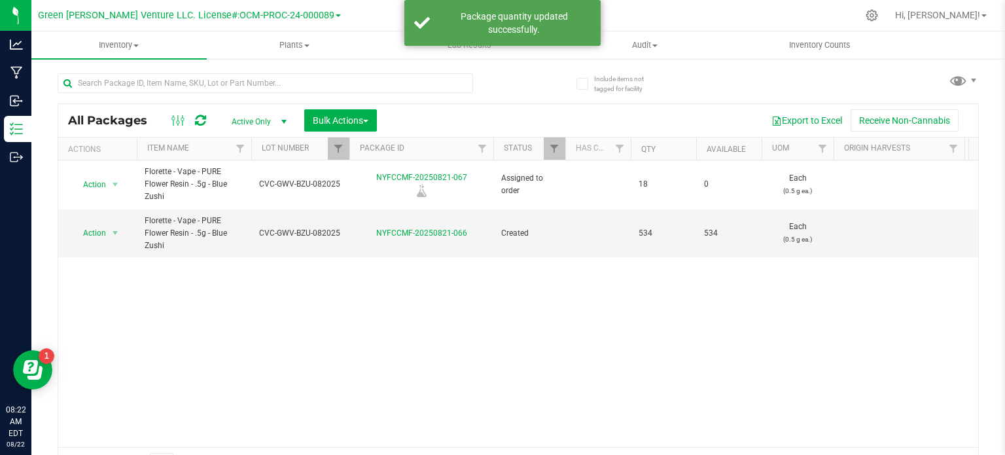
click at [249, 151] on div at bounding box center [252, 148] width 6 height 23
click at [243, 150] on span "Filter" at bounding box center [240, 148] width 10 height 10
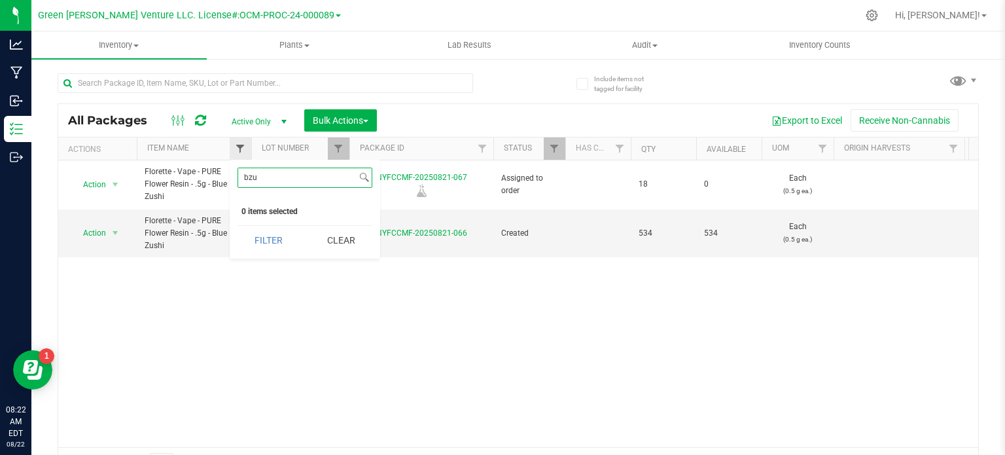
click at [237, 226] on button "Filter" at bounding box center [268, 240] width 63 height 29
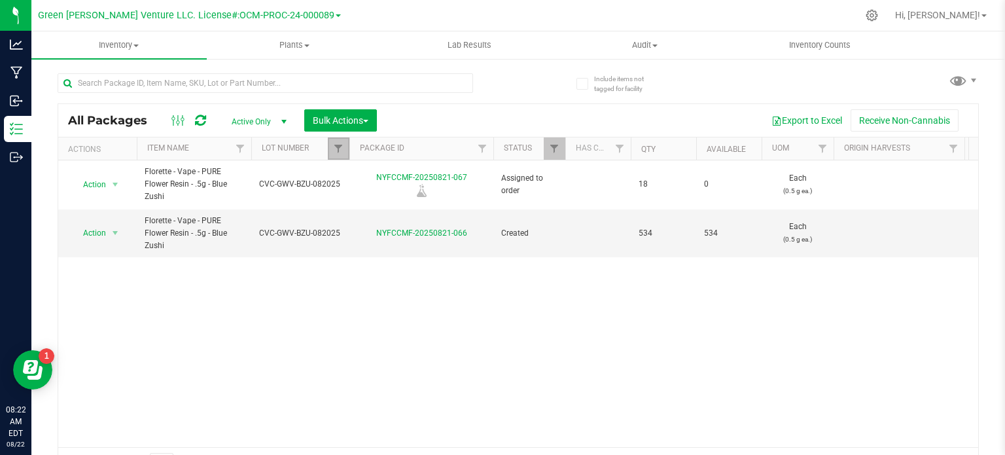
click at [332, 145] on link "Filter" at bounding box center [339, 148] width 22 height 22
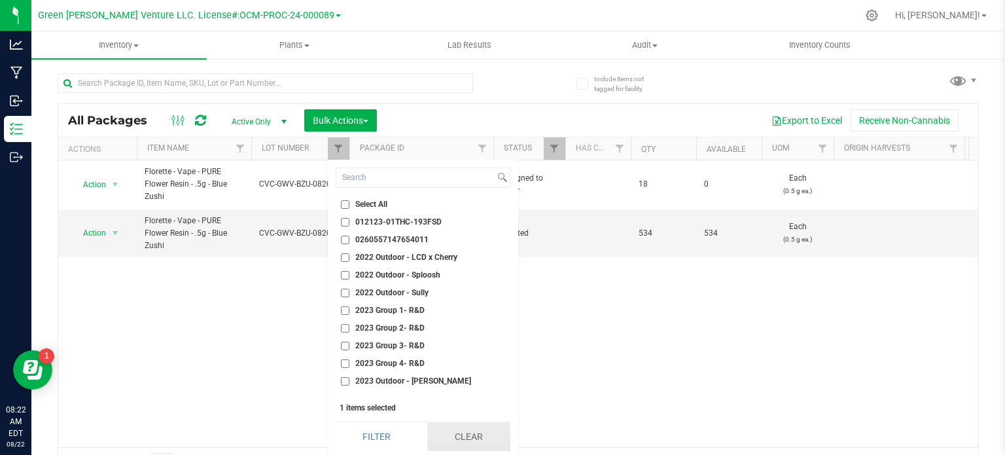
click at [440, 433] on button "Clear" at bounding box center [468, 436] width 83 height 29
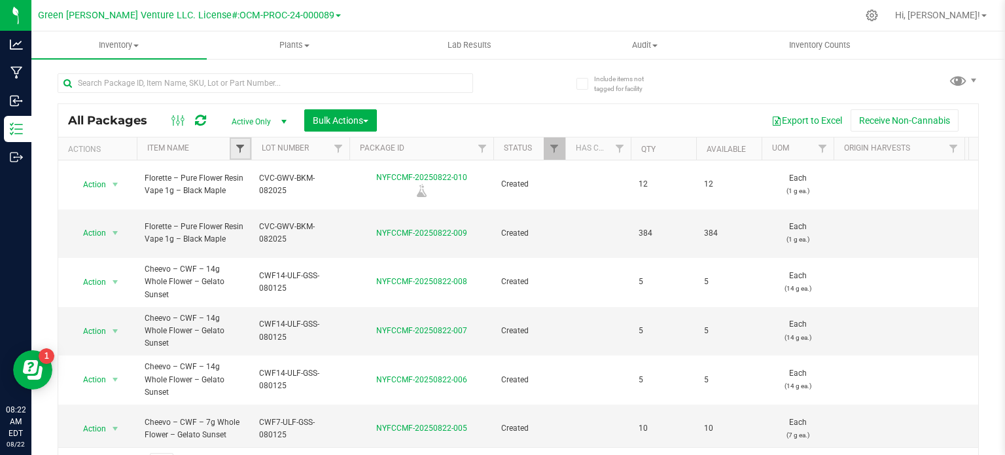
click at [239, 146] on span "Filter" at bounding box center [240, 148] width 10 height 10
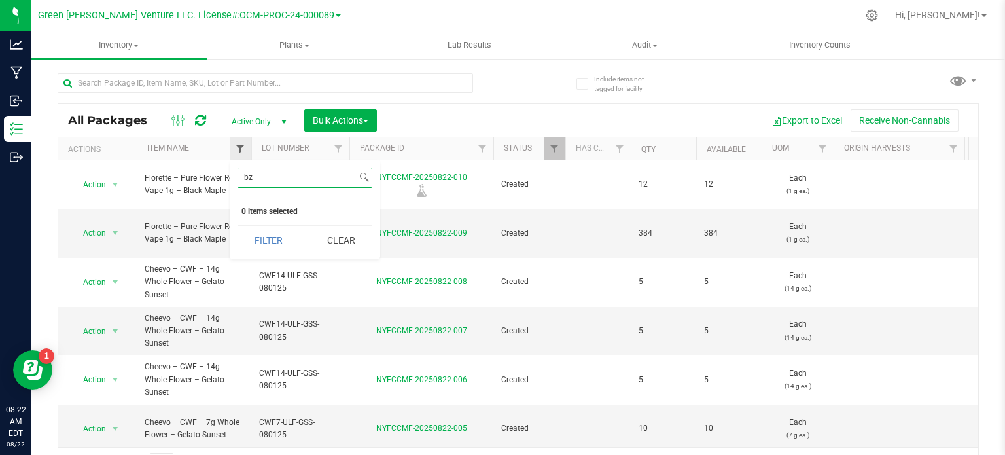
type input "b"
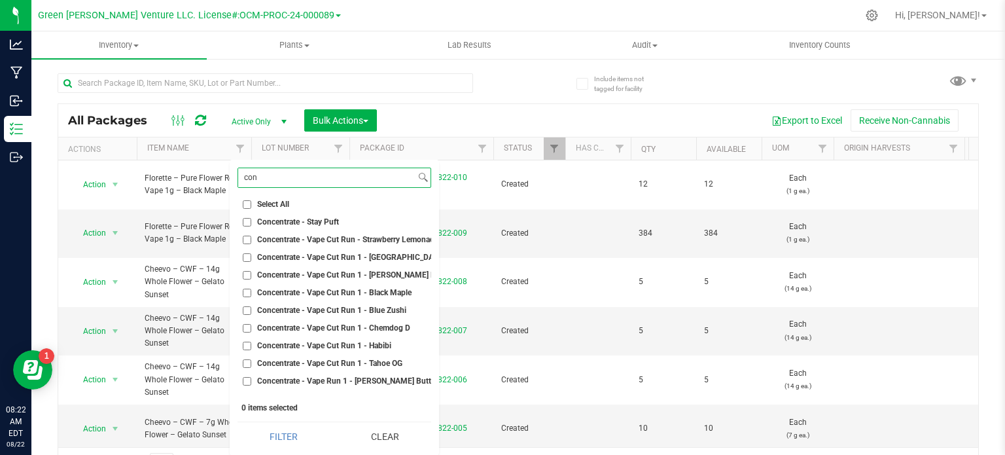
type input "con"
click at [243, 310] on input "Concentrate - Vape Cut Run 1 - Blue Zushi" at bounding box center [247, 310] width 9 height 9
checkbox input "true"
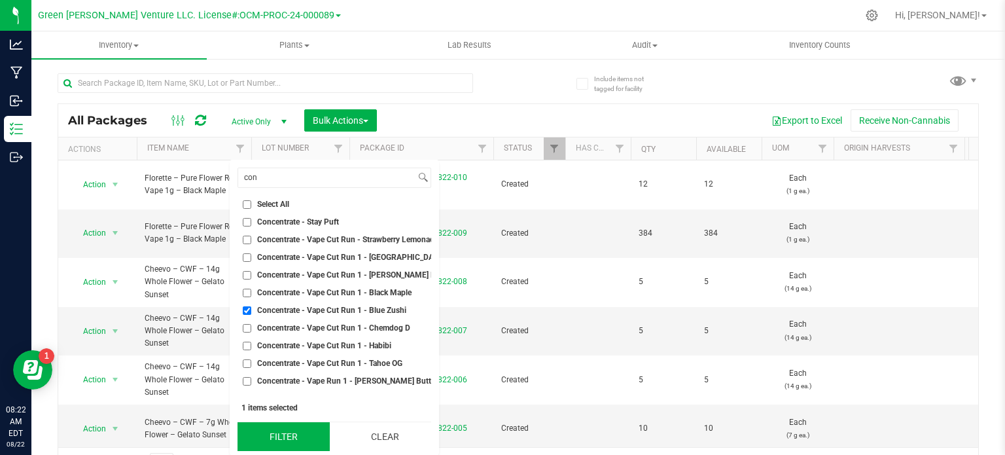
click at [288, 432] on button "Filter" at bounding box center [283, 436] width 92 height 29
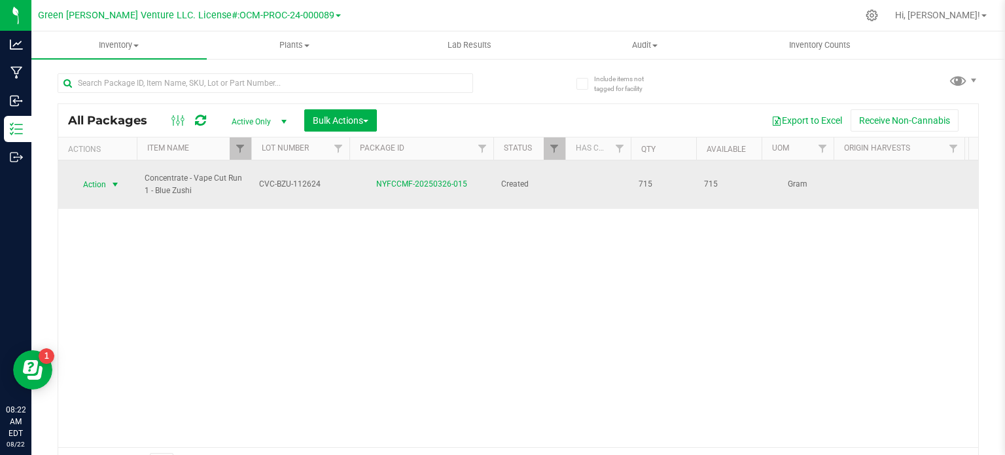
click at [97, 179] on span "Action" at bounding box center [88, 184] width 35 height 18
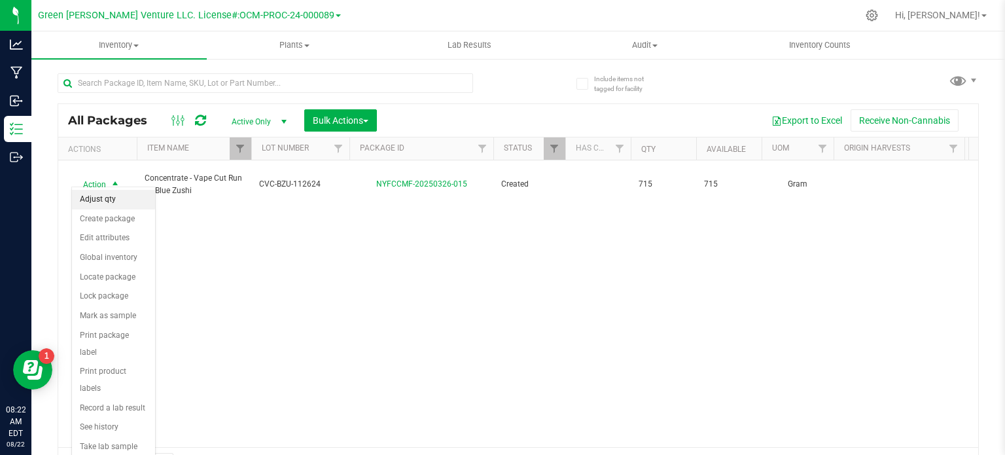
click at [113, 203] on li "Adjust qty" at bounding box center [113, 200] width 83 height 20
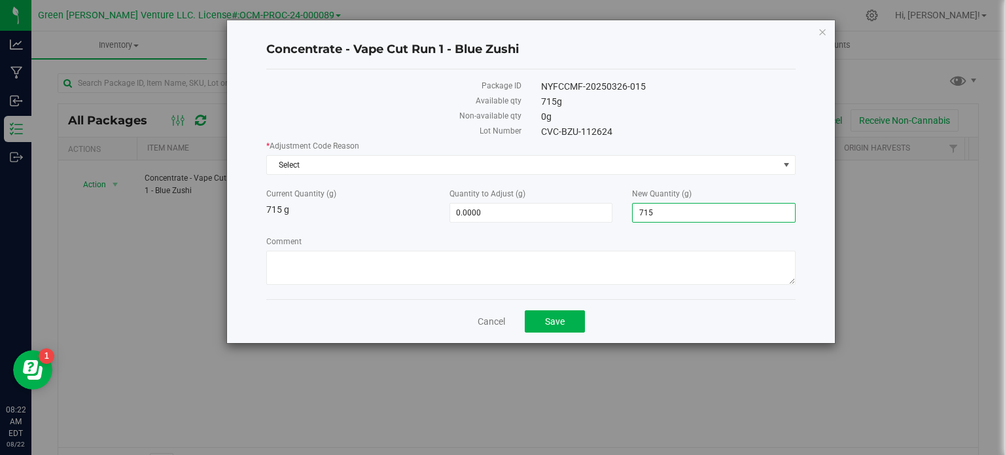
click at [701, 217] on span "715.0000 715" at bounding box center [714, 213] width 164 height 20
type input "7"
type input "1055"
type input "340.0000"
type input "1,055.0000"
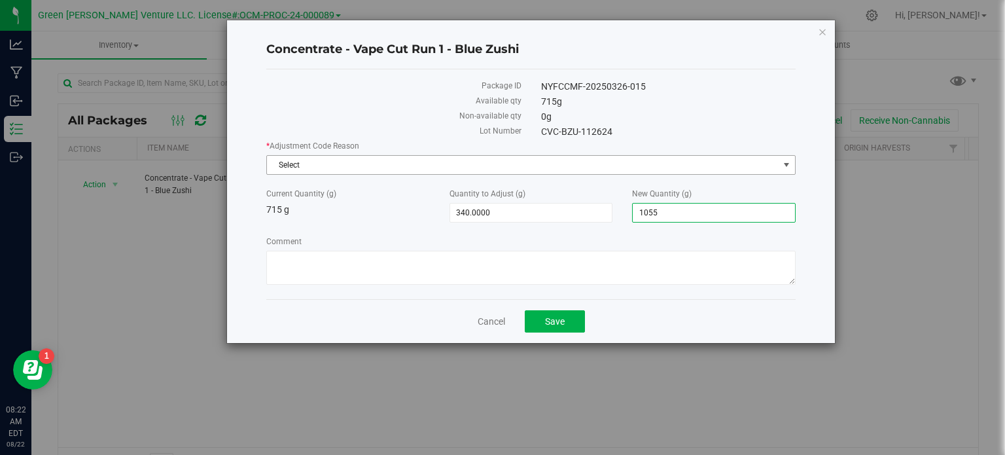
click at [343, 159] on span "Select" at bounding box center [523, 165] width 512 height 18
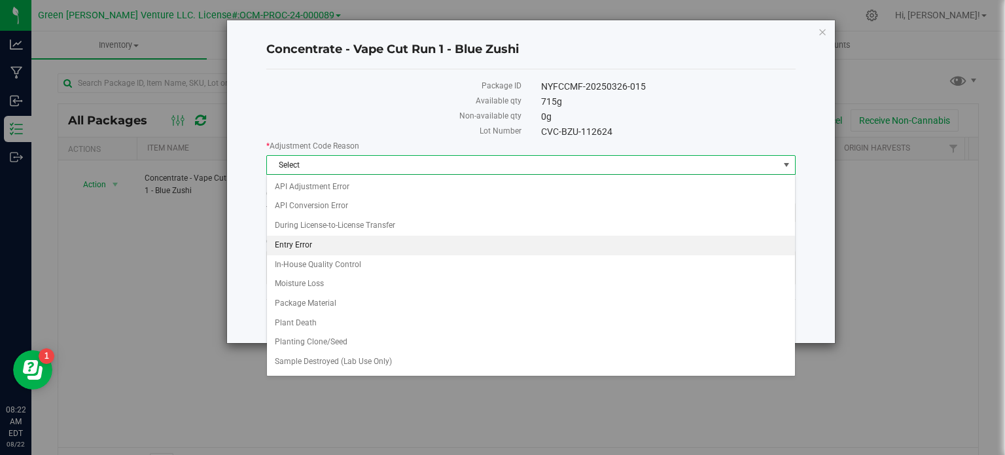
click at [309, 243] on li "Entry Error" at bounding box center [531, 245] width 528 height 20
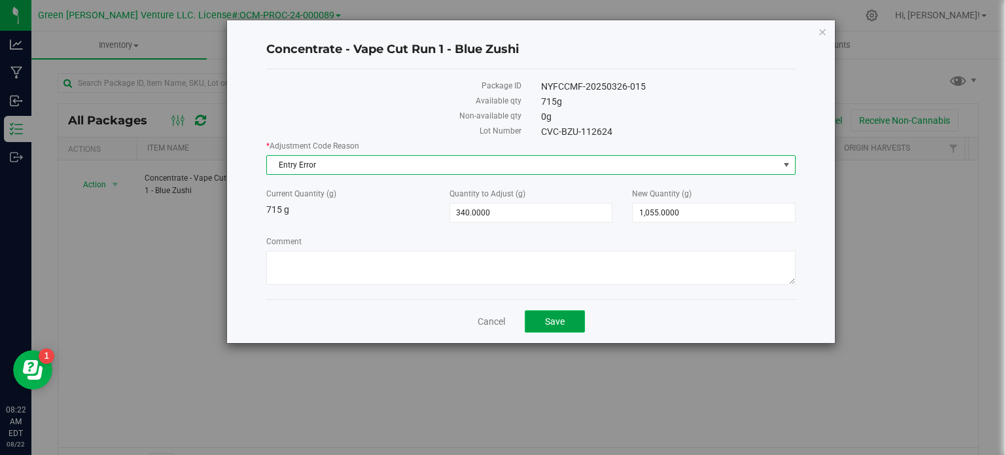
click at [551, 320] on span "Save" at bounding box center [555, 321] width 20 height 10
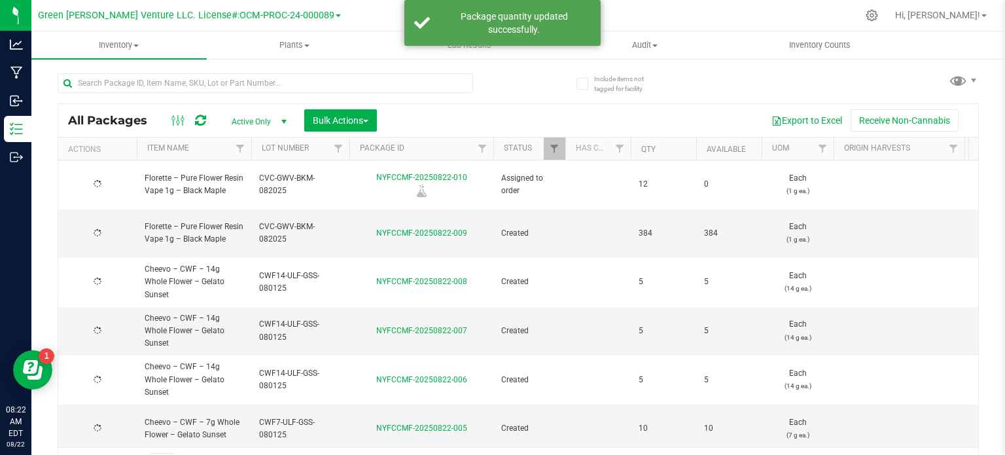
type input "[DATE]"
click at [879, 15] on icon at bounding box center [872, 16] width 14 height 14
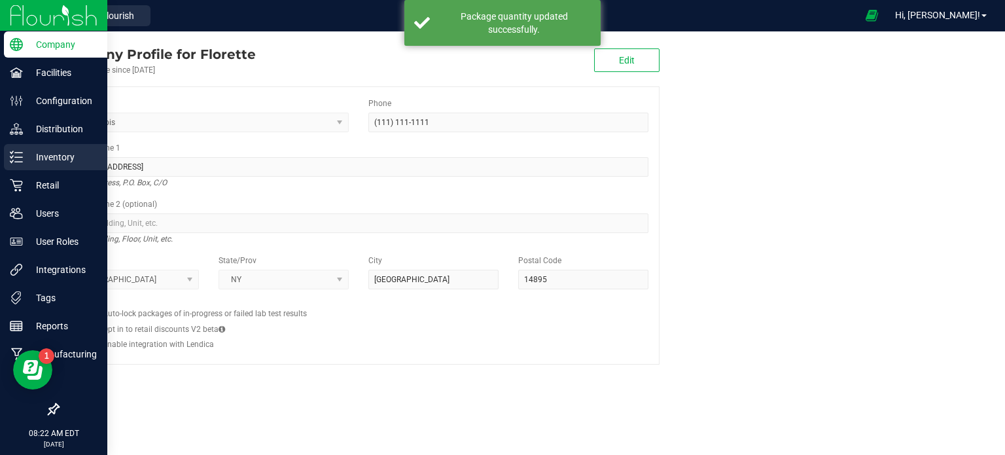
click at [15, 158] on icon at bounding box center [16, 156] width 13 height 13
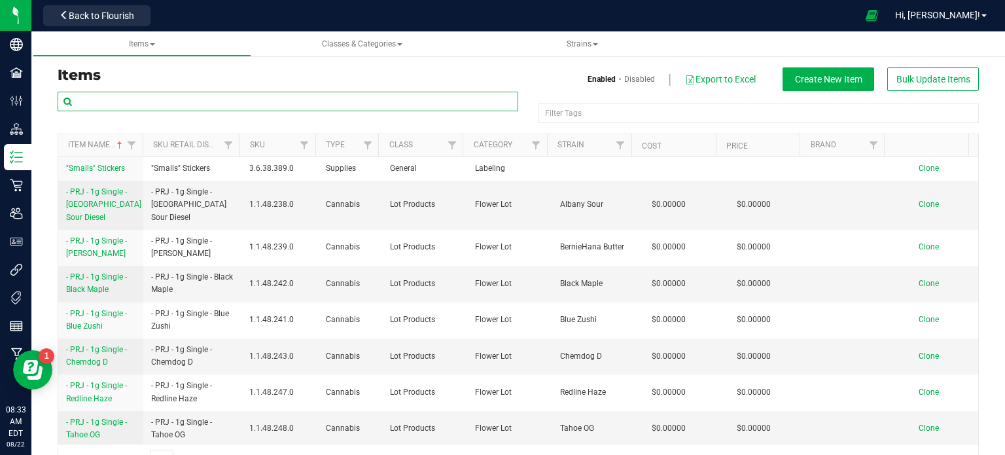
click at [110, 109] on input "text" at bounding box center [288, 102] width 461 height 20
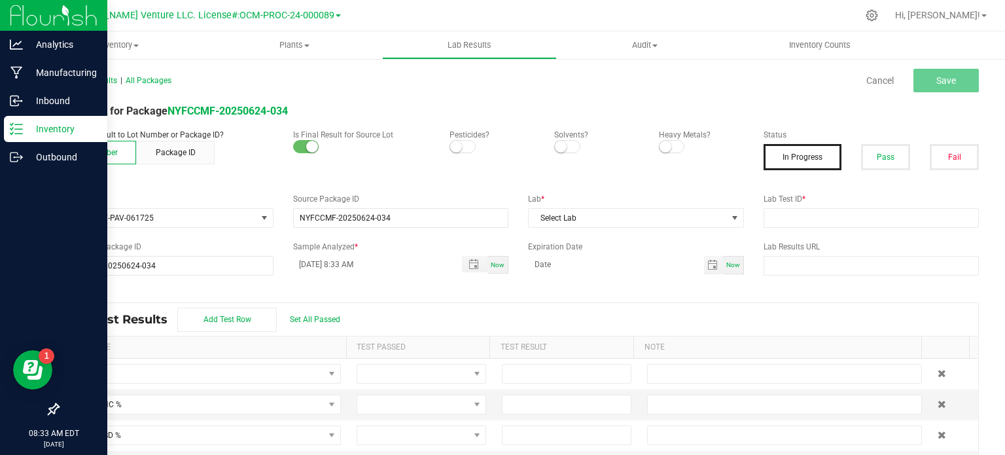
click at [18, 134] on icon at bounding box center [16, 128] width 13 height 13
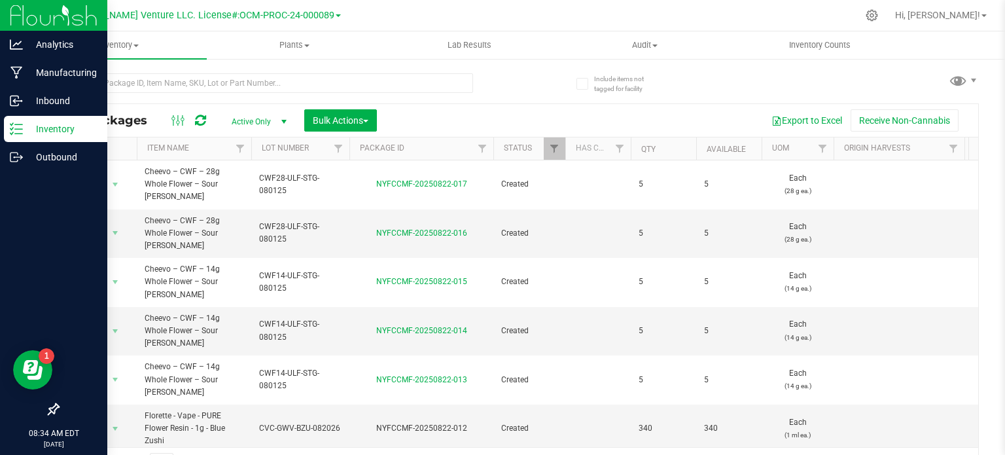
click at [37, 124] on p "Inventory" at bounding box center [62, 129] width 78 height 16
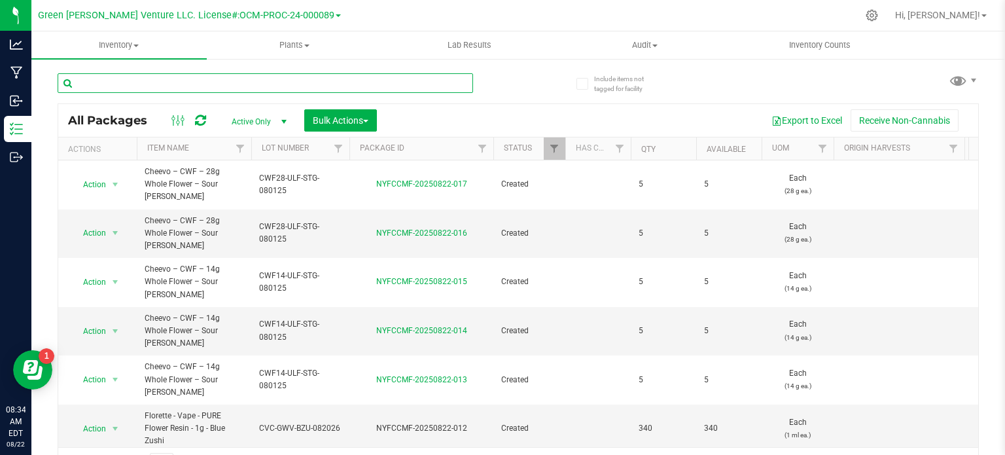
click at [121, 82] on input "text" at bounding box center [265, 83] width 415 height 20
paste input "Florette – Pure Flower Resin Vape 1g – Blue Zushi"
type input "Florette – Pure Flower Resin Vape 1g – Blue Zushi"
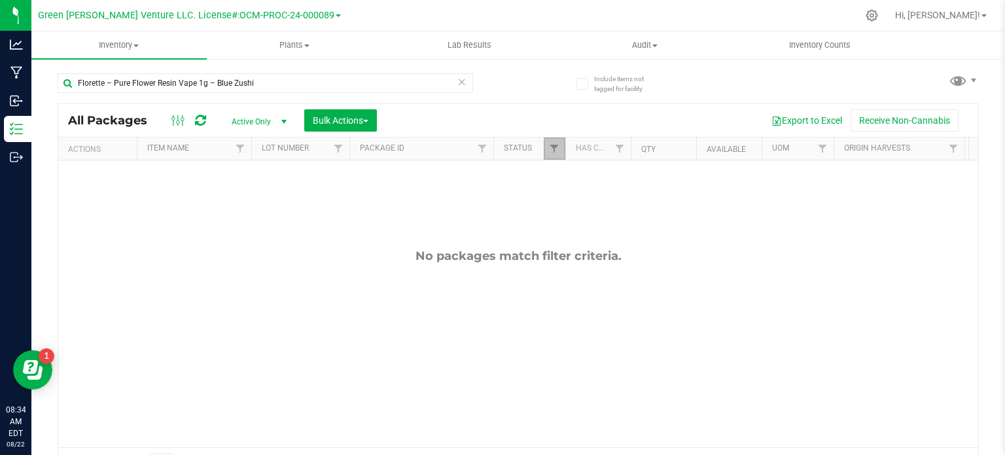
click at [561, 150] on link "Filter" at bounding box center [555, 148] width 22 height 22
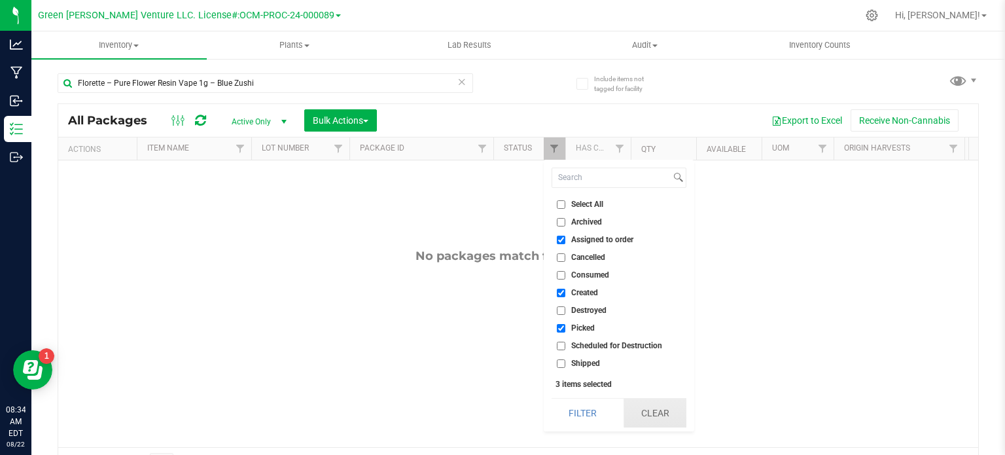
click at [667, 408] on button "Clear" at bounding box center [654, 412] width 63 height 29
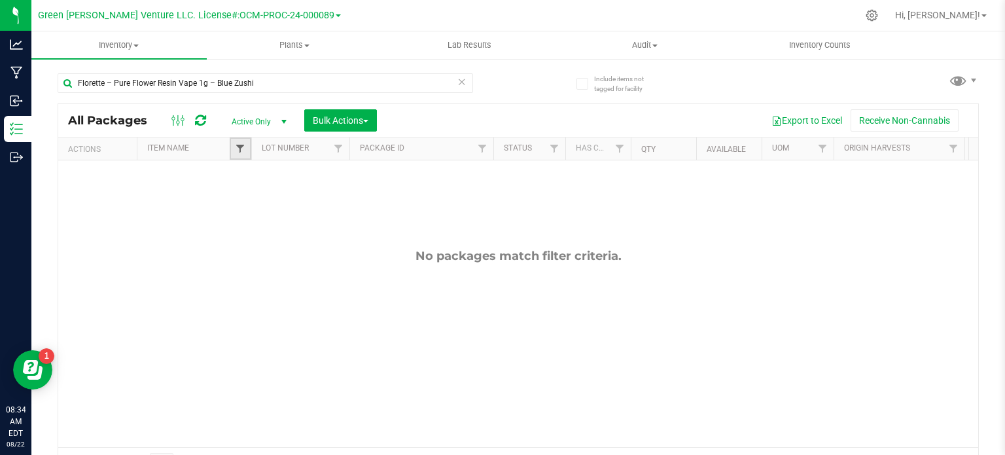
click at [235, 146] on span "Filter" at bounding box center [240, 148] width 10 height 10
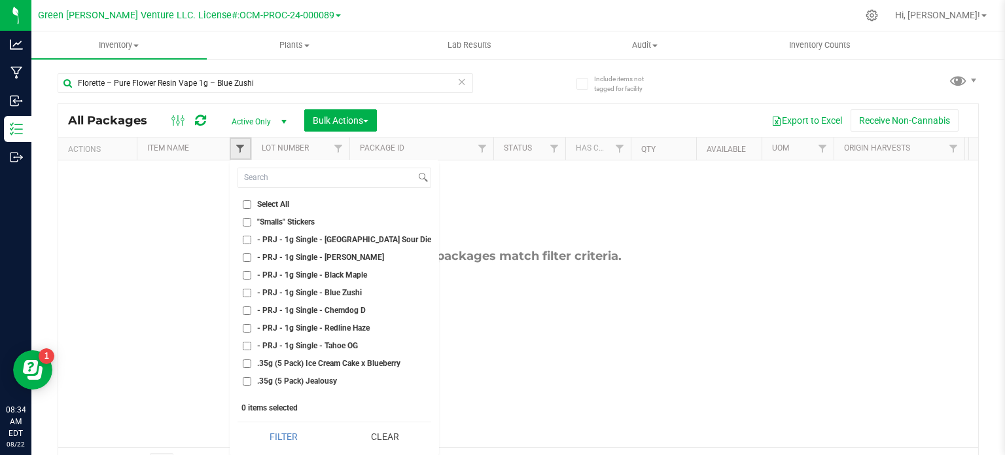
click at [235, 146] on span "Filter" at bounding box center [240, 148] width 10 height 10
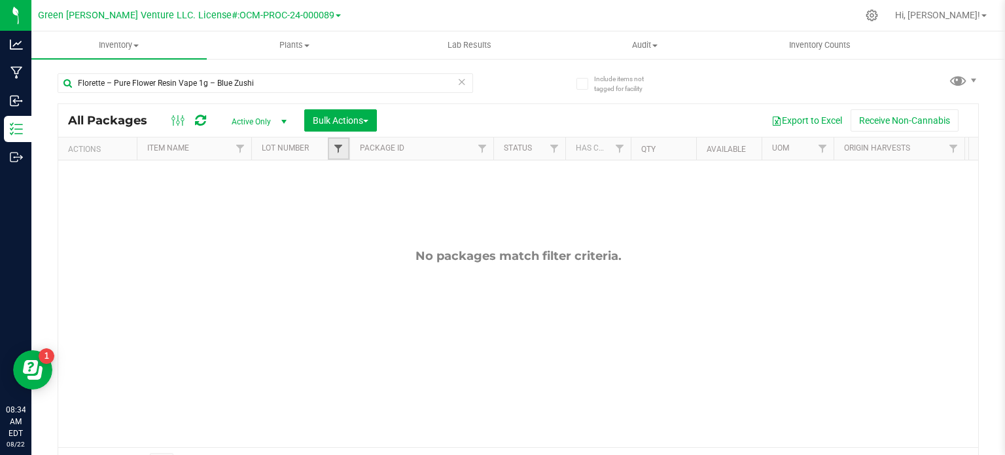
click at [338, 146] on span "Filter" at bounding box center [338, 148] width 10 height 10
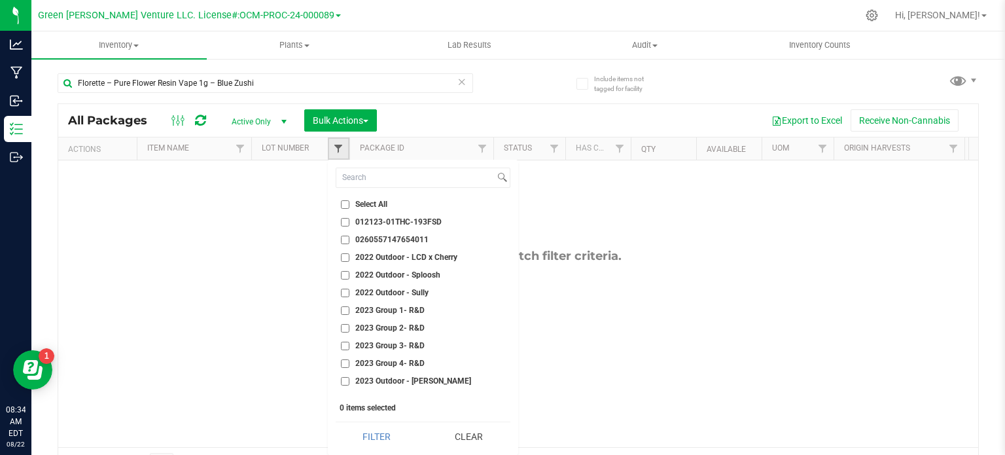
click at [338, 146] on span "Filter" at bounding box center [338, 148] width 10 height 10
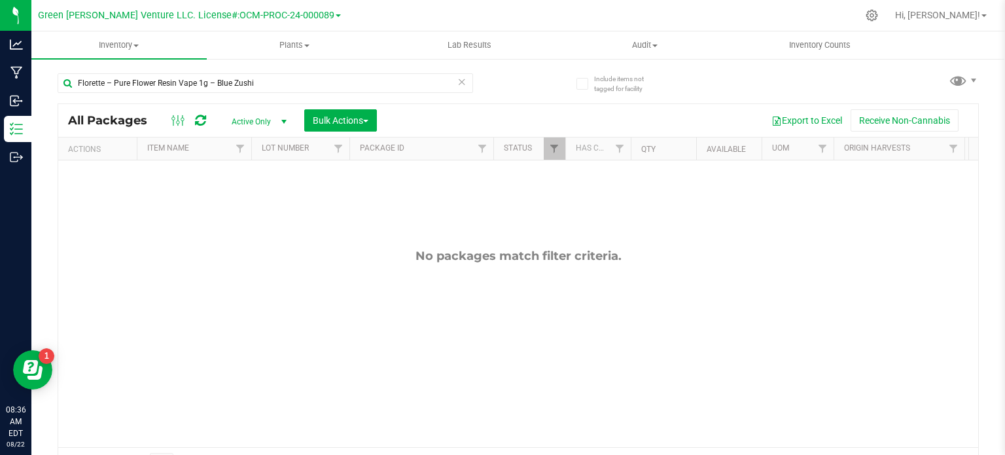
click at [578, 84] on icon at bounding box center [582, 84] width 9 height 0
click at [0, 0] on input "Include items not tagged for facility" at bounding box center [0, 0] width 0 height 0
click at [578, 84] on icon at bounding box center [582, 84] width 9 height 0
click at [0, 0] on input "Include items not tagged for facility" at bounding box center [0, 0] width 0 height 0
click at [457, 79] on icon at bounding box center [461, 81] width 9 height 16
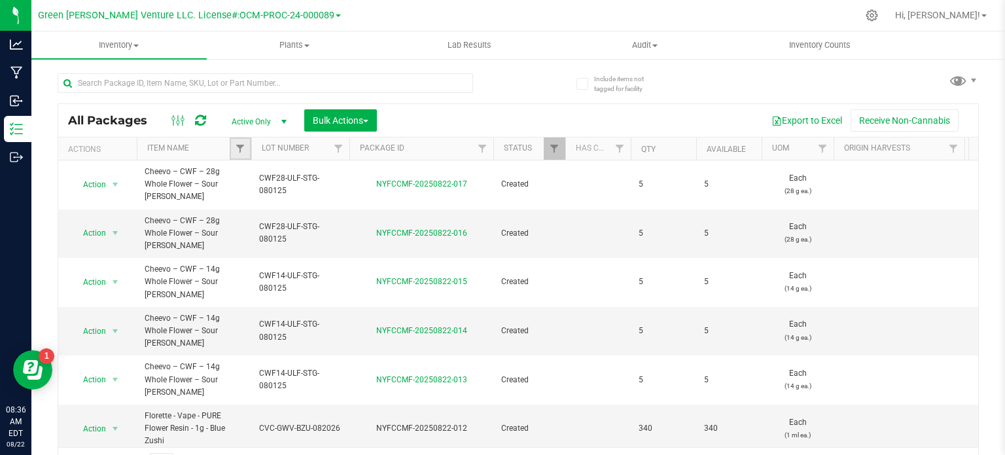
click at [234, 150] on link "Filter" at bounding box center [241, 148] width 22 height 22
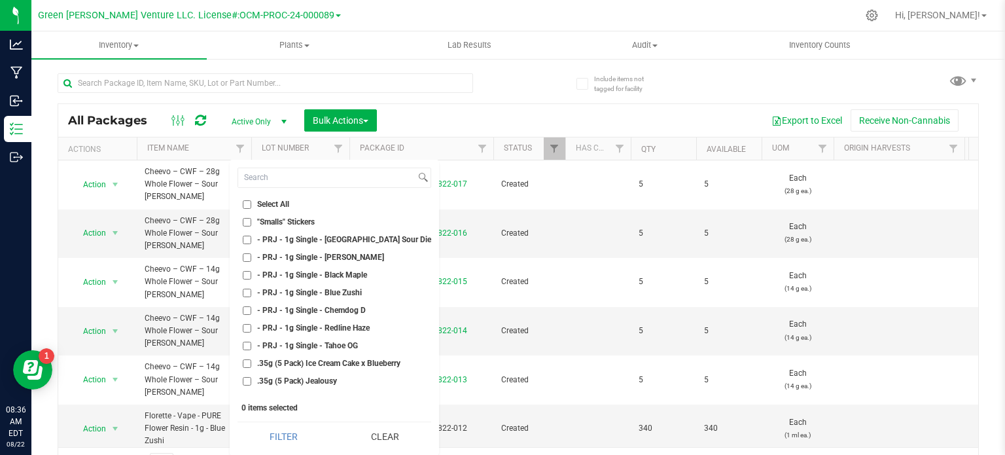
click at [397, 7] on div at bounding box center [601, 16] width 511 height 26
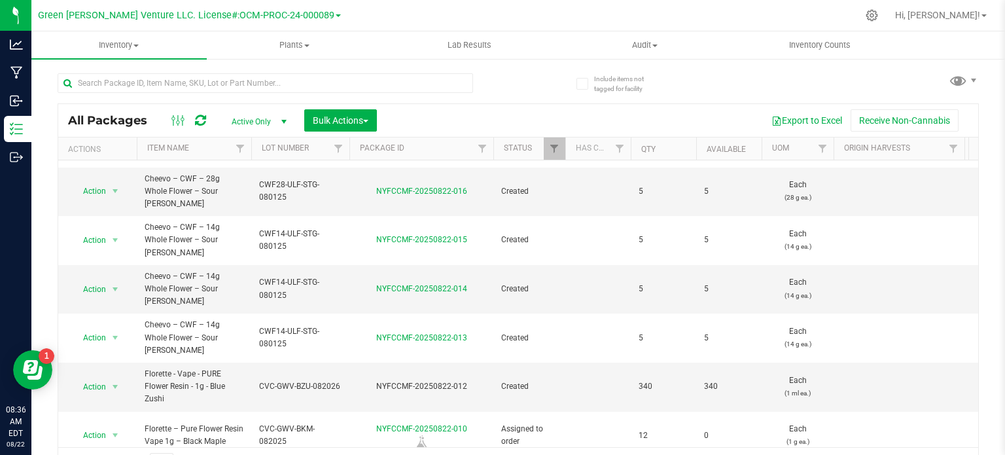
scroll to position [65, 0]
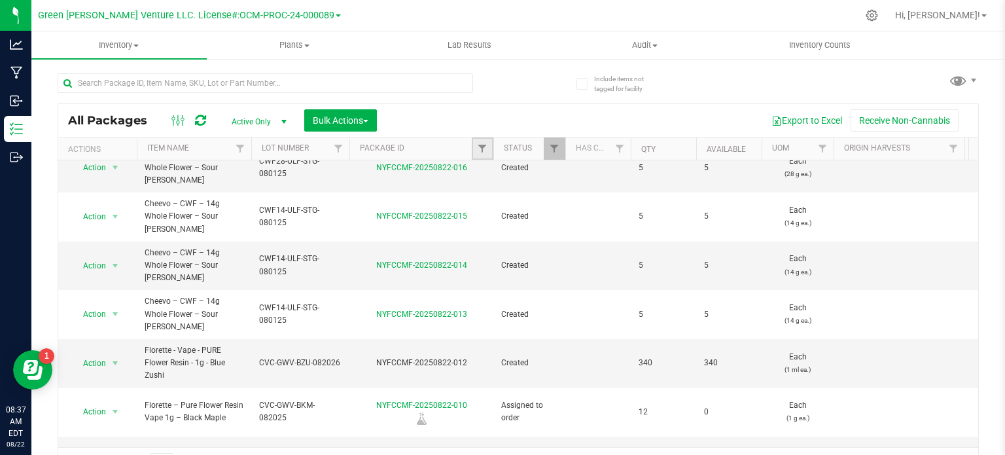
drag, startPoint x: 481, startPoint y: 151, endPoint x: 472, endPoint y: 152, distance: 9.2
click at [481, 151] on span "Filter" at bounding box center [482, 148] width 10 height 10
paste input "NYFCCMF-20250821-065"
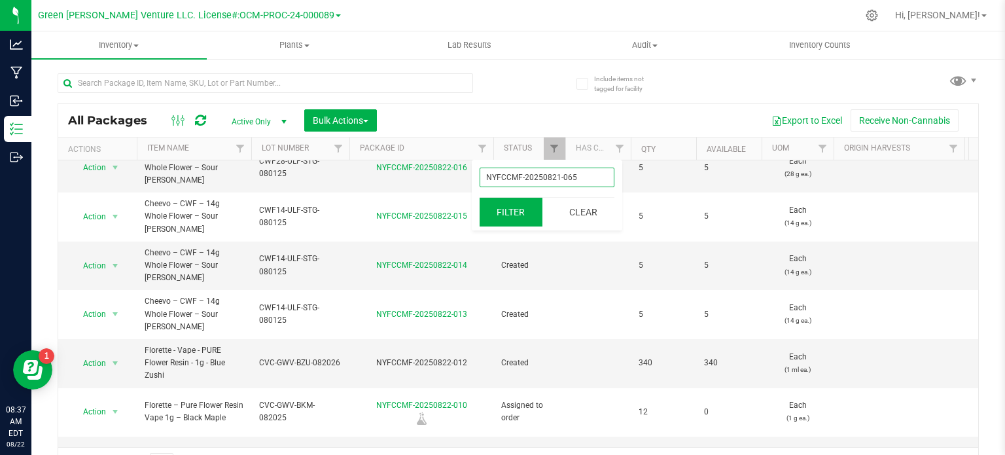
type input "NYFCCMF-20250821-065"
click at [515, 217] on button "Filter" at bounding box center [510, 212] width 63 height 29
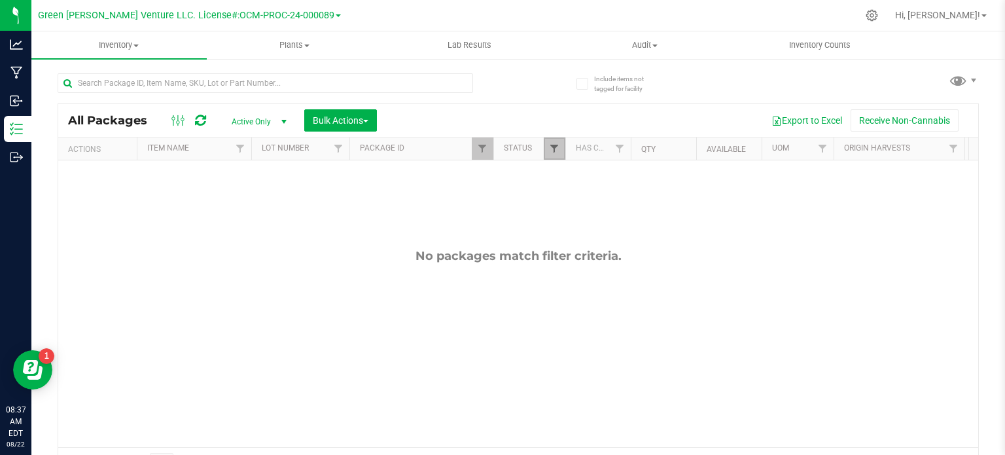
click at [555, 148] on span "Filter" at bounding box center [554, 148] width 10 height 10
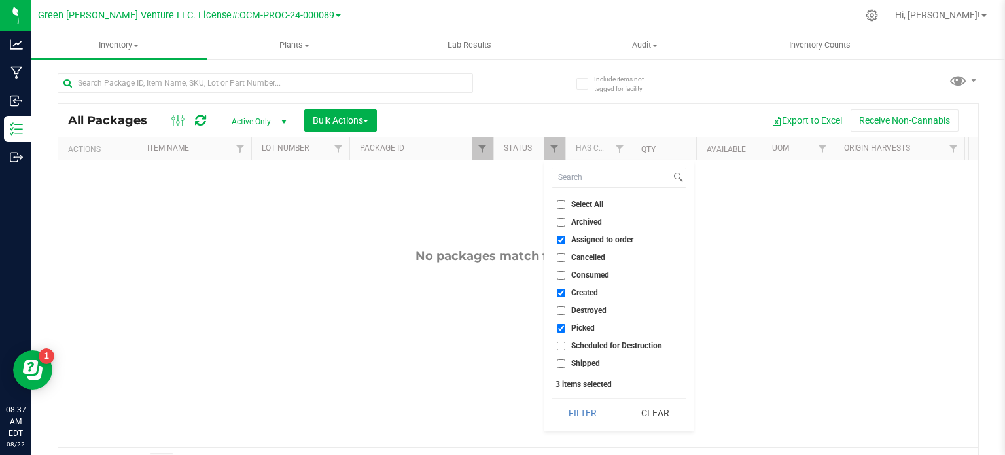
click at [559, 324] on input "Picked" at bounding box center [561, 328] width 9 height 9
checkbox input "false"
click at [591, 405] on button "Filter" at bounding box center [582, 412] width 63 height 29
